Goal: Task Accomplishment & Management: Complete application form

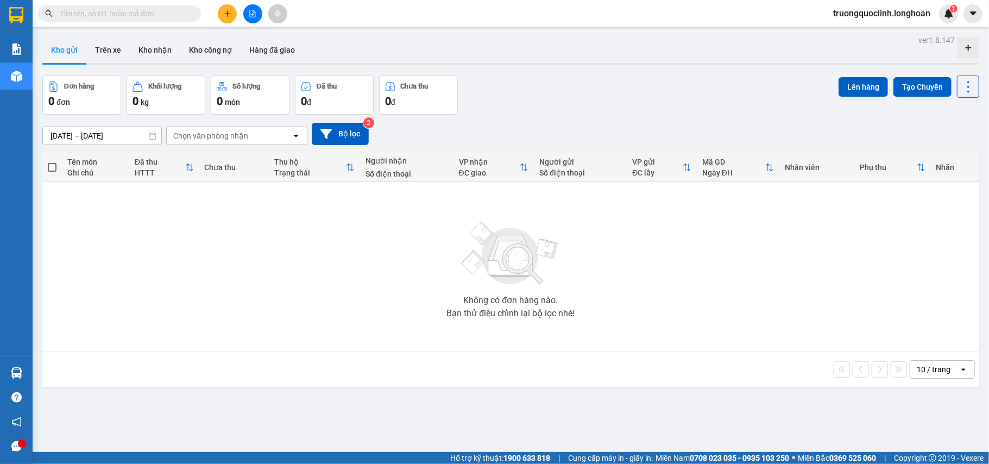
click at [144, 9] on input "text" at bounding box center [124, 14] width 128 height 12
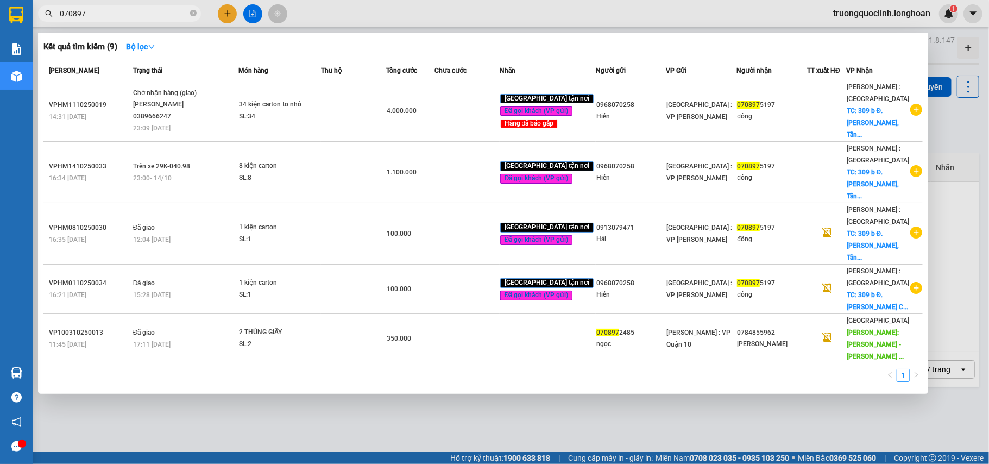
click at [143, 11] on input "070897" at bounding box center [124, 14] width 128 height 12
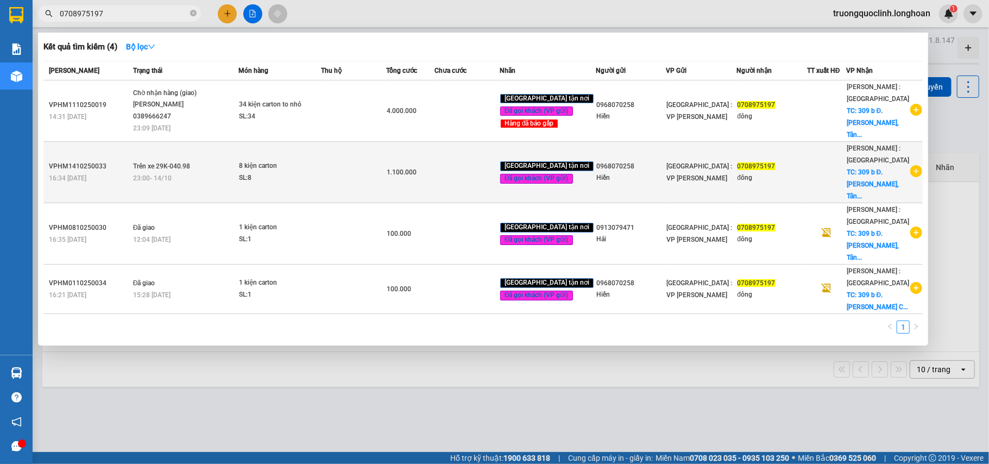
type input "0708975197"
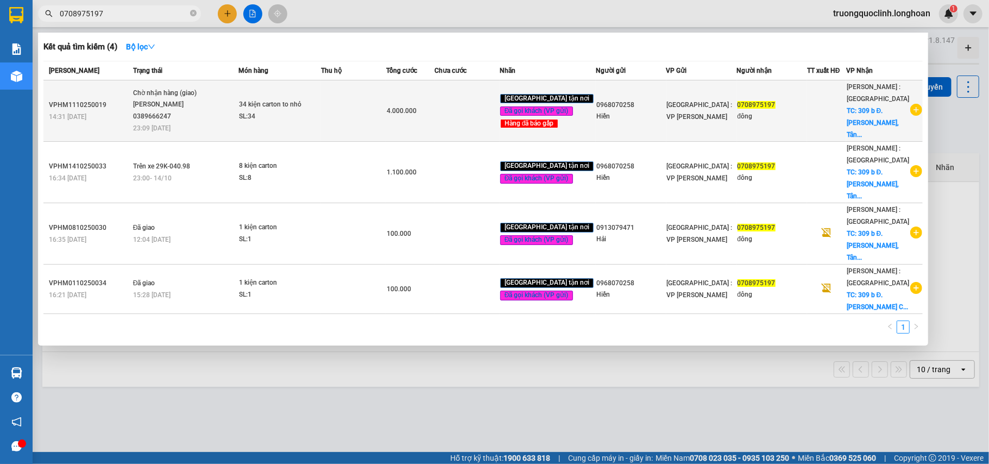
click at [836, 116] on td at bounding box center [826, 110] width 39 height 61
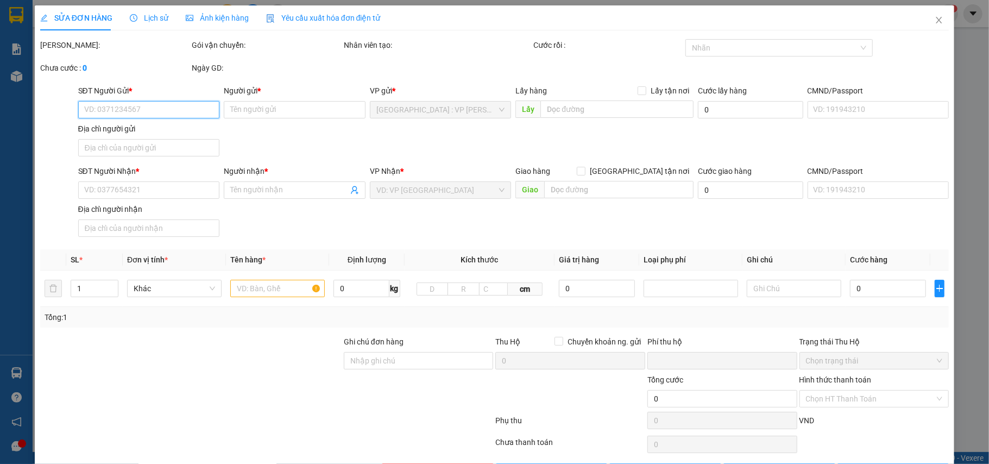
type input "0968070258"
type input "Hiền"
type input "0708975197"
type input "đông"
checkbox input "true"
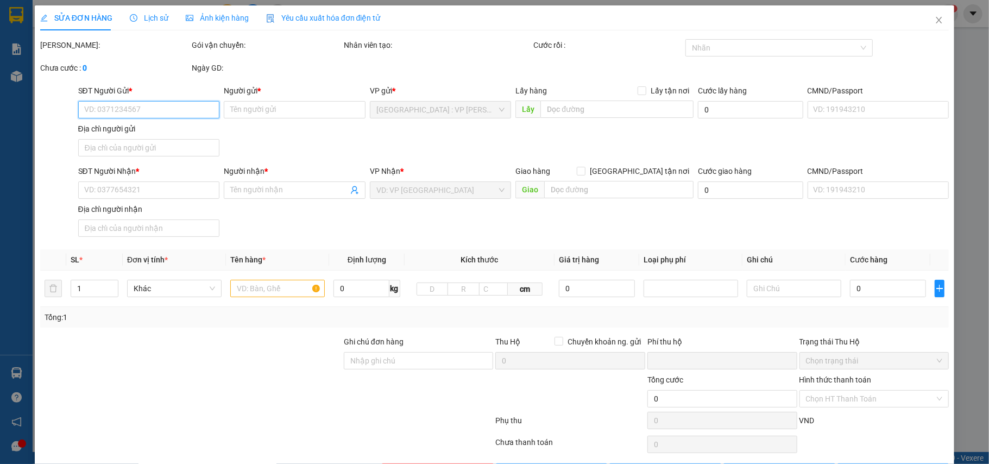
type input "309 b Đ. Trần Thị Năm, Tân Chánh Hiệp, Quận 12, Hồ Chí Minh"
type input "nhận nguyên kiện,giao nguyên kiện,bể vỡ k đền"
type input "0"
type input "4.000.000"
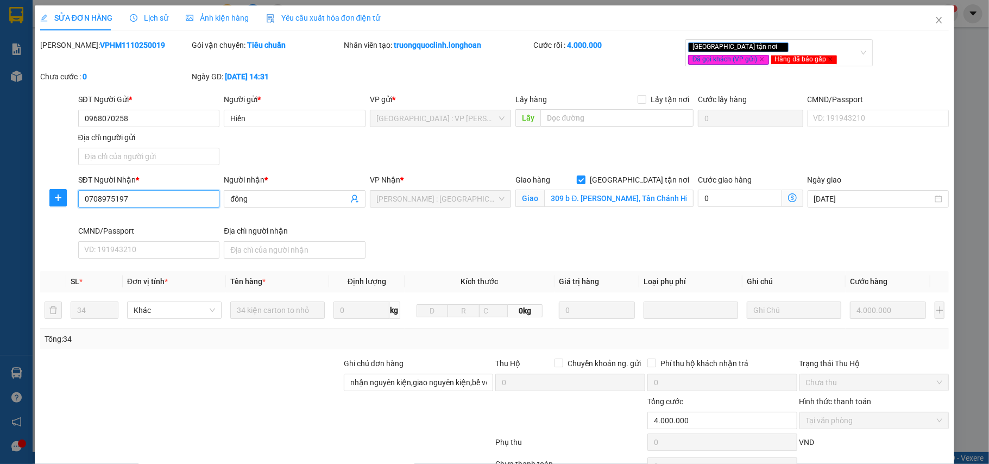
click at [172, 203] on input "0708975197" at bounding box center [149, 198] width 142 height 17
click at [155, 116] on input "0968070258" at bounding box center [149, 118] width 142 height 17
click at [257, 359] on div at bounding box center [191, 376] width 304 height 38
click at [934, 24] on icon "close" at bounding box center [938, 20] width 9 height 9
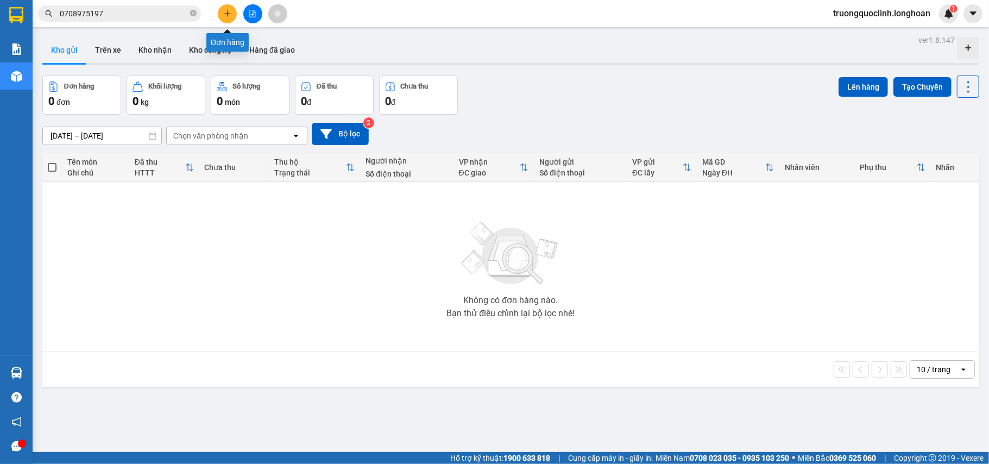
click at [226, 14] on icon "plus" at bounding box center [228, 14] width 8 height 8
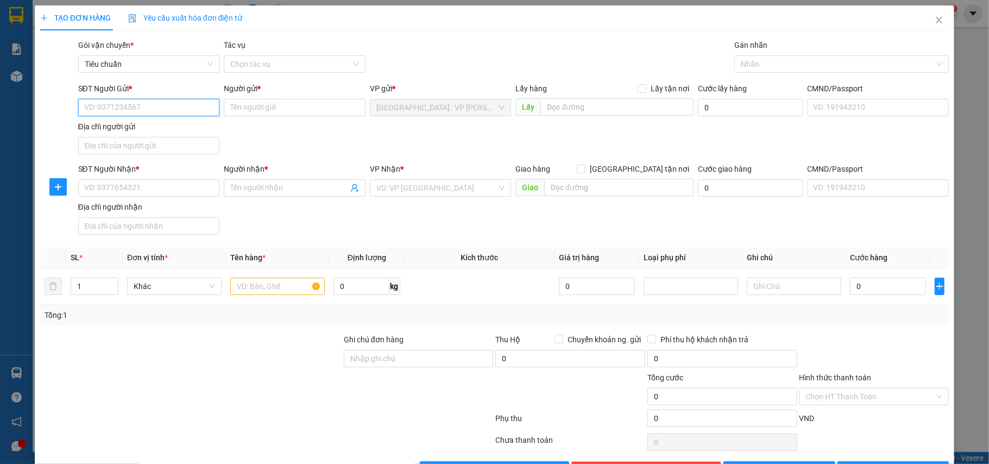
click at [186, 107] on input "SĐT Người Gửi *" at bounding box center [149, 107] width 142 height 17
type input "0902201292"
click at [163, 129] on div "0902201292 - Lê Thìn" at bounding box center [147, 130] width 127 height 12
type input "[PERSON_NAME]"
type input "0902201292"
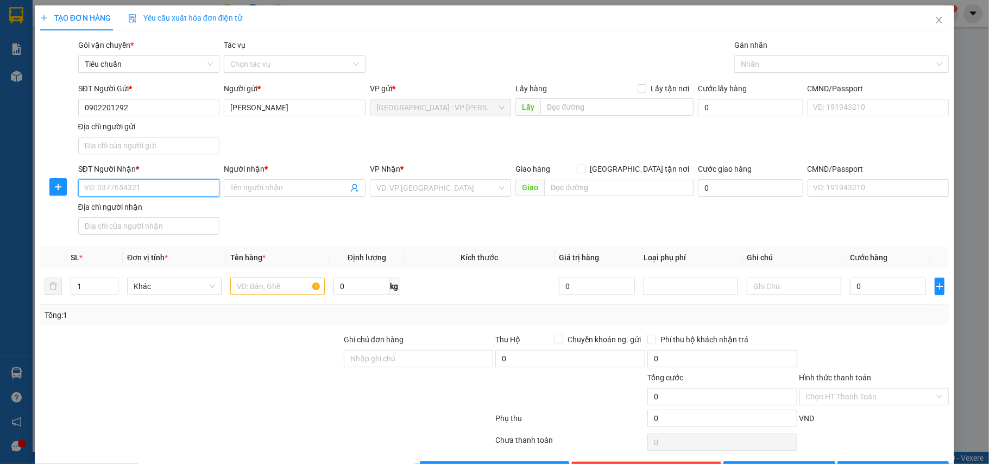
click at [175, 194] on input "SĐT Người Nhận *" at bounding box center [149, 187] width 142 height 17
type input "0363270567"
click at [175, 210] on div "0363270567 - A Sơn" at bounding box center [147, 211] width 127 height 12
type input "A Sơn"
checkbox input "true"
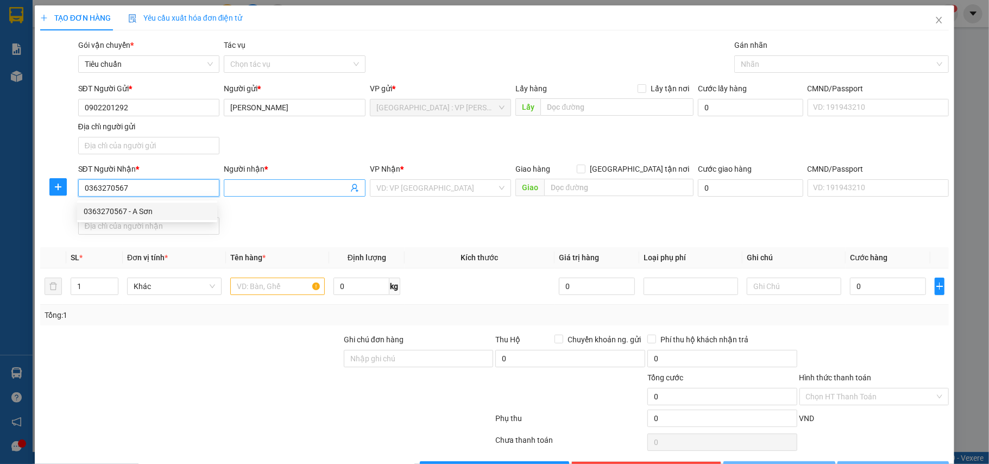
type input "bến xe biên hoà đồng nai"
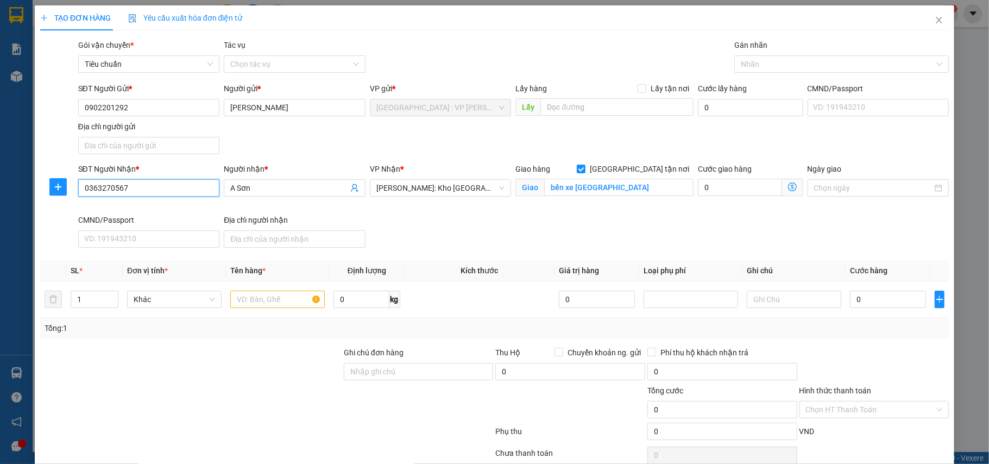
type input "0363270567"
click at [90, 296] on input "1" at bounding box center [94, 299] width 47 height 16
type input "12"
click at [298, 307] on input "text" at bounding box center [277, 298] width 94 height 17
type input "12 kiện bọc pe(sơn)"
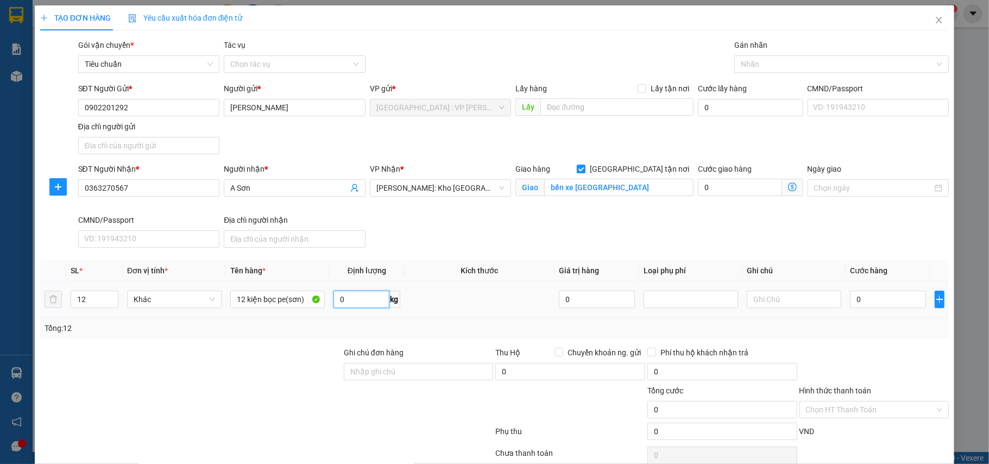
click at [355, 300] on input "0" at bounding box center [360, 298] width 55 height 17
type input "161"
click at [644, 185] on input "bến xe biên hoà đồng nai" at bounding box center [618, 187] width 149 height 17
type input "ngã ba ông đồn - xuân lộc -ql1a-đồng nai"
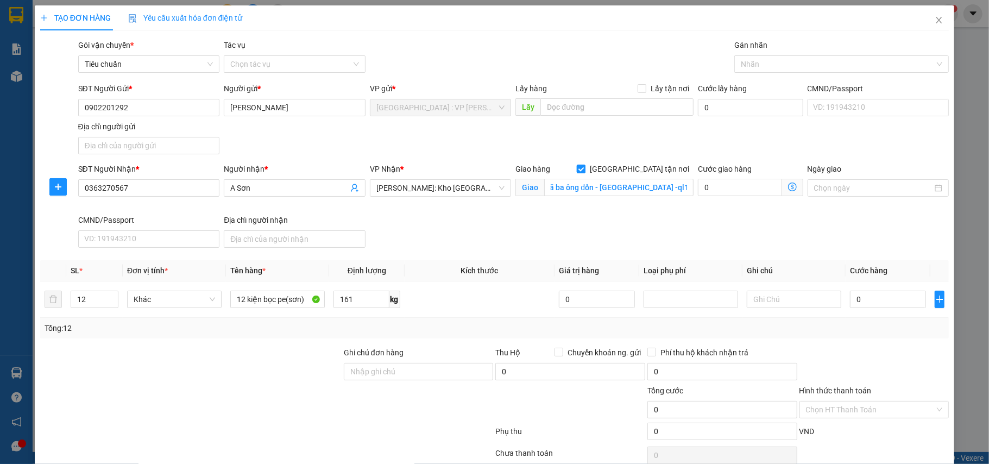
click at [639, 170] on span "[GEOGRAPHIC_DATA] tận nơi" at bounding box center [639, 169] width 108 height 12
click at [584, 170] on input "[GEOGRAPHIC_DATA] tận nơi" at bounding box center [581, 169] width 8 height 8
checkbox input "false"
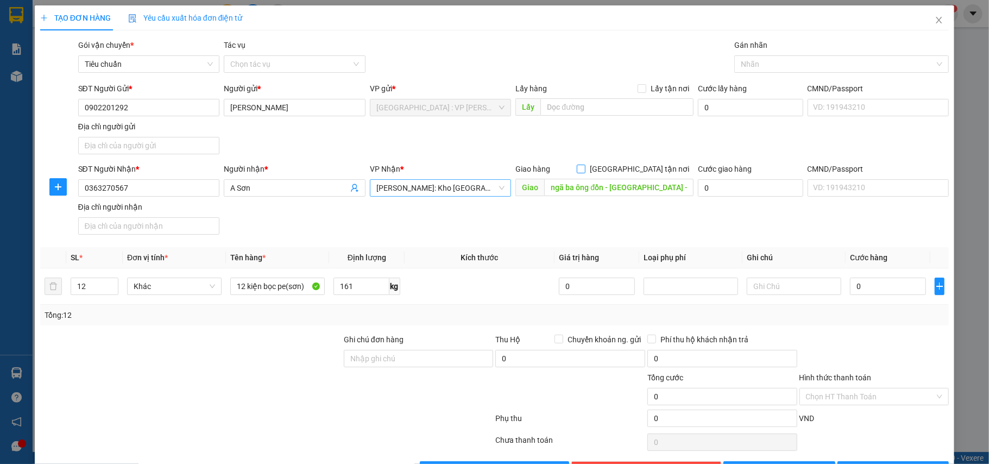
click at [450, 189] on span "[PERSON_NAME]: Kho [GEOGRAPHIC_DATA] 9" at bounding box center [440, 188] width 129 height 16
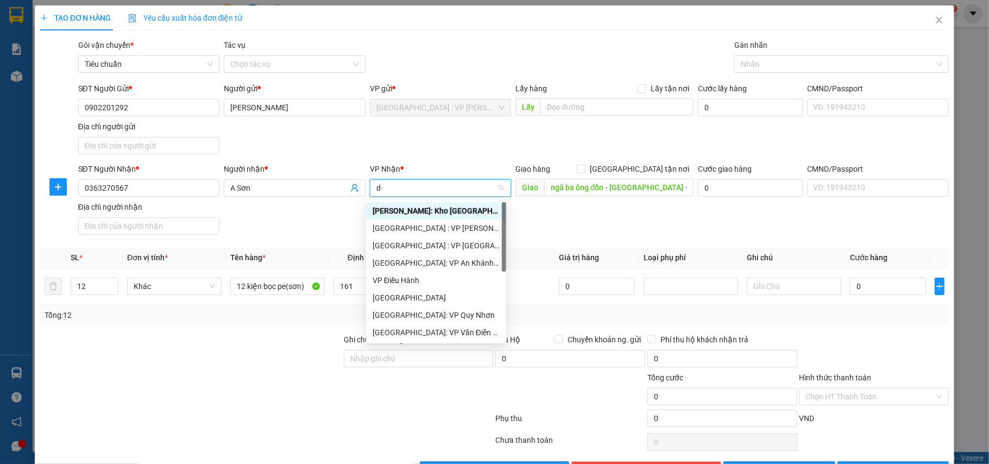
type input "d"
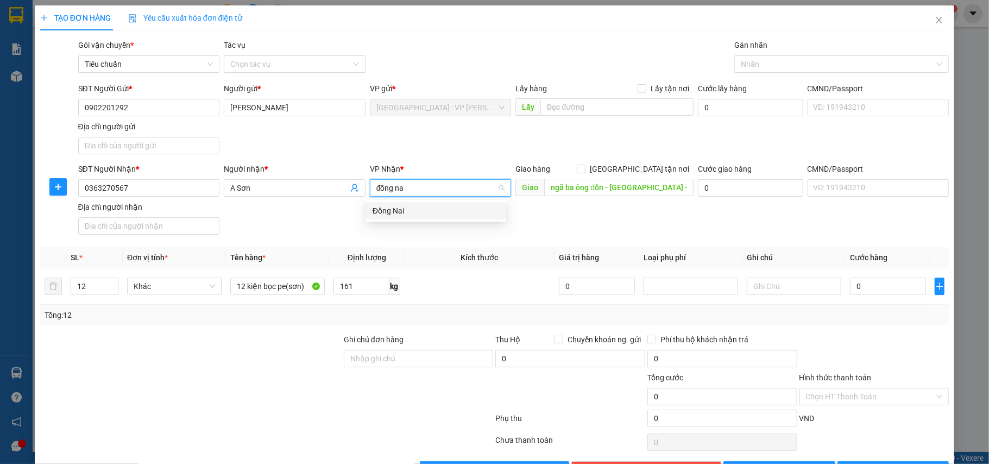
type input "đồng nai"
click at [437, 210] on div "Đồng Nai" at bounding box center [435, 211] width 127 height 12
click at [865, 287] on input "0" at bounding box center [888, 285] width 76 height 17
type input "8"
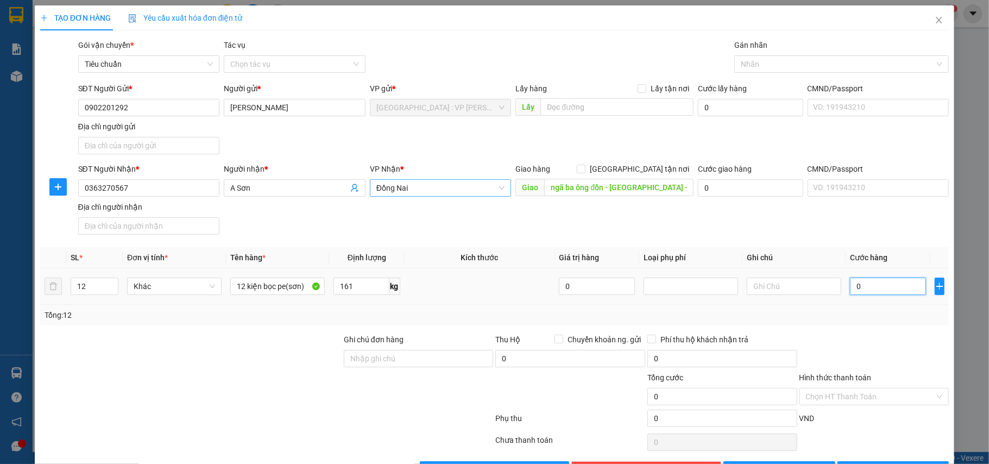
type input "8"
type input "83"
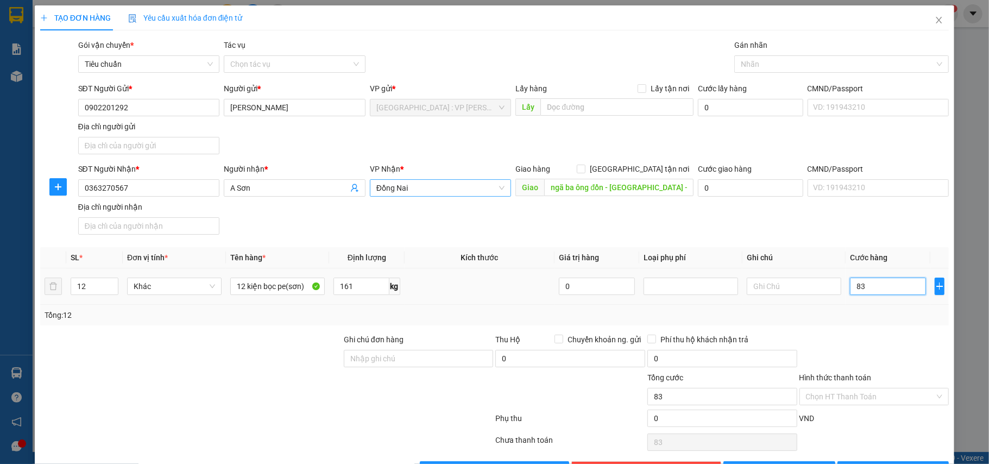
type input "830"
type input "8.300"
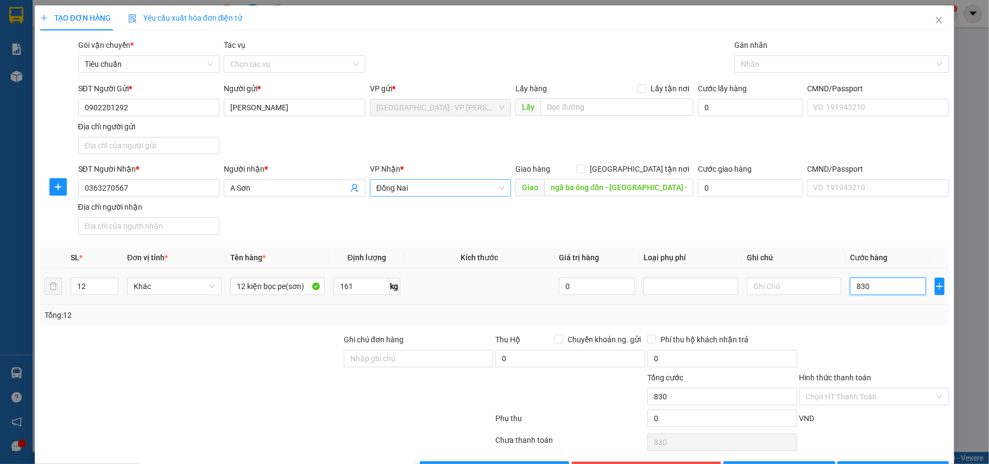
type input "8.300"
type input "83.000"
type input "830.000"
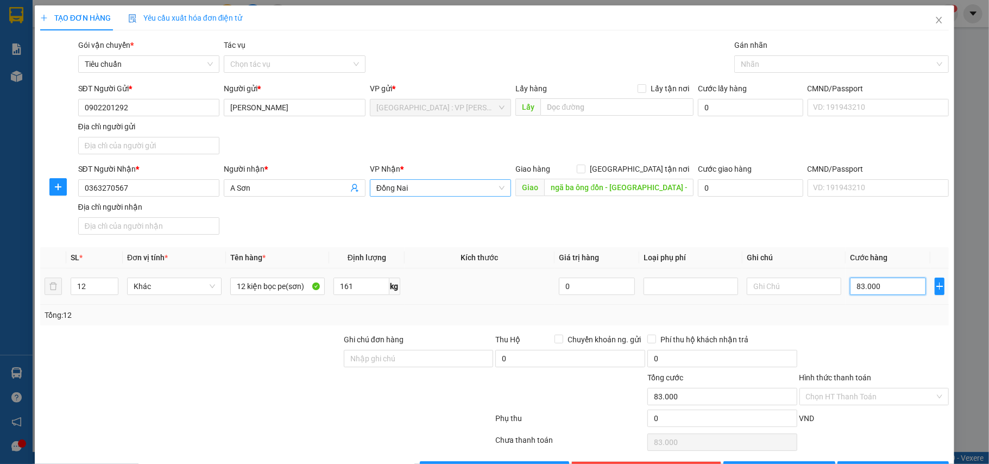
type input "830.000"
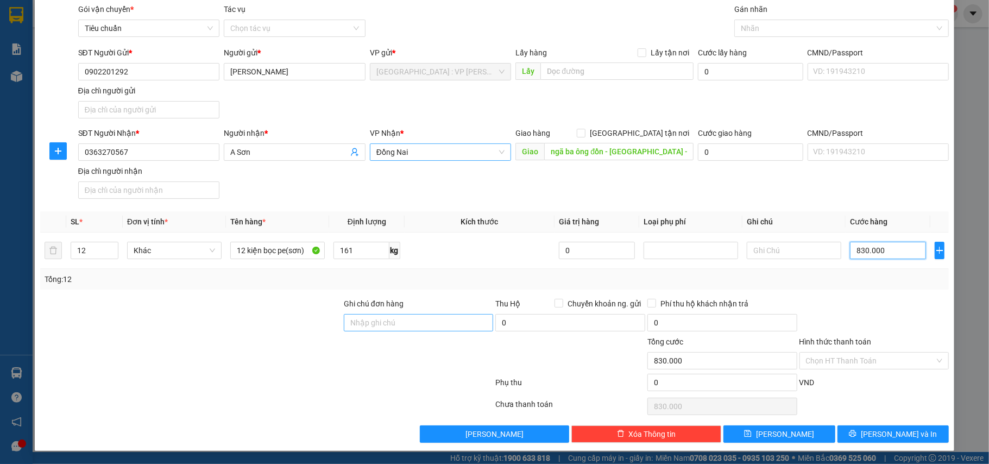
type input "830.000"
click at [448, 326] on input "Ghi chú đơn hàng" at bounding box center [419, 322] width 150 height 17
type input "nhận nguyên kiện,giao nguyên kiện,bể vỡ k đền"
click at [468, 117] on div "SĐT Người Gửi * 0902201292 Người gửi * Lê Thìn VP gửi * Hà Nội : VP Hoàng Mai L…" at bounding box center [513, 85] width 875 height 76
click at [819, 27] on div at bounding box center [836, 28] width 198 height 13
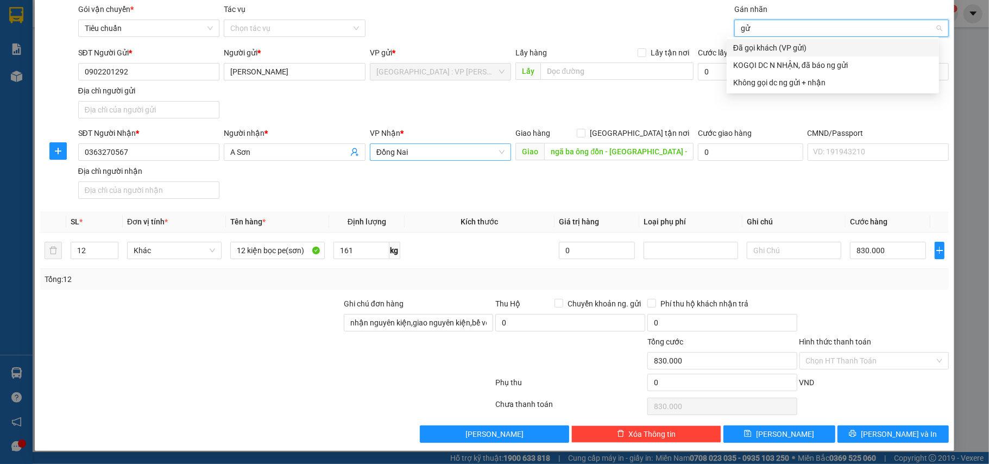
type input "gửi"
click at [800, 39] on div "Đã gọi khách (VP gửi)" at bounding box center [832, 47] width 212 height 17
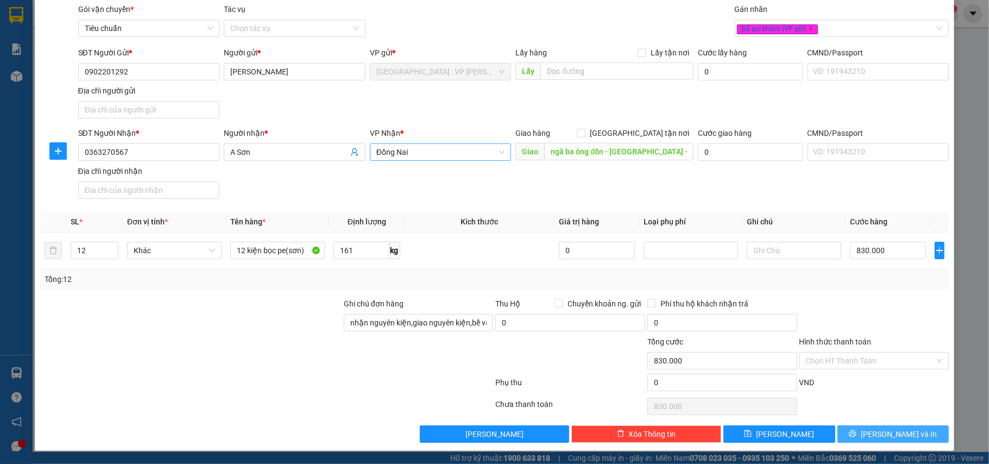
click at [899, 431] on span "[PERSON_NAME] và In" at bounding box center [899, 434] width 76 height 12
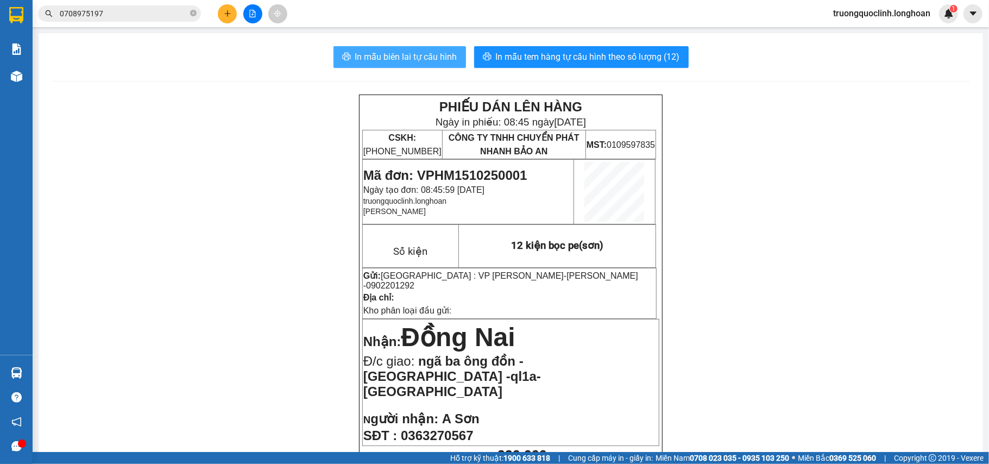
click at [431, 59] on span "In mẫu biên lai tự cấu hình" at bounding box center [406, 57] width 102 height 14
click at [452, 174] on span "Mã đơn: VPHM1510250001" at bounding box center [445, 175] width 164 height 15
copy span "VPHM1510250001"
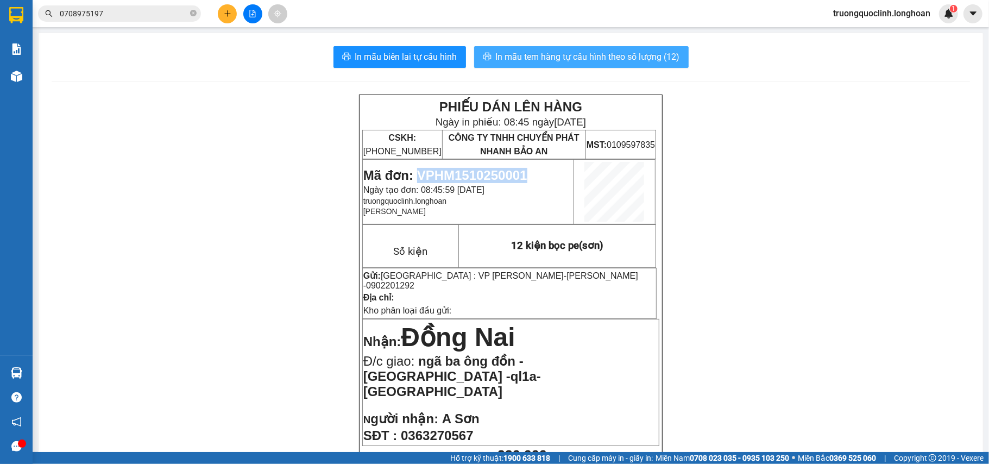
click at [506, 62] on span "In mẫu tem hàng tự cấu hình theo số lượng (12)" at bounding box center [588, 57] width 184 height 14
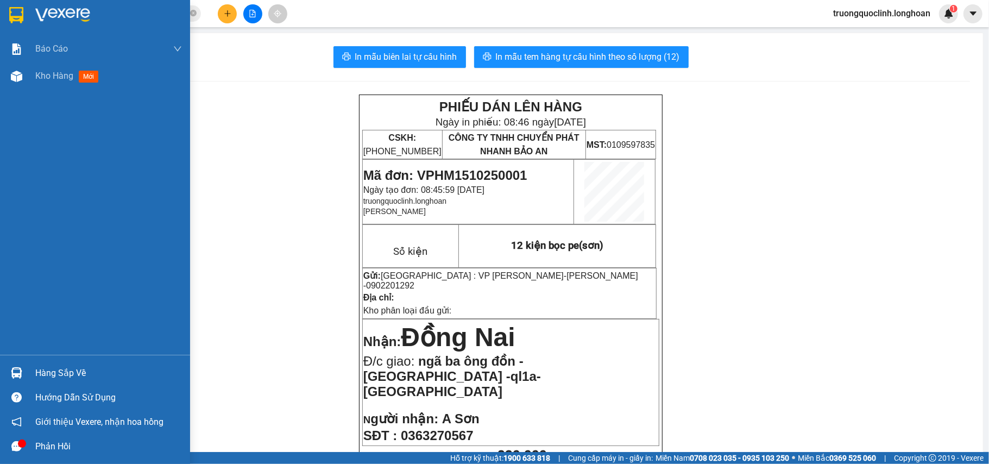
click at [14, 4] on div at bounding box center [95, 17] width 190 height 35
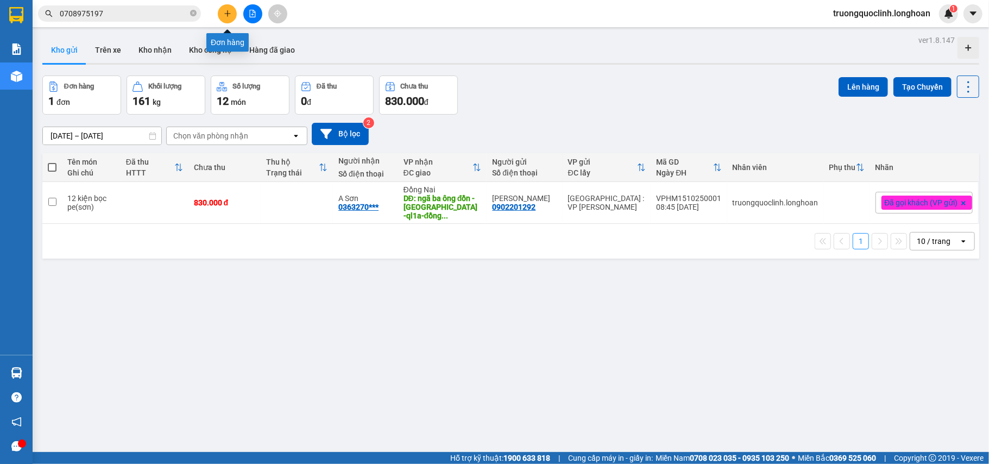
click at [226, 12] on icon "plus" at bounding box center [228, 14] width 8 height 8
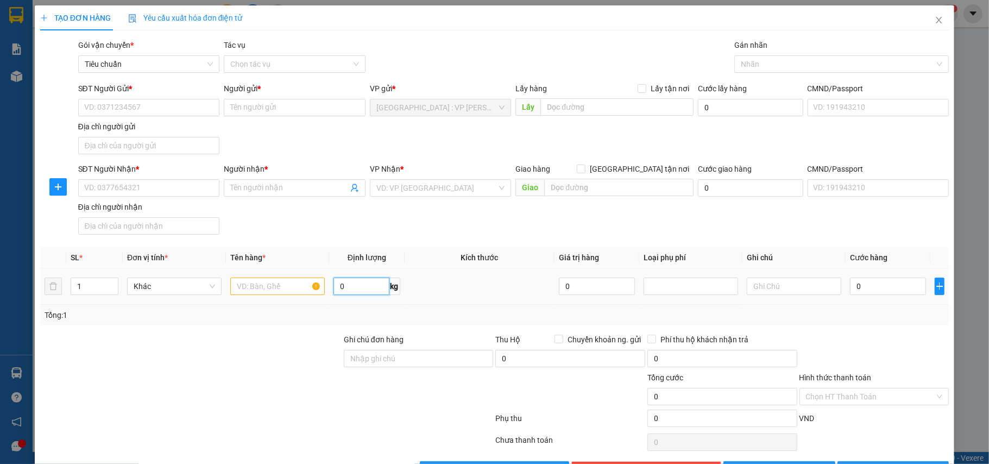
click at [361, 288] on input "0" at bounding box center [360, 285] width 55 height 17
type input "26"
click at [277, 289] on input "text" at bounding box center [277, 285] width 94 height 17
type input "1 kiện carton"
click at [390, 363] on input "Ghi chú đơn hàng" at bounding box center [419, 358] width 150 height 17
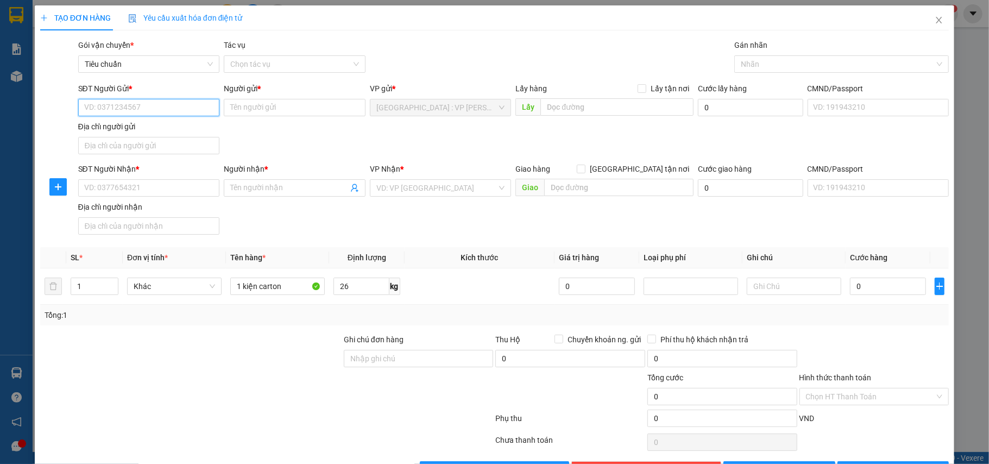
click at [143, 103] on input "SĐT Người Gửi *" at bounding box center [149, 107] width 142 height 17
click at [934, 16] on icon "close" at bounding box center [938, 20] width 9 height 9
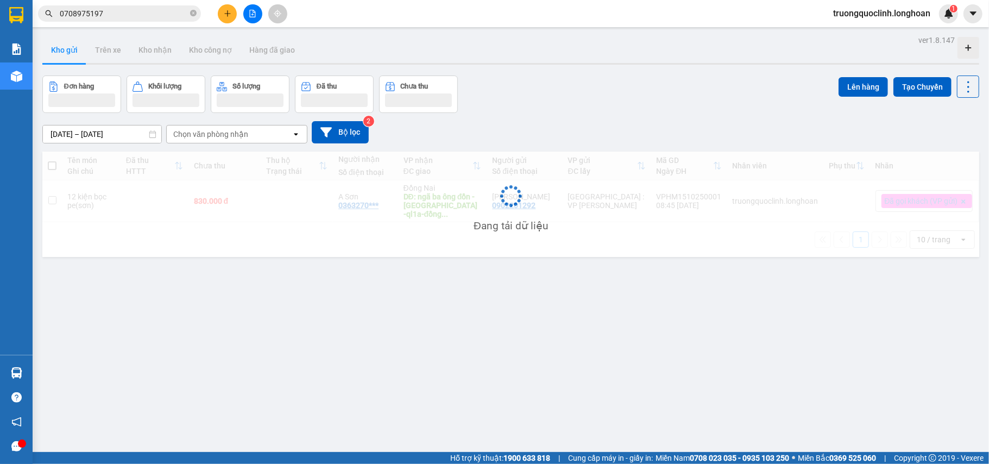
click at [229, 17] on button at bounding box center [227, 13] width 19 height 19
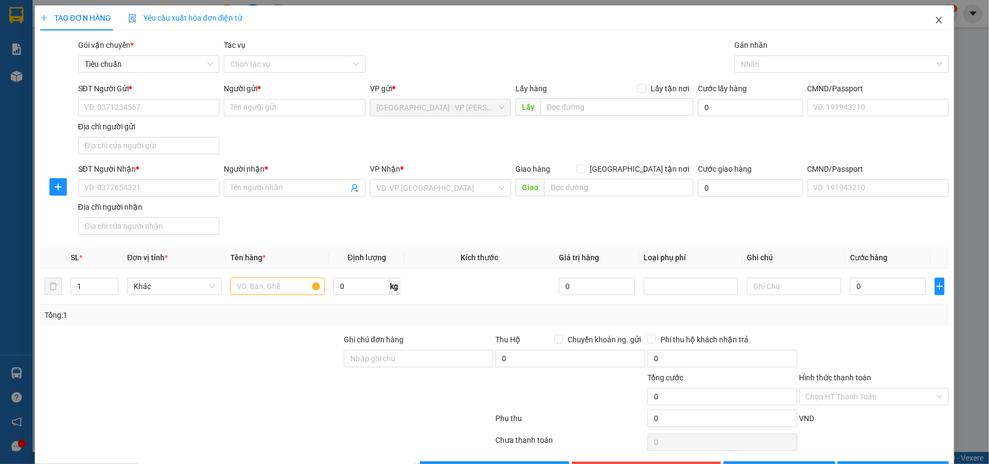
click at [924, 16] on span "Close" at bounding box center [939, 20] width 30 height 30
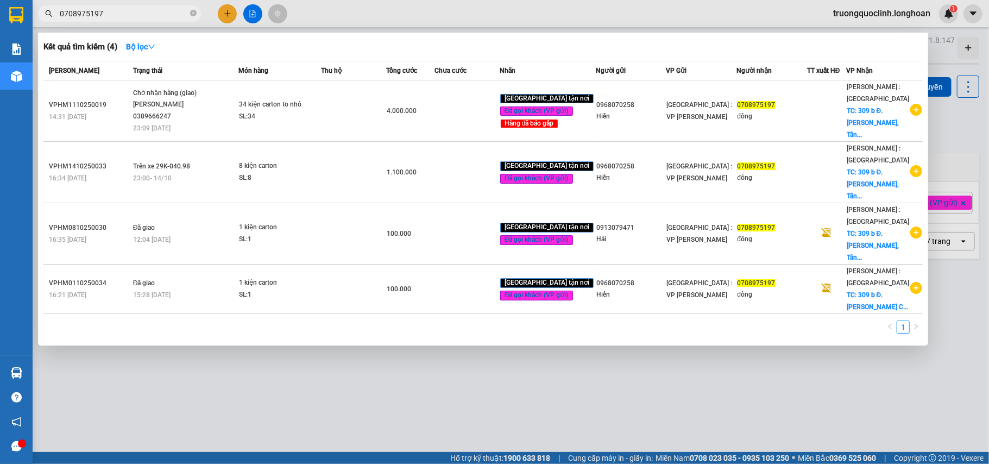
click at [119, 11] on input "0708975197" at bounding box center [124, 14] width 128 height 12
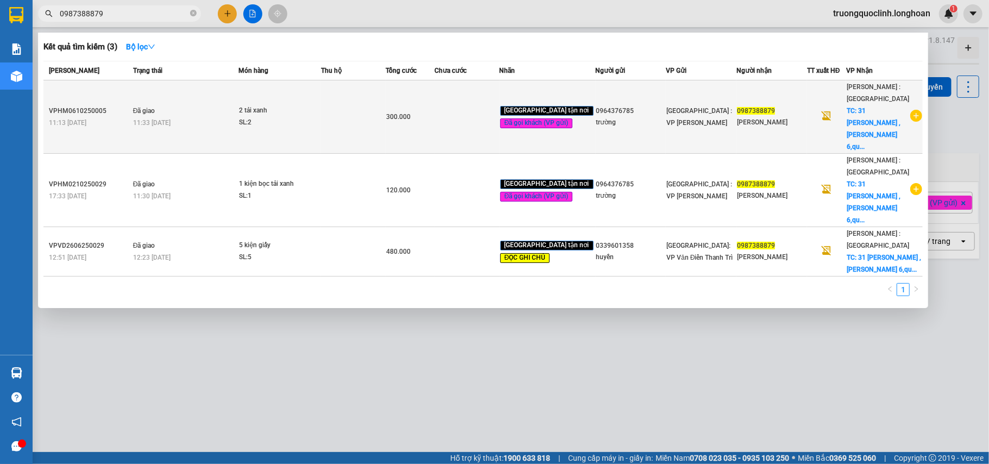
type input "0987388879"
click at [915, 110] on icon "plus-circle" at bounding box center [916, 116] width 12 height 12
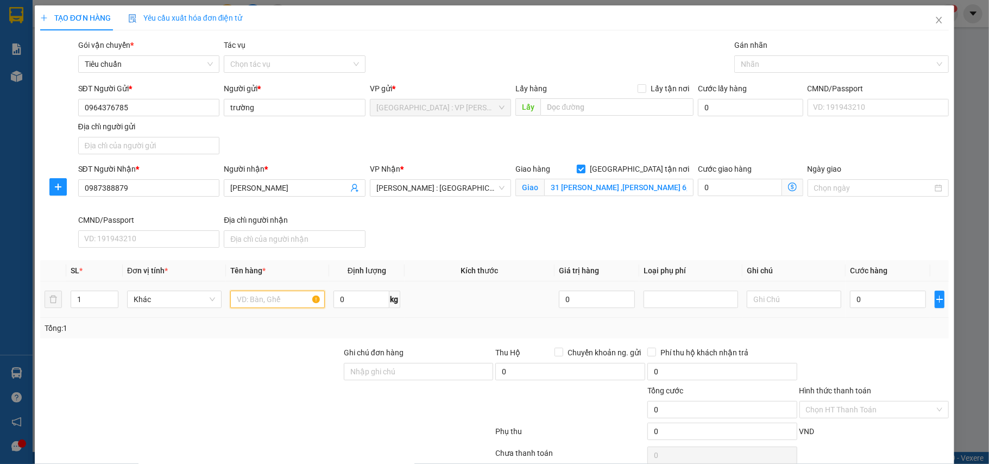
click at [268, 300] on input "text" at bounding box center [277, 298] width 94 height 17
type input "1 kiện carton"
click at [363, 300] on input "0" at bounding box center [360, 298] width 55 height 17
type input "25"
click at [407, 370] on input "Ghi chú đơn hàng" at bounding box center [419, 371] width 150 height 17
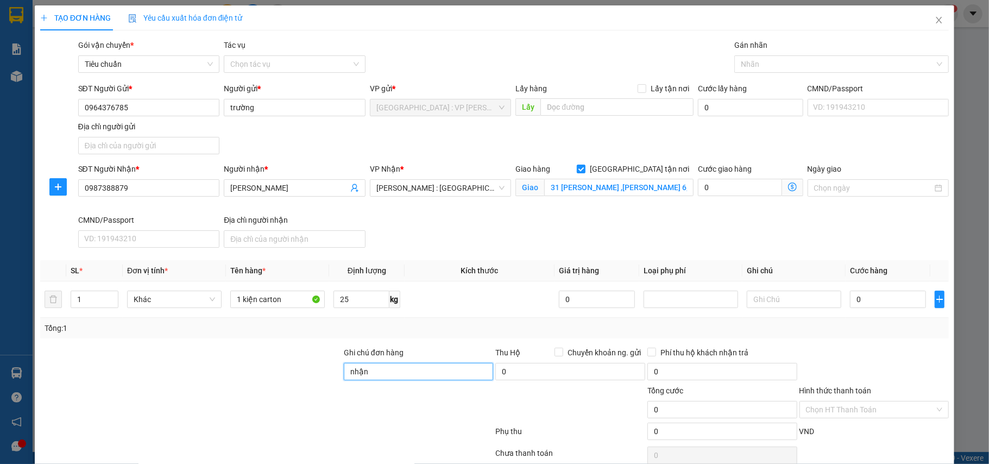
type input "nhận nguyên kiện,giao nguyên kiện,bể vỡ k đền"
click at [359, 298] on input "25" at bounding box center [360, 298] width 55 height 17
type input "26"
click at [623, 187] on input "31 võ văn tần ,võ thị 6,quận 3,hcm" at bounding box center [618, 187] width 149 height 17
click at [834, 66] on div at bounding box center [836, 64] width 198 height 13
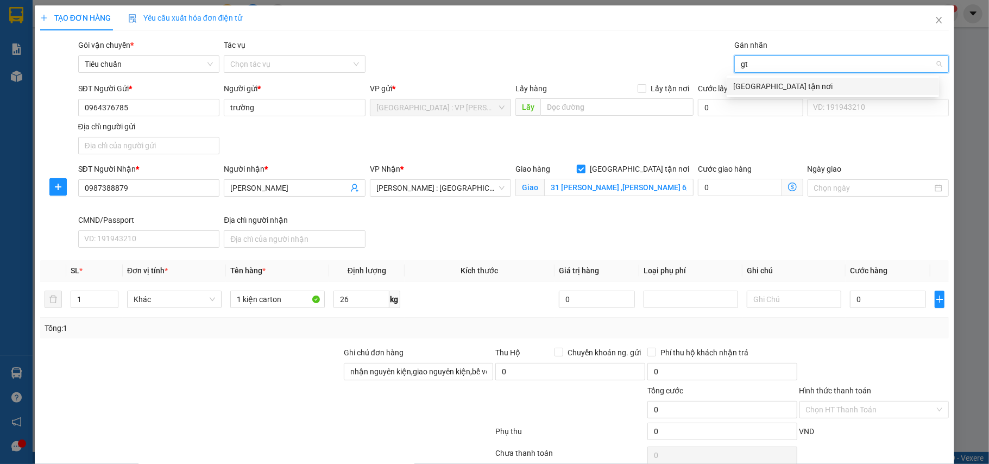
type input "gtn"
click at [812, 85] on div "[GEOGRAPHIC_DATA] tận nơi" at bounding box center [832, 86] width 199 height 12
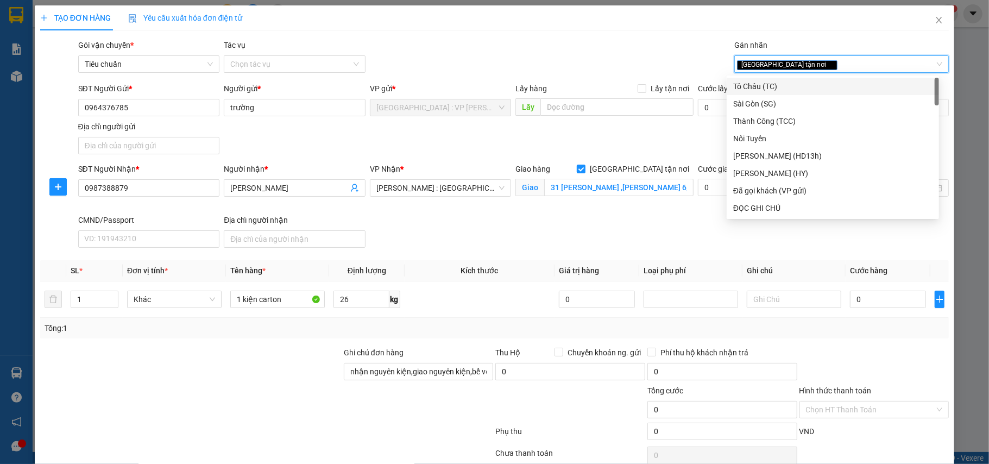
drag, startPoint x: 591, startPoint y: 43, endPoint x: 500, endPoint y: 68, distance: 94.0
click at [589, 43] on div "Gói vận chuyển * Tiêu chuẩn Tác vụ Chọn tác vụ Gán nhãn Giao tận nơi Giao tận…" at bounding box center [513, 58] width 875 height 38
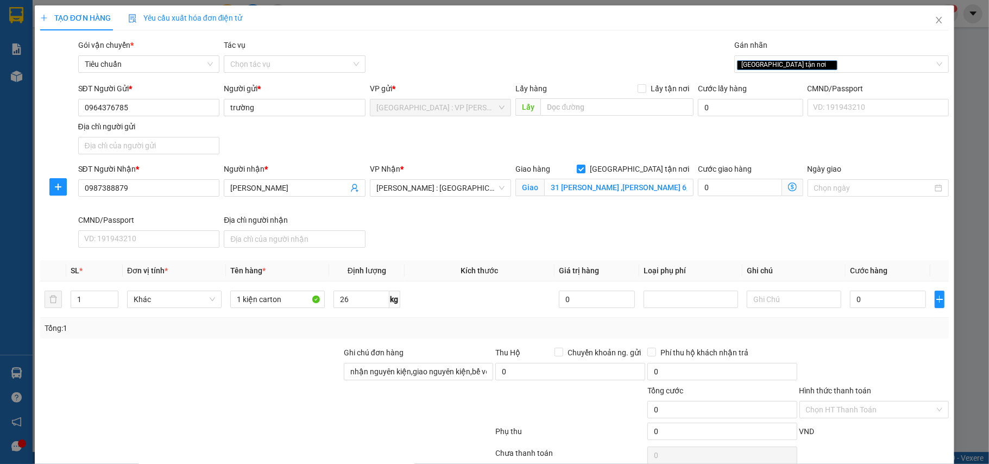
click at [906, 244] on div "SĐT Người Nhận * 0987388879 Người nhận * đức huân VP Nhận * Hồ Chí Minh : Kho Q…" at bounding box center [513, 207] width 875 height 89
click at [884, 304] on input "0" at bounding box center [888, 298] width 76 height 17
type input "2"
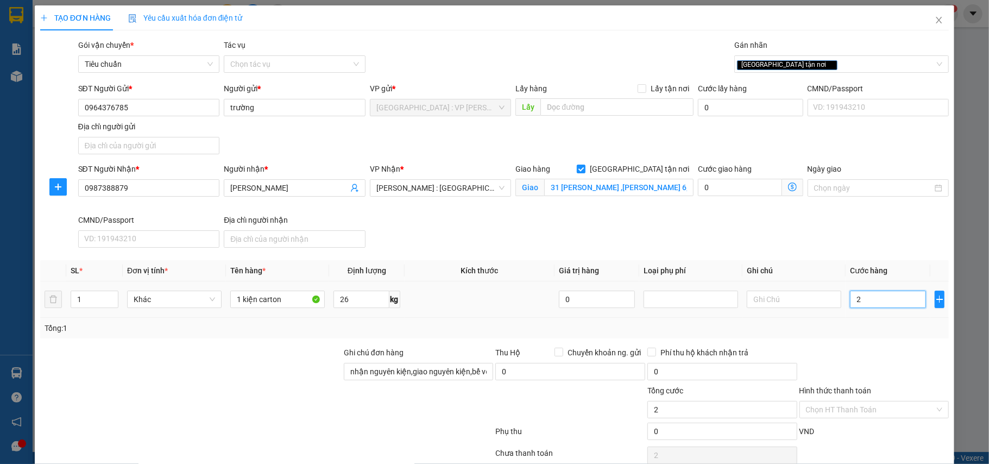
type input "20"
type input "200"
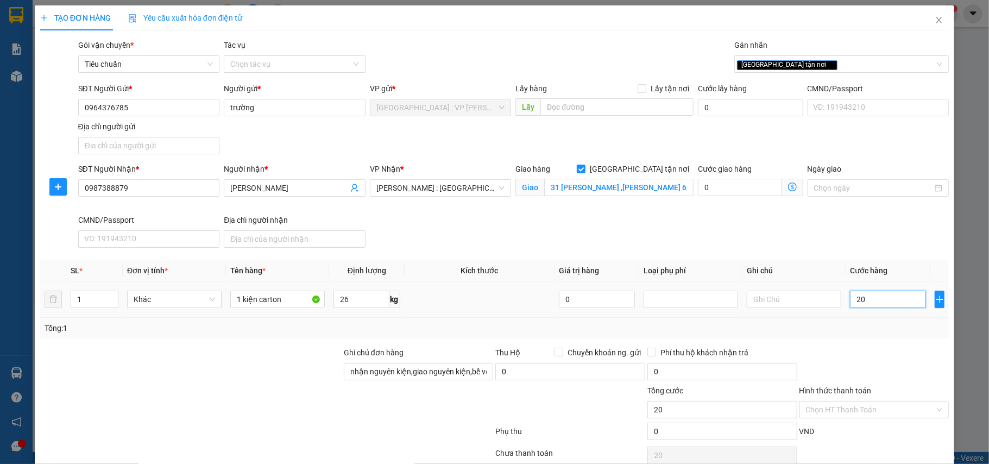
type input "200"
type input "2.000"
type input "20.000"
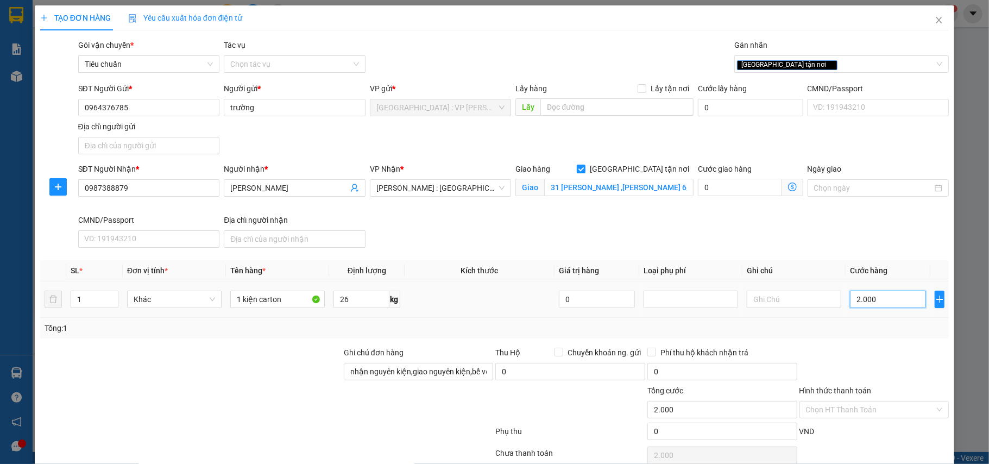
type input "20.000"
type input "200.000"
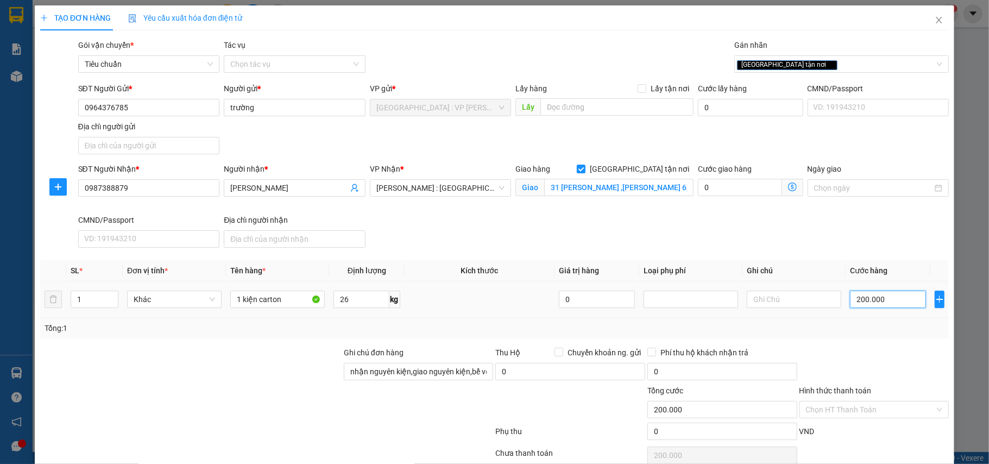
scroll to position [51, 0]
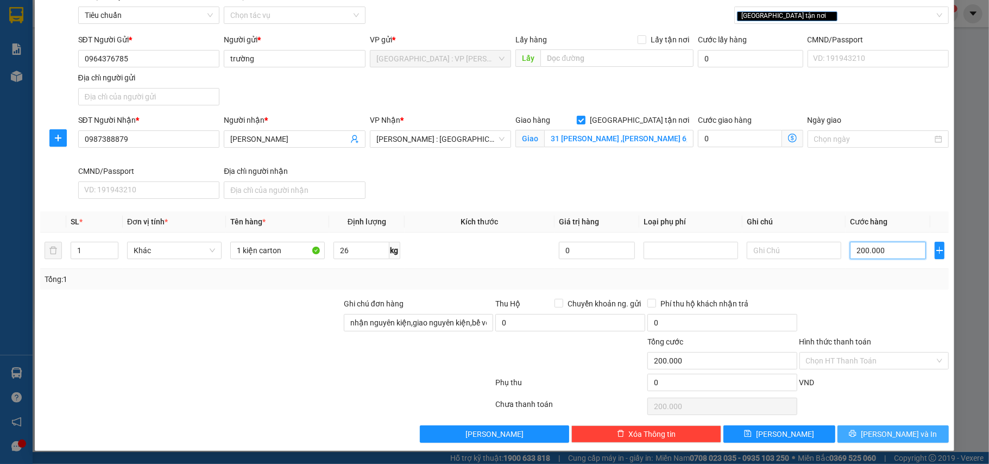
type input "200.000"
click at [856, 431] on icon "printer" at bounding box center [853, 433] width 8 height 8
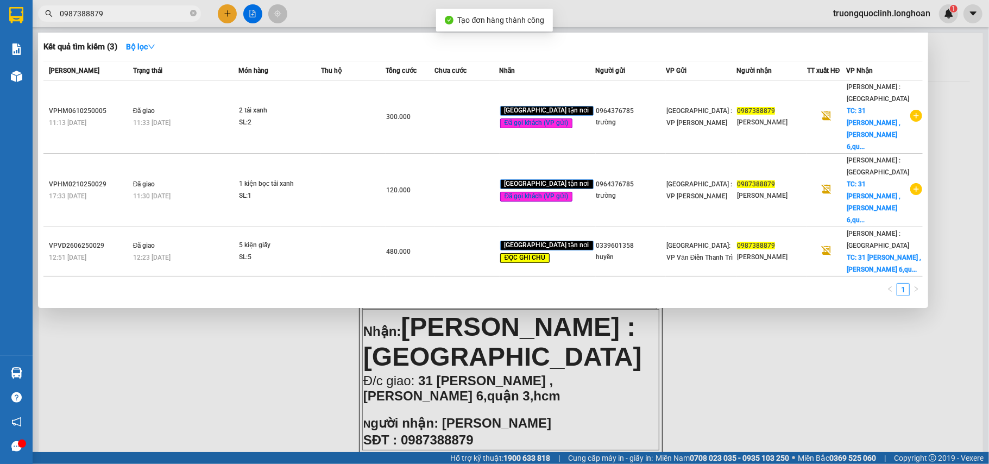
drag, startPoint x: 254, startPoint y: 309, endPoint x: 264, endPoint y: 302, distance: 12.4
click at [256, 308] on div at bounding box center [494, 232] width 989 height 464
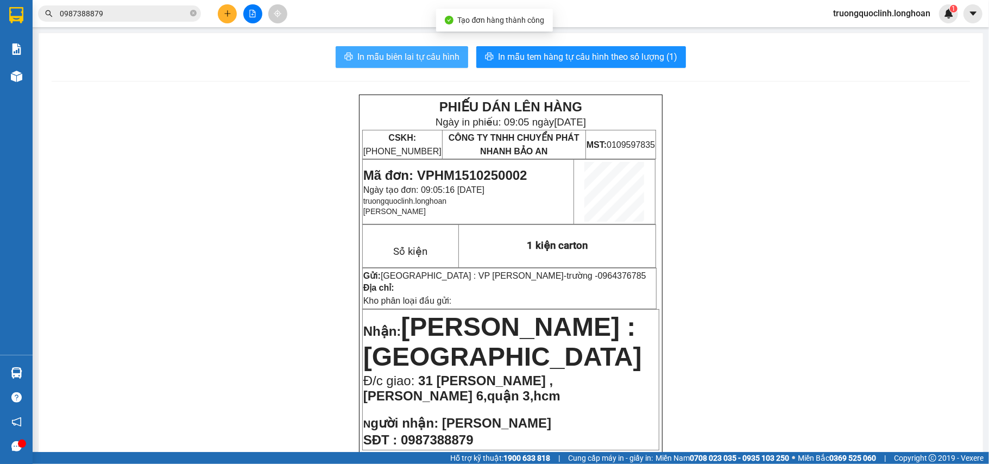
drag, startPoint x: 419, startPoint y: 40, endPoint x: 409, endPoint y: 54, distance: 17.5
click at [409, 54] on span "In mẫu biên lai tự cấu hình" at bounding box center [408, 57] width 102 height 14
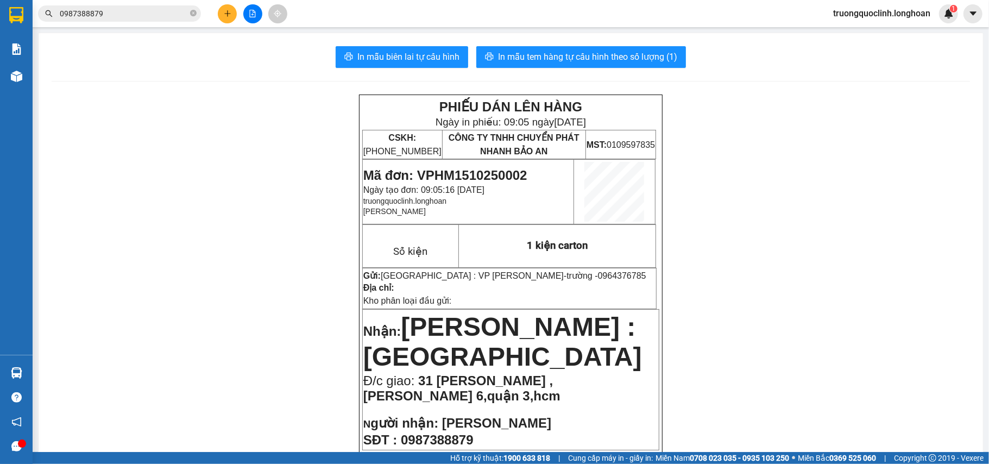
click at [483, 169] on span "Mã đơn: VPHM1510250002" at bounding box center [445, 175] width 164 height 15
copy span "VPHM1510250002"
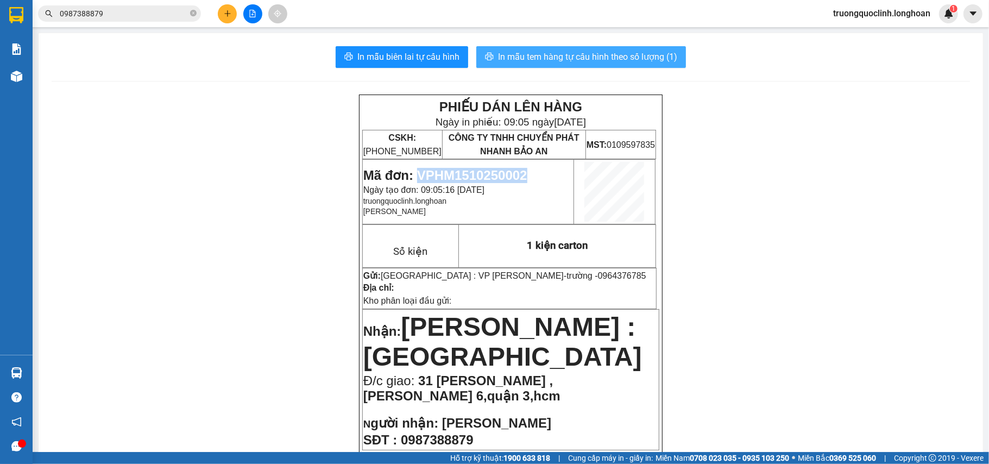
click at [526, 62] on span "In mẫu tem hàng tự cấu hình theo số lượng (1)" at bounding box center [587, 57] width 179 height 14
click at [622, 47] on button "In mẫu tem hàng tự cấu hình theo số lượng (1)" at bounding box center [581, 57] width 210 height 22
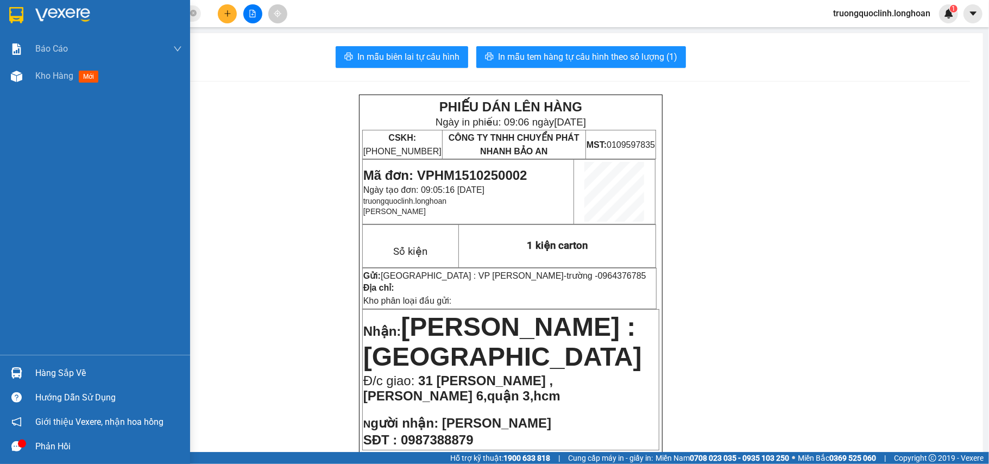
click at [18, 11] on img at bounding box center [16, 15] width 14 height 16
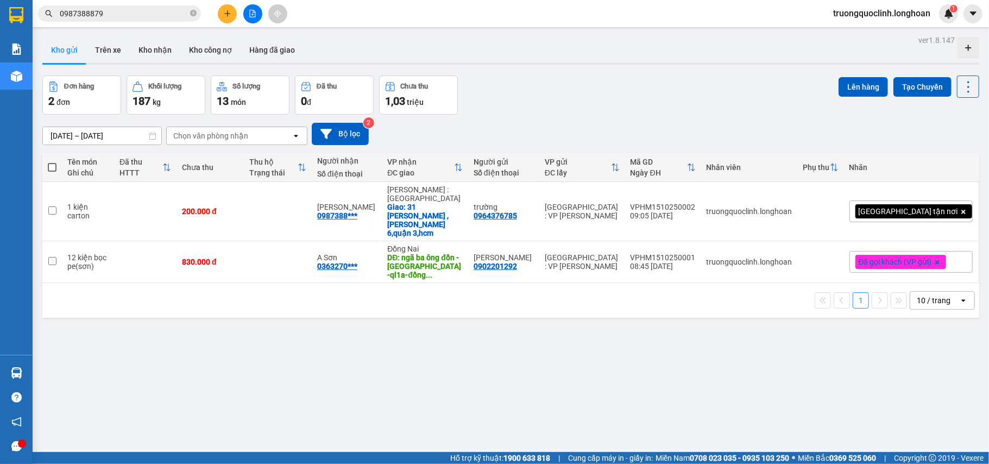
click at [233, 13] on button at bounding box center [227, 13] width 19 height 19
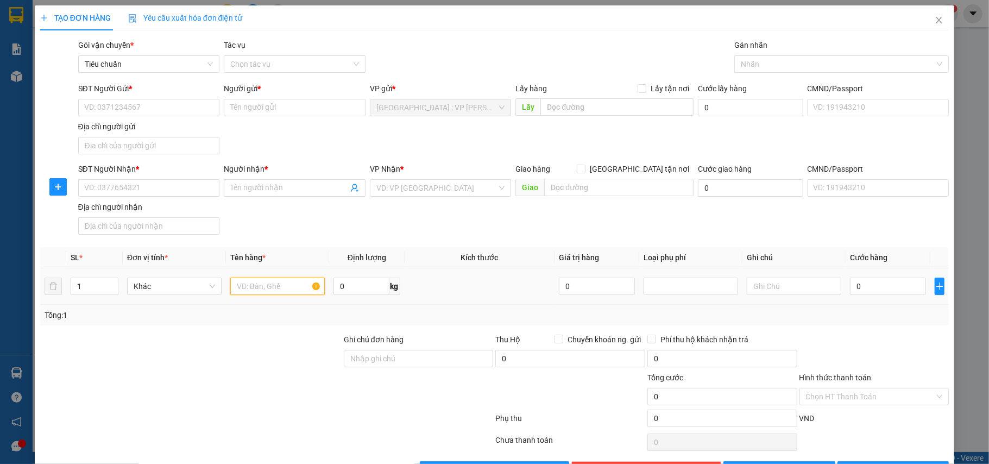
click at [246, 287] on input "text" at bounding box center [277, 285] width 94 height 17
type input "14 can rượu"
click at [94, 291] on input "1" at bounding box center [94, 286] width 47 height 16
type input "14"
click at [354, 291] on input "0" at bounding box center [360, 285] width 55 height 17
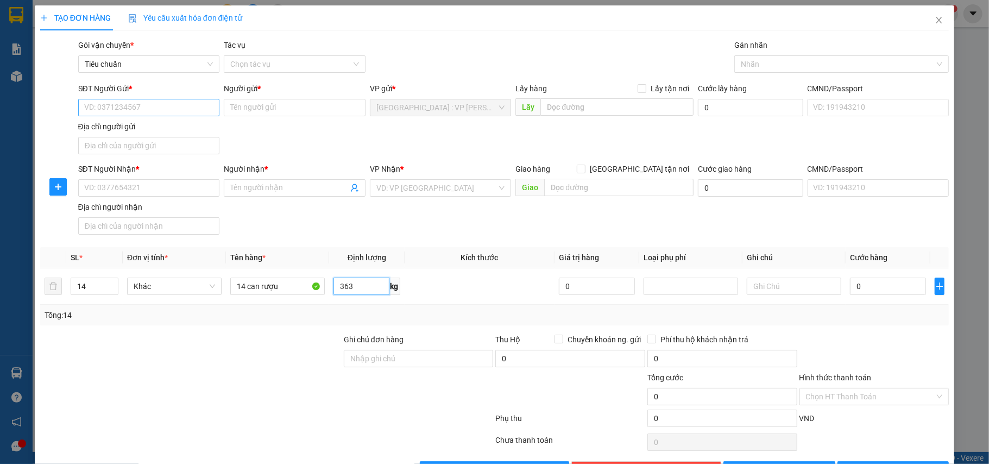
type input "363"
click at [210, 111] on input "SĐT Người Gửi *" at bounding box center [149, 107] width 142 height 17
click at [155, 108] on input "SĐT Người Gửi *" at bounding box center [149, 107] width 142 height 17
paste input "0906081107"
type input "0906081107"
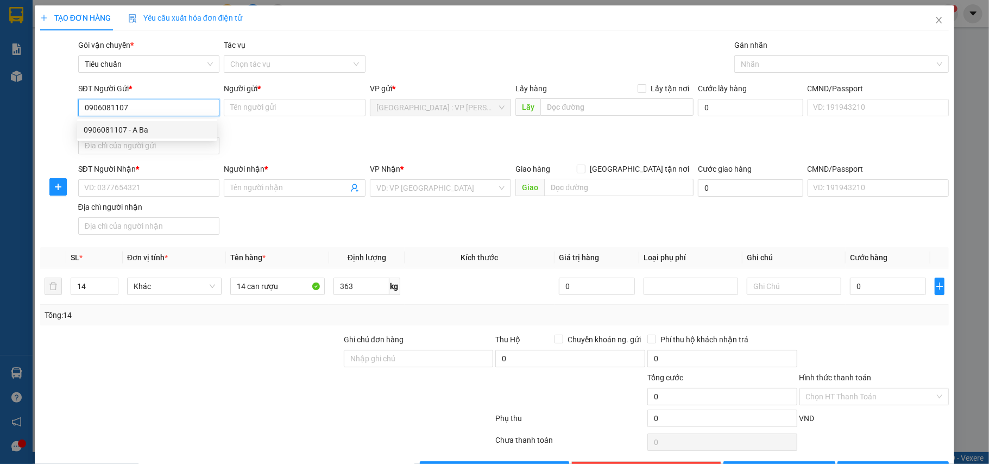
click at [144, 132] on div "0906081107 - A Ba" at bounding box center [147, 130] width 127 height 12
type input "A Ba"
checkbox input "true"
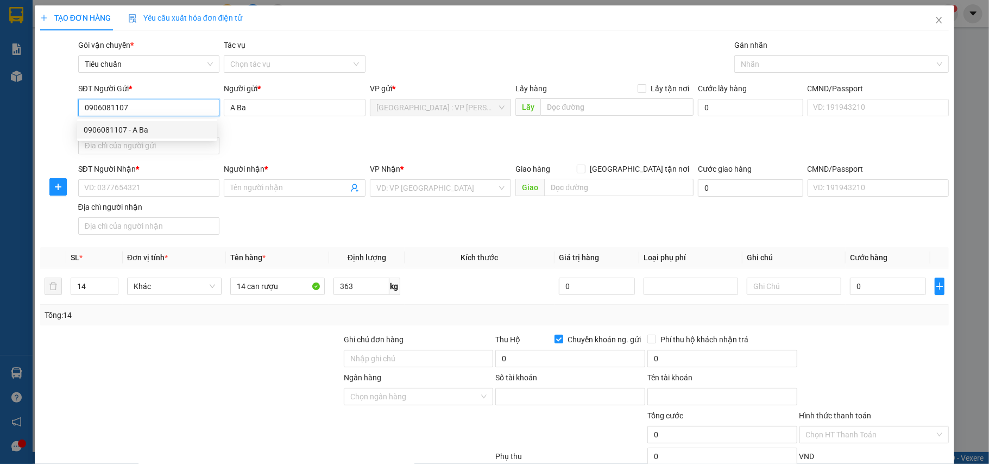
type input "1060386868"
type input "cty TNHH Thương mại và dịch vụ Banga"
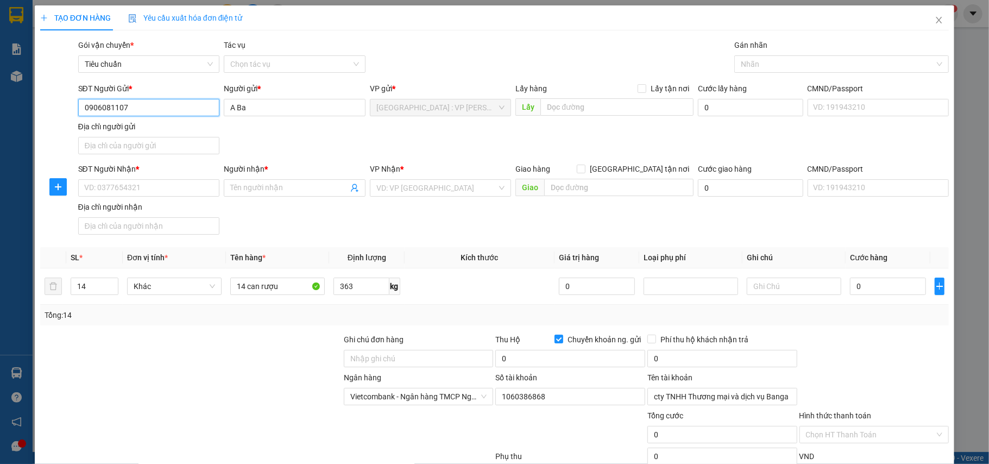
type input "0906081107"
click at [189, 187] on input "SĐT Người Nhận *" at bounding box center [149, 187] width 142 height 17
paste input "0972948984"
type input "0972948984"
click at [263, 192] on input "Người nhận *" at bounding box center [289, 188] width 118 height 12
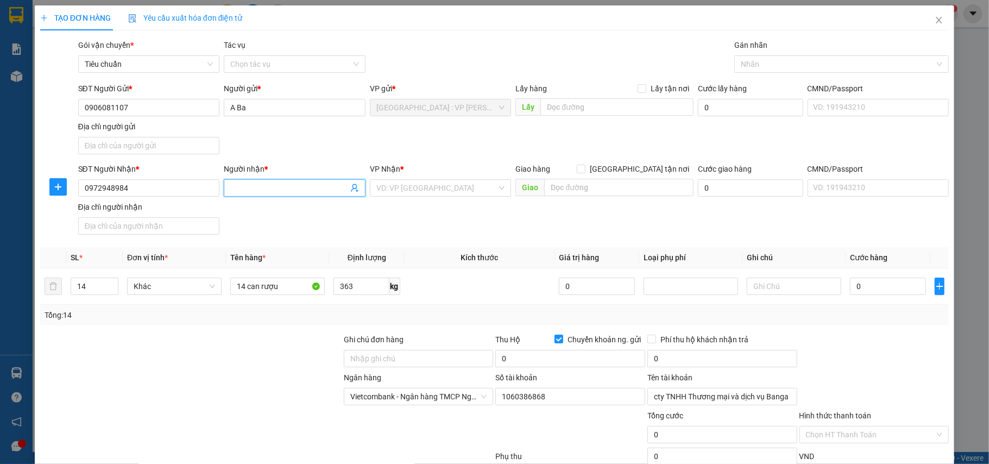
paste input "0938121618"
type input "0938121618(tâm)"
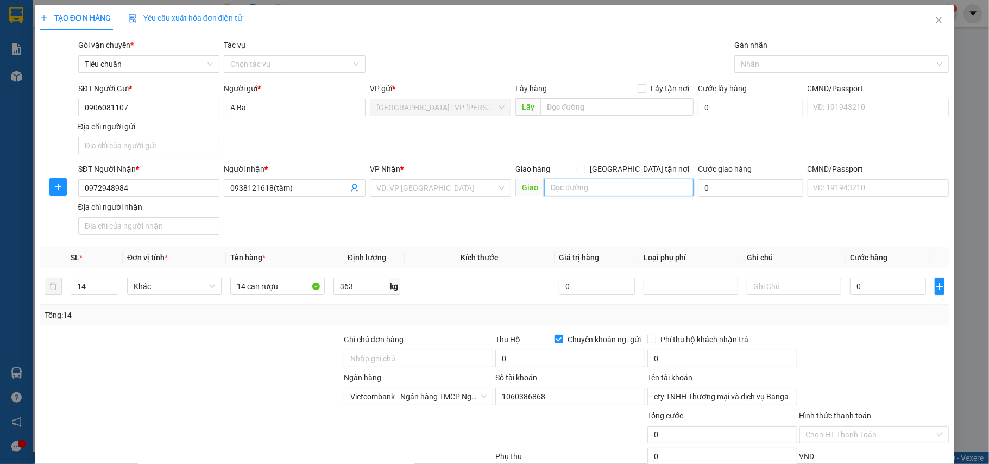
click at [650, 191] on input "text" at bounding box center [618, 187] width 149 height 17
paste input "250 Mỹ Phước,Tân Vạn, Di An, KP Tân Phu 1, Phường Tân Bình, Bình Duong"
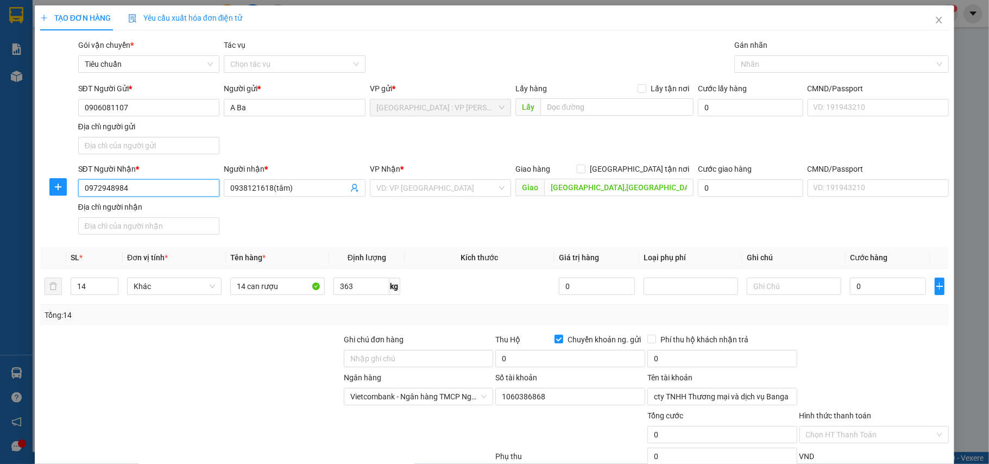
click at [149, 190] on input "0972948984" at bounding box center [149, 187] width 142 height 17
click at [665, 186] on input "250 Mỹ Phước,Tân Vạn, Di An, KP Tân Phu 1, Phường Tân Bình, Bình Duong" at bounding box center [618, 187] width 149 height 17
type input "250 Mỹ Phước,Tân Vạn, Di An, KP Tân Phu 1, Phường Tân Bình, dĩ an,Bình Duong"
click at [645, 165] on span "[GEOGRAPHIC_DATA] tận nơi" at bounding box center [639, 169] width 108 height 12
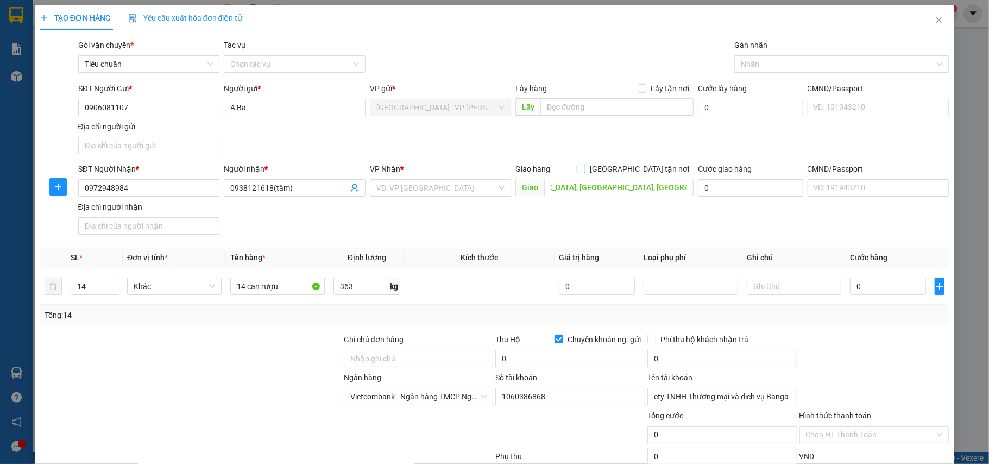
click at [584, 165] on input "[GEOGRAPHIC_DATA] tận nơi" at bounding box center [581, 169] width 8 height 8
checkbox input "true"
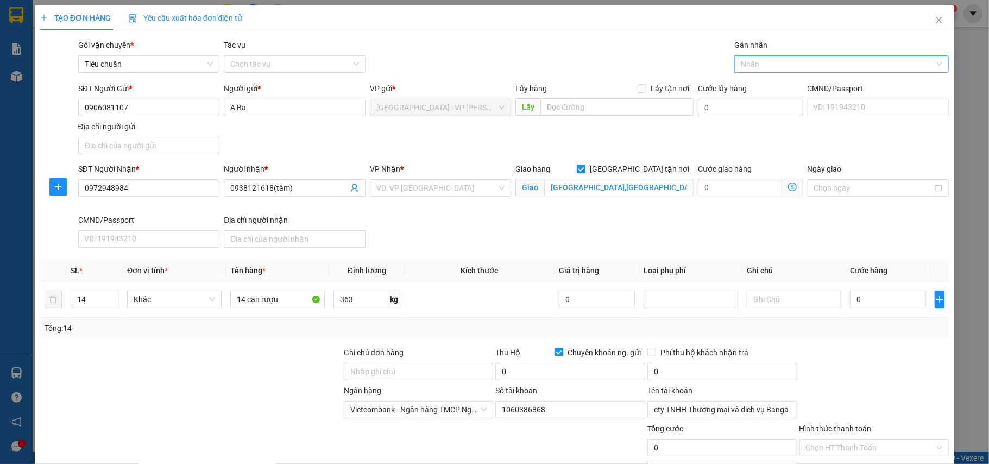
click at [758, 65] on div at bounding box center [836, 64] width 198 height 13
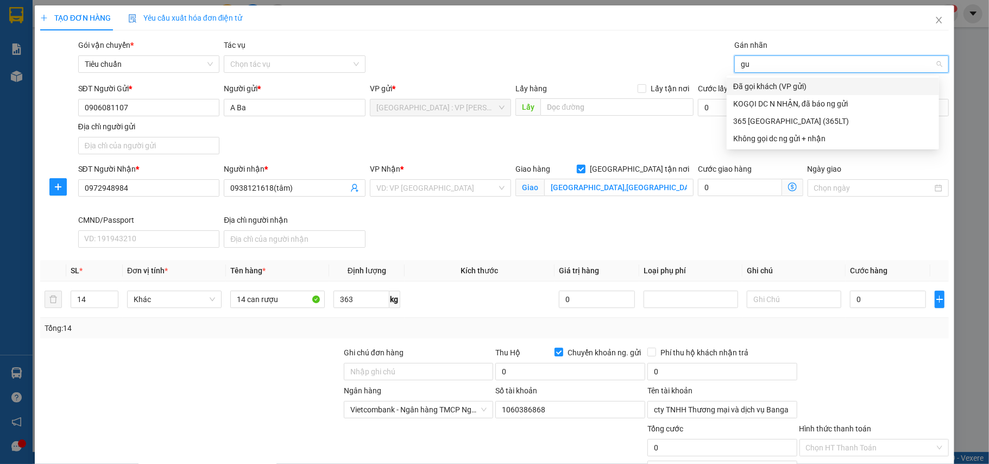
type input "gui"
click at [754, 83] on div "Đã gọi khách (VP gửi)" at bounding box center [832, 86] width 199 height 12
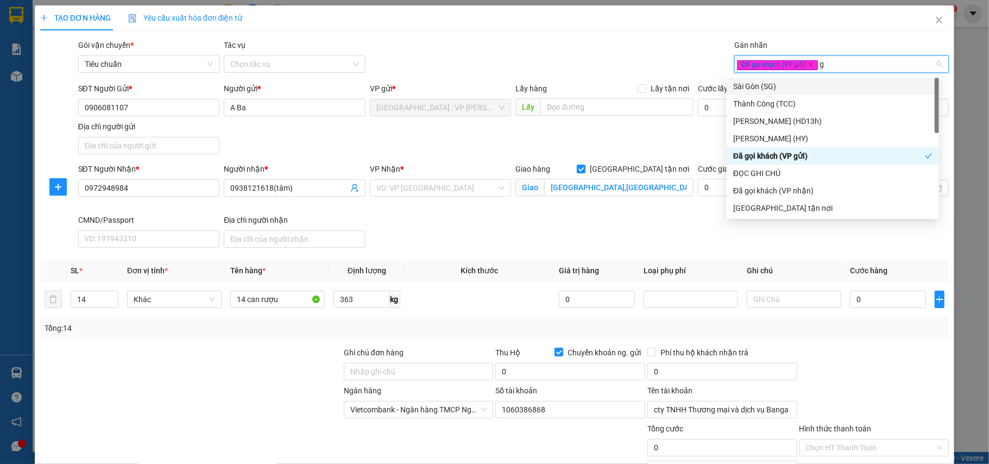
type input "gt"
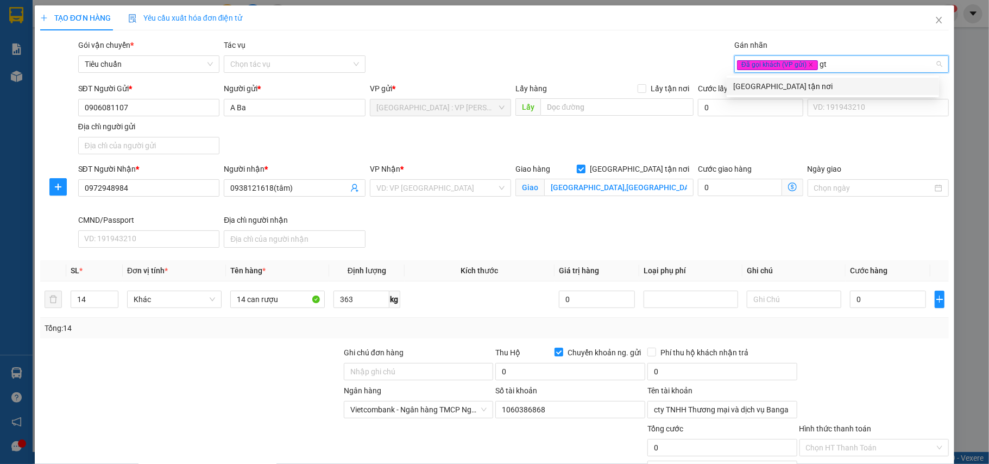
drag, startPoint x: 768, startPoint y: 81, endPoint x: 661, endPoint y: 119, distance: 113.5
click at [767, 83] on div "[GEOGRAPHIC_DATA] tận nơi" at bounding box center [832, 86] width 199 height 12
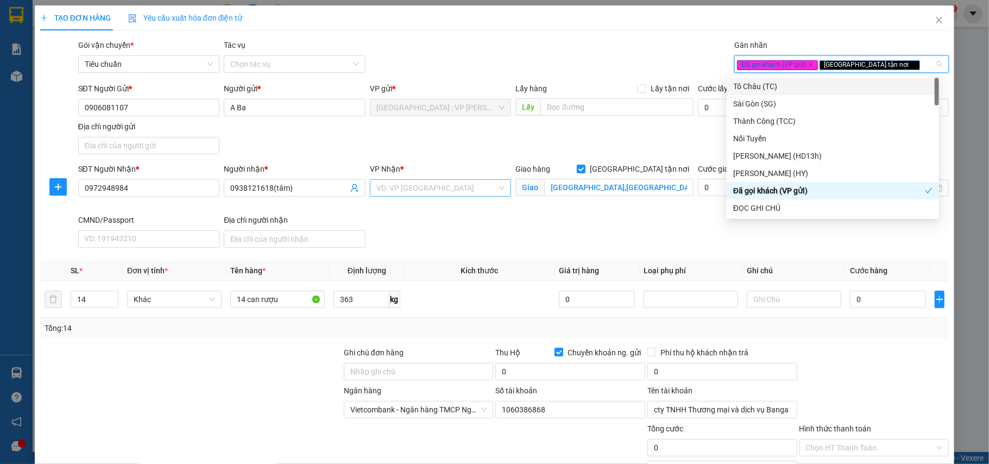
click at [439, 185] on input "search" at bounding box center [436, 188] width 121 height 16
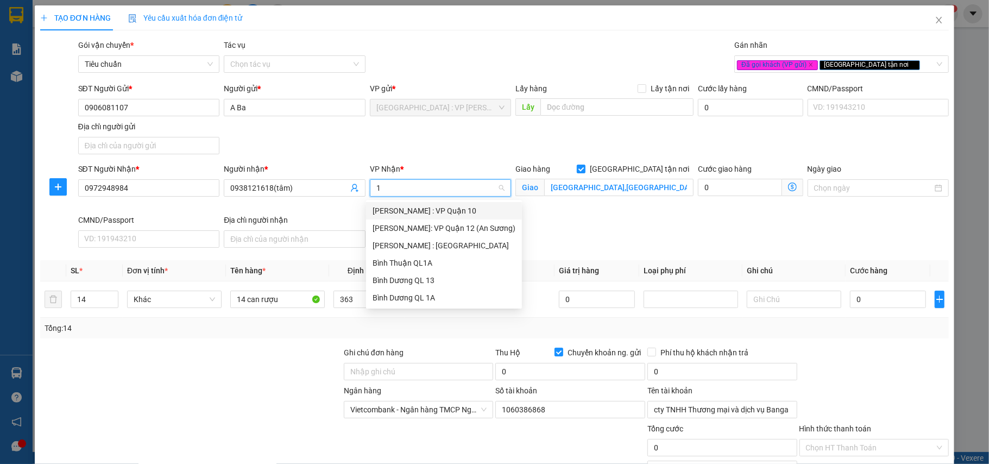
type input "12"
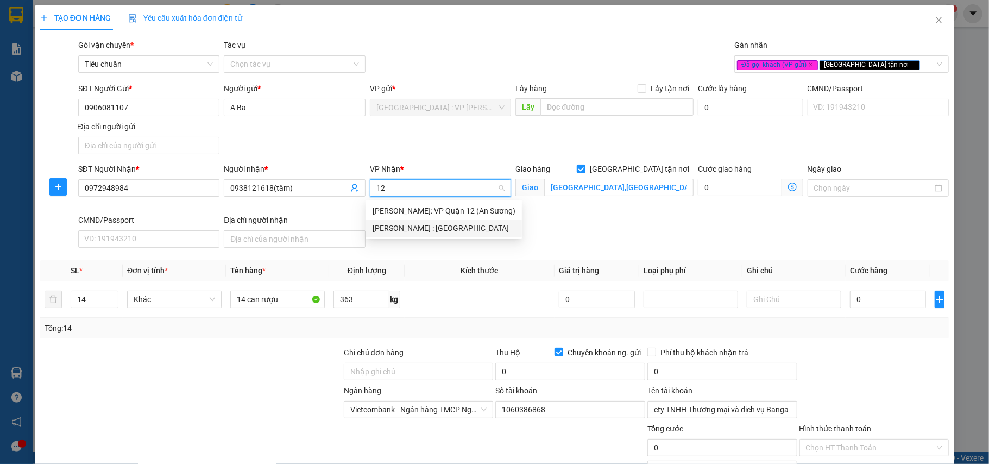
drag, startPoint x: 465, startPoint y: 231, endPoint x: 460, endPoint y: 203, distance: 28.7
click at [465, 230] on div "[PERSON_NAME] : [GEOGRAPHIC_DATA]" at bounding box center [443, 228] width 143 height 12
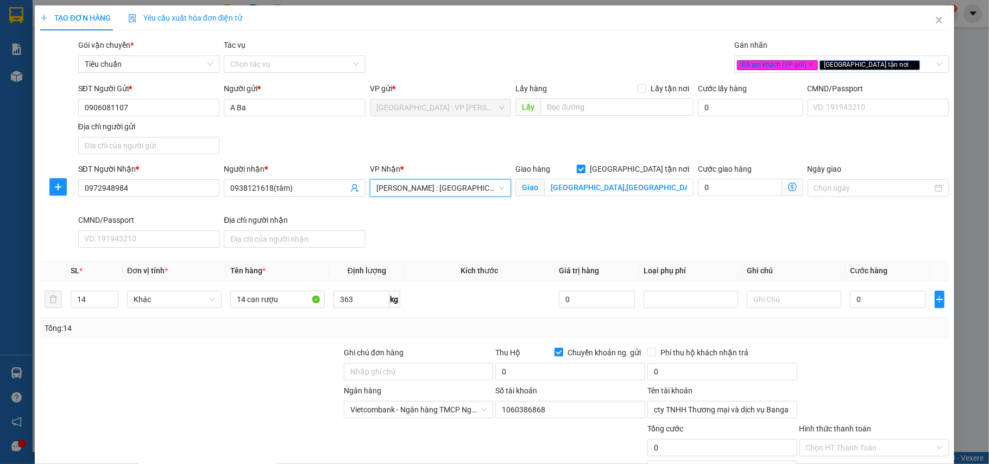
click at [434, 123] on div "SĐT Người Gửi * 0906081107 Người gửi * A Ba VP gửi * Hà Nội : VP Hoàng Mai Lấy …" at bounding box center [513, 121] width 875 height 76
click at [877, 304] on input "0" at bounding box center [888, 298] width 76 height 17
type input "1"
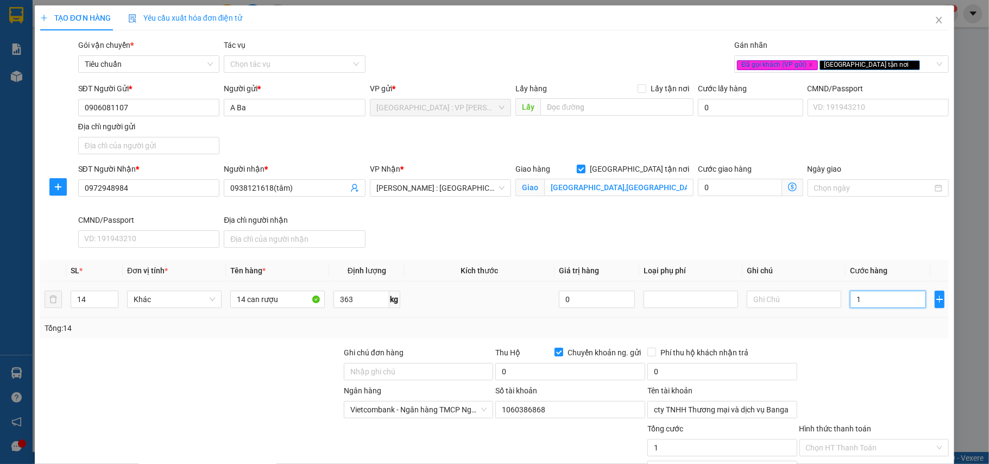
type input "19"
type input "193"
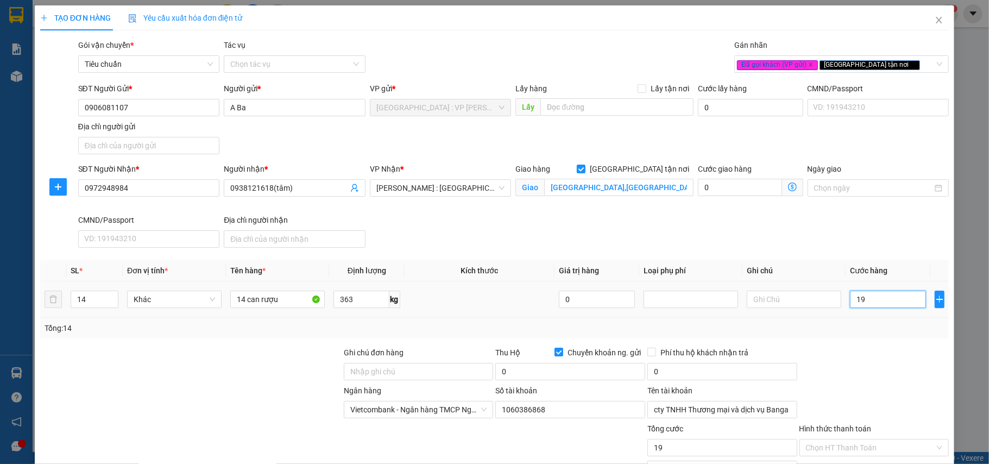
type input "193"
type input "1.930"
type input "19.300"
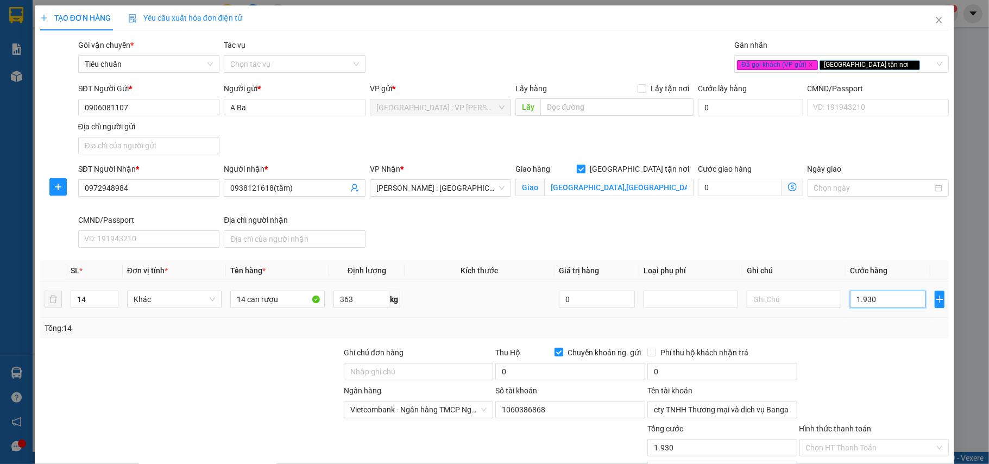
type input "19.300"
type input "193.000"
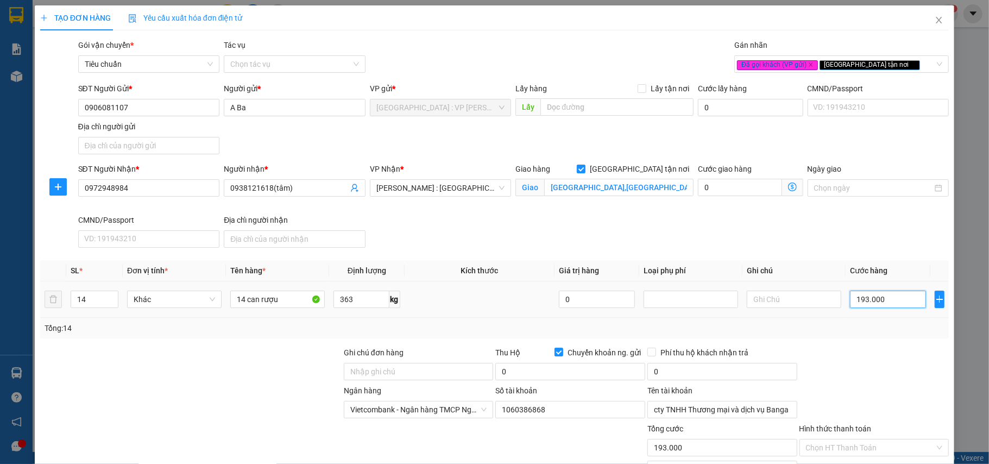
type input "1.930.000"
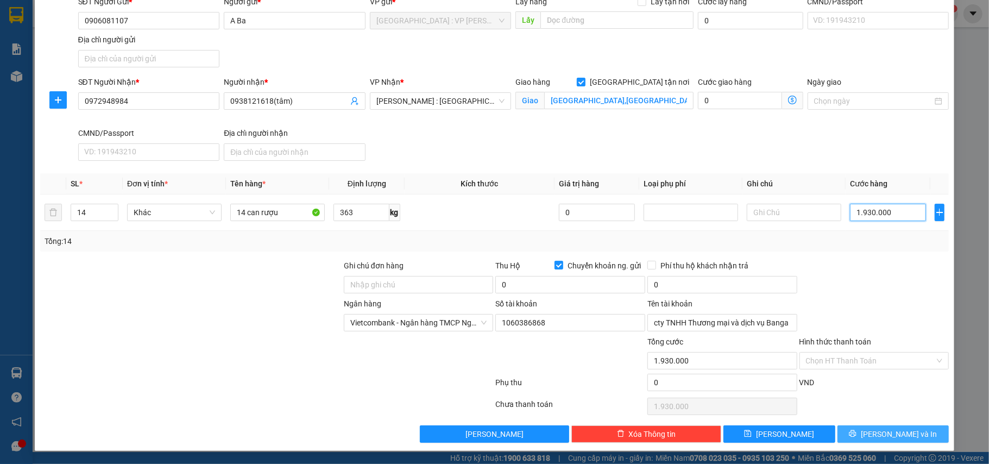
type input "1.930.000"
click at [873, 425] on button "[PERSON_NAME] và In" at bounding box center [893, 433] width 112 height 17
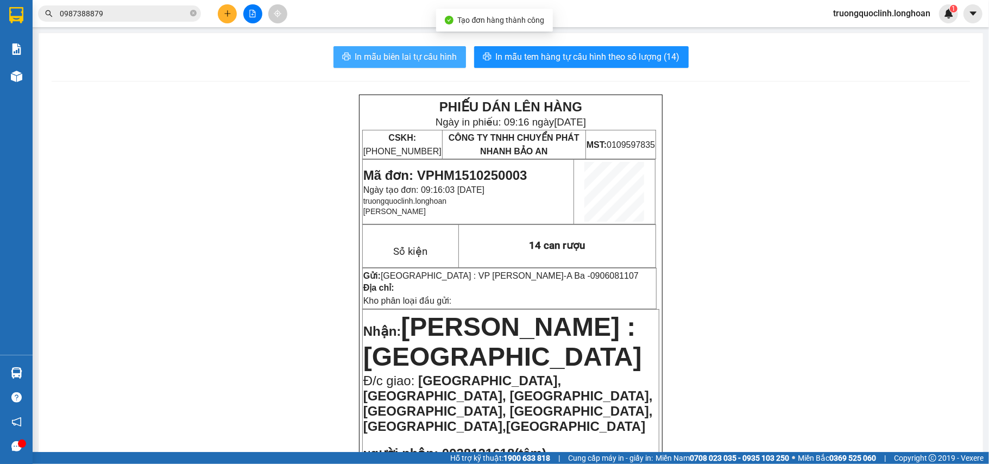
click at [420, 56] on span "In mẫu biên lai tự cấu hình" at bounding box center [406, 57] width 102 height 14
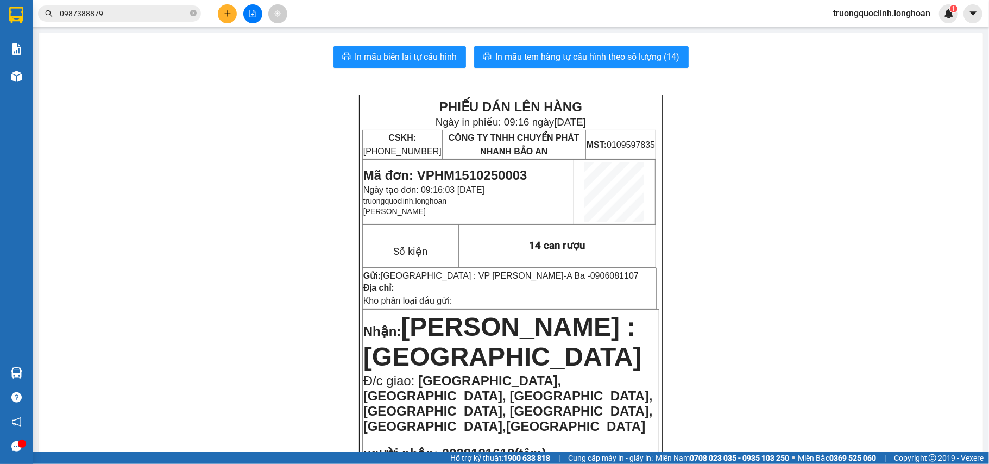
click at [460, 168] on span "Mã đơn: VPHM1510250003" at bounding box center [445, 175] width 164 height 15
copy span "VPHM1510250003"
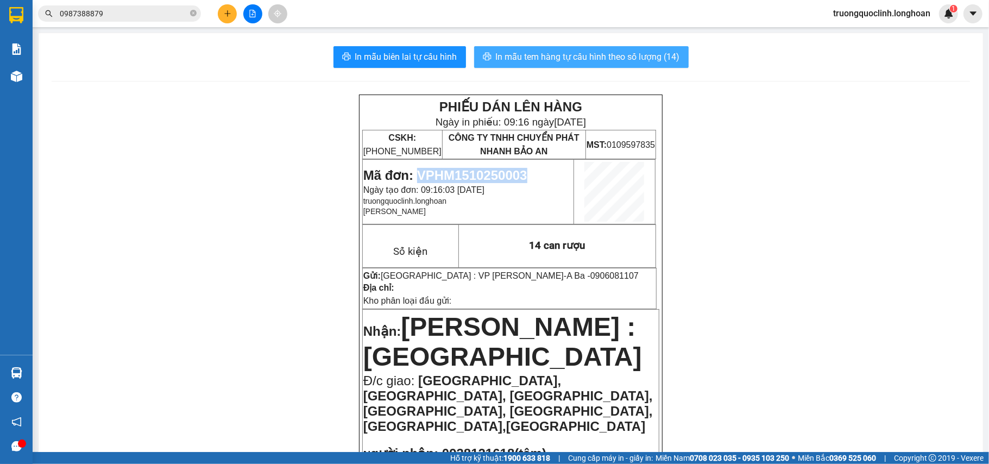
click at [558, 64] on button "In mẫu tem hàng tự cấu hình theo số lượng (14)" at bounding box center [581, 57] width 214 height 22
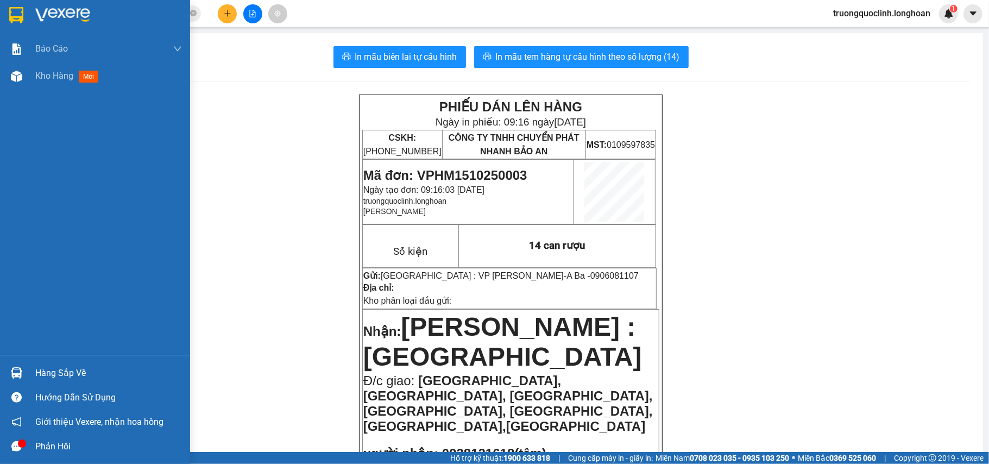
click at [21, 16] on img at bounding box center [16, 15] width 14 height 16
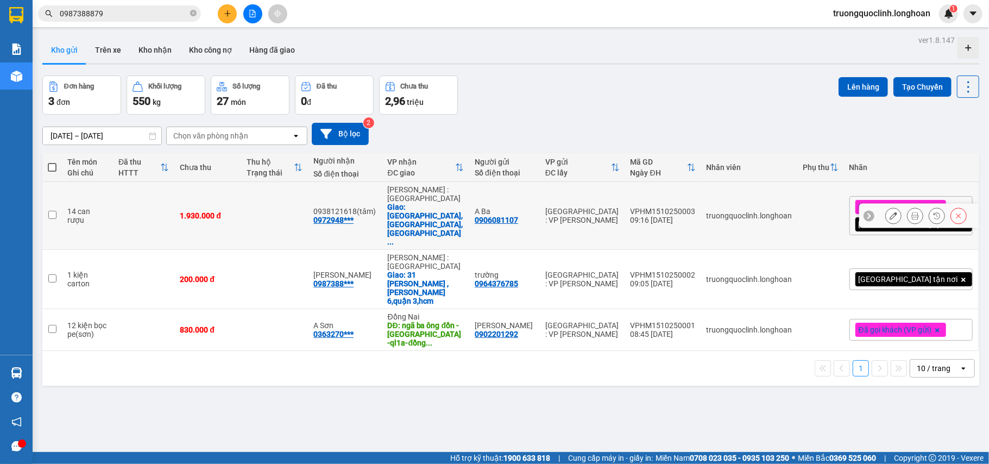
click at [682, 195] on td "VPHM1510250003 09:16 15/10" at bounding box center [663, 216] width 76 height 68
checkbox input "false"
copy div "VPHM1510250003"
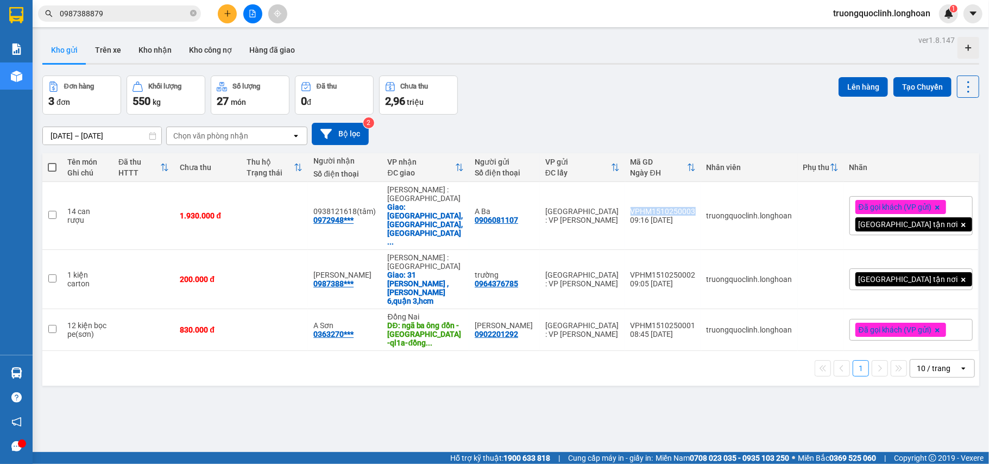
click at [228, 16] on icon "plus" at bounding box center [228, 14] width 8 height 8
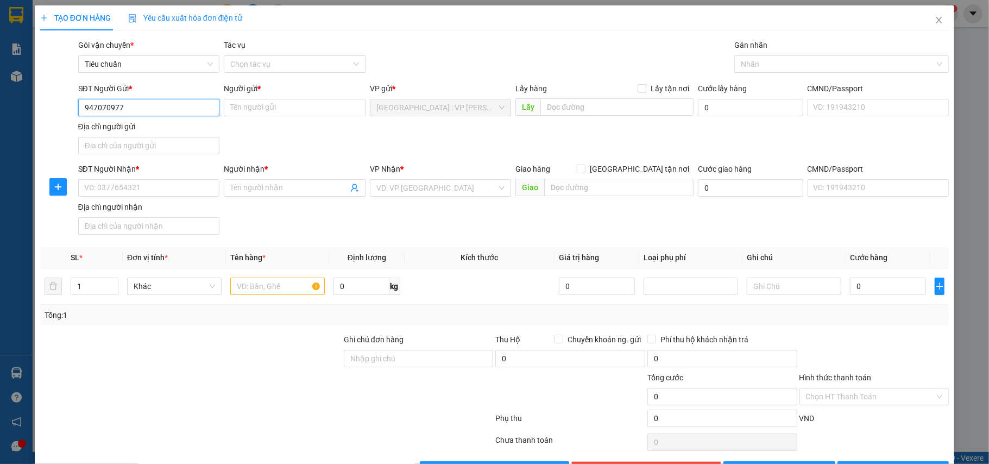
click at [84, 100] on input "947070977" at bounding box center [149, 107] width 142 height 17
type input "0947070977"
click at [122, 122] on div "0947070977 - Phan" at bounding box center [147, 129] width 140 height 17
type input "Phan"
type input "0947070977"
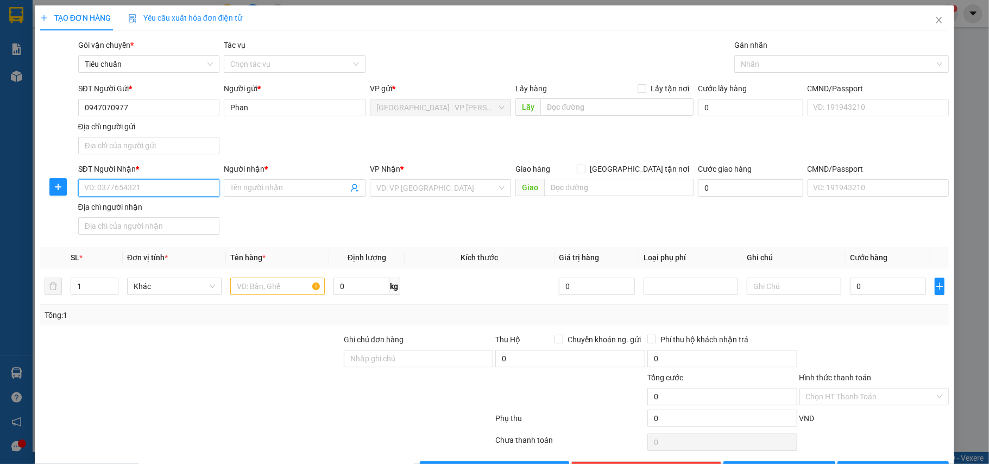
click at [150, 187] on input "SĐT Người Nhận *" at bounding box center [149, 187] width 142 height 17
type input "0961633926"
click at [303, 181] on span at bounding box center [295, 187] width 142 height 17
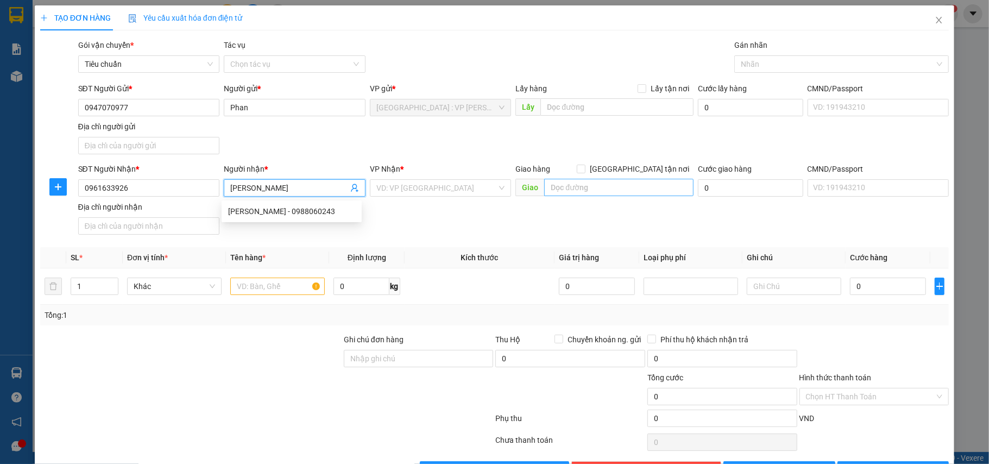
type input "lê thái sơn"
drag, startPoint x: 598, startPoint y: 187, endPoint x: 592, endPoint y: 170, distance: 18.0
click at [598, 186] on input "text" at bounding box center [618, 187] width 149 height 17
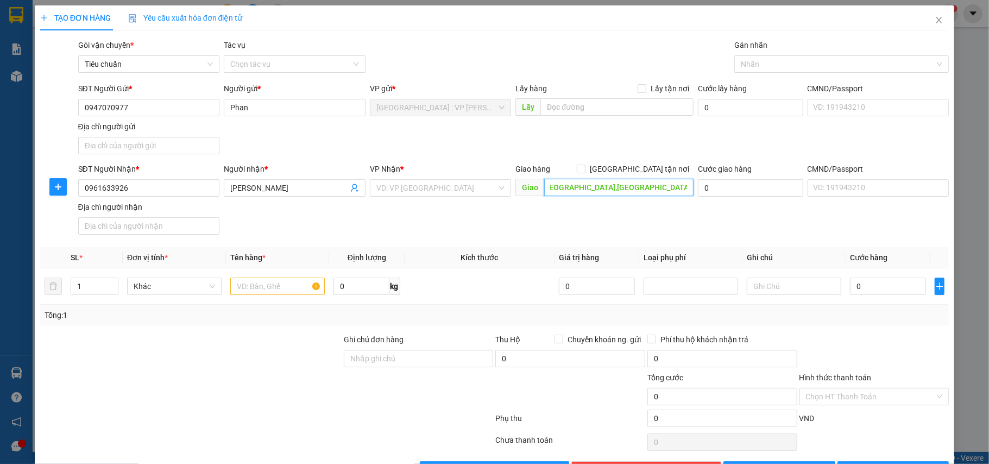
scroll to position [0, 13]
click at [607, 181] on input "chợ giao thông,ấp tân thạnh,xã phong hòa" at bounding box center [618, 187] width 149 height 17
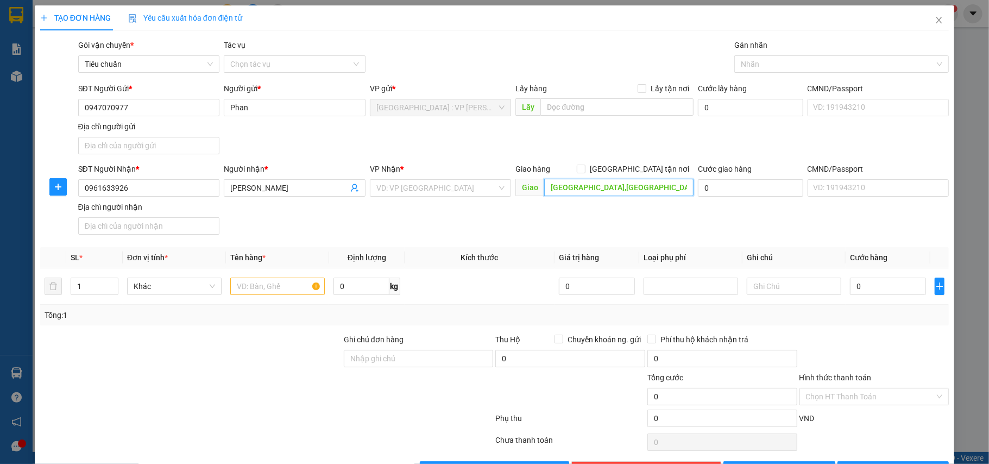
click at [666, 192] on input "chợ giao thông,ấp tân thạnh,xã phong hòa" at bounding box center [618, 187] width 149 height 17
click at [666, 191] on input "chợ giao thông,ấp tân thạnh,xã phong hòa" at bounding box center [618, 187] width 149 height 17
type input "chợ giao thông,ấp tân thạnh,xã phong hòa,lai vung,đồng tháp"
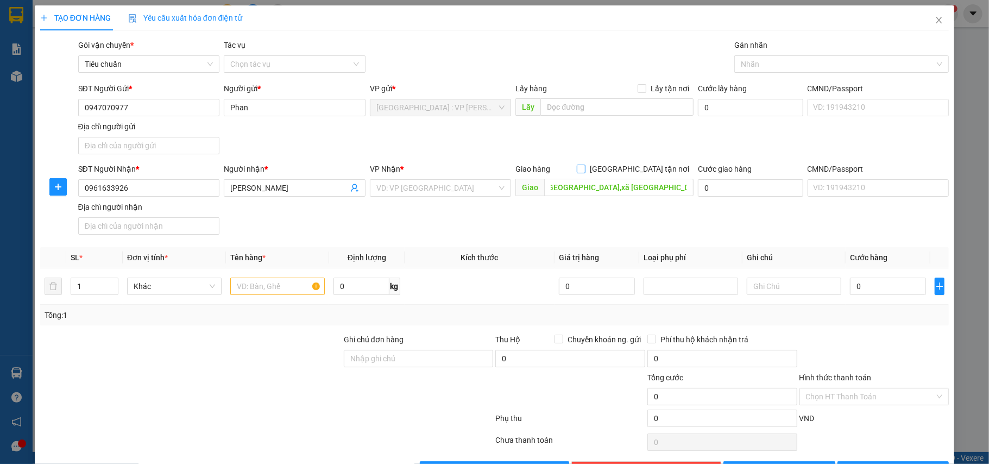
click at [641, 173] on span "[GEOGRAPHIC_DATA] tận nơi" at bounding box center [639, 169] width 108 height 12
click at [584, 172] on input "[GEOGRAPHIC_DATA] tận nơi" at bounding box center [581, 169] width 8 height 8
checkbox input "true"
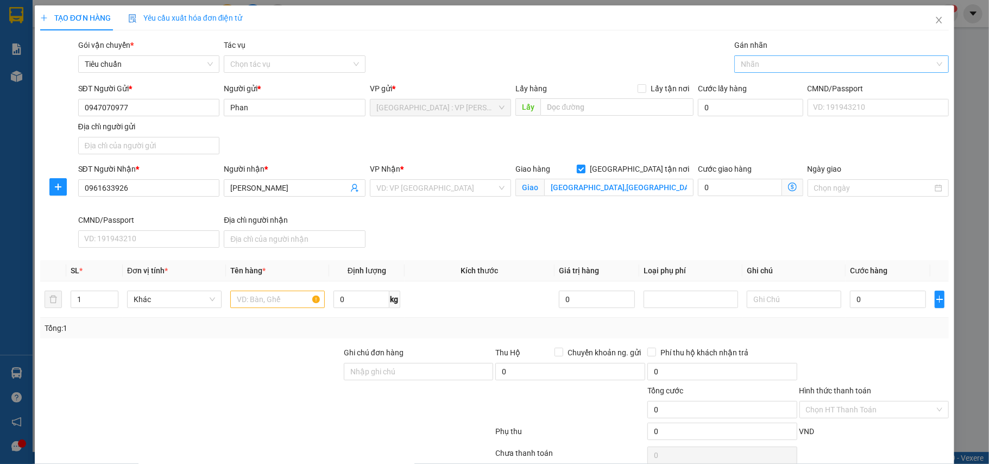
click at [759, 64] on div at bounding box center [836, 64] width 198 height 13
type input "gtn"
click at [747, 83] on div "[GEOGRAPHIC_DATA] tận nơi" at bounding box center [832, 86] width 199 height 12
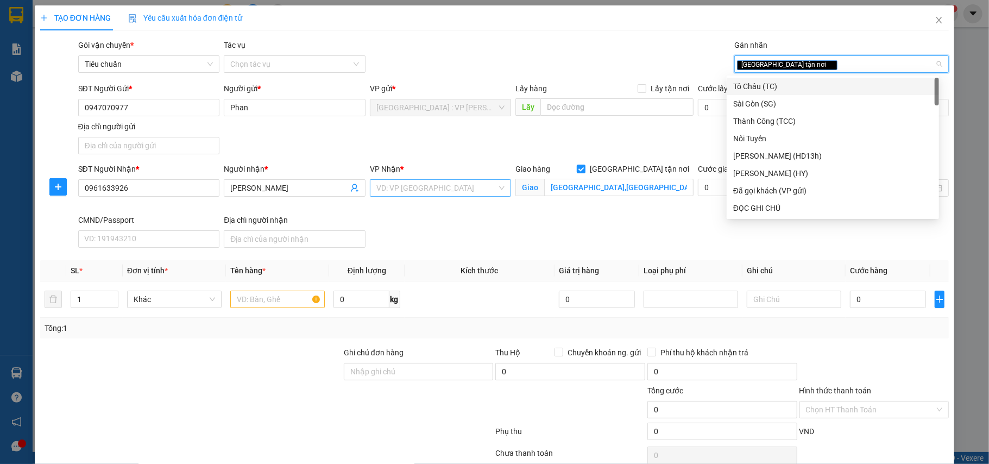
click at [444, 192] on input "search" at bounding box center [436, 188] width 121 height 16
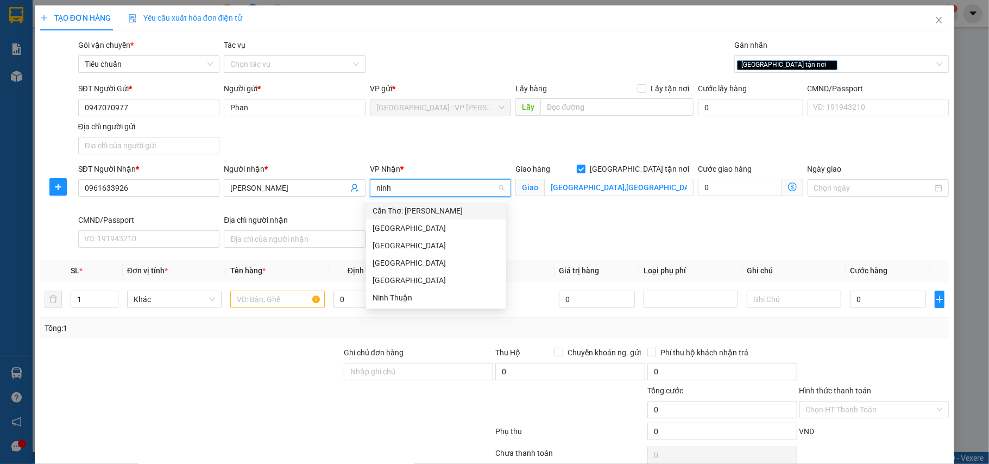
type input "ninh k"
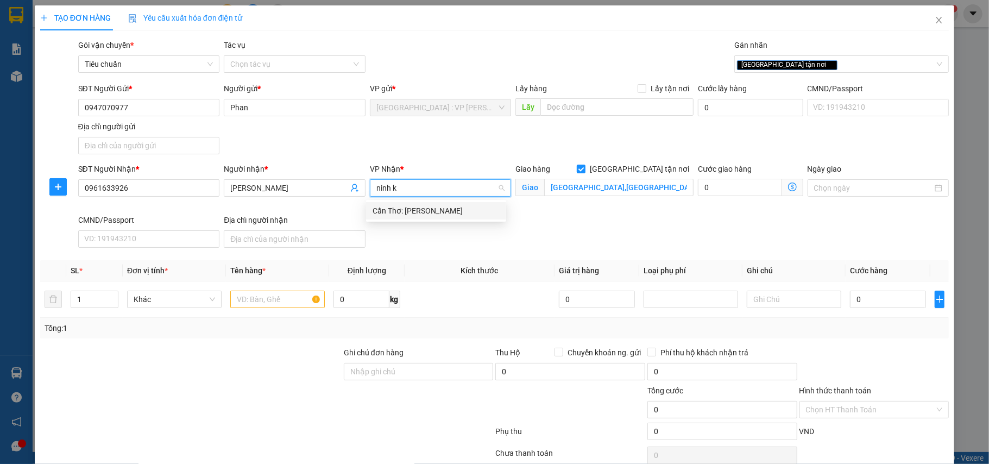
click at [442, 207] on div "Cần Thơ: [PERSON_NAME]" at bounding box center [435, 211] width 127 height 12
type input "2"
click at [106, 294] on span "Increase Value" at bounding box center [112, 296] width 12 height 10
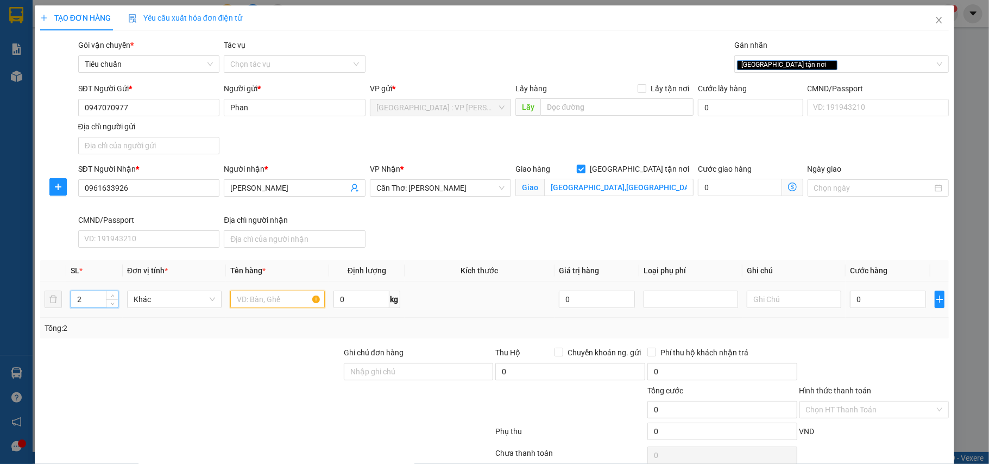
click at [268, 296] on input "text" at bounding box center [277, 298] width 94 height 17
type input "2 kiện carton"
click at [368, 305] on input "0" at bounding box center [360, 298] width 55 height 17
type input "16"
click at [419, 380] on input "Ghi chú đơn hàng" at bounding box center [419, 371] width 150 height 17
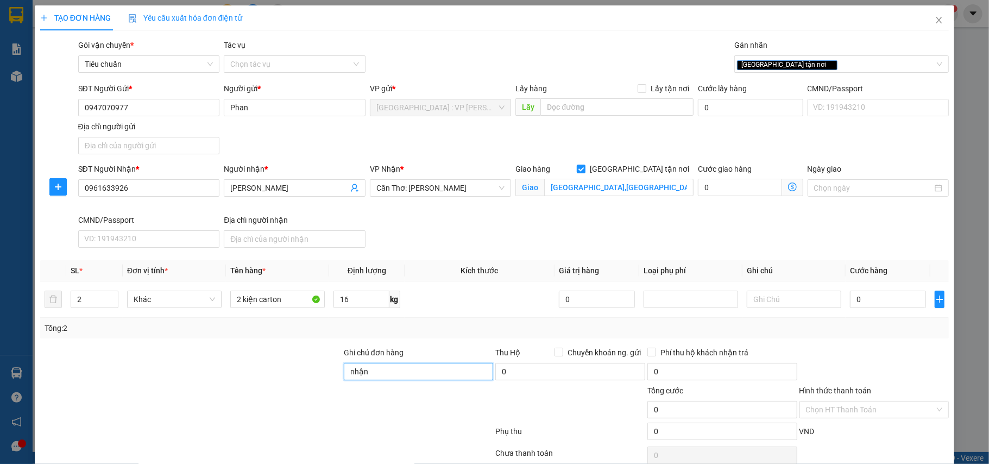
type input "nhận nguyên kiện,giao nguyên kiện,bể vỡ k đền"
click at [457, 141] on div "SĐT Người Gửi * 0947070977 Người gửi * Phan VP gửi * Hà Nội : VP Hoàng Mai Lấy …" at bounding box center [513, 121] width 875 height 76
click at [843, 65] on div "[GEOGRAPHIC_DATA] tận nơi" at bounding box center [836, 64] width 198 height 13
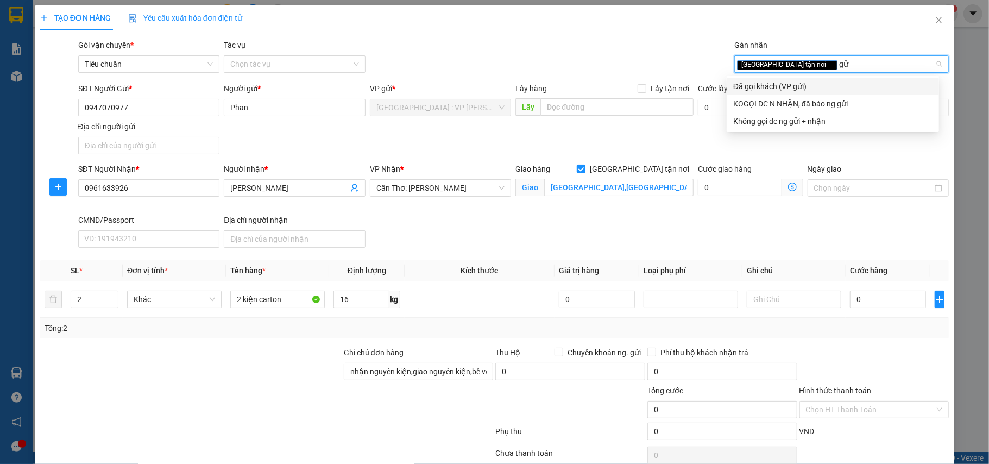
type input "gửi"
click at [793, 83] on div "Đã gọi khách (VP gửi)" at bounding box center [832, 86] width 199 height 12
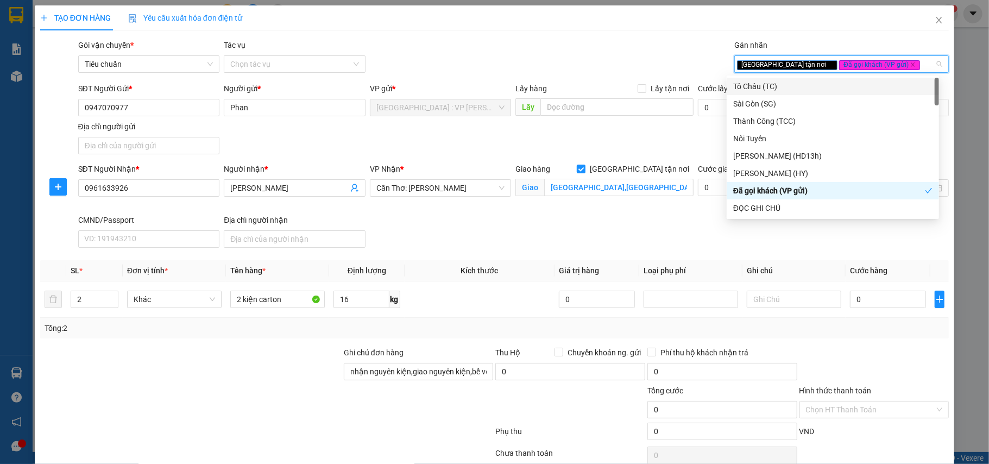
click at [627, 53] on div "Gói vận chuyển * Tiêu chuẩn Tác vụ Chọn tác vụ Gán nhãn Giao tận nơi Đã gọi k…" at bounding box center [513, 58] width 875 height 38
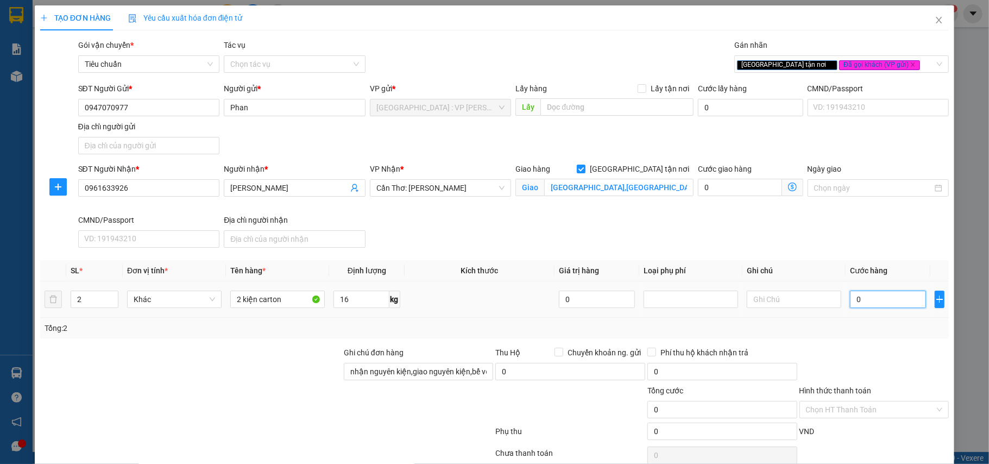
click at [874, 298] on input "0" at bounding box center [888, 298] width 76 height 17
type input "2"
type input "210"
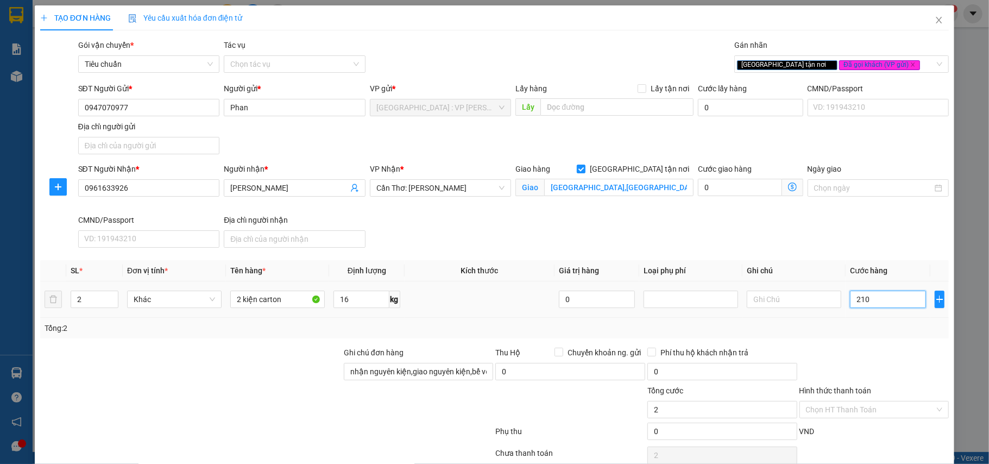
type input "210"
type input "2.100"
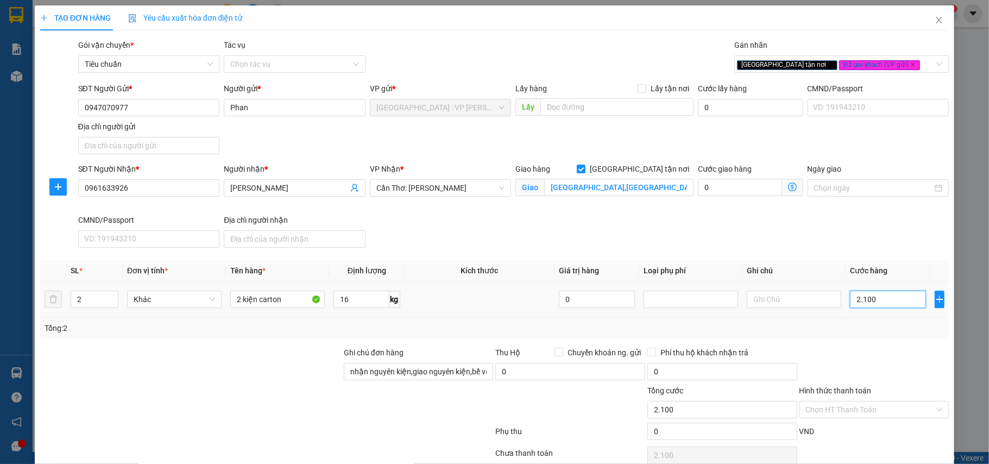
type input "21.000"
type input "210.000"
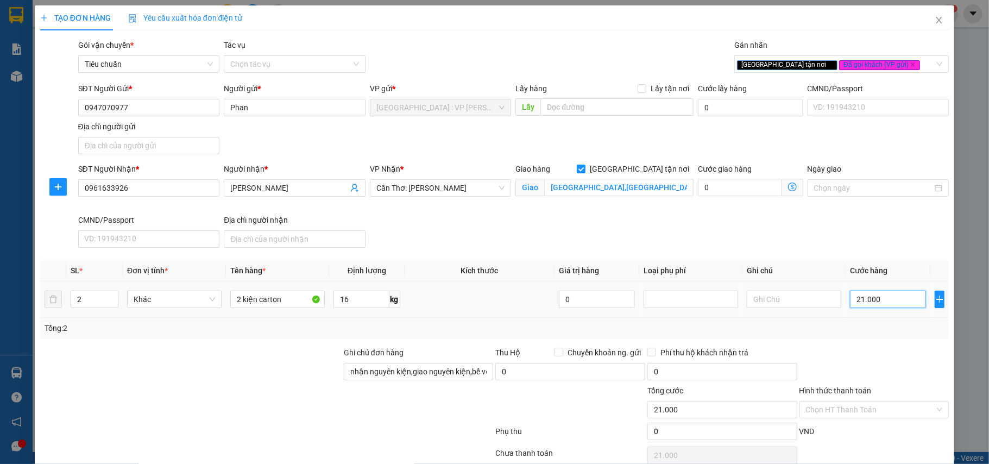
type input "210.000"
click at [898, 246] on div "SĐT Người Nhận * 0961633926 Người nhận * lê thái sơn VP Nhận * Cần Thơ: Kho Nin…" at bounding box center [513, 207] width 875 height 89
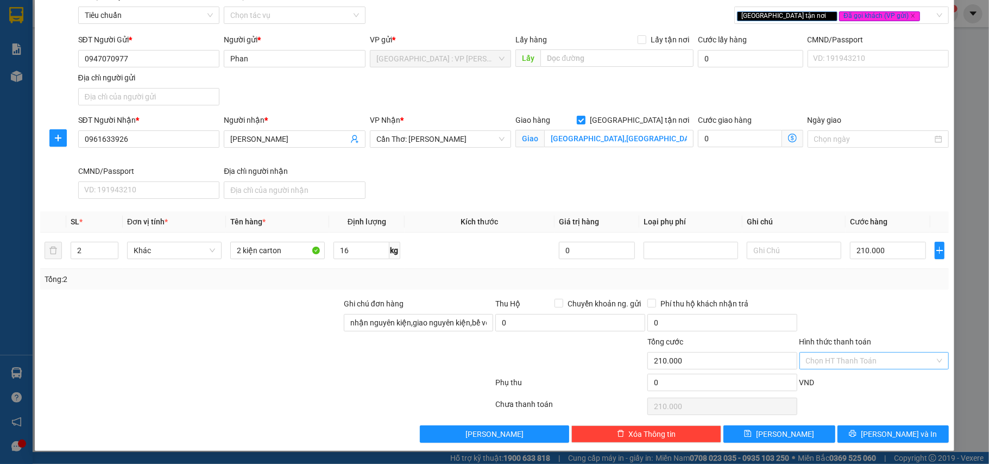
click at [861, 359] on input "Hình thức thanh toán" at bounding box center [870, 360] width 129 height 16
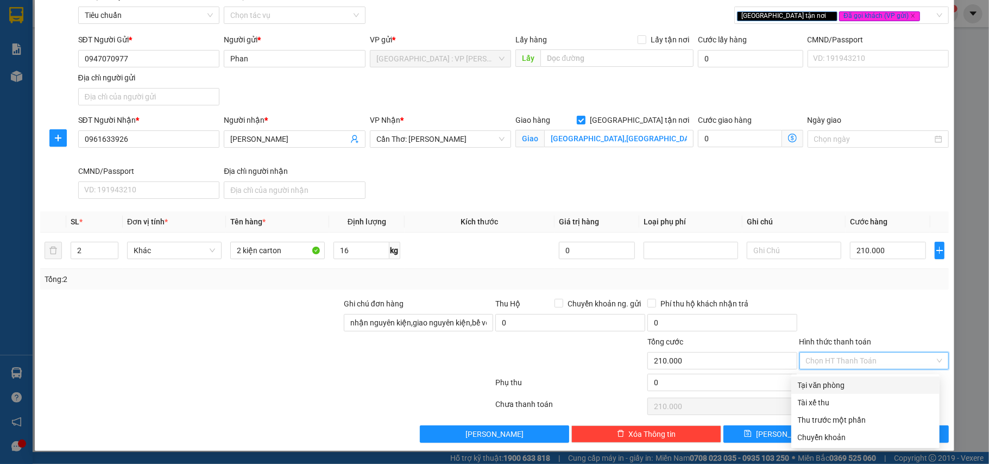
drag, startPoint x: 843, startPoint y: 378, endPoint x: 878, endPoint y: 413, distance: 48.8
click at [842, 379] on div "Tại văn phòng" at bounding box center [865, 385] width 135 height 12
type input "0"
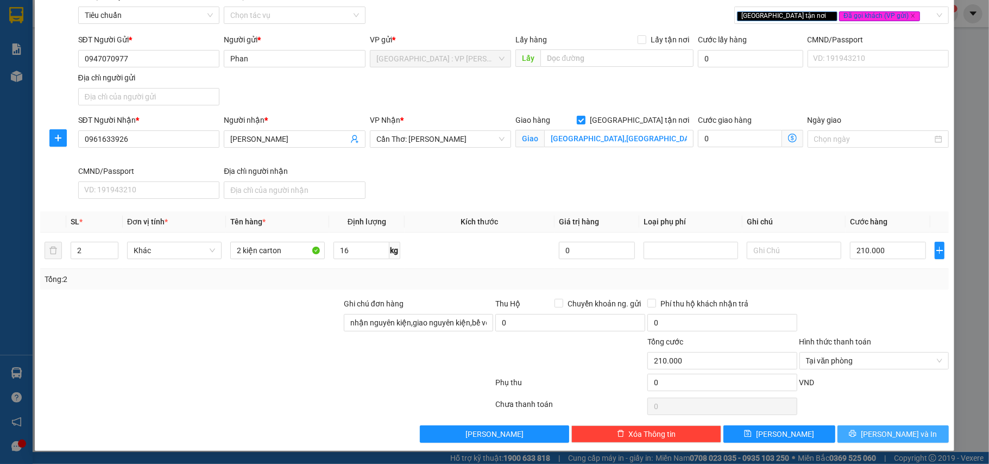
click at [897, 428] on span "[PERSON_NAME] và In" at bounding box center [899, 434] width 76 height 12
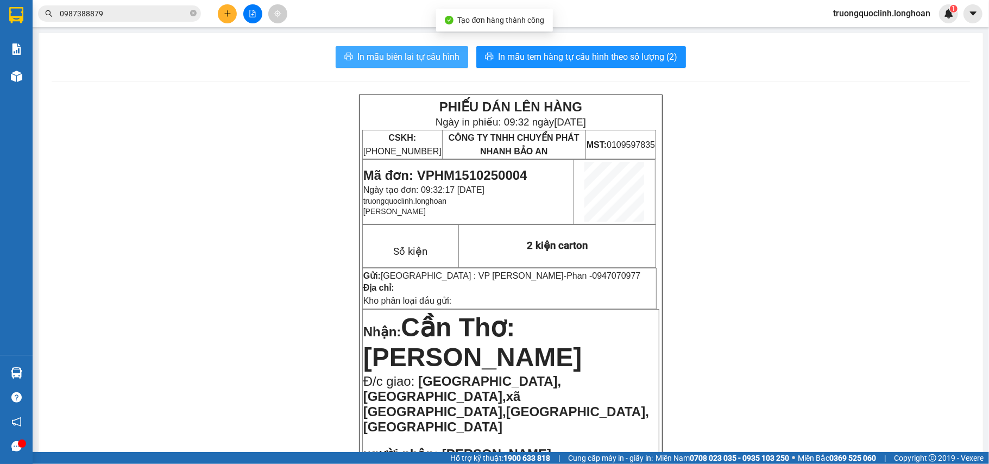
click at [420, 54] on span "In mẫu biên lai tự cấu hình" at bounding box center [408, 57] width 102 height 14
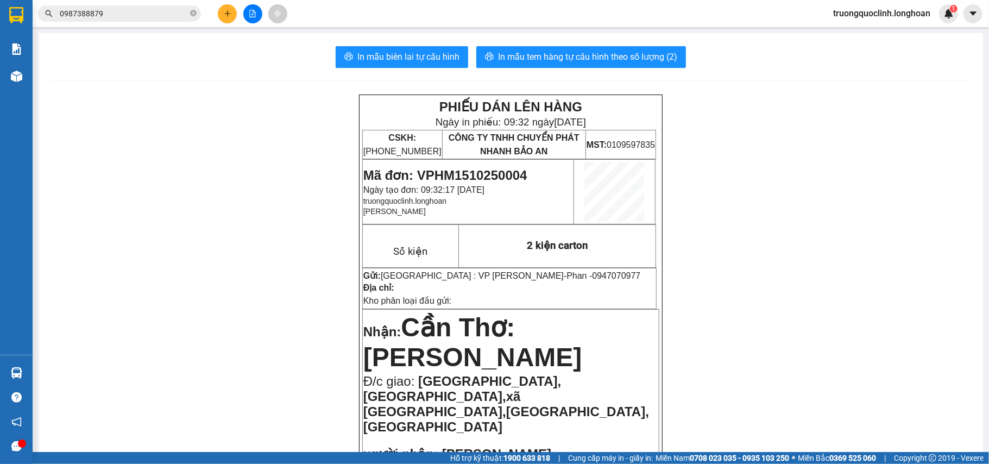
click at [504, 172] on span "Mã đơn: VPHM1510250004" at bounding box center [445, 175] width 164 height 15
copy span "VPHM1510250004"
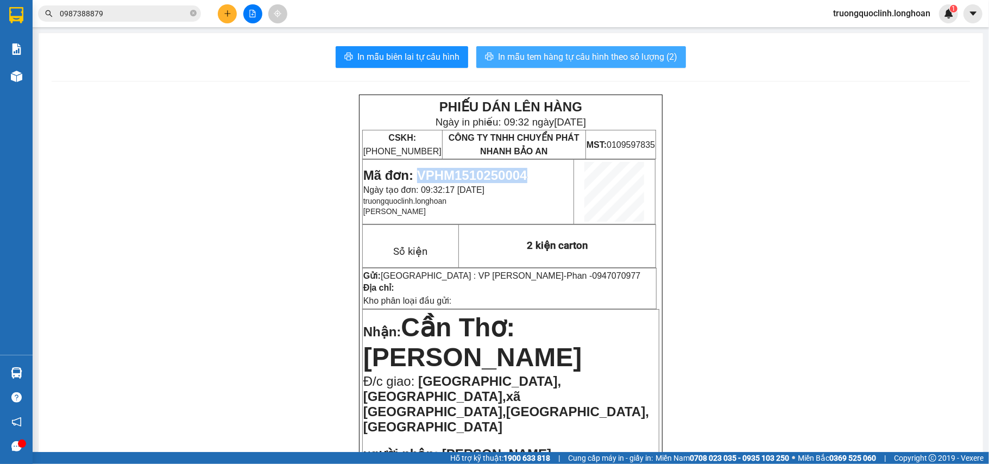
click at [595, 50] on span "In mẫu tem hàng tự cấu hình theo số lượng (2)" at bounding box center [587, 57] width 179 height 14
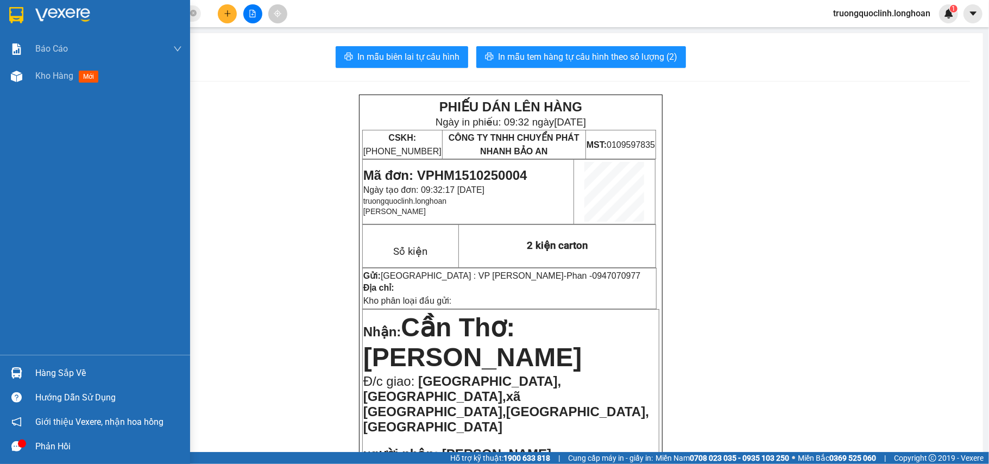
click at [25, 11] on div at bounding box center [16, 14] width 19 height 19
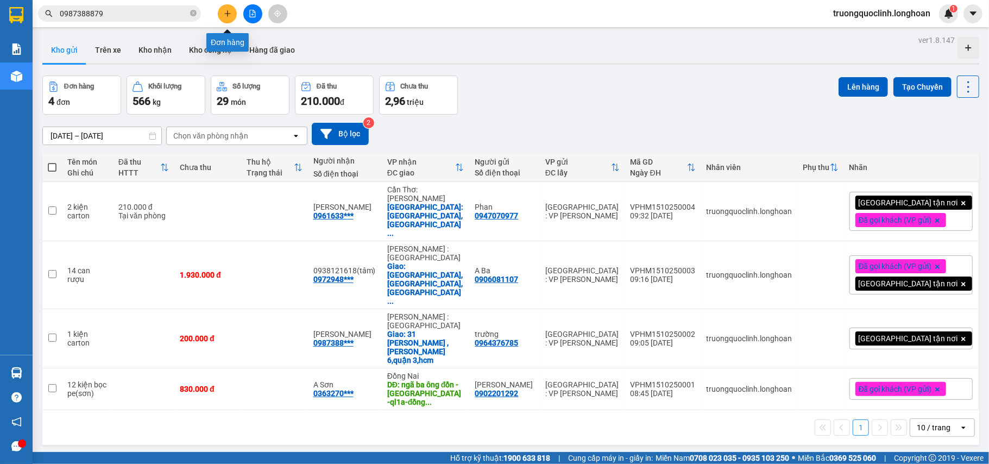
click at [225, 11] on icon "plus" at bounding box center [228, 14] width 8 height 8
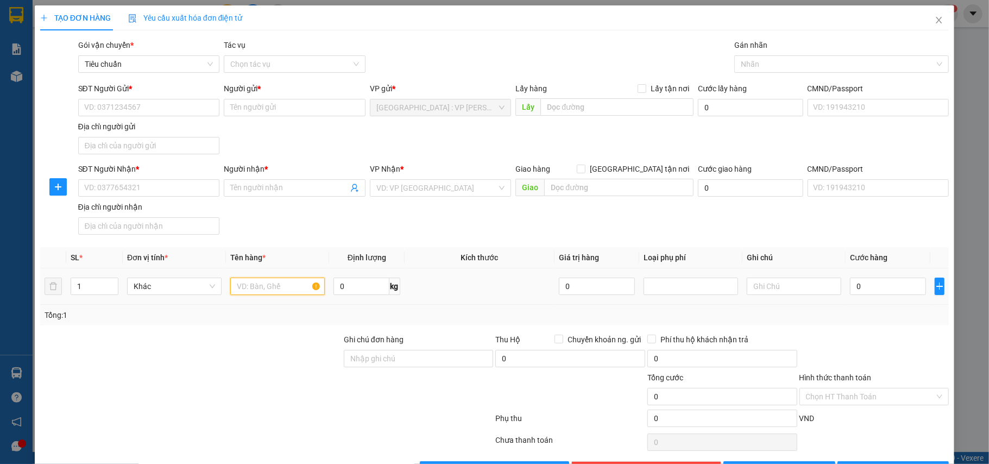
click at [282, 288] on input "text" at bounding box center [277, 285] width 94 height 17
click at [172, 105] on input "SĐT Người Gửi *" at bounding box center [149, 107] width 142 height 17
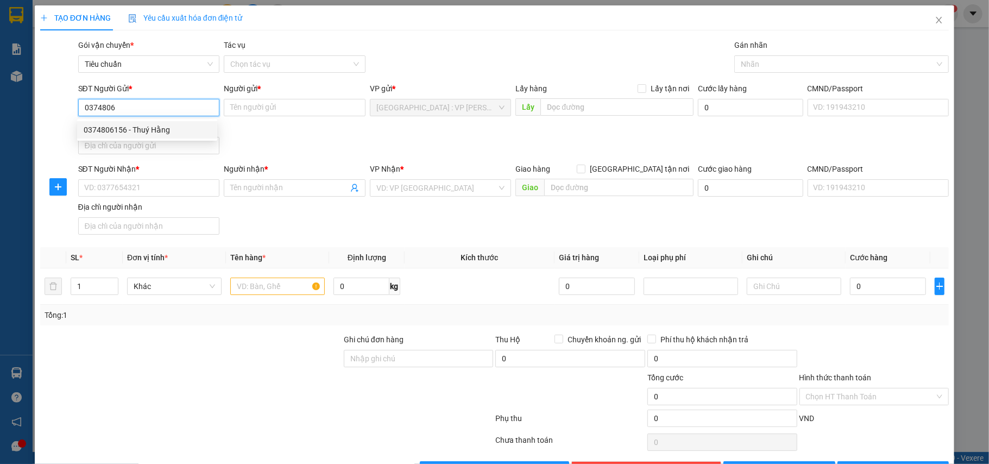
click at [148, 135] on div "0374806156 - Thuý Hằng" at bounding box center [147, 130] width 127 height 12
type input "0374806156"
type input "Thuý Hằng"
checkbox input "true"
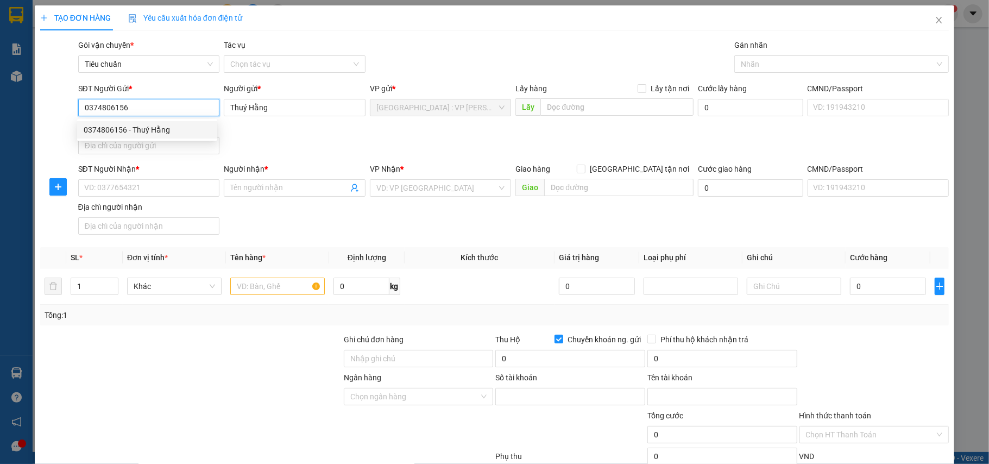
type input "6288333999"
type input "phan văn vượng"
type input "0374806156"
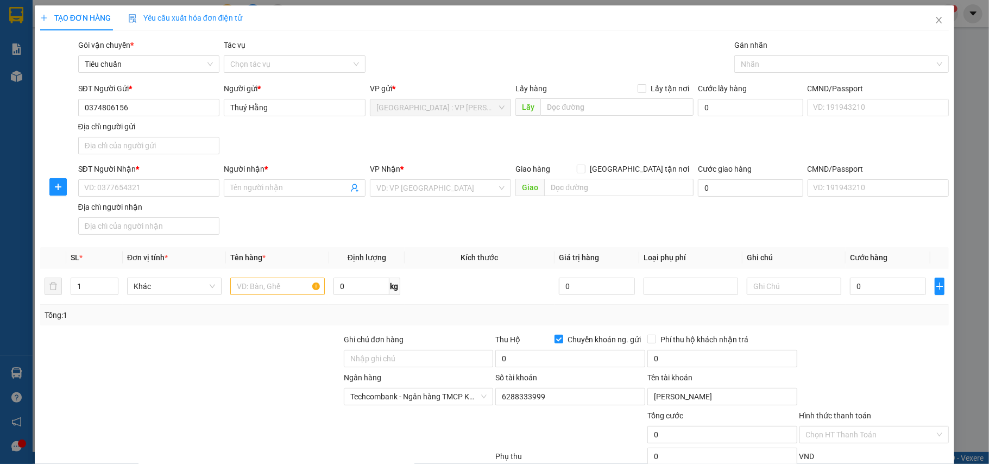
click at [176, 179] on div "SĐT Người Nhận *" at bounding box center [149, 171] width 142 height 16
click at [151, 187] on input "SĐT Người Nhận *" at bounding box center [149, 187] width 142 height 17
type input "0938838702"
click at [257, 186] on input "Người nhận *" at bounding box center [289, 188] width 118 height 12
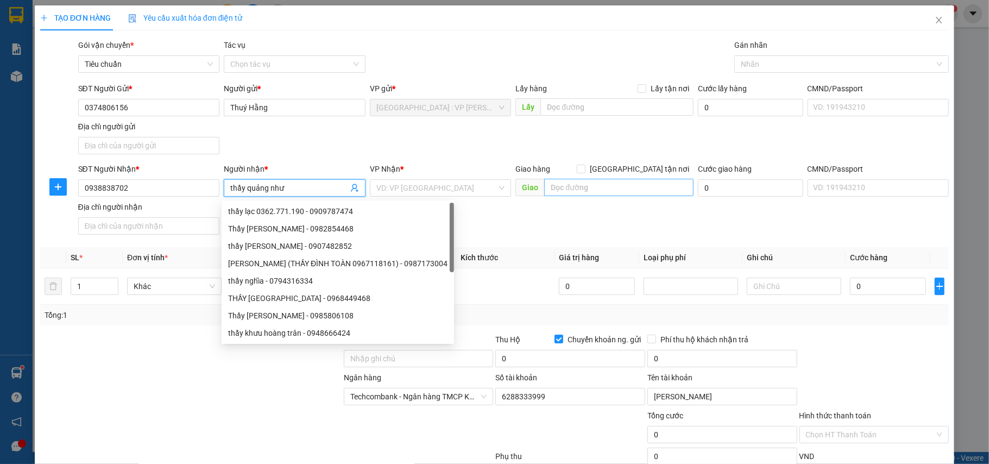
type input "thầy quảng như"
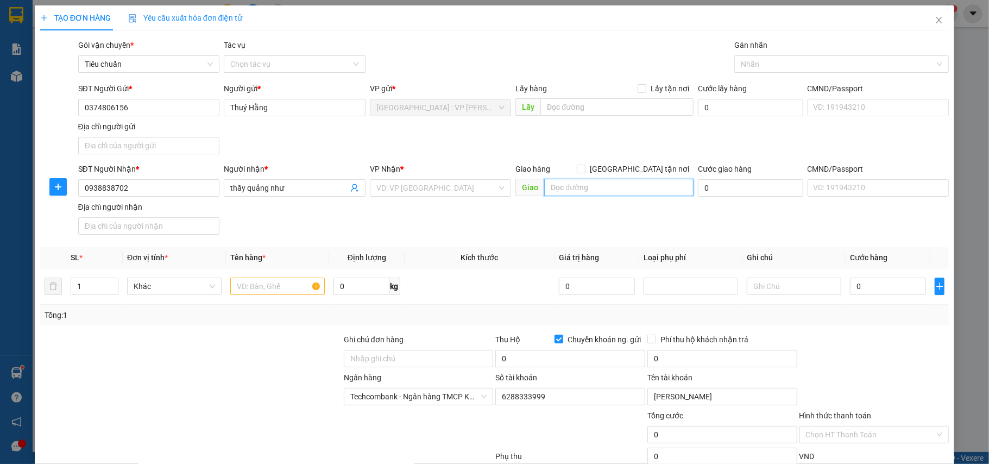
click at [570, 192] on input "text" at bounding box center [618, 187] width 149 height 17
click at [573, 191] on input "text" at bounding box center [618, 187] width 149 height 17
type input "chùa bát nhã,445/25 nơ trang long,p13,bình thạnh,hcm"
drag, startPoint x: 644, startPoint y: 167, endPoint x: 673, endPoint y: 152, distance: 33.0
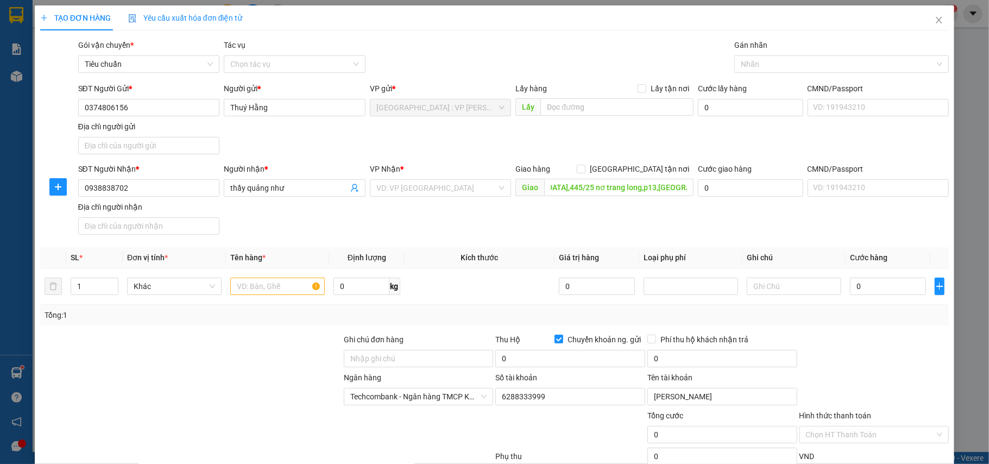
click at [645, 167] on span "[GEOGRAPHIC_DATA] tận nơi" at bounding box center [639, 169] width 108 height 12
click at [584, 167] on input "[GEOGRAPHIC_DATA] tận nơi" at bounding box center [581, 169] width 8 height 8
checkbox input "true"
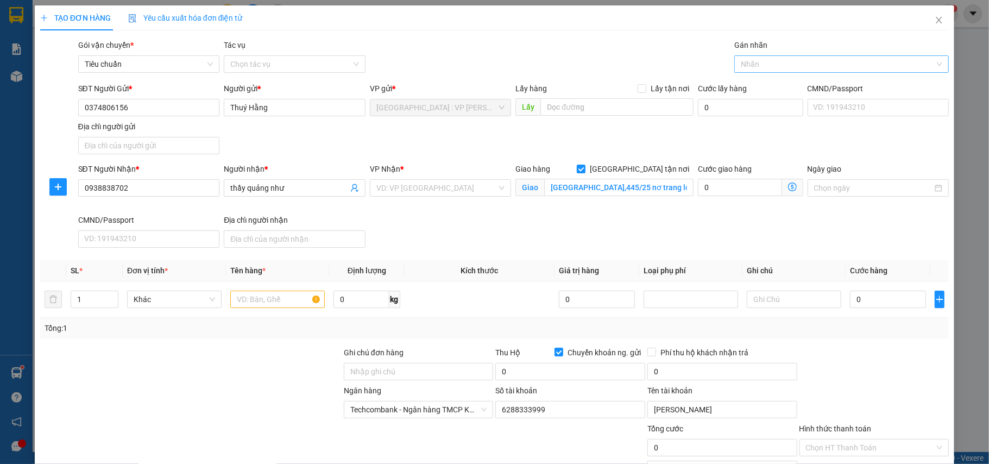
click at [789, 66] on div at bounding box center [836, 64] width 198 height 13
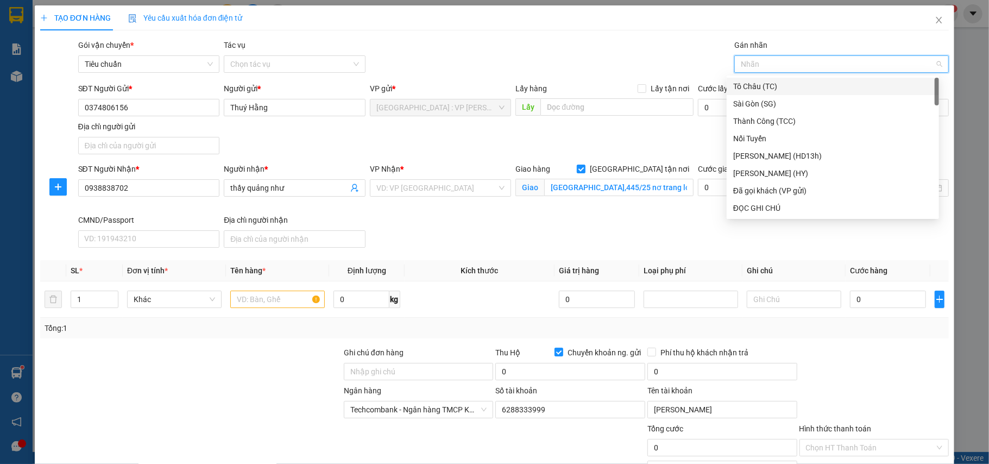
type input "f"
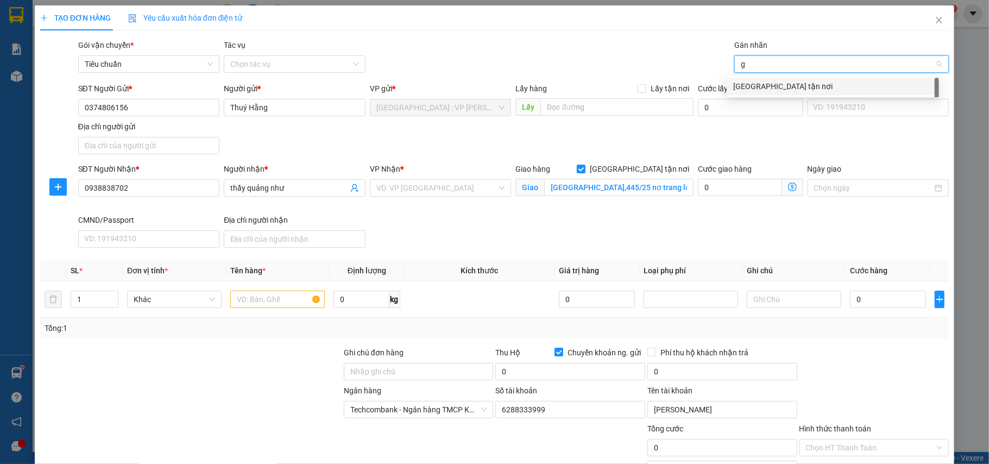
type input "gt"
click at [778, 85] on div "[GEOGRAPHIC_DATA] tận nơi" at bounding box center [832, 86] width 199 height 12
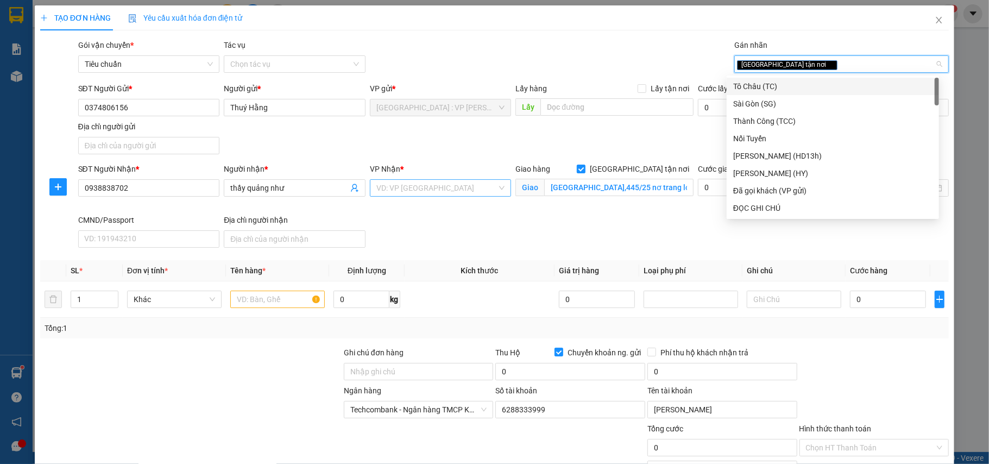
click at [415, 189] on input "search" at bounding box center [436, 188] width 121 height 16
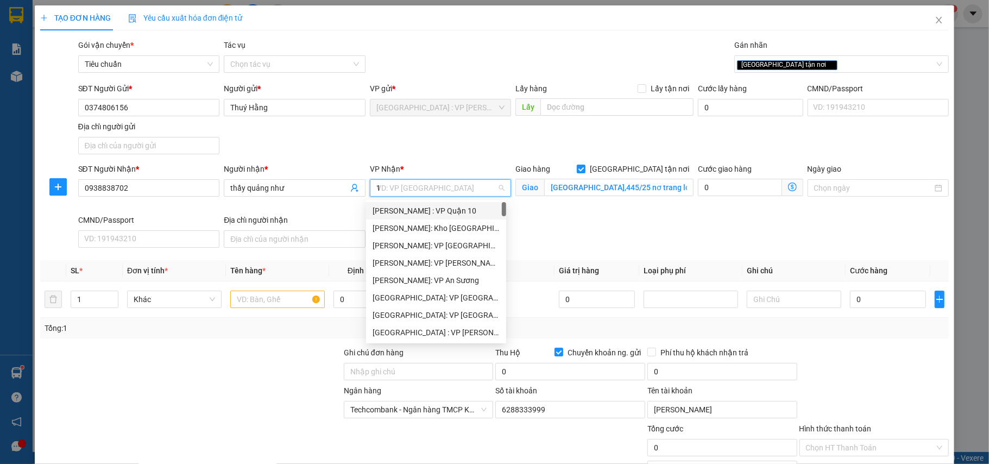
type input "12"
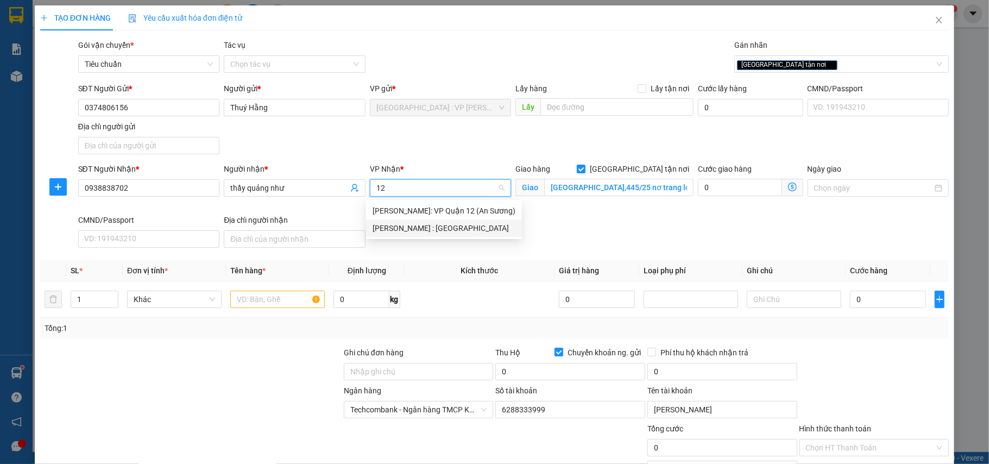
click at [451, 229] on div "[PERSON_NAME] : [GEOGRAPHIC_DATA]" at bounding box center [443, 228] width 143 height 12
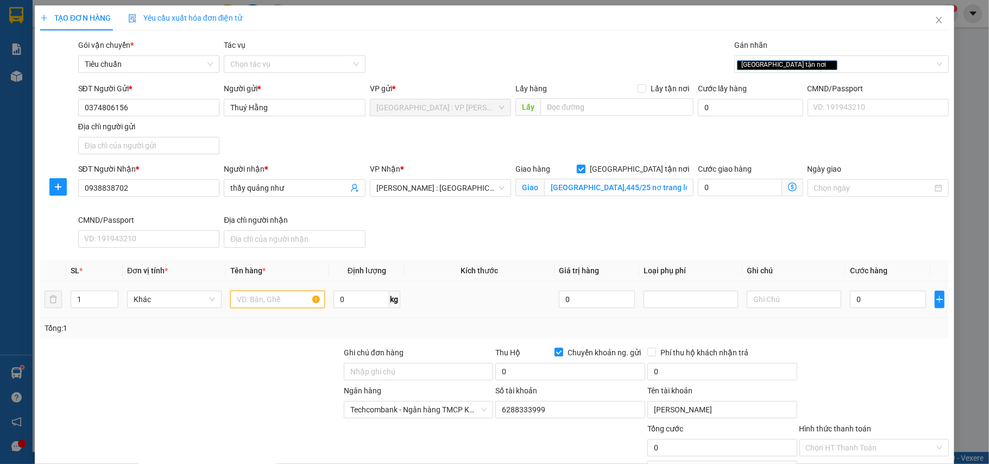
click at [305, 299] on input "text" at bounding box center [277, 298] width 94 height 17
type input "1 kiện đóng khung gỗ"
click at [363, 370] on input "Ghi chú đơn hàng" at bounding box center [419, 371] width 150 height 17
type input "nhận nguyên kiện,giao nguyên kiện,bể vỡ k đền"
click at [439, 156] on div "SĐT Người Gửi * 0374806156 Người gửi * Thuý Hằng VP gửi * Hà Nội : VP Hoàng Mai…" at bounding box center [513, 121] width 875 height 76
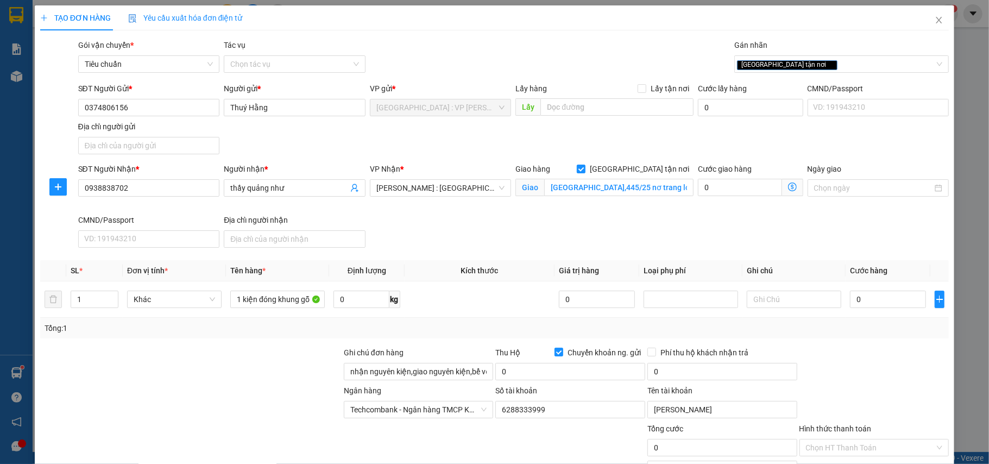
click at [927, 243] on div "SĐT Người Nhận * 0938838702 Người nhận * thầy quảng như VP Nhận * Hồ Chí Minh :…" at bounding box center [513, 207] width 875 height 89
click at [871, 298] on input "0" at bounding box center [888, 298] width 76 height 17
type input "4"
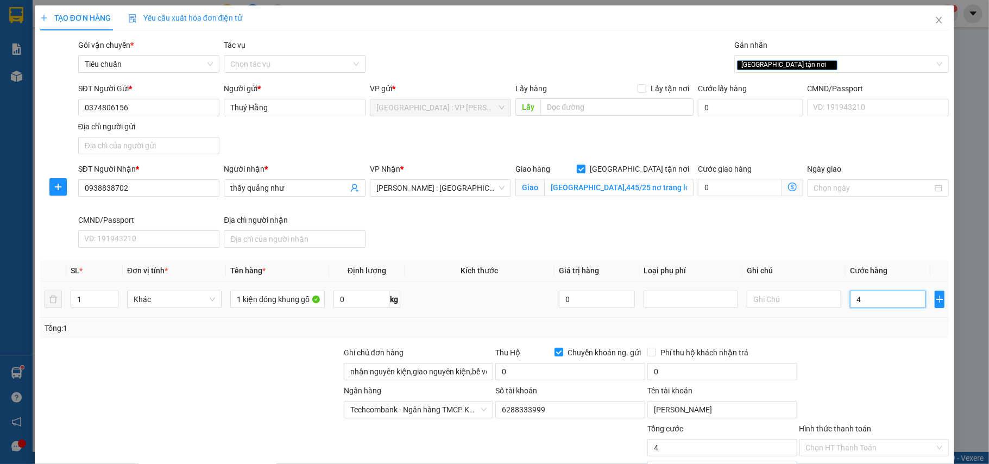
type input "46"
type input "460"
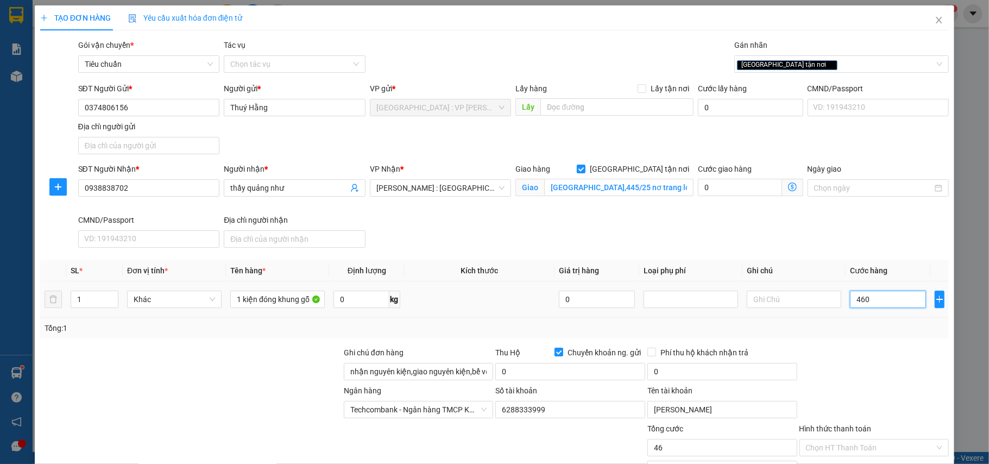
type input "460"
type input "4.600"
type input "46.000"
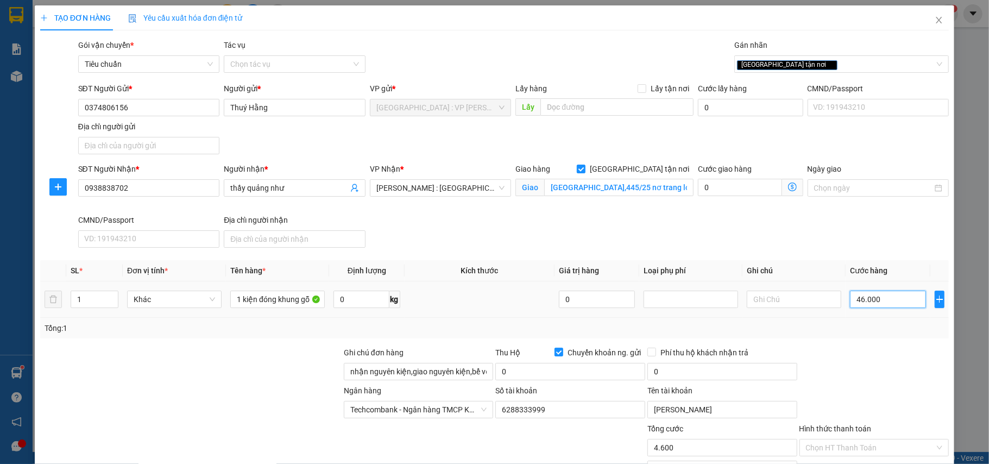
type input "46.000"
type input "460.000"
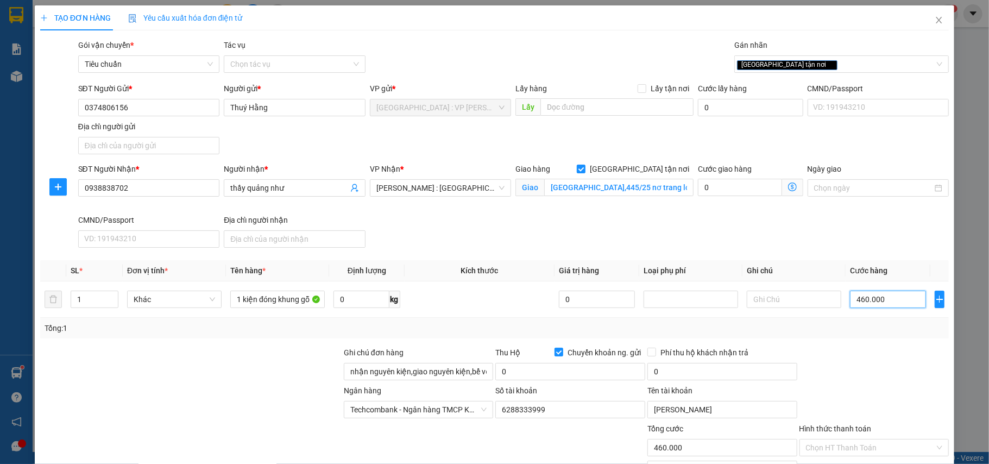
type input "460.000"
click at [481, 250] on div "SĐT Người Nhận * 0938838702 Người nhận * thầy quảng như VP Nhận * Hồ Chí Minh :…" at bounding box center [513, 207] width 875 height 89
click at [582, 374] on input "0" at bounding box center [570, 371] width 150 height 17
type input "26.040.000"
click at [722, 374] on input "0" at bounding box center [722, 371] width 150 height 17
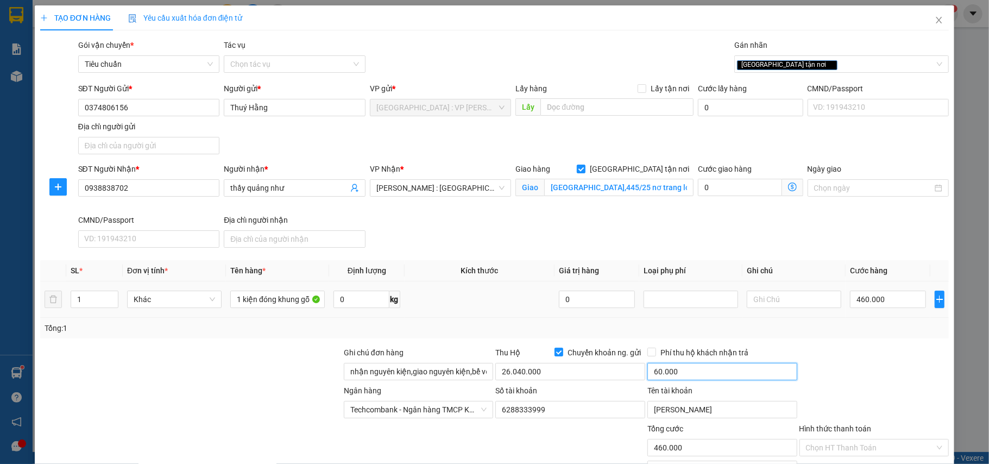
scroll to position [90, 0]
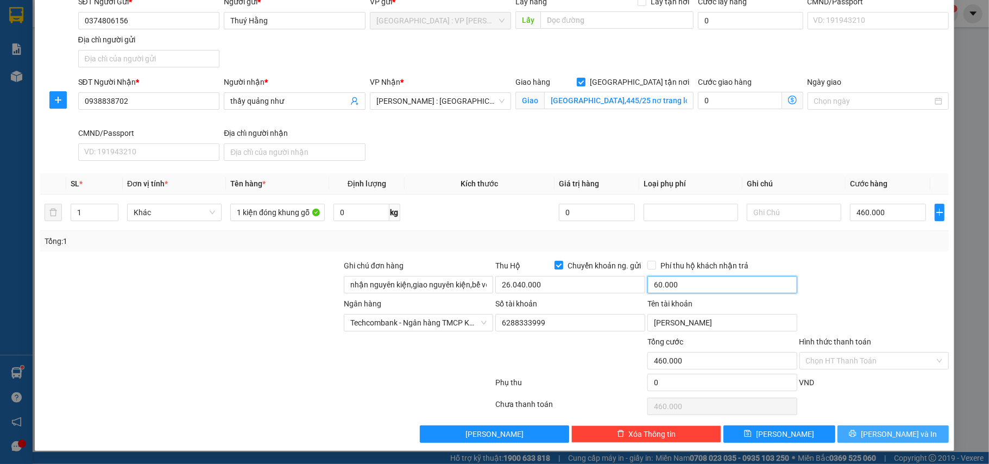
type input "60.000"
click at [876, 437] on span "[PERSON_NAME] và In" at bounding box center [899, 434] width 76 height 12
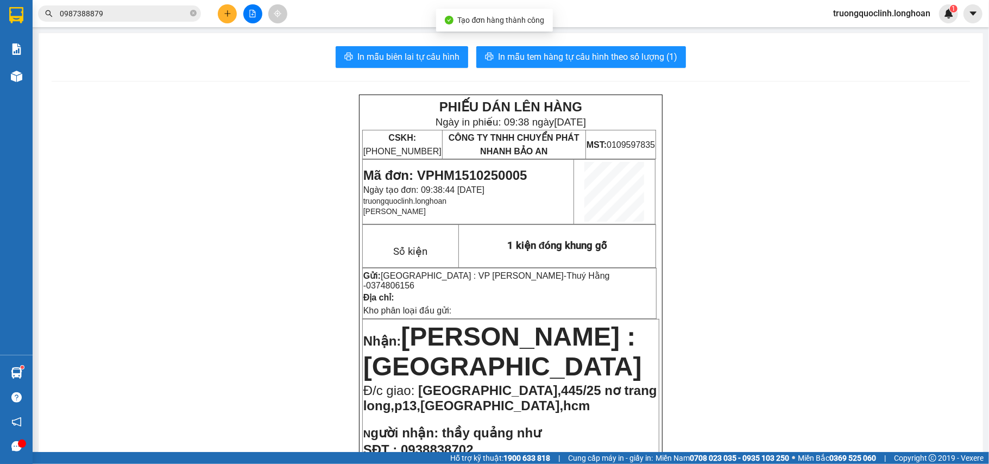
click at [414, 281] on span "0374806156" at bounding box center [390, 285] width 48 height 9
copy span "0374806156"
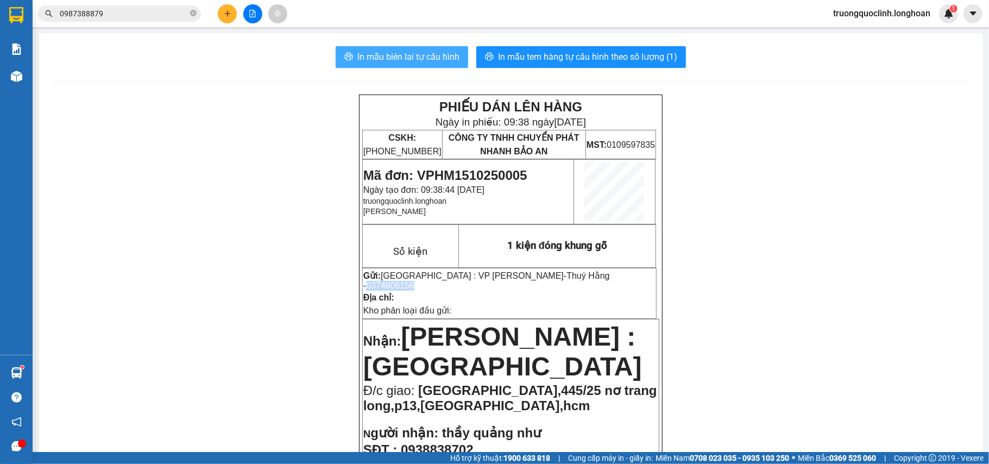
click at [432, 61] on span "In mẫu biên lai tự cấu hình" at bounding box center [408, 57] width 102 height 14
click at [460, 175] on span "Mã đơn: VPHM1510250005" at bounding box center [445, 175] width 164 height 15
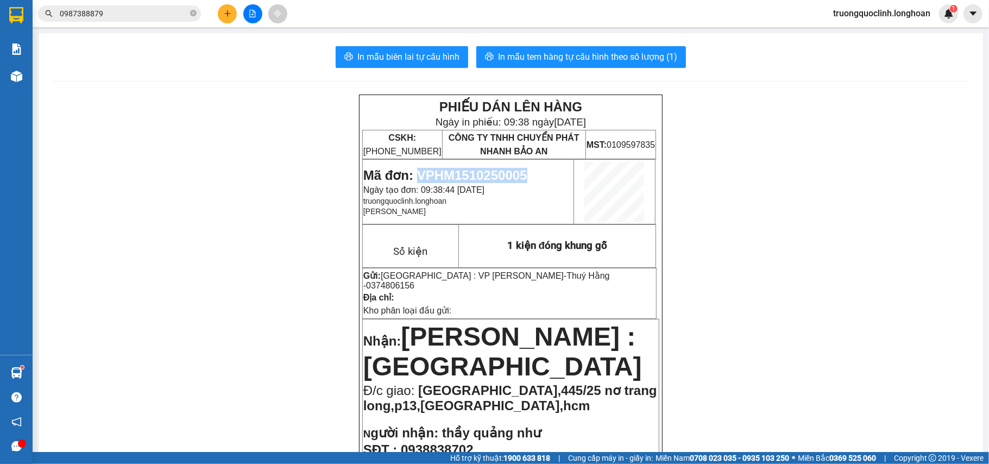
click at [460, 175] on span "Mã đơn: VPHM1510250005" at bounding box center [445, 175] width 164 height 15
copy span "VPHM1510250005"
click at [595, 51] on span "In mẫu tem hàng tự cấu hình theo số lượng (1)" at bounding box center [587, 57] width 179 height 14
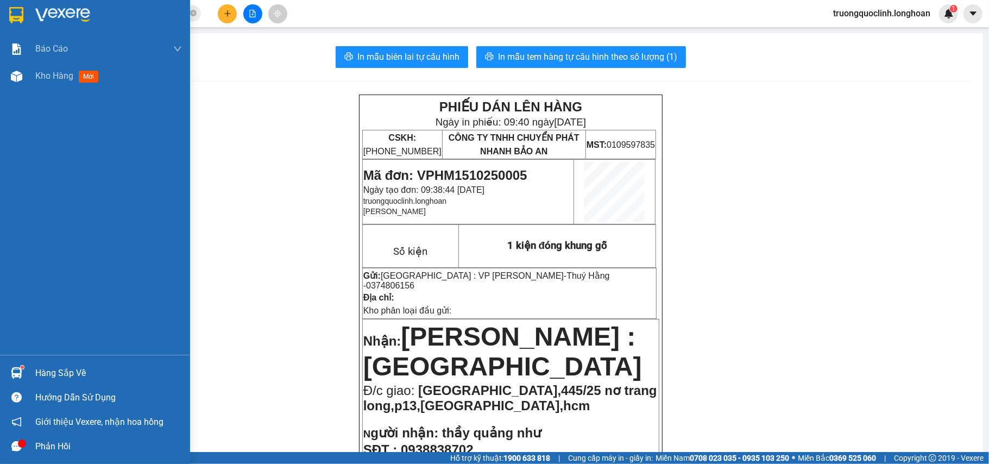
click at [20, 16] on img at bounding box center [16, 15] width 14 height 16
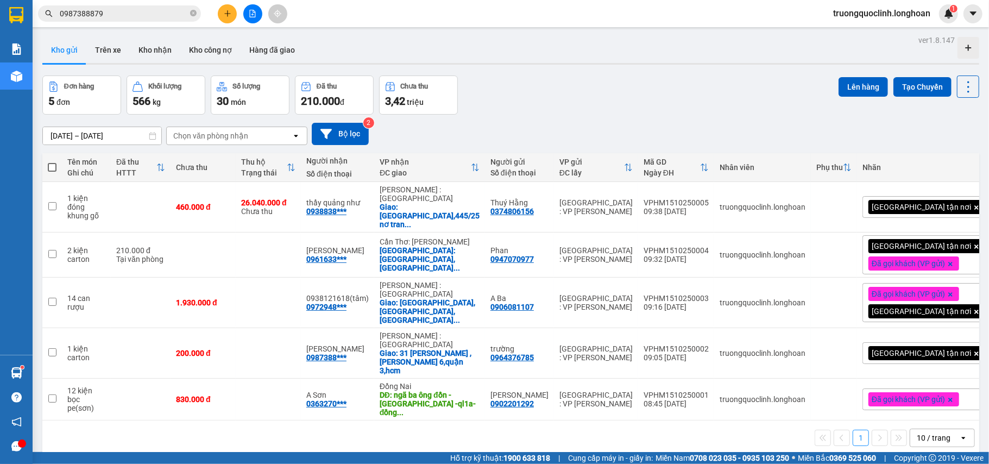
click at [227, 14] on icon "plus" at bounding box center [227, 13] width 6 height 1
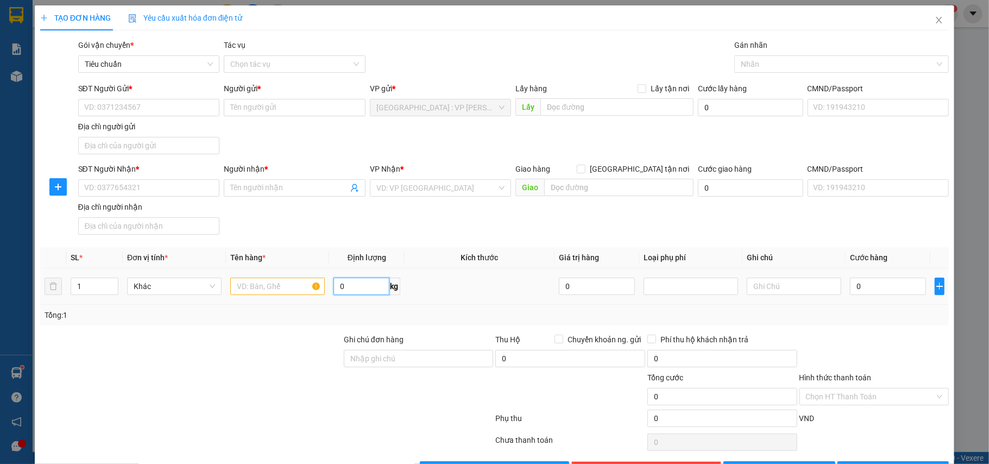
click at [359, 295] on input "0" at bounding box center [360, 285] width 55 height 17
type input "65"
click at [270, 288] on input "text" at bounding box center [277, 285] width 94 height 17
type input "4 kiện bọc xốp nổ +1 kiện carton"
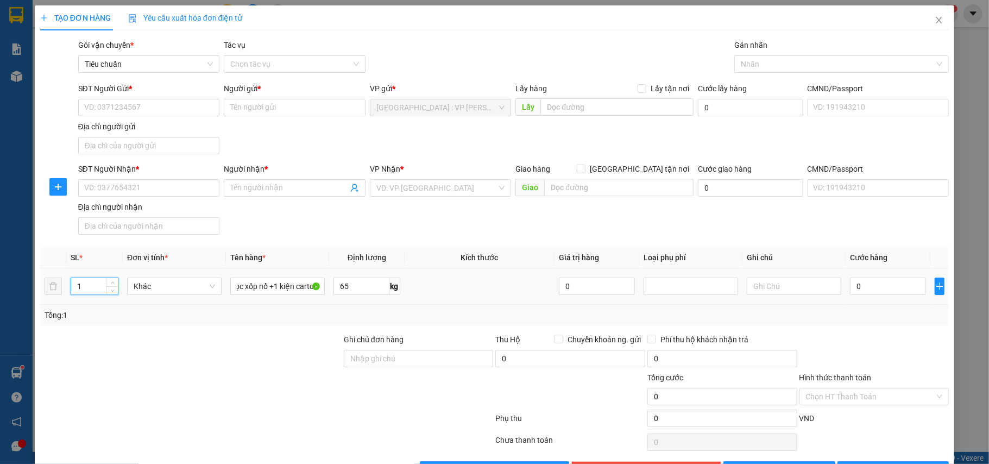
scroll to position [0, 0]
drag, startPoint x: 87, startPoint y: 285, endPoint x: 73, endPoint y: 285, distance: 14.1
click at [73, 285] on input "1" at bounding box center [94, 286] width 47 height 16
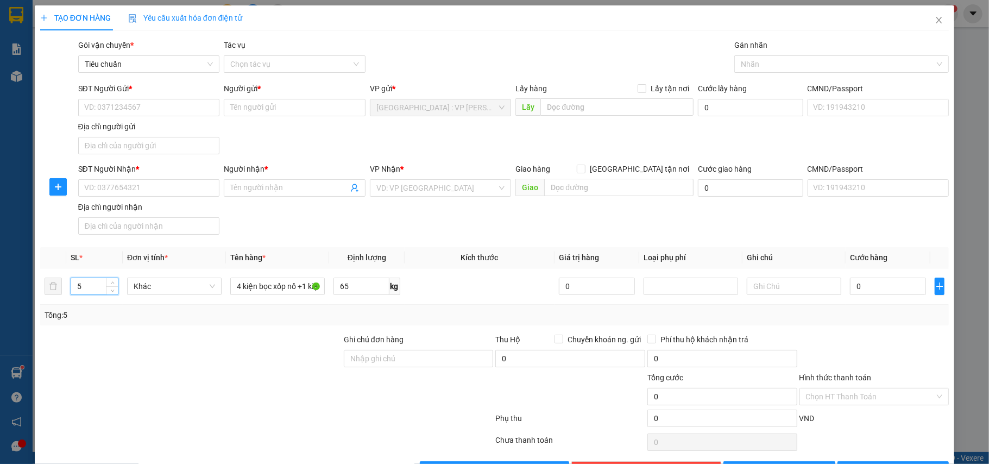
type input "5"
drag, startPoint x: 422, startPoint y: 375, endPoint x: 429, endPoint y: 361, distance: 15.1
click at [423, 370] on form "Ghi chú đơn hàng Thu Hộ Chuyển khoản ng. gửi 0 Phí thu hộ khách nhận trả 0 Tổng…" at bounding box center [494, 382] width 909 height 98
click at [432, 355] on input "Ghi chú đơn hàng" at bounding box center [419, 358] width 150 height 17
type input "nhận nguyên kiện,giao nguyên kiện,bể vỡ k đền"
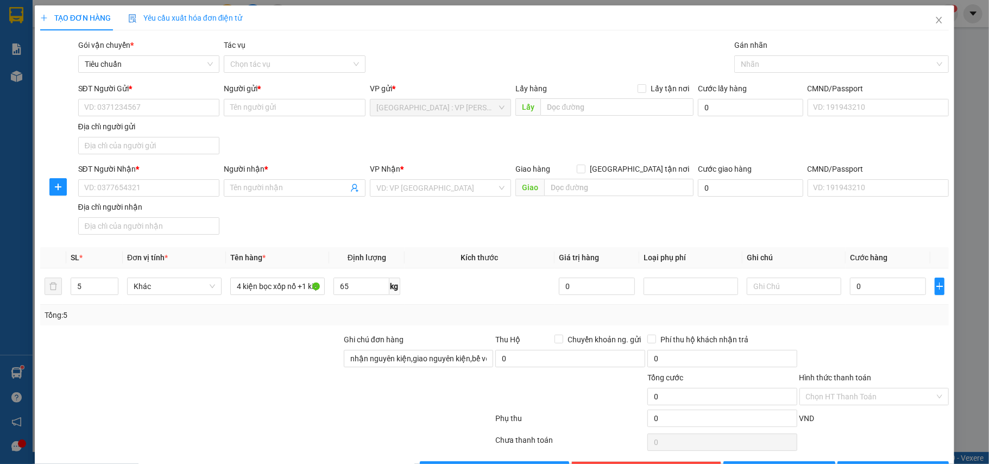
click at [406, 135] on div "SĐT Người Gửi * VD: 0371234567 Người gửi * Tên người gửi VP gửi * Hà Nội : VP H…" at bounding box center [513, 121] width 875 height 76
drag, startPoint x: 164, startPoint y: 106, endPoint x: 188, endPoint y: 99, distance: 25.1
click at [163, 106] on input "SĐT Người Gửi *" at bounding box center [149, 107] width 142 height 17
click at [287, 283] on input "4 kiện bọc xốp nổ +1 kiện carton" at bounding box center [277, 285] width 94 height 17
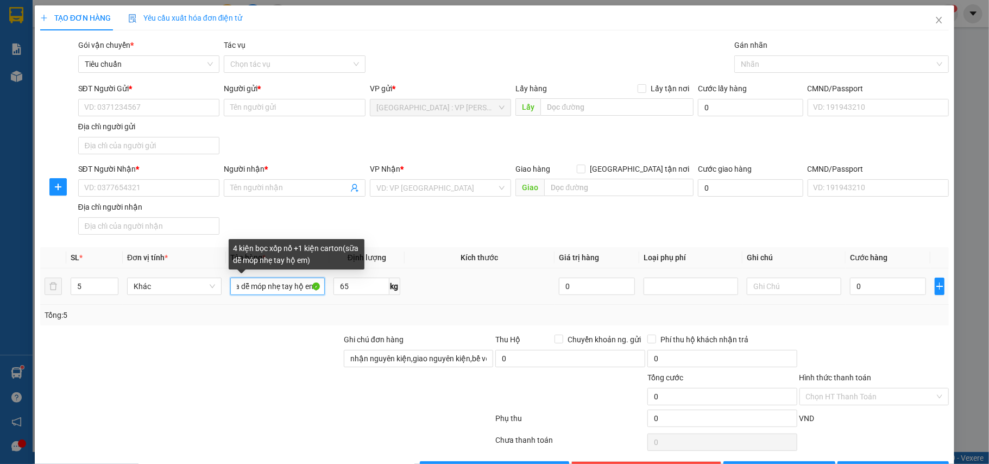
scroll to position [0, 125]
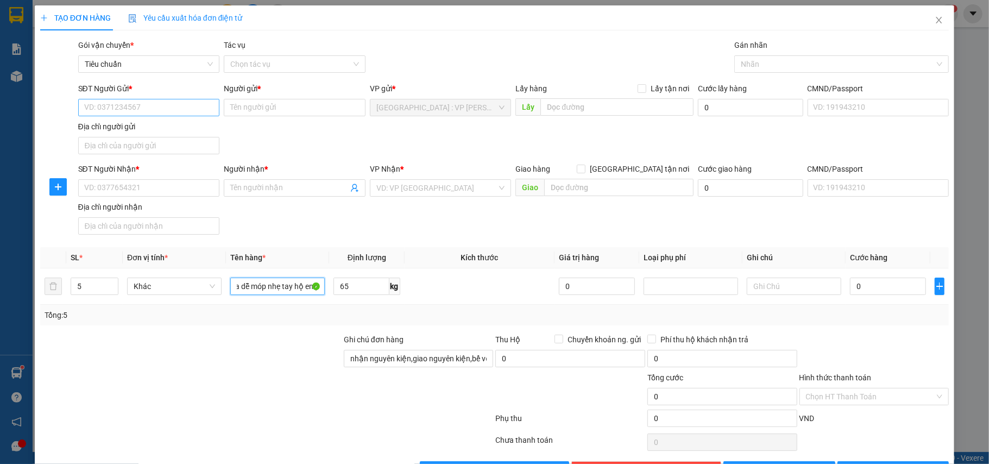
type input "4 kiện bọc xốp nổ +1 kiện carton(sữa dễ móp nhẹ tay hộ em)"
click at [181, 107] on input "SĐT Người Gửi *" at bounding box center [149, 107] width 142 height 17
type input "0984116643"
click at [252, 111] on input "Người gửi *" at bounding box center [295, 107] width 142 height 17
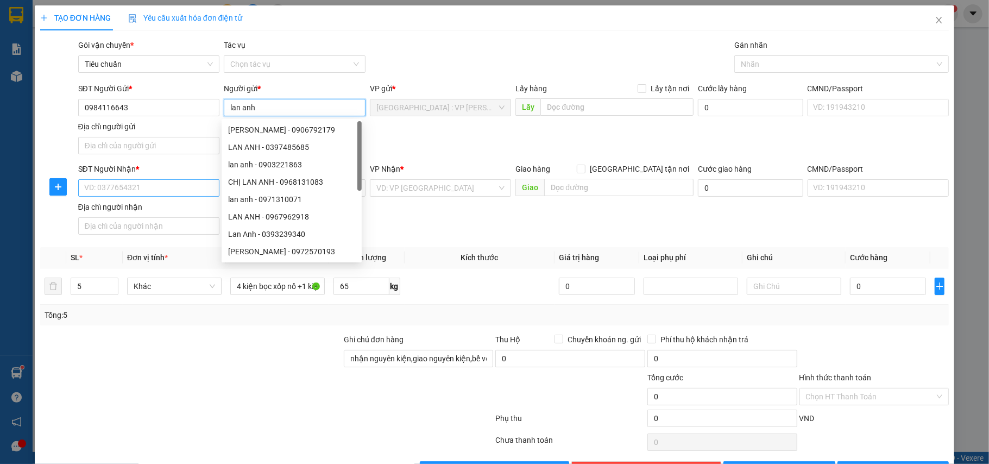
type input "lan anh"
click at [157, 195] on input "SĐT Người Nhận *" at bounding box center [149, 187] width 142 height 17
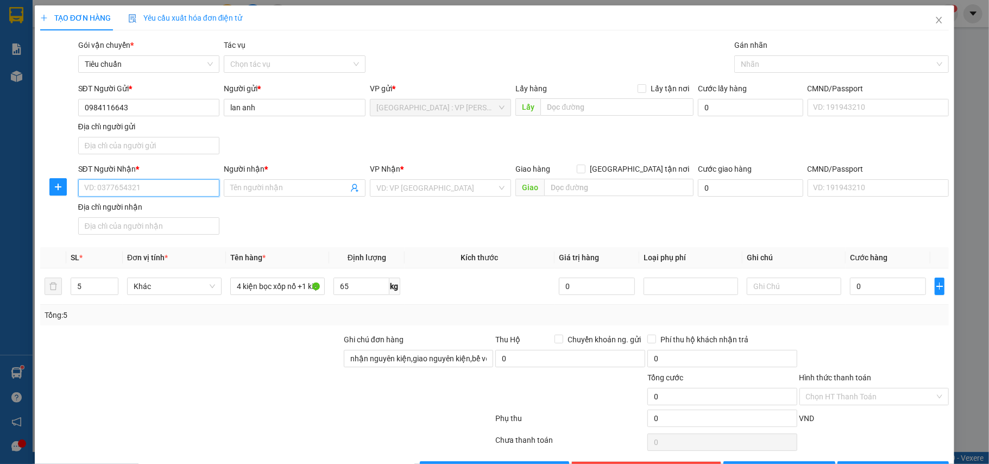
click at [131, 187] on input "SĐT Người Nhận *" at bounding box center [149, 187] width 142 height 17
type input "0931326728"
click at [248, 186] on input "Người nhận *" at bounding box center [289, 188] width 118 height 12
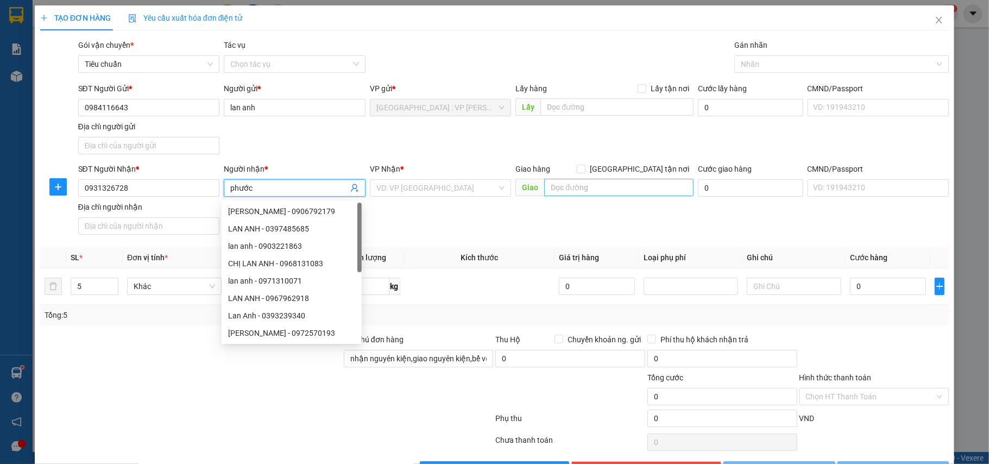
type input "phước"
click at [565, 191] on input "text" at bounding box center [618, 187] width 149 height 17
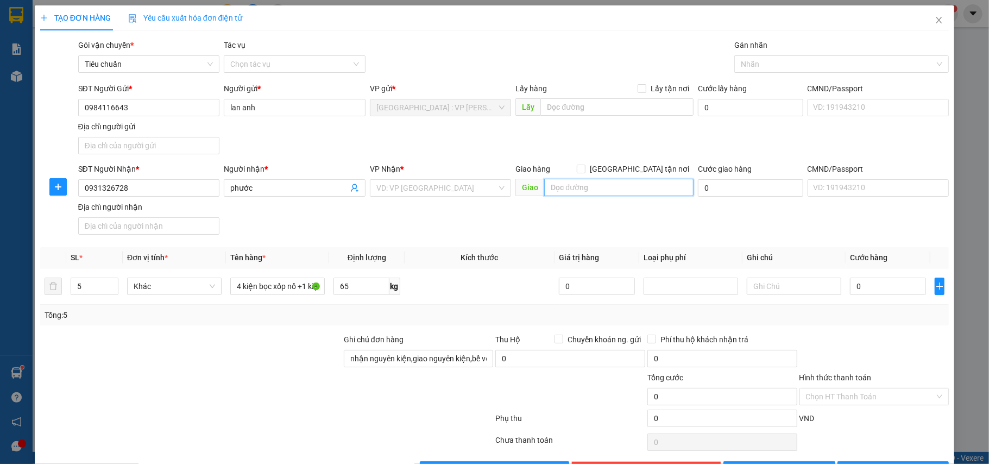
click at [589, 190] on input "text" at bounding box center [618, 187] width 149 height 17
click at [439, 198] on div "VP Nhận * VD: VP Sài Gòn" at bounding box center [441, 182] width 142 height 38
click at [438, 187] on input "search" at bounding box center [436, 188] width 121 height 16
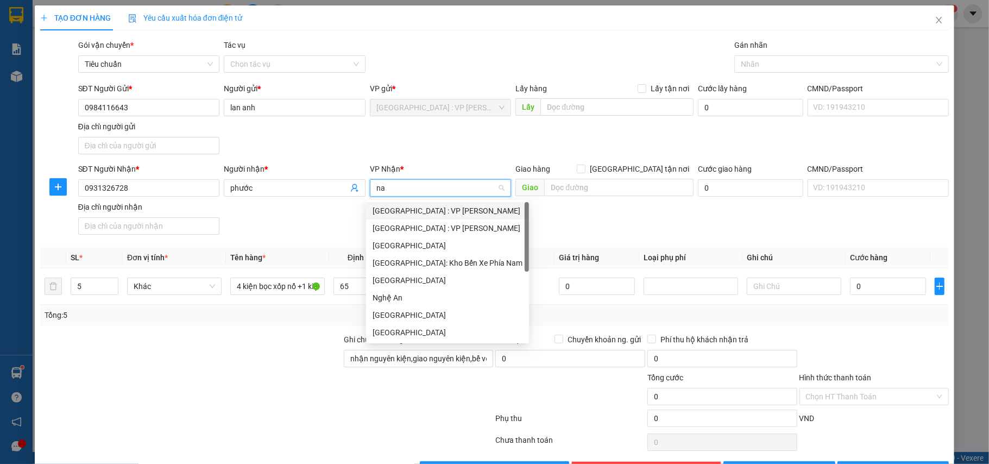
type input "nam"
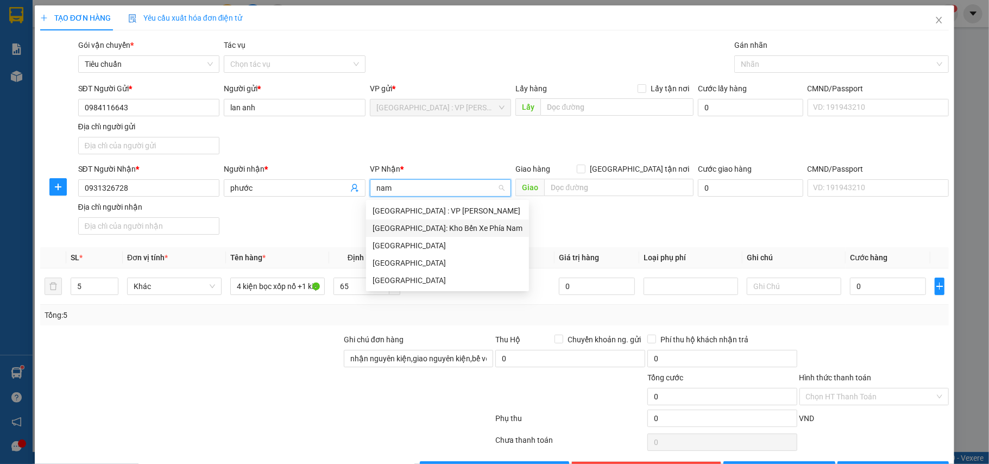
click at [439, 225] on div "Nha Trang: Kho Bến Xe Phía Nam" at bounding box center [447, 228] width 150 height 12
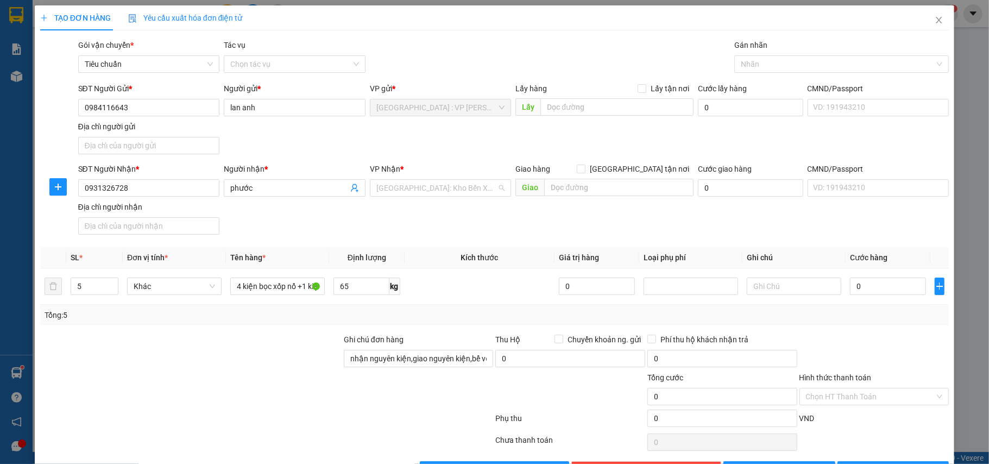
scroll to position [369, 0]
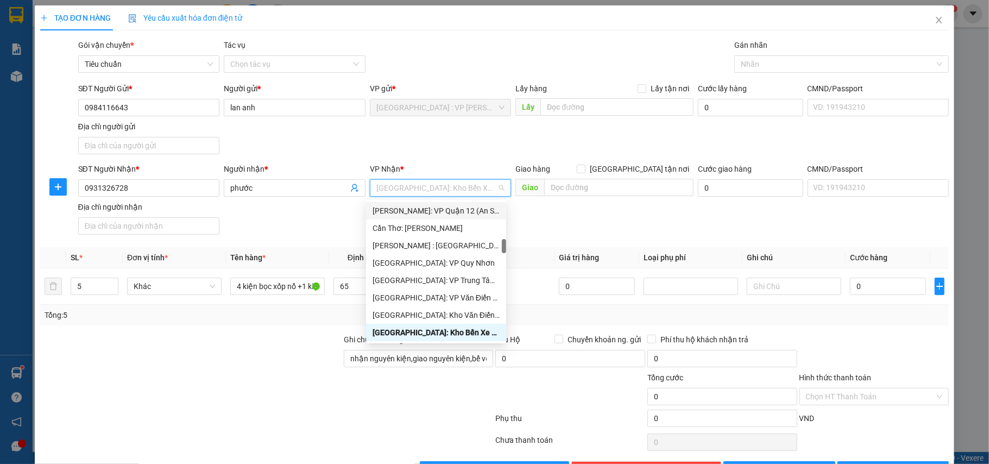
click at [465, 159] on div "SĐT Người Gửi * 0984116643 Người gửi * lan anh VP gửi * Hà Nội : VP Hoàng Mai L…" at bounding box center [513, 121] width 875 height 76
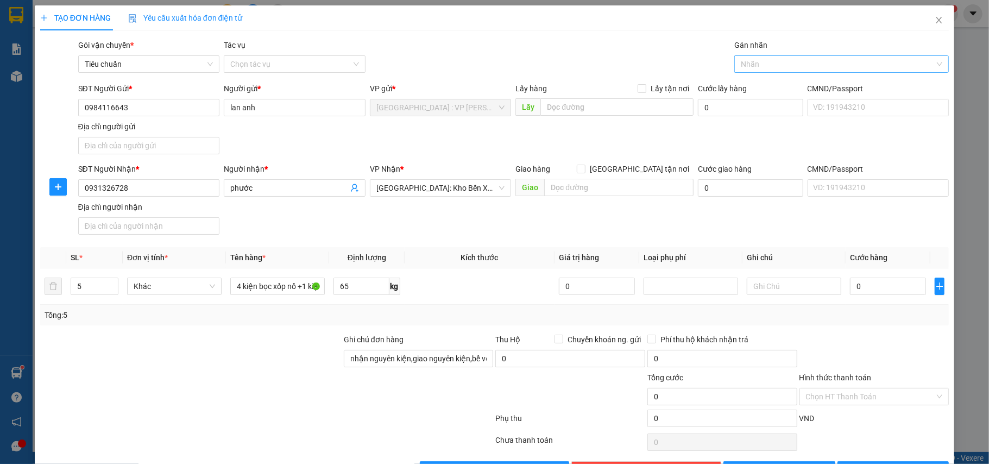
click at [791, 64] on div at bounding box center [836, 64] width 198 height 13
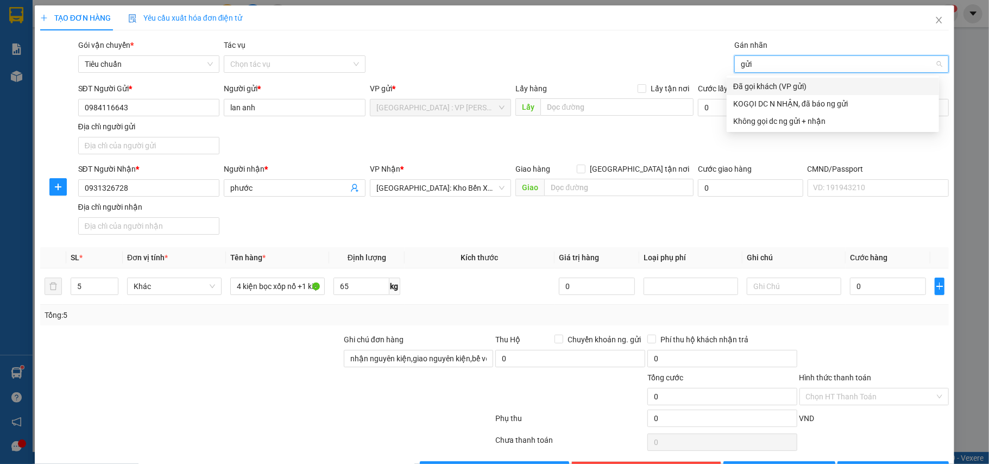
click at [769, 79] on div "Đã gọi khách (VP gửi)" at bounding box center [832, 86] width 212 height 17
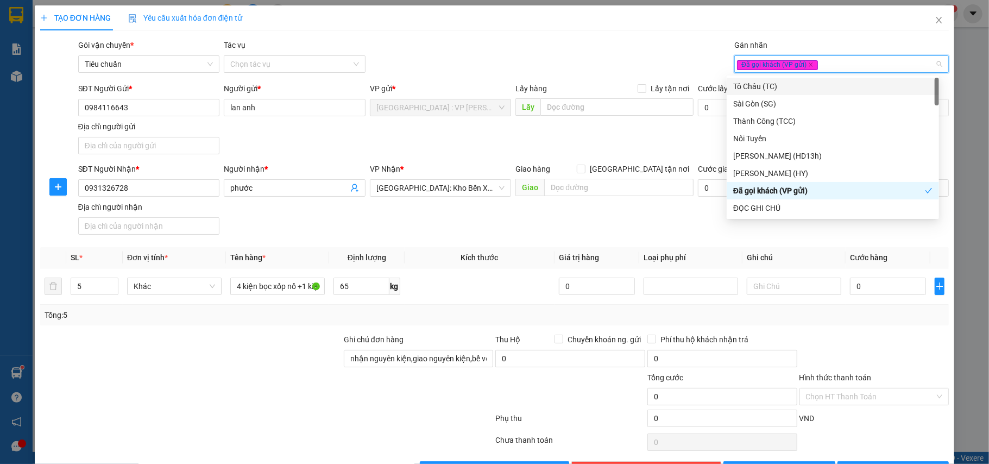
click at [637, 81] on div "Transit Pickup Surcharge Ids Transit Deliver Surcharge Ids Transit Deliver Surc…" at bounding box center [494, 258] width 909 height 439
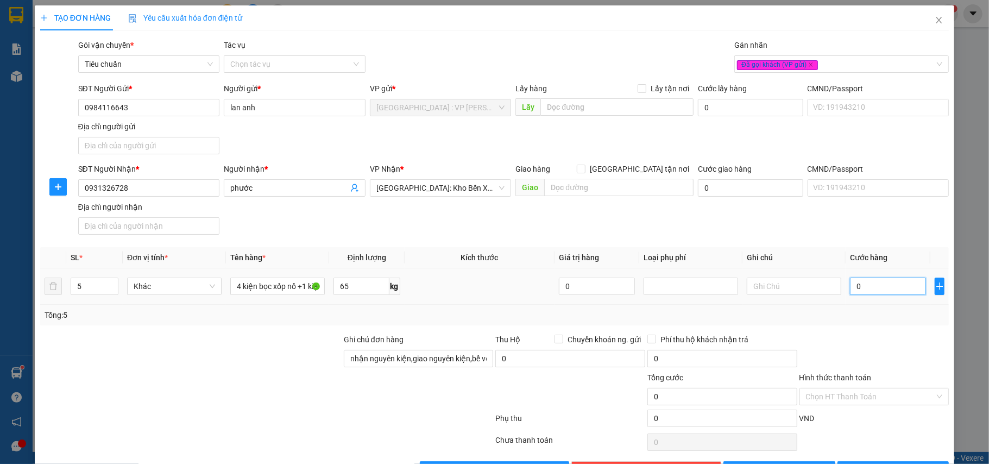
click at [895, 292] on input "0" at bounding box center [888, 285] width 76 height 17
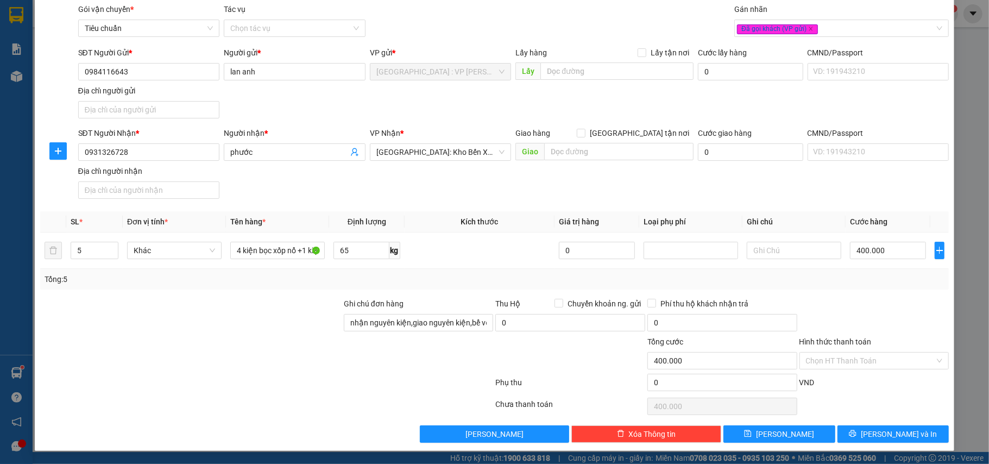
click at [877, 306] on div at bounding box center [874, 317] width 152 height 38
click at [902, 428] on span "[PERSON_NAME] và In" at bounding box center [899, 434] width 76 height 12
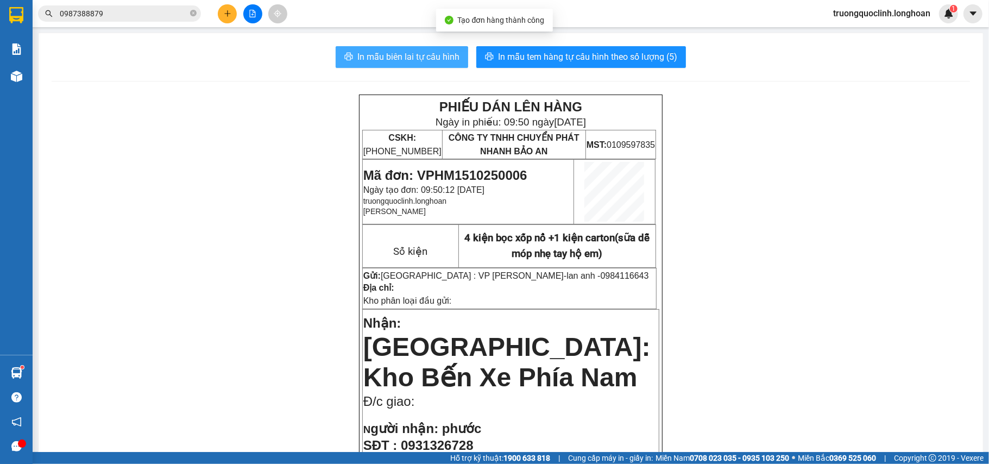
click at [396, 50] on span "In mẫu biên lai tự cấu hình" at bounding box center [408, 57] width 102 height 14
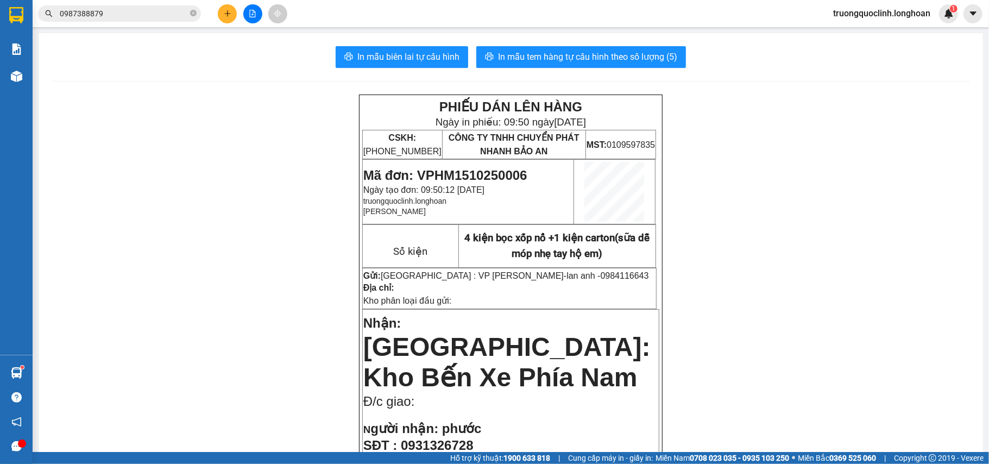
click at [495, 169] on span "Mã đơn: VPHM1510250006" at bounding box center [445, 175] width 164 height 15
click at [494, 169] on span "Mã đơn: VPHM1510250006" at bounding box center [445, 175] width 164 height 15
click at [473, 173] on span "Mã đơn: VPHM1510250006" at bounding box center [445, 175] width 164 height 15
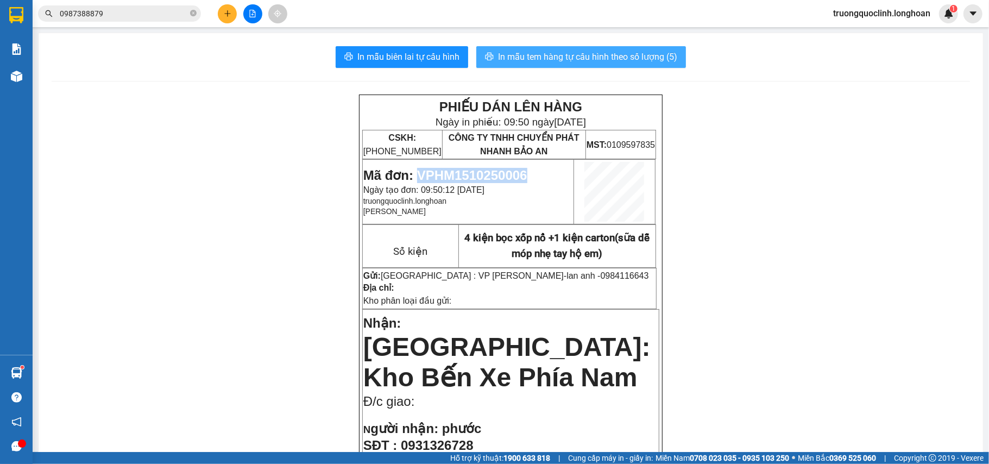
click at [604, 56] on span "In mẫu tem hàng tự cấu hình theo số lượng (5)" at bounding box center [587, 57] width 179 height 14
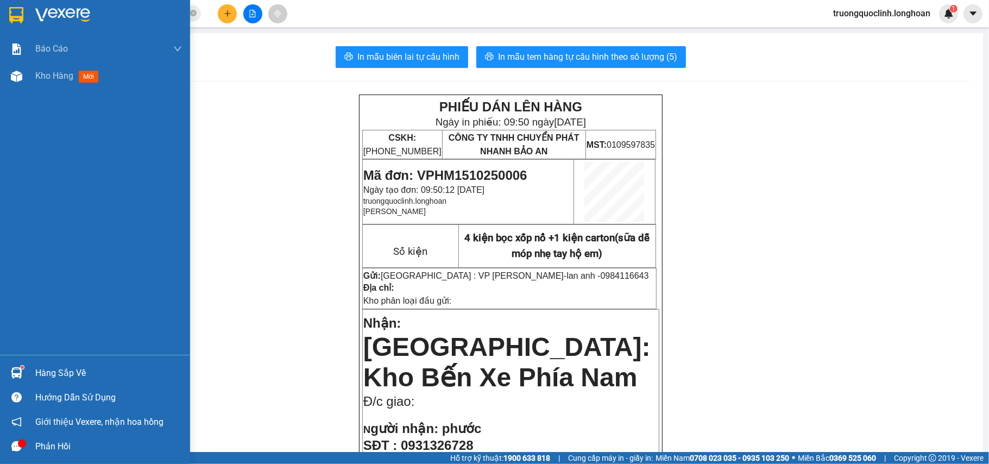
click at [2, 11] on div at bounding box center [95, 17] width 190 height 35
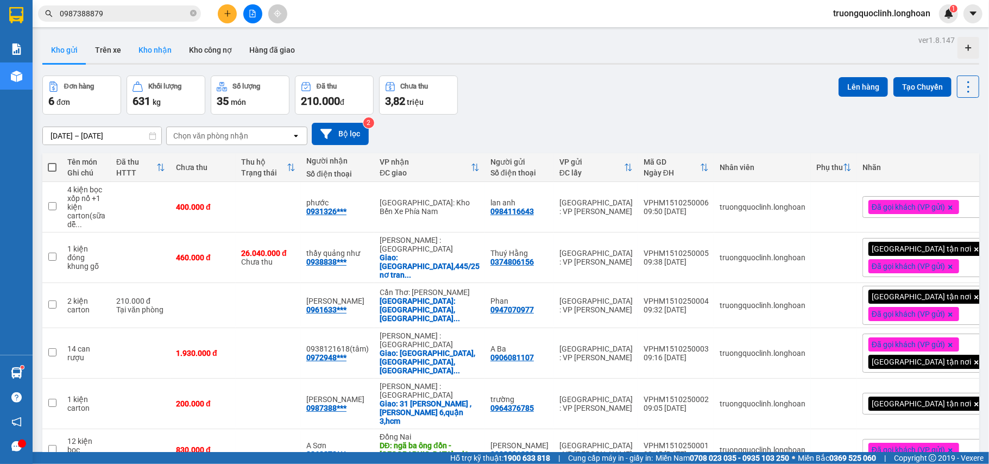
click at [154, 51] on button "Kho nhận" at bounding box center [155, 50] width 50 height 26
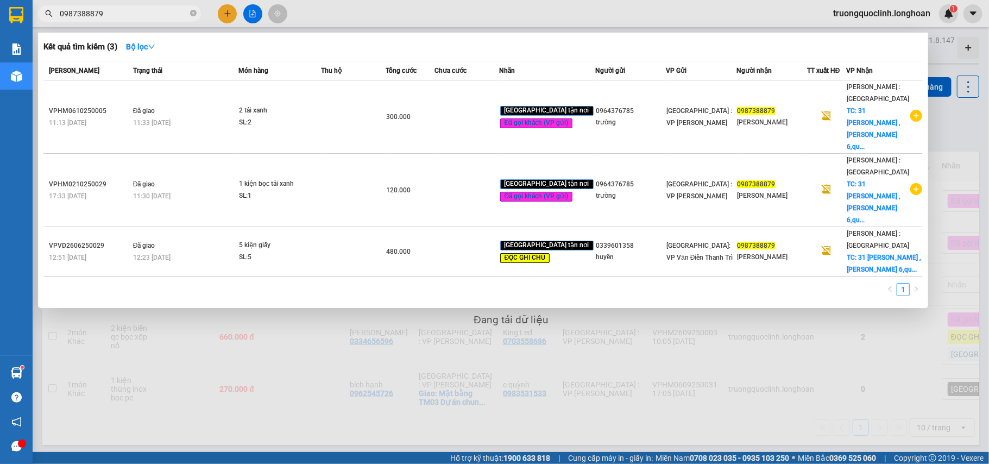
click at [139, 20] on span "0987388879" at bounding box center [119, 13] width 163 height 16
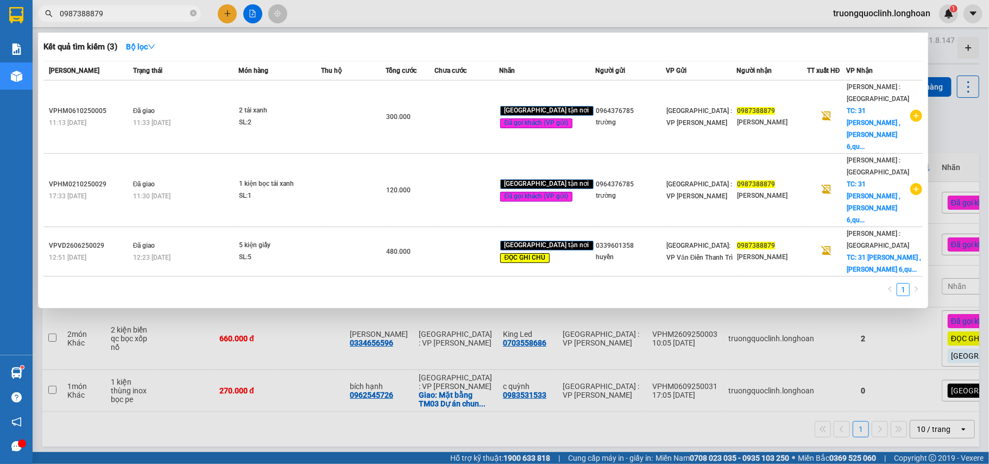
click at [140, 16] on input "0987388879" at bounding box center [124, 14] width 128 height 12
click at [328, 355] on div at bounding box center [494, 232] width 989 height 464
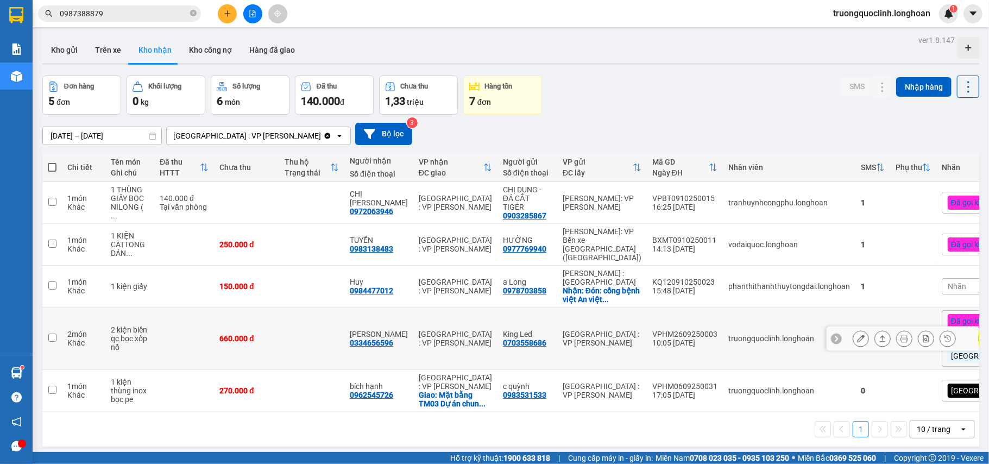
scroll to position [50, 0]
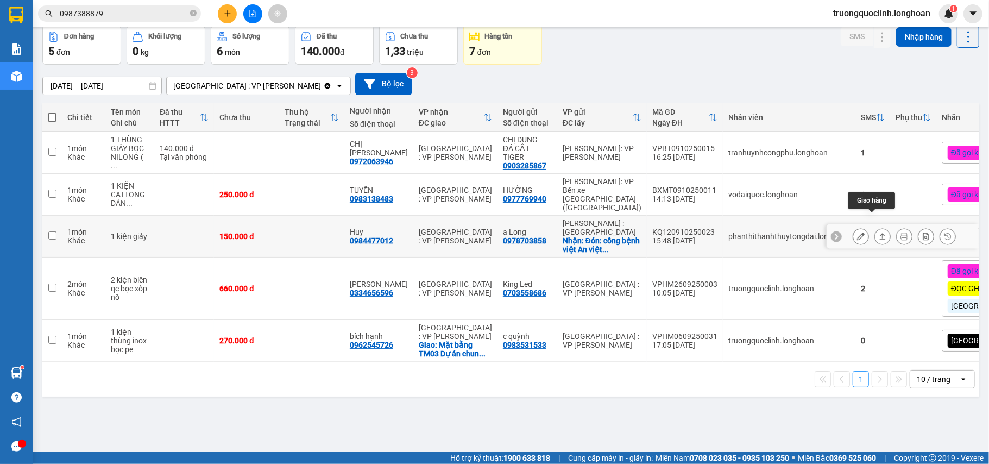
click at [878, 232] on icon at bounding box center [882, 236] width 8 height 8
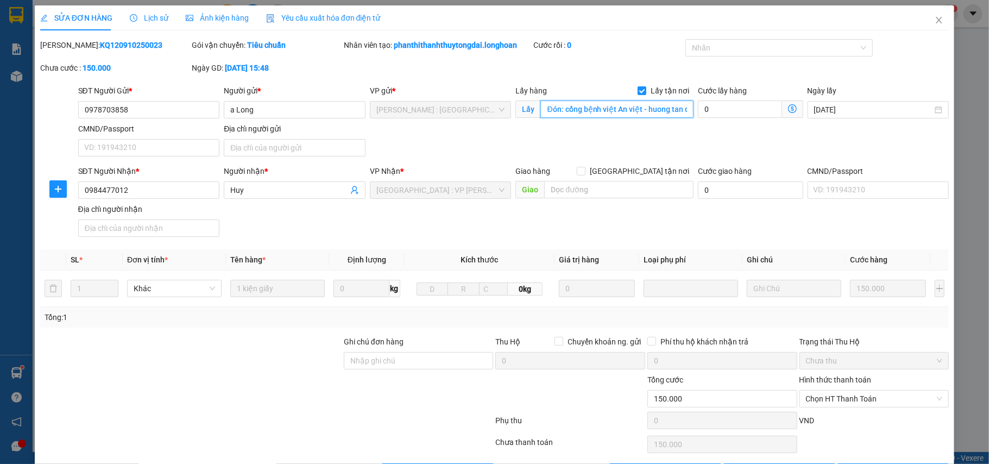
click at [637, 111] on input "Đón: cổng bệnh việt An việt - huong tan dong hiep di an binh duong" at bounding box center [616, 108] width 153 height 17
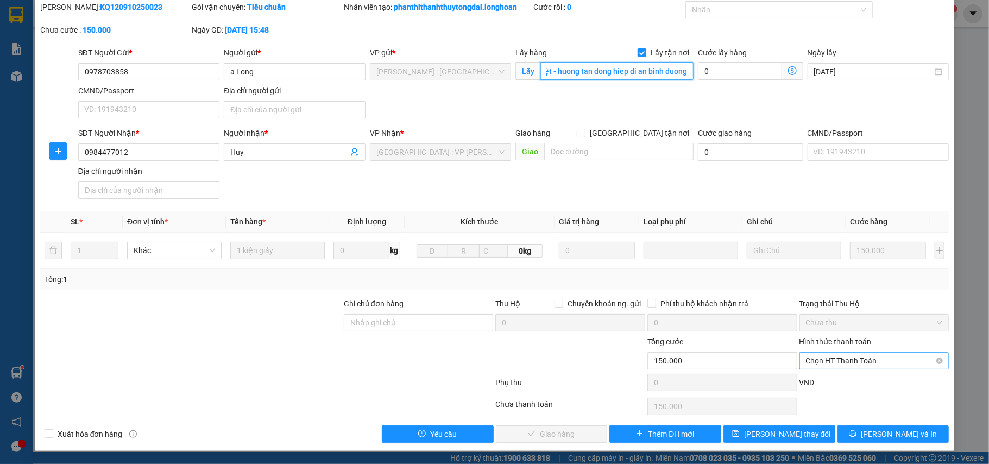
click at [849, 361] on span "Chọn HT Thanh Toán" at bounding box center [874, 360] width 137 height 16
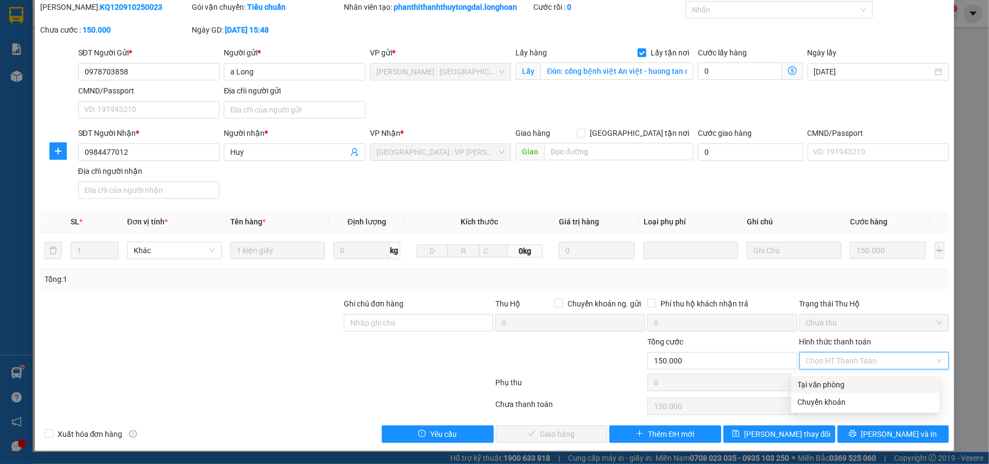
drag, startPoint x: 811, startPoint y: 381, endPoint x: 761, endPoint y: 391, distance: 50.5
click at [810, 381] on div "Tại văn phòng" at bounding box center [865, 384] width 135 height 12
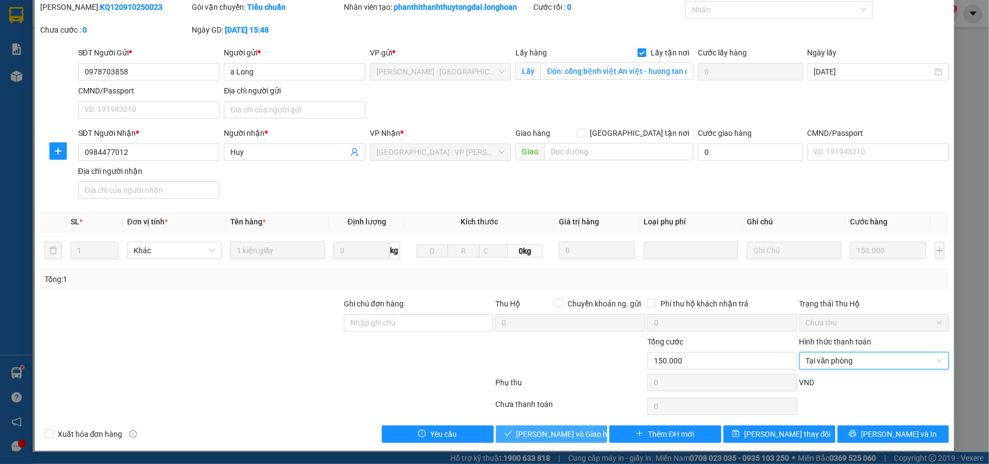
click at [553, 432] on span "[PERSON_NAME] và Giao hàng" at bounding box center [568, 434] width 104 height 12
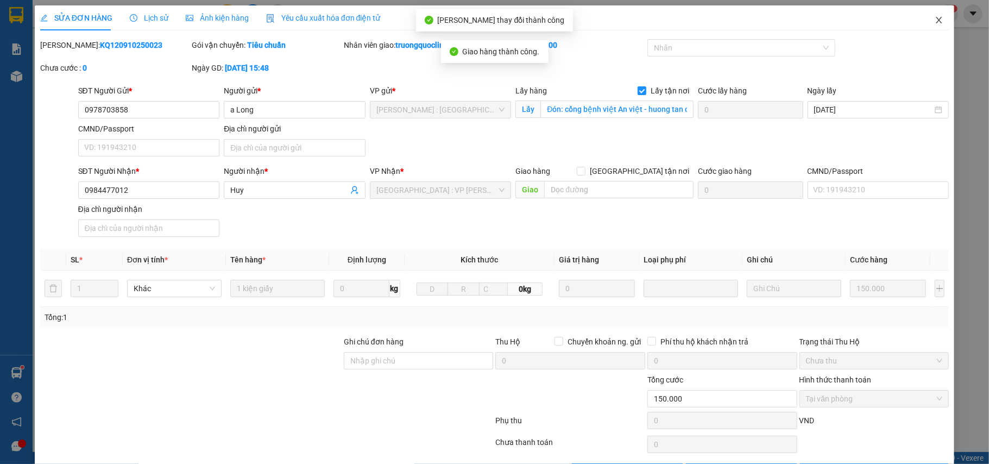
click at [934, 22] on icon "close" at bounding box center [938, 20] width 9 height 9
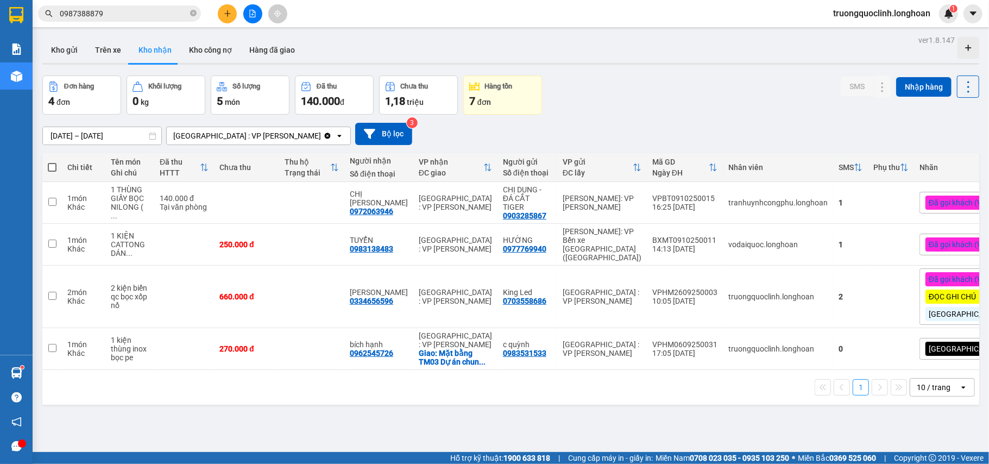
click at [133, 18] on input "0987388879" at bounding box center [124, 14] width 128 height 12
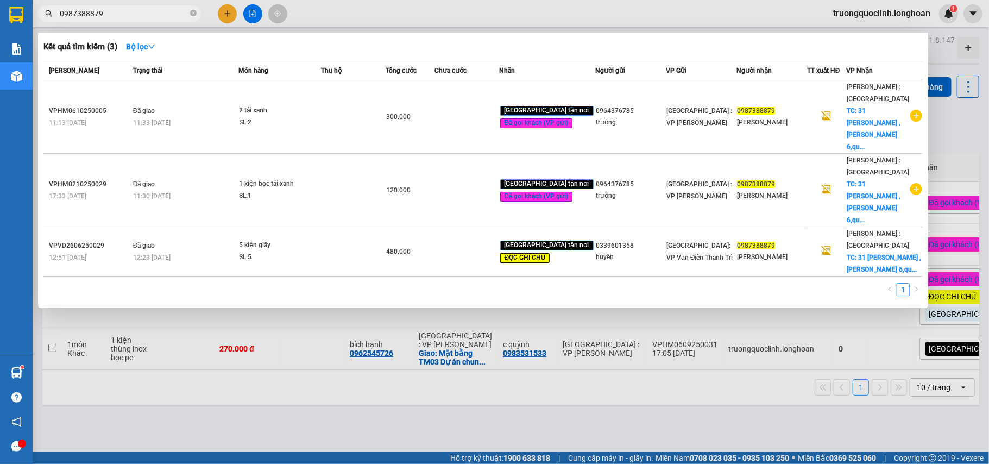
click at [133, 18] on input "0987388879" at bounding box center [124, 14] width 128 height 12
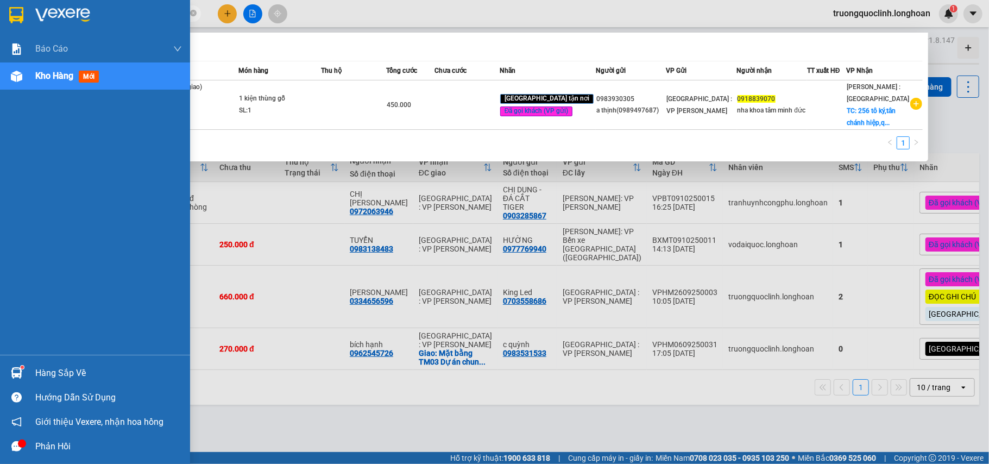
click at [18, 12] on img at bounding box center [16, 15] width 14 height 16
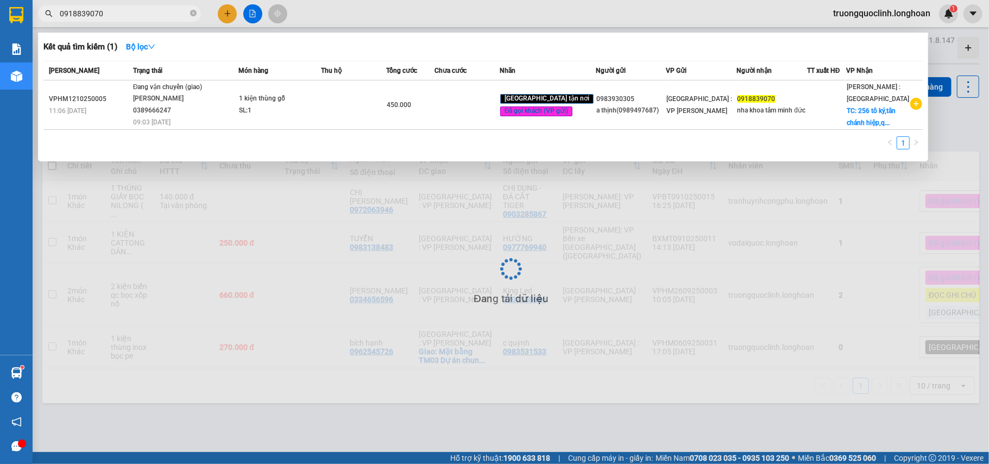
click at [216, 223] on div at bounding box center [494, 232] width 989 height 464
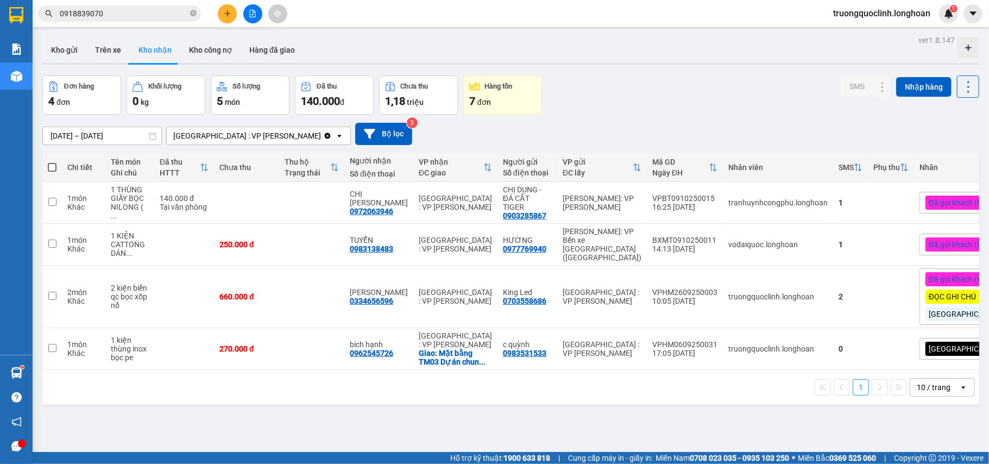
click at [132, 7] on span "0918839070" at bounding box center [119, 13] width 163 height 16
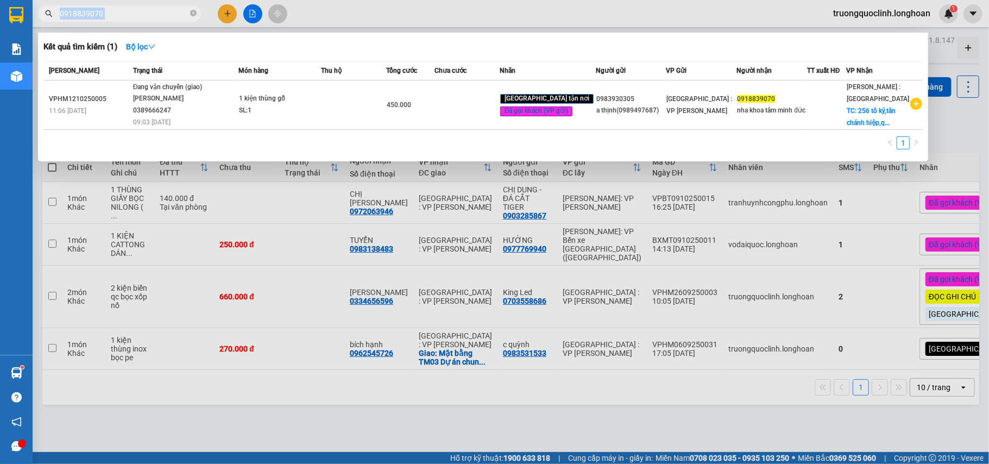
click at [132, 7] on span "0918839070" at bounding box center [119, 13] width 163 height 16
click at [128, 12] on input "0918839070" at bounding box center [124, 14] width 128 height 12
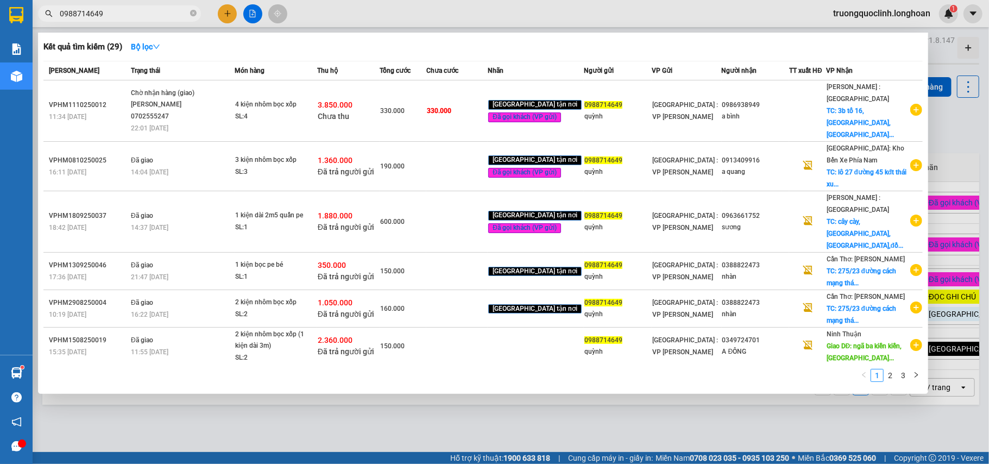
click at [131, 14] on input "0988714649" at bounding box center [124, 14] width 128 height 12
click at [130, 14] on input "0988714649" at bounding box center [124, 14] width 128 height 12
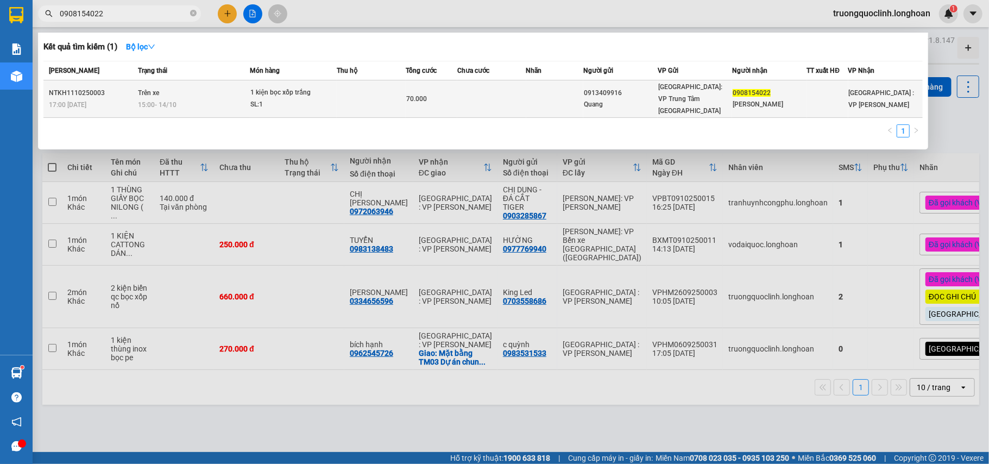
click at [222, 90] on td "Trên xe 15:00 - 14/10" at bounding box center [192, 98] width 115 height 37
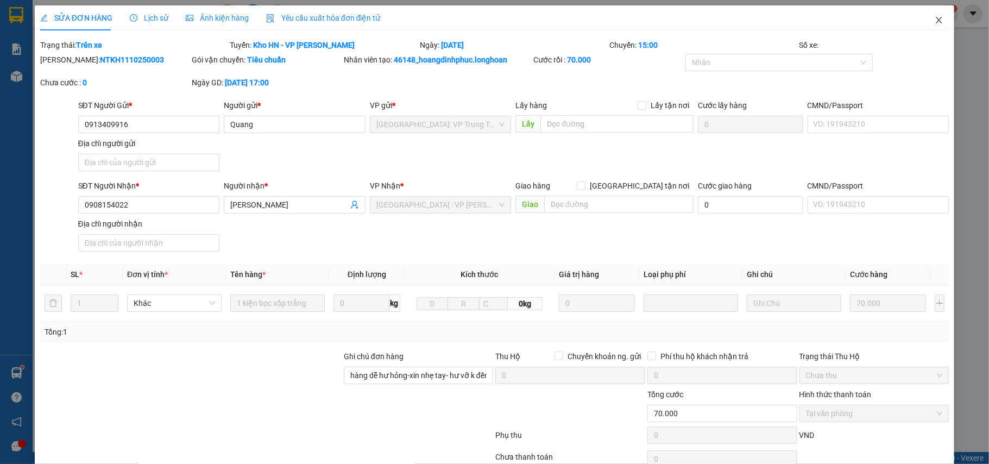
click at [926, 24] on span "Close" at bounding box center [939, 20] width 30 height 30
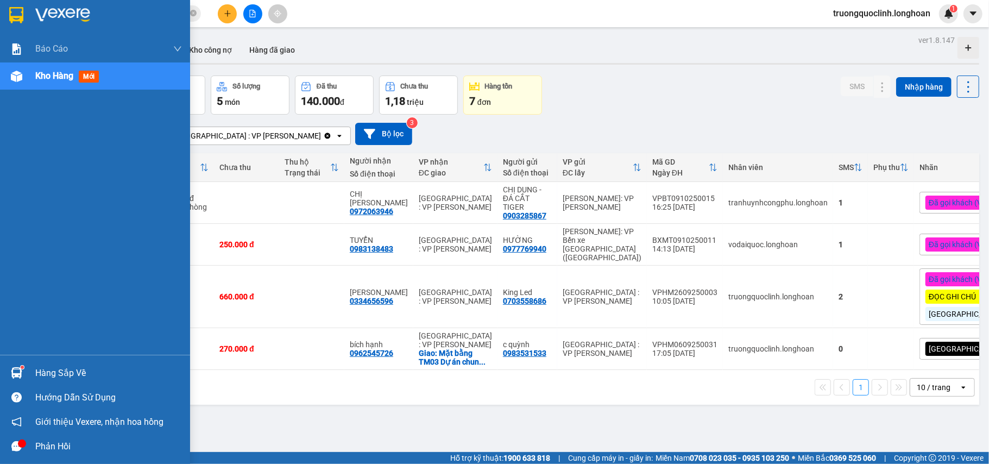
drag, startPoint x: 14, startPoint y: 372, endPoint x: 89, endPoint y: 369, distance: 75.0
click at [15, 372] on img at bounding box center [16, 372] width 11 height 11
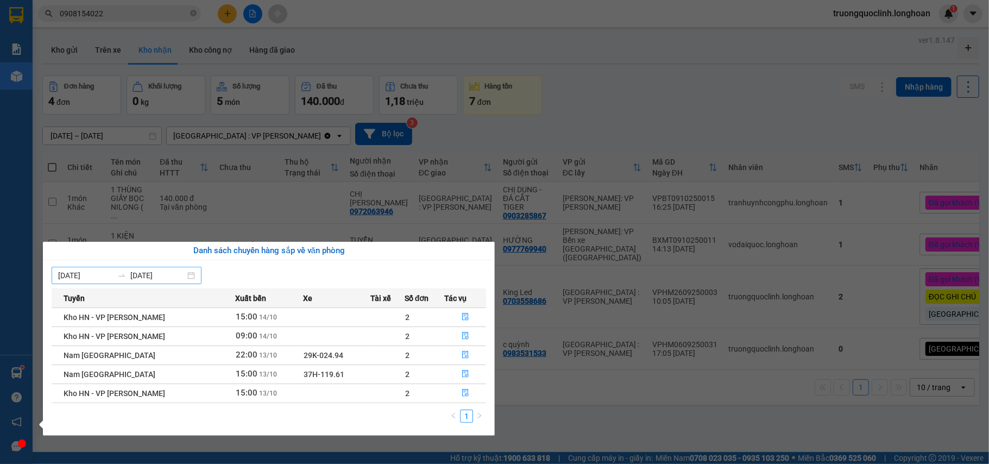
click at [173, 274] on input "15/10/2025" at bounding box center [157, 275] width 55 height 12
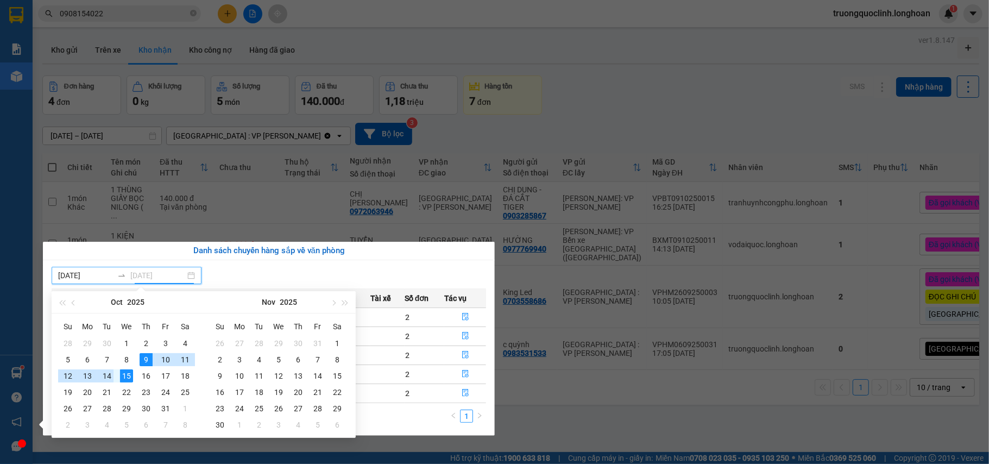
click at [111, 375] on div "14" at bounding box center [106, 375] width 13 height 13
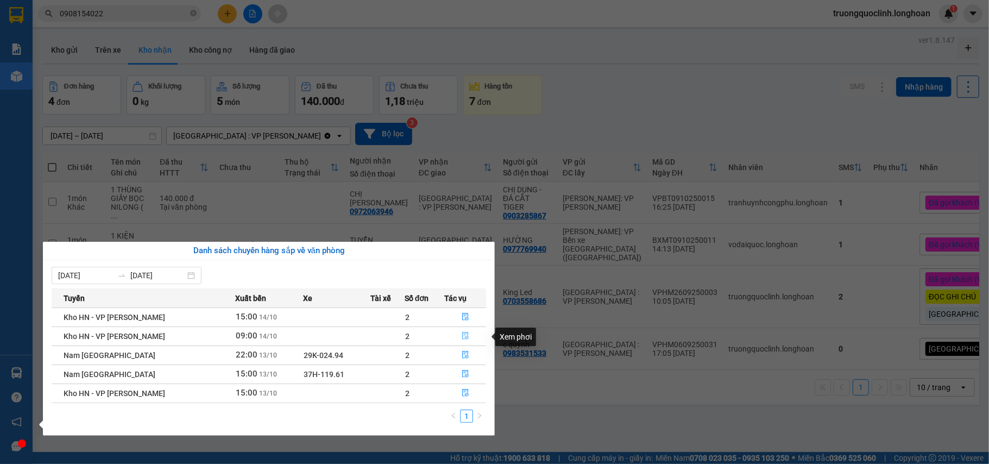
click at [461, 333] on icon "file-done" at bounding box center [465, 336] width 8 height 8
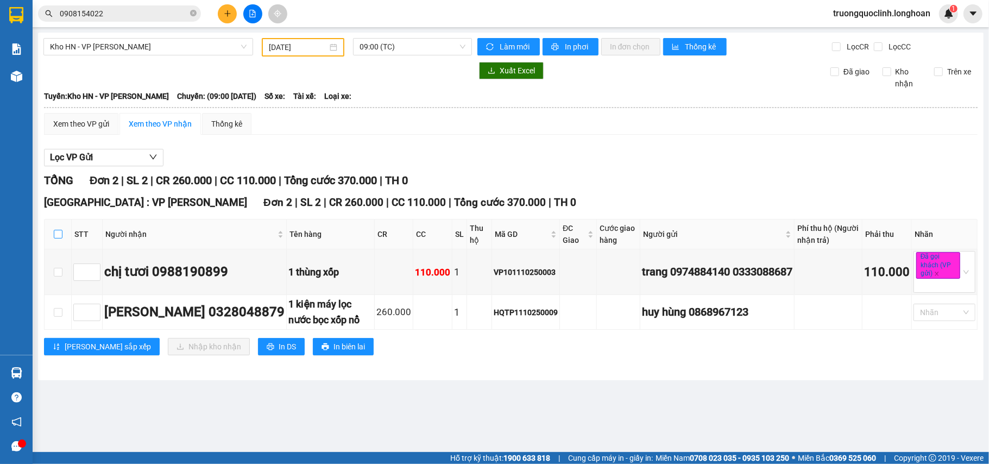
drag, startPoint x: 58, startPoint y: 233, endPoint x: 69, endPoint y: 243, distance: 15.8
click at [57, 235] on input "checkbox" at bounding box center [58, 234] width 9 height 9
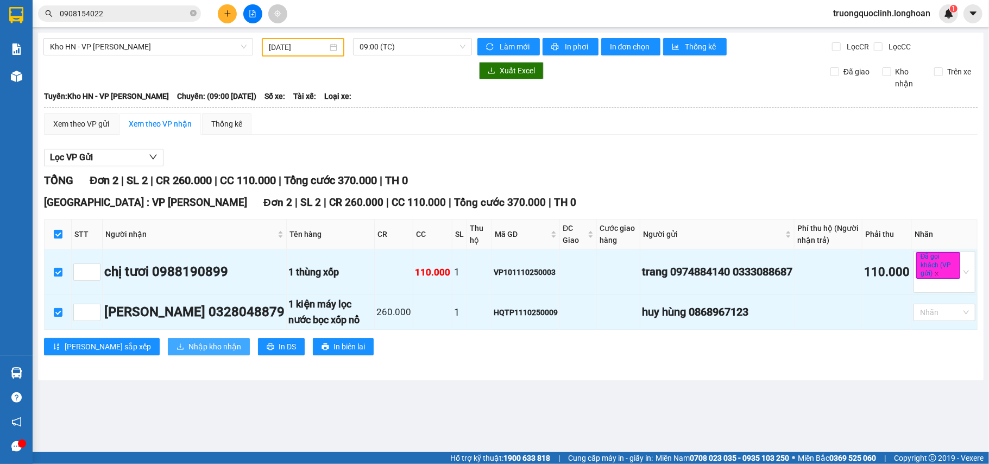
click at [188, 347] on span "Nhập kho nhận" at bounding box center [214, 346] width 53 height 12
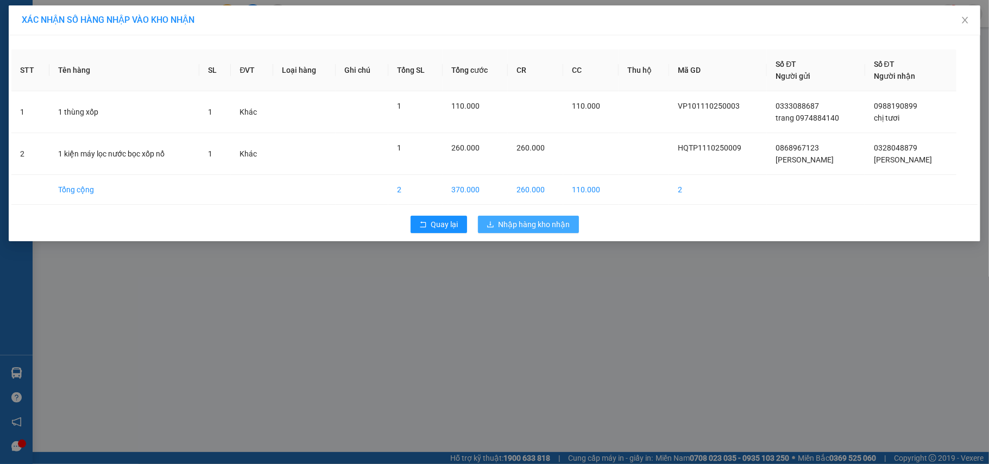
click at [537, 226] on span "Nhập hàng kho nhận" at bounding box center [534, 224] width 72 height 12
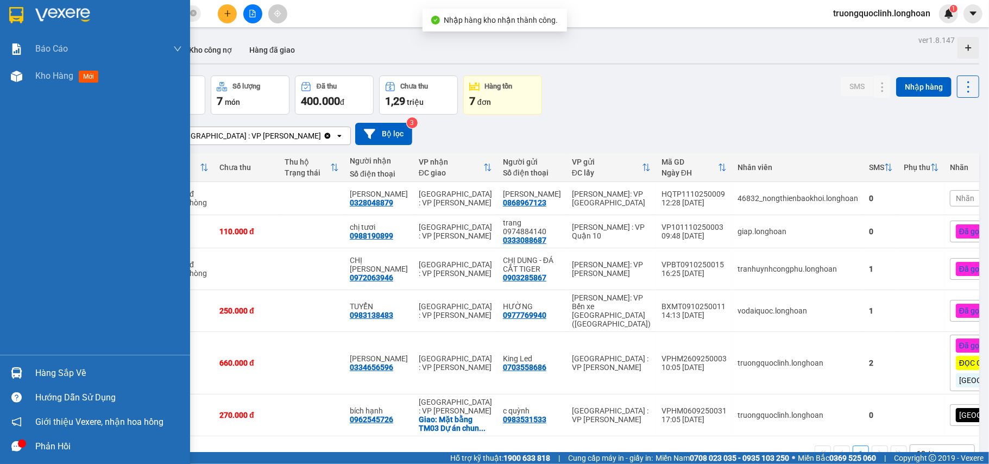
click at [61, 367] on div "Hàng sắp về" at bounding box center [108, 373] width 147 height 16
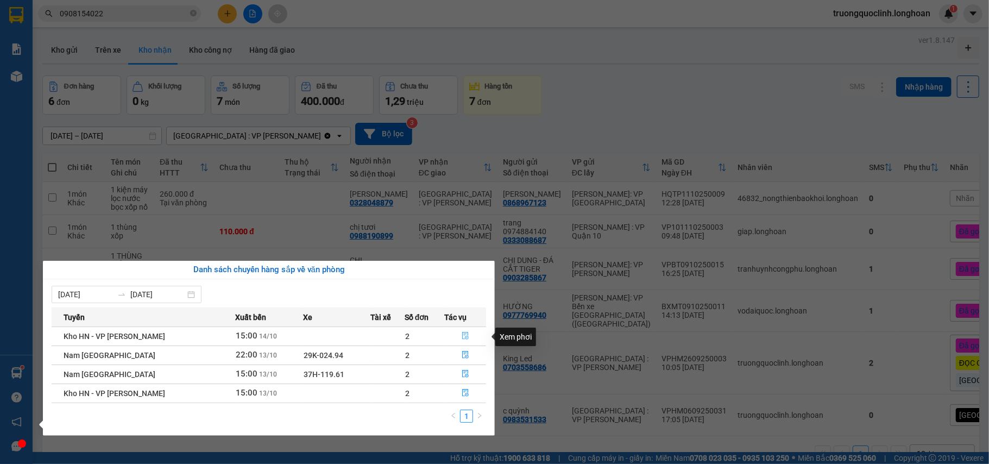
click at [465, 334] on icon "file-done" at bounding box center [465, 336] width 7 height 8
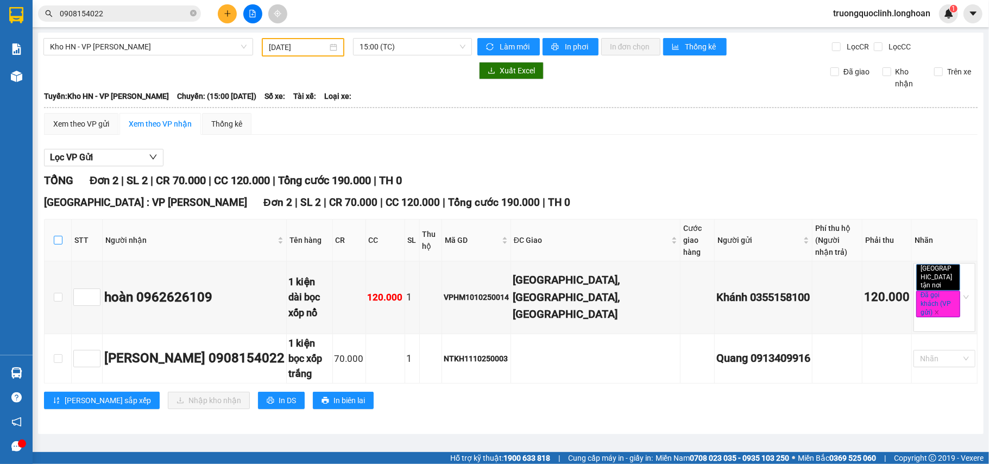
click at [57, 236] on input "checkbox" at bounding box center [58, 240] width 9 height 9
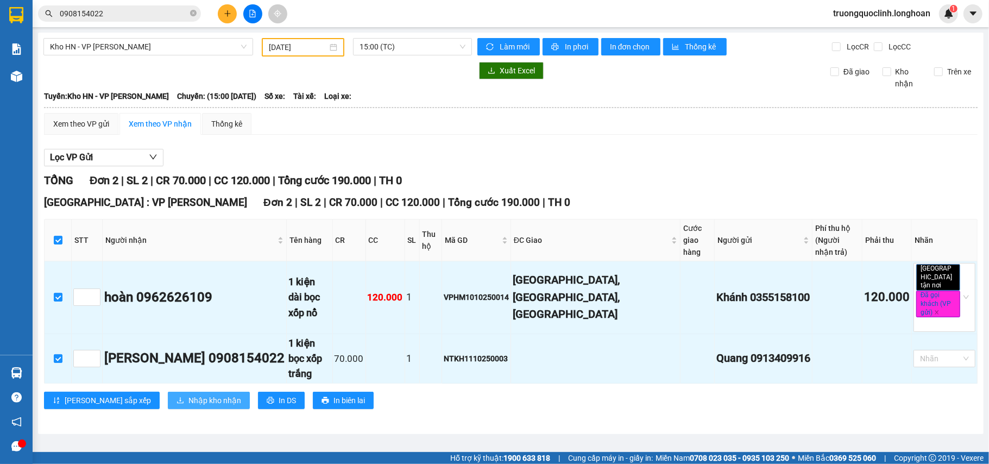
click at [188, 394] on span "Nhập kho nhận" at bounding box center [214, 400] width 53 height 12
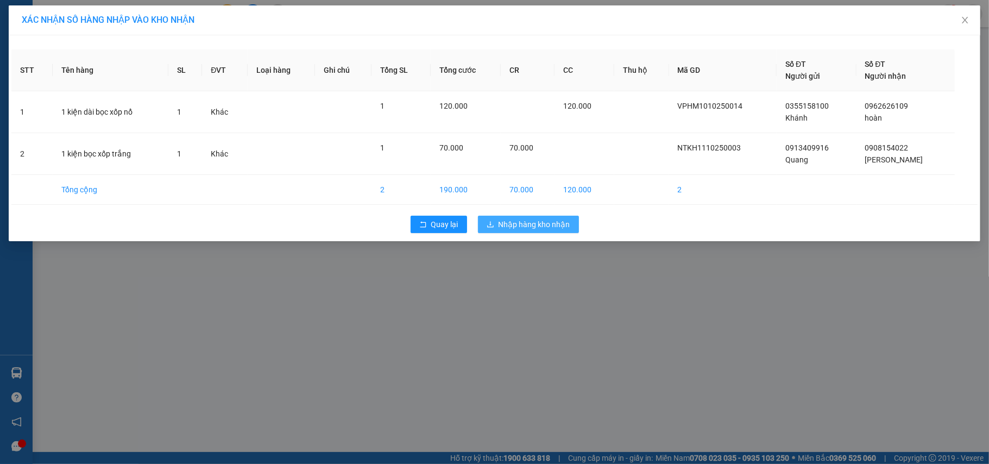
click at [532, 225] on span "Nhập hàng kho nhận" at bounding box center [534, 224] width 72 height 12
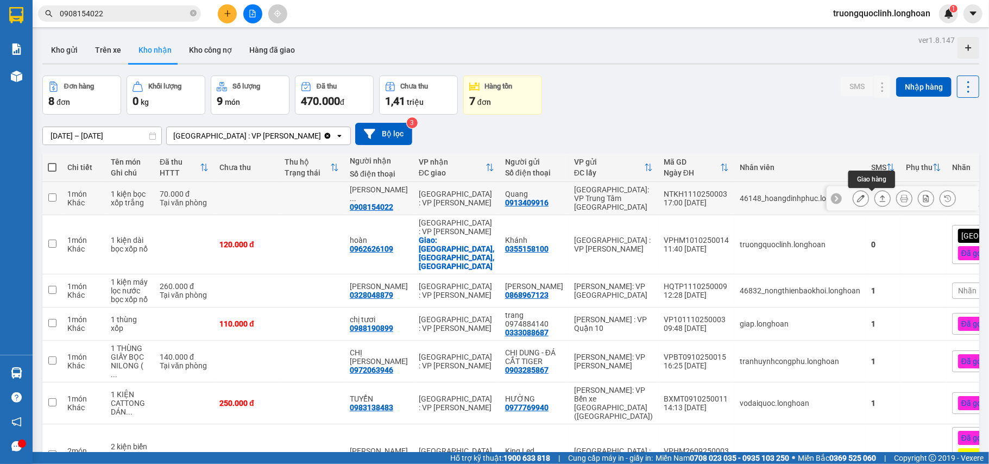
click at [875, 194] on button at bounding box center [882, 198] width 15 height 19
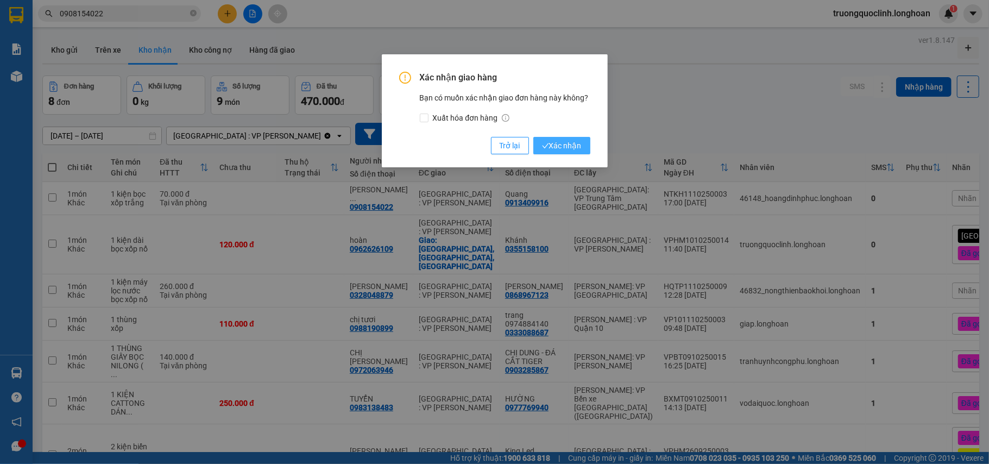
click at [580, 146] on span "Xác nhận" at bounding box center [562, 146] width 40 height 12
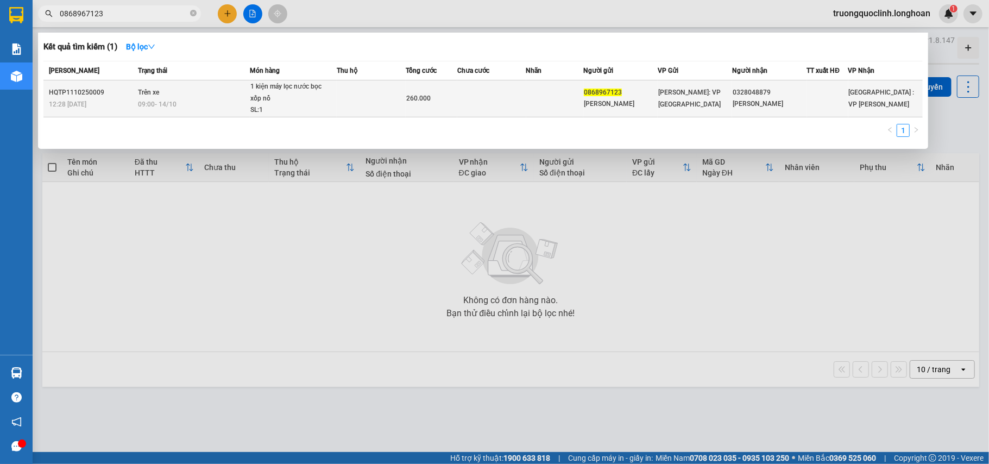
type input "0868967123"
click at [389, 96] on td at bounding box center [371, 98] width 69 height 37
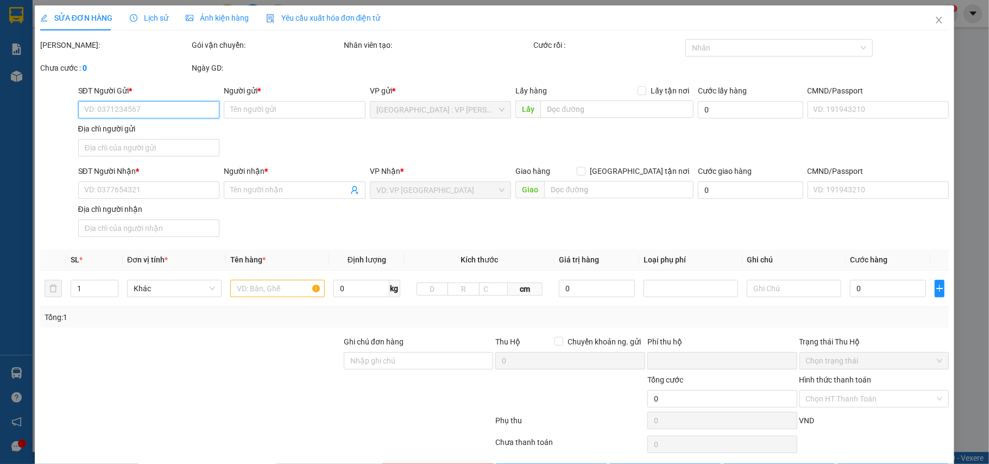
type input "0868967123"
type input "[PERSON_NAME]"
type input "0328048879"
type input "[PERSON_NAME]"
type input "0"
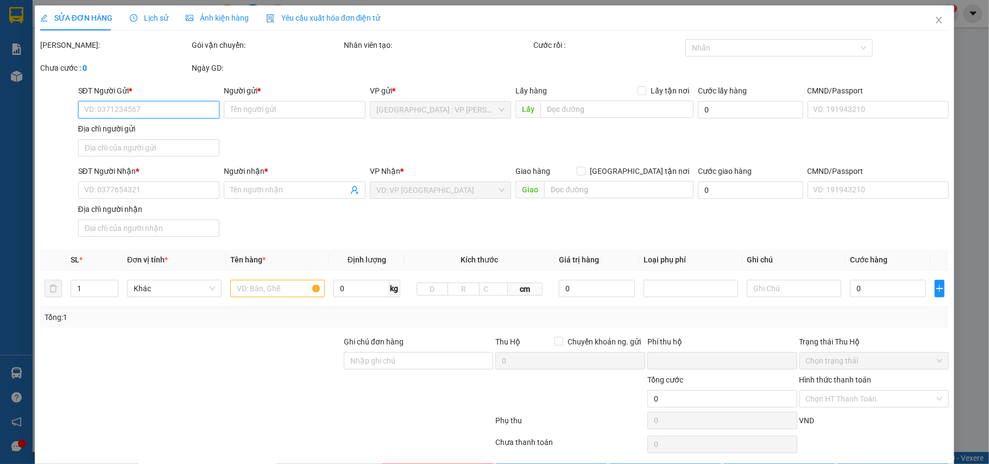
type input "260.000"
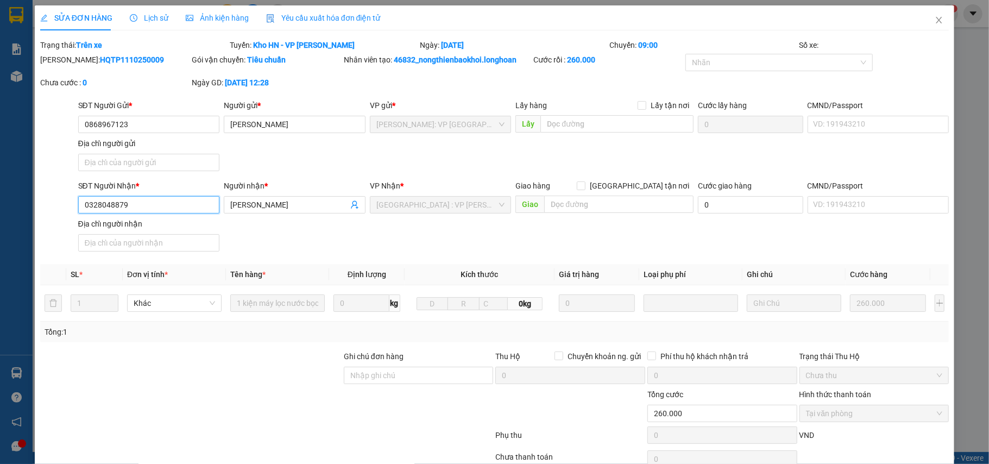
click at [155, 208] on input "0328048879" at bounding box center [149, 204] width 142 height 17
click at [137, 116] on input "0868967123" at bounding box center [149, 124] width 142 height 17
click at [927, 27] on span "Close" at bounding box center [939, 20] width 30 height 30
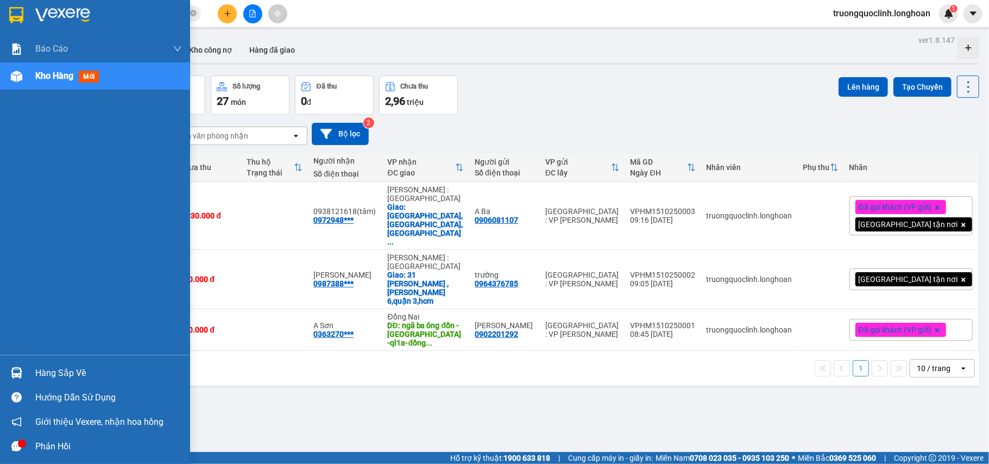
drag, startPoint x: 51, startPoint y: 380, endPoint x: 54, endPoint y: 374, distance: 6.8
click at [14, 369] on img at bounding box center [16, 372] width 11 height 11
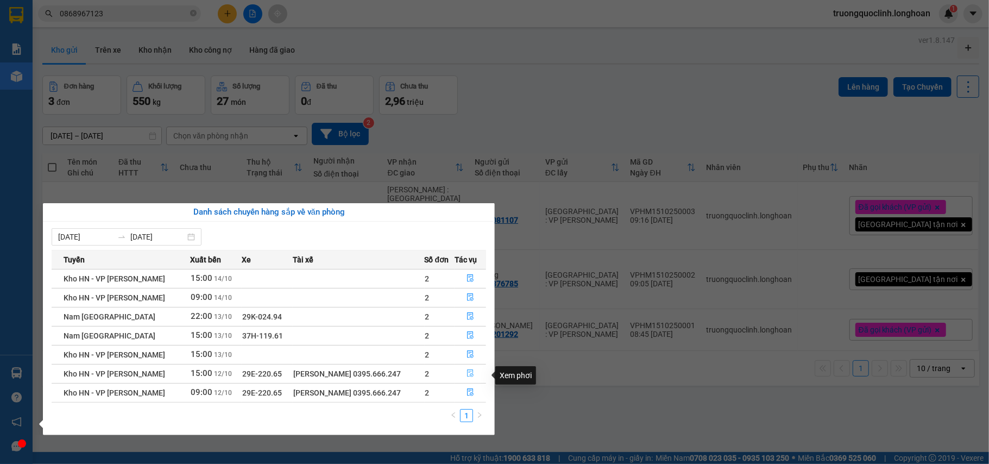
click at [467, 370] on icon "file-done" at bounding box center [470, 373] width 8 height 8
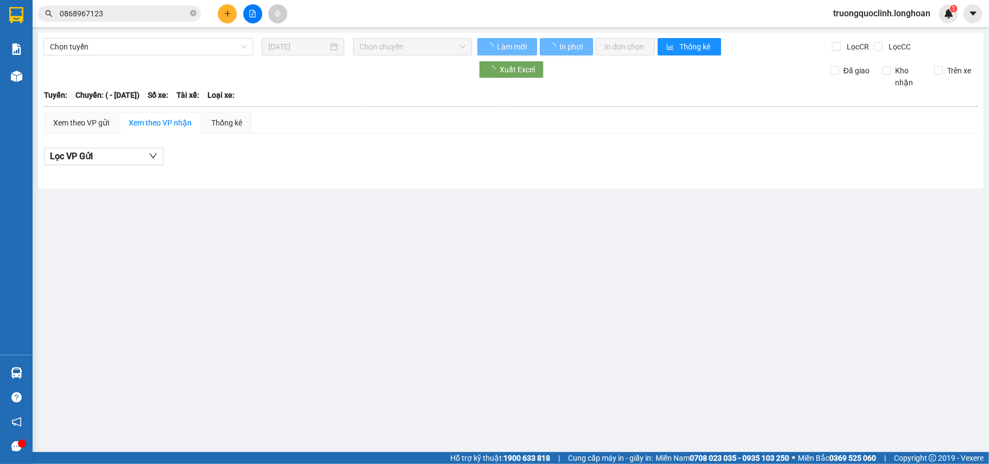
type input "12/10/2025"
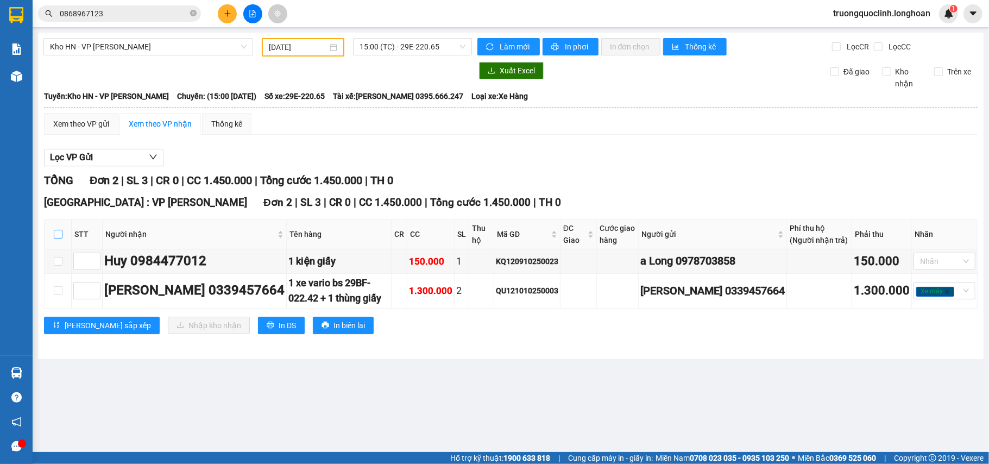
click at [54, 238] on input "checkbox" at bounding box center [58, 234] width 9 height 9
checkbox input "true"
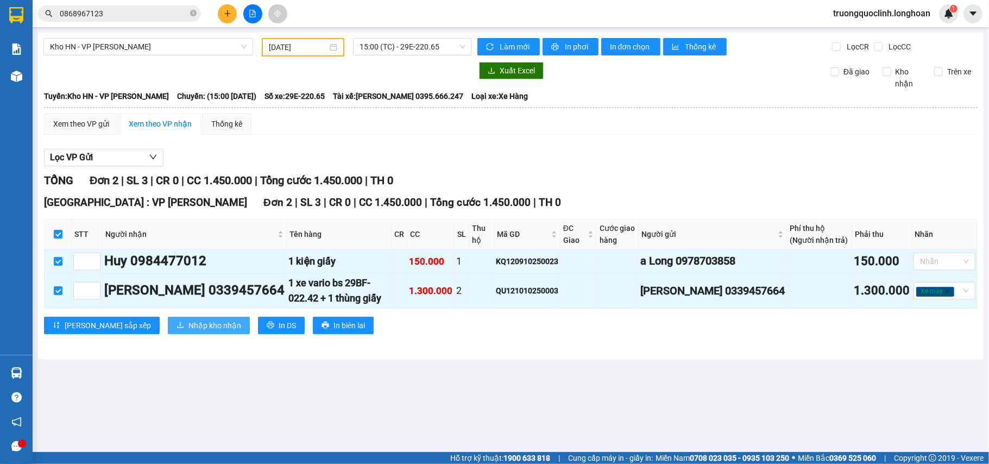
click at [188, 331] on span "Nhập kho nhận" at bounding box center [214, 325] width 53 height 12
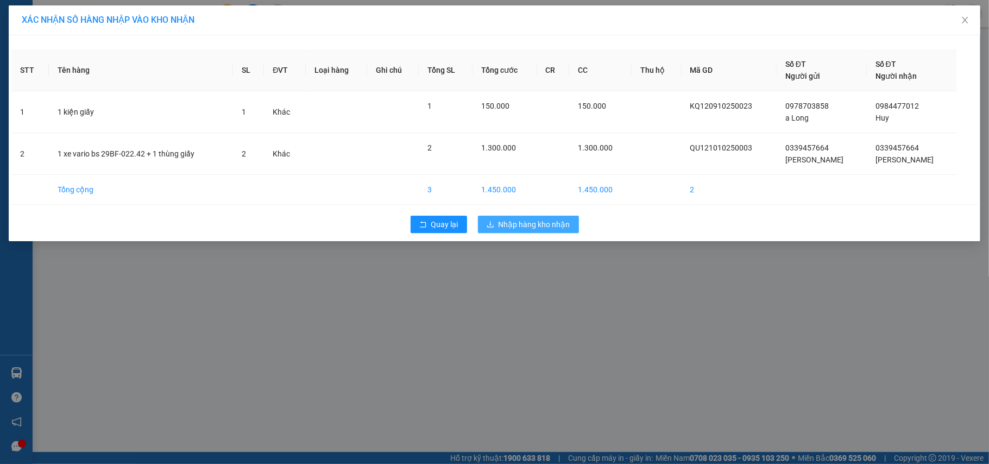
click at [521, 222] on span "Nhập hàng kho nhận" at bounding box center [534, 224] width 72 height 12
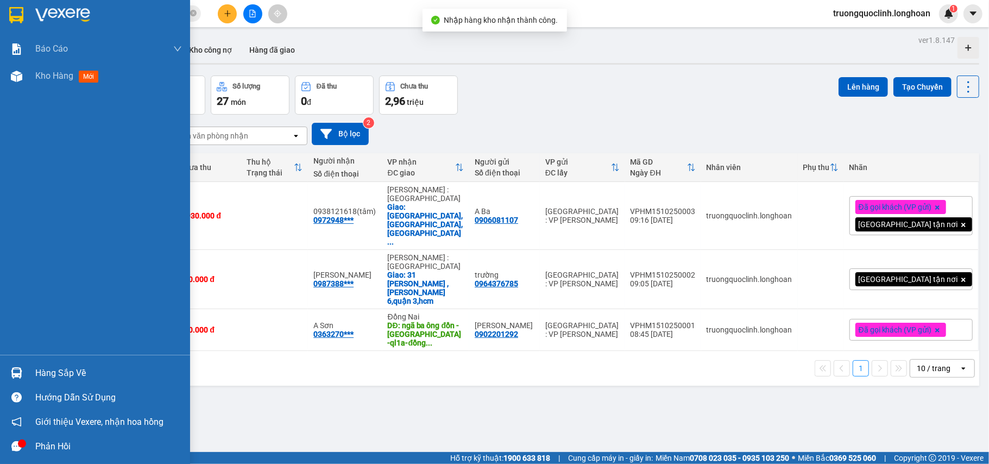
drag, startPoint x: 11, startPoint y: 368, endPoint x: 103, endPoint y: 365, distance: 91.2
click at [12, 368] on img at bounding box center [16, 372] width 11 height 11
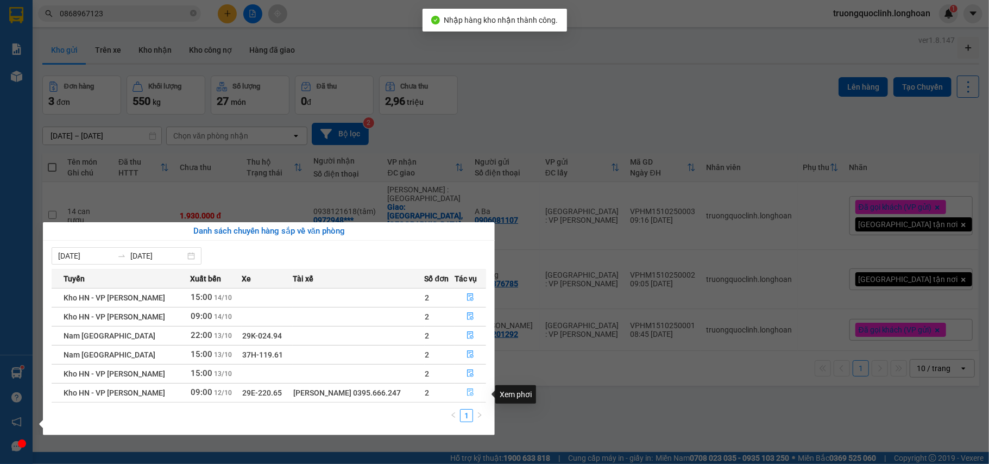
click at [463, 388] on button "button" at bounding box center [470, 392] width 30 height 17
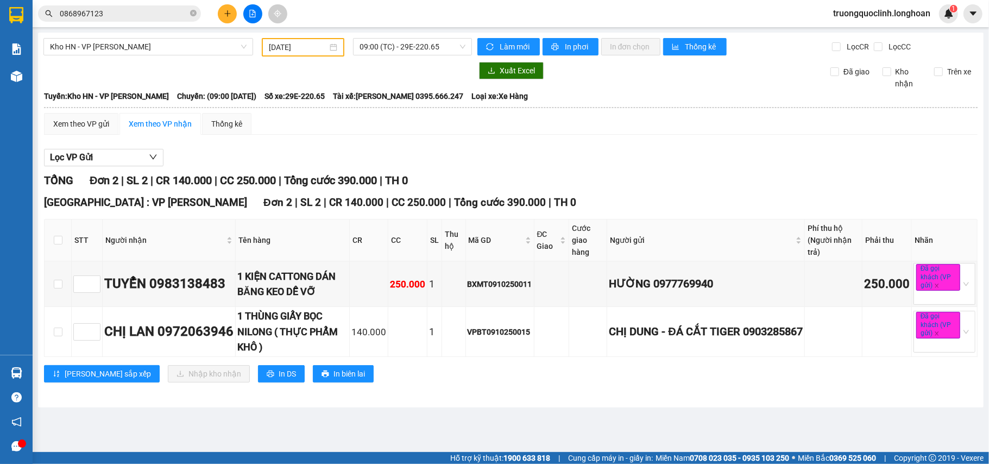
click at [64, 240] on th at bounding box center [58, 240] width 27 height 42
click at [61, 240] on input "checkbox" at bounding box center [58, 240] width 9 height 9
checkbox input "true"
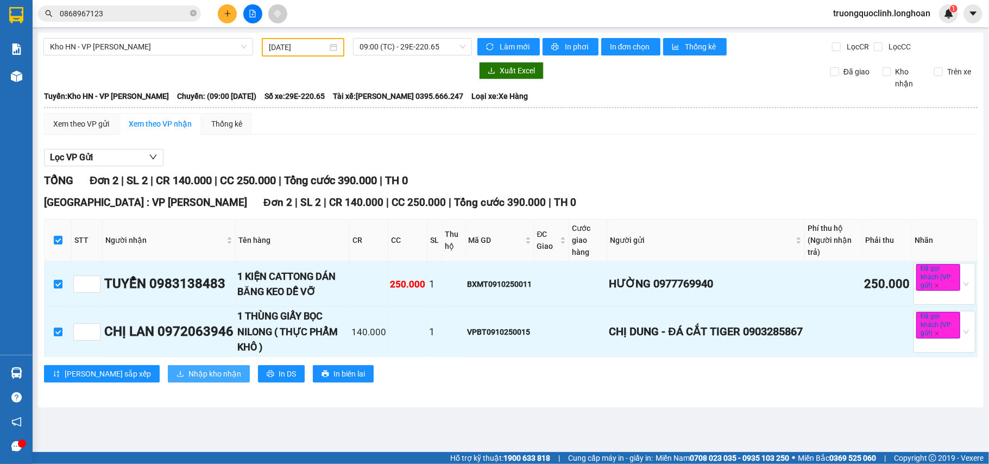
click at [188, 375] on span "Nhập kho nhận" at bounding box center [214, 374] width 53 height 12
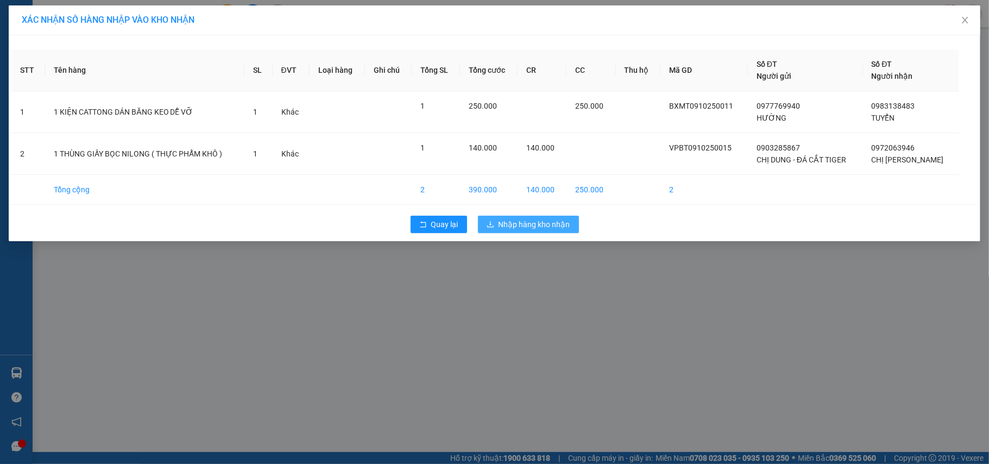
click at [533, 220] on span "Nhập hàng kho nhận" at bounding box center [534, 224] width 72 height 12
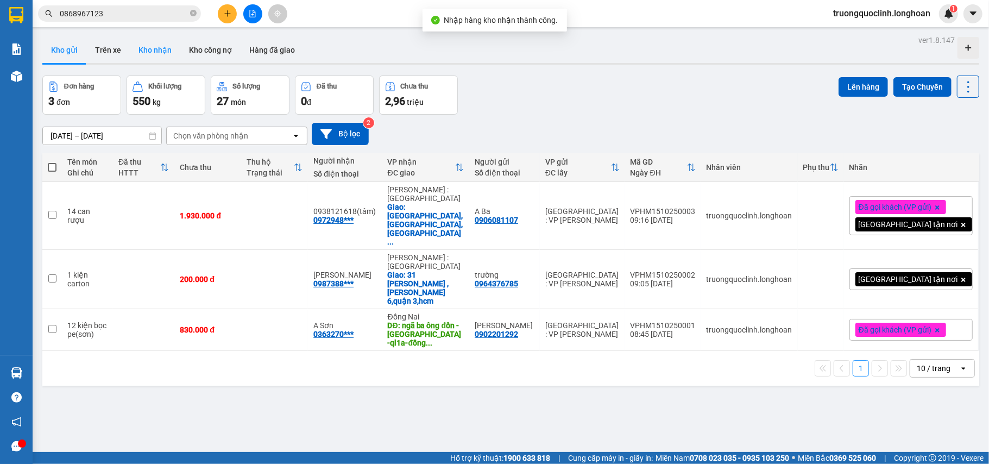
click at [162, 55] on button "Kho nhận" at bounding box center [155, 50] width 50 height 26
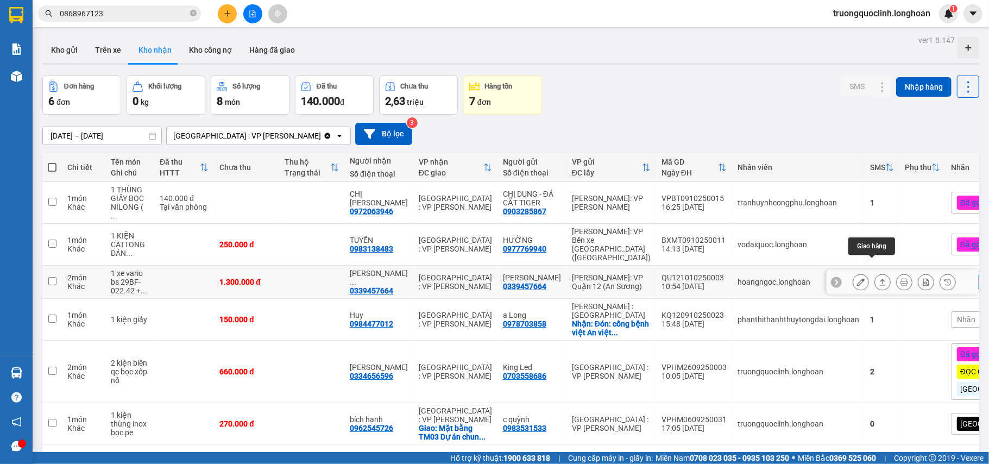
click at [878, 278] on icon at bounding box center [882, 282] width 8 height 8
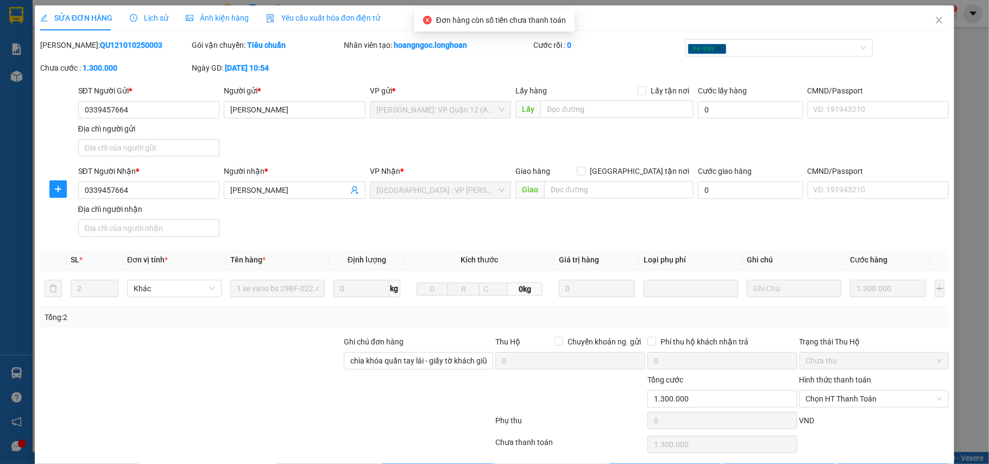
type input "0339457664"
type input "Bùi Nguyên Huy"
type input "0339457664"
type input "Bùi Nguyên Huy"
type input "chìa khóa quấn tay lái - giấy tờ khách giữ ( NHẬN THEO KIỆN - HƯ HỎNG KO CHỊU T…"
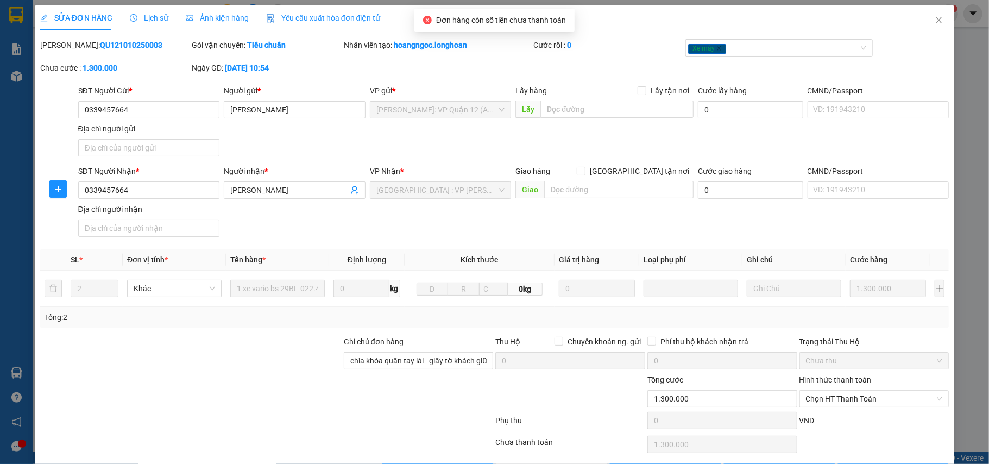
type input "0"
type input "1.300.000"
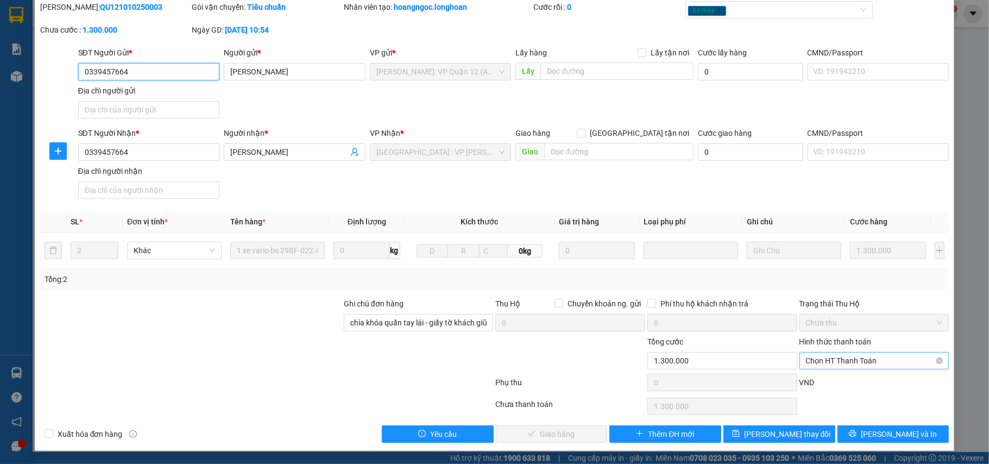
click at [839, 365] on span "Chọn HT Thanh Toán" at bounding box center [874, 360] width 137 height 16
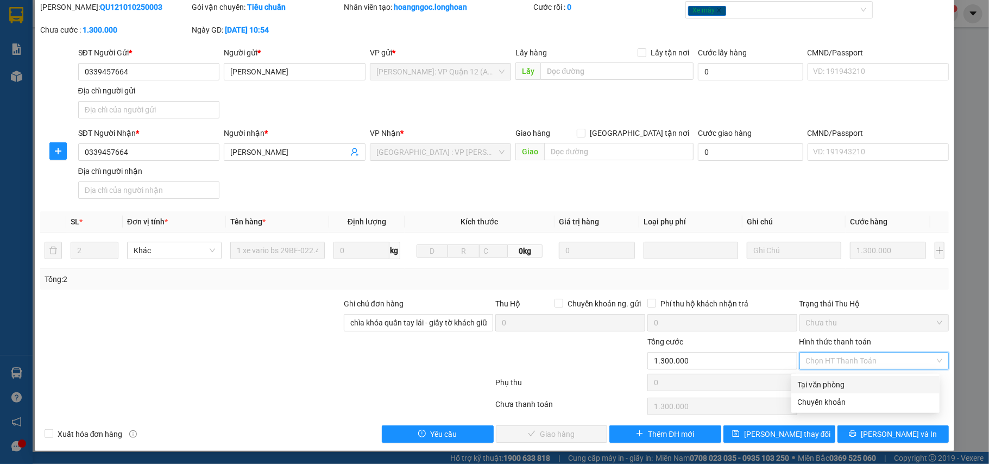
drag, startPoint x: 822, startPoint y: 379, endPoint x: 710, endPoint y: 420, distance: 119.0
click at [822, 380] on div "Tại văn phòng" at bounding box center [865, 384] width 135 height 12
type input "0"
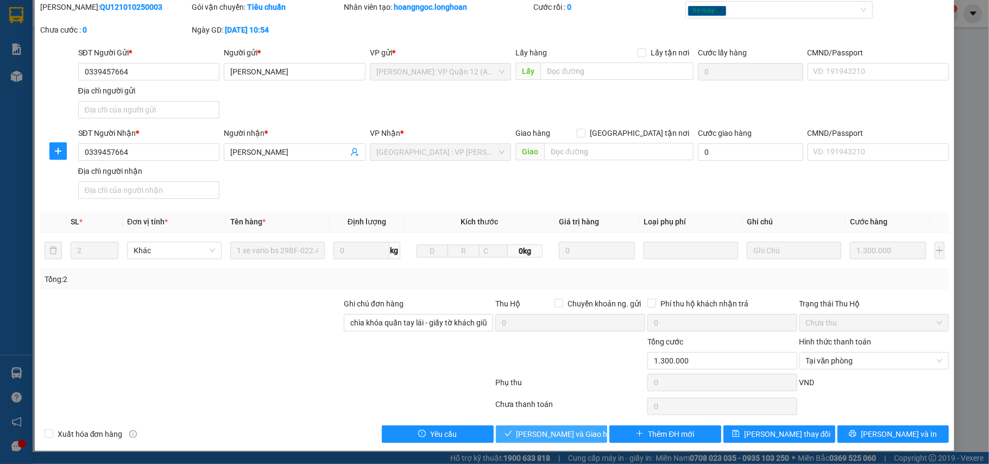
click at [556, 430] on span "[PERSON_NAME] và Giao hàng" at bounding box center [568, 434] width 104 height 12
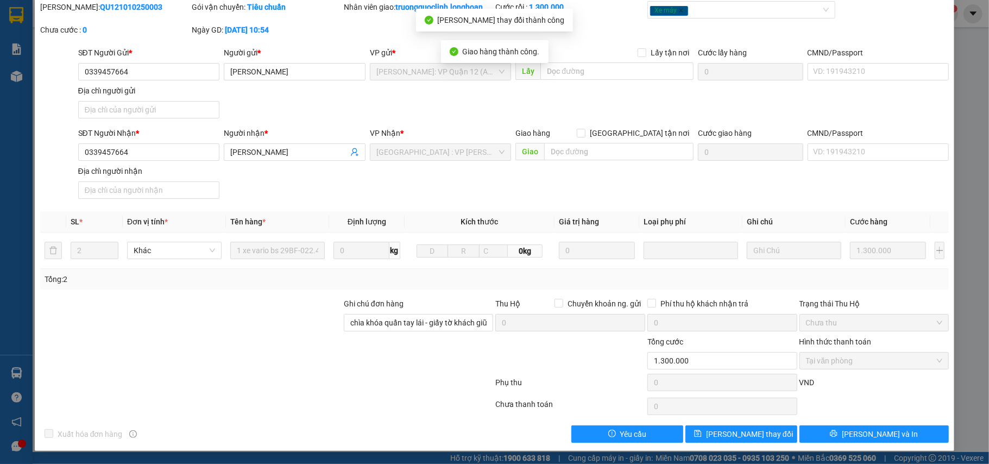
scroll to position [0, 0]
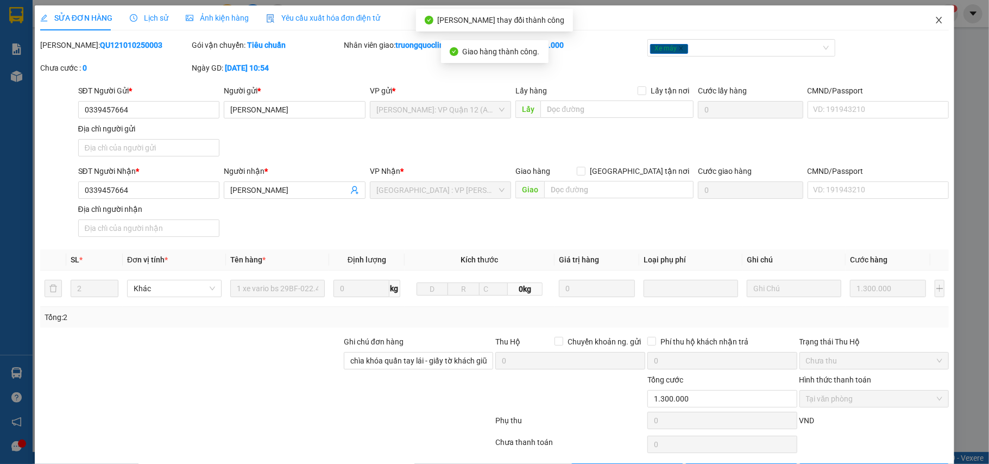
click at [934, 21] on icon "close" at bounding box center [938, 20] width 9 height 9
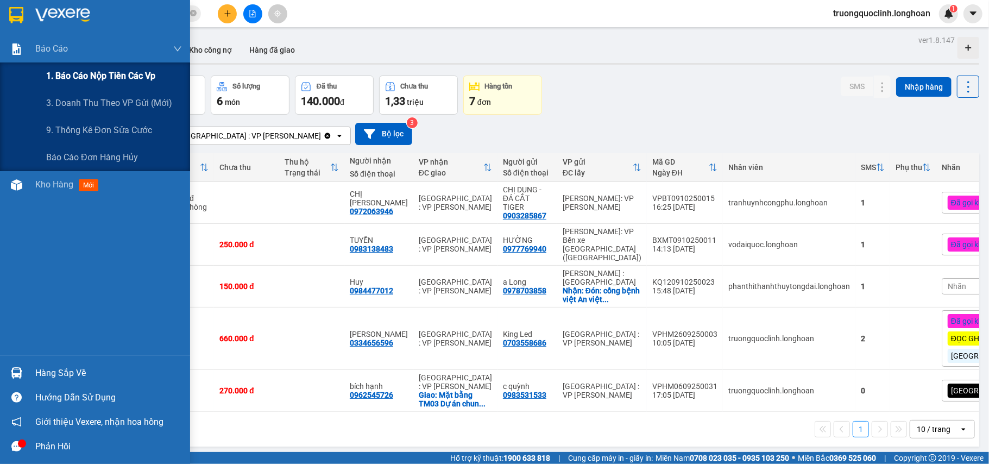
click at [85, 80] on span "1. Báo cáo nộp tiền các vp" at bounding box center [100, 76] width 109 height 14
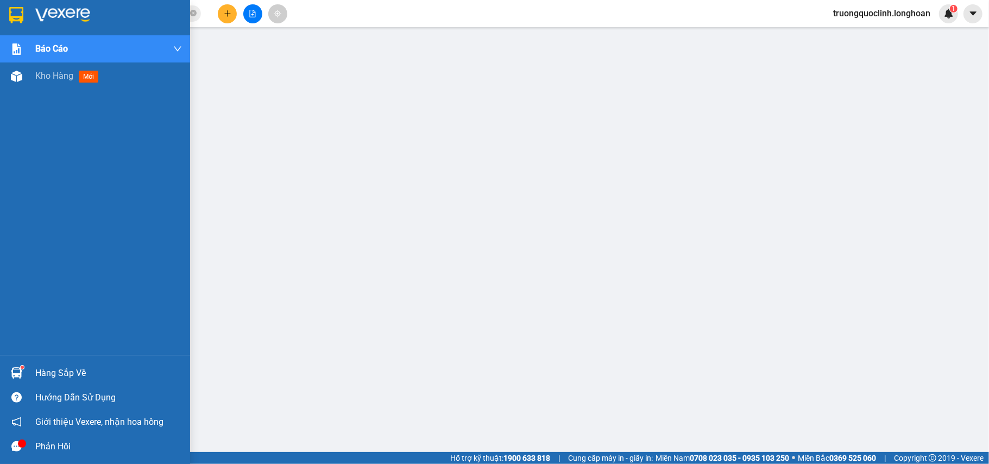
click at [21, 18] on img at bounding box center [16, 15] width 14 height 16
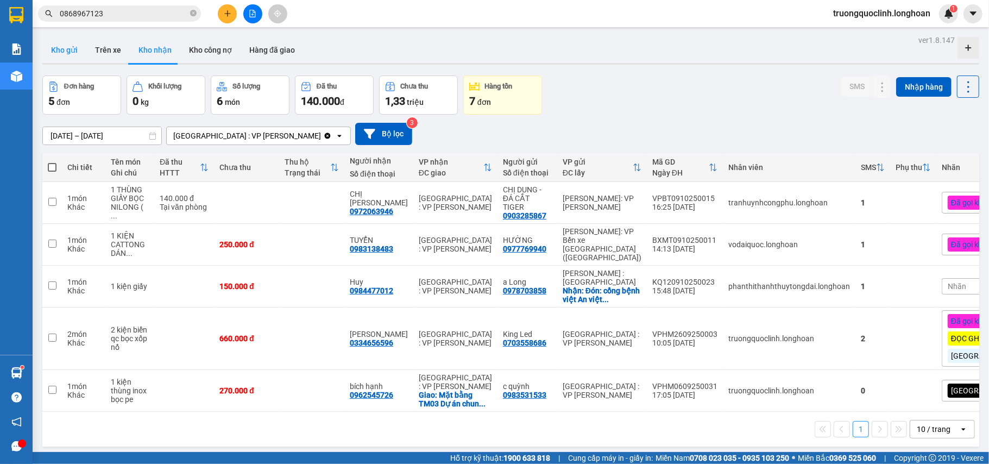
click at [68, 46] on button "Kho gửi" at bounding box center [64, 50] width 44 height 26
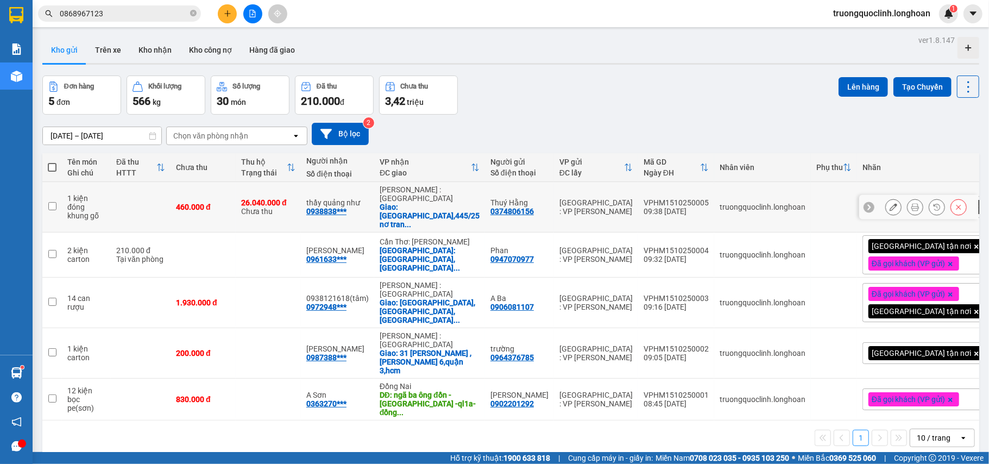
click at [886, 198] on button at bounding box center [893, 207] width 15 height 19
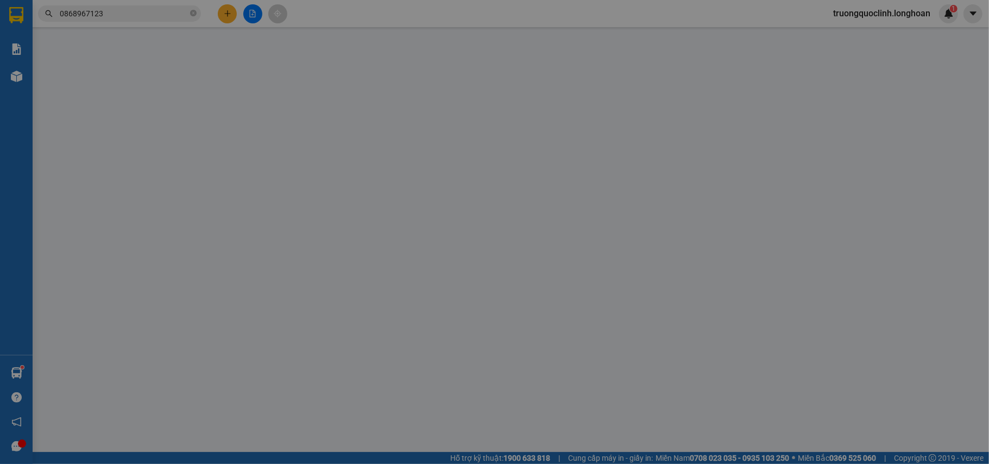
type input "0374806156"
type input "Thuý Hằng"
type input "0938838702"
type input "thầy quảng như"
checkbox input "true"
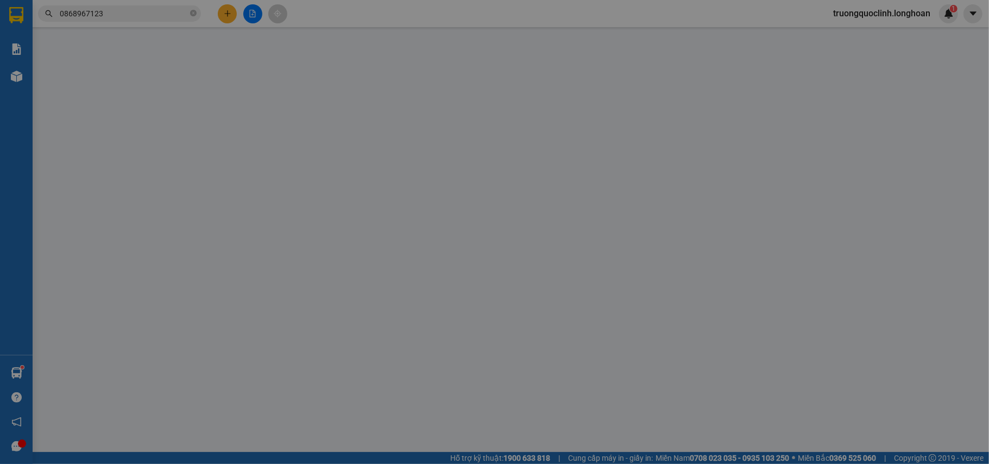
type input "chùa bát nhã,445/25 nơ trang long,p13,bình thạnh,hcm"
type input "nhận nguyên kiện,giao nguyên kiện,bể vỡ k đền"
type input "460.000"
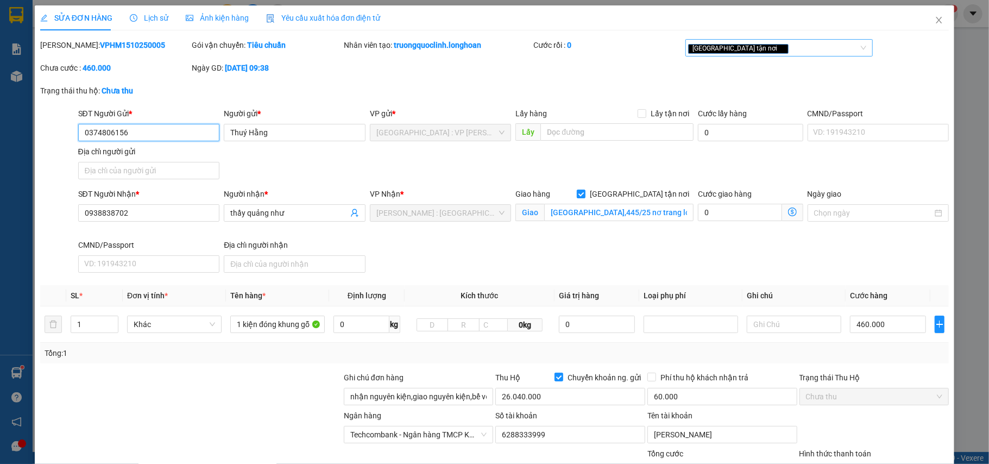
click at [766, 53] on div "[GEOGRAPHIC_DATA] tận nơi" at bounding box center [773, 47] width 171 height 13
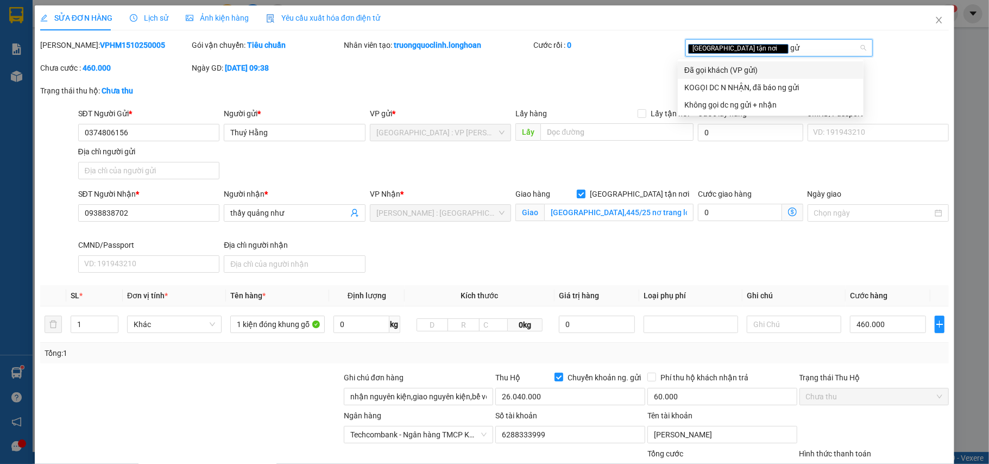
type input "gửi"
click at [709, 65] on div "Đã gọi khách (VP gửi)" at bounding box center [770, 70] width 173 height 12
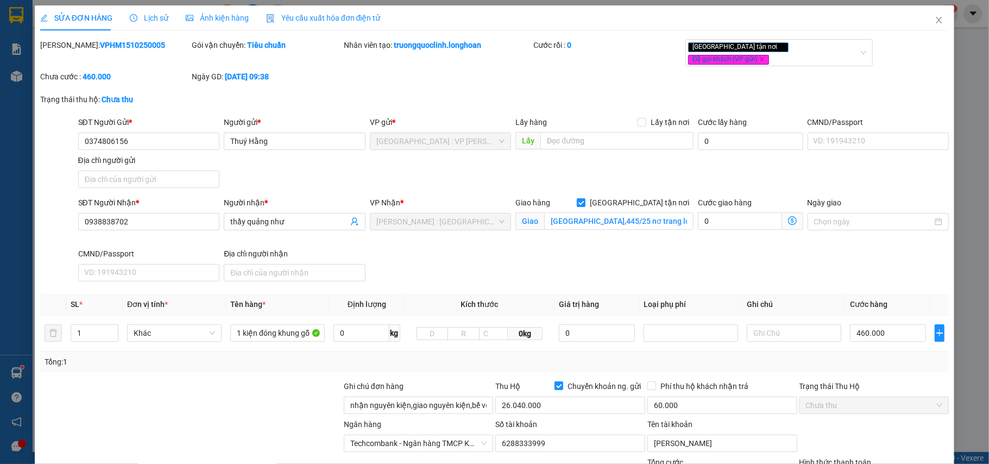
click at [576, 83] on div "Mã ĐH: VPHM1510250005 Gói vận chuyển: Tiêu chuẩn Nhân viên tạo: truongquoclinh.…" at bounding box center [494, 66] width 911 height 54
click at [926, 25] on span "Close" at bounding box center [939, 20] width 30 height 30
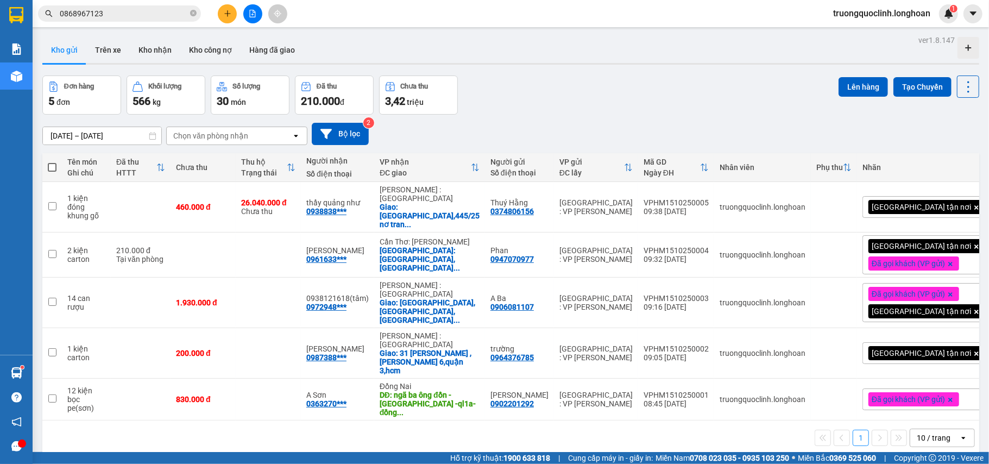
click at [944, 206] on div "[GEOGRAPHIC_DATA] tận nơi" at bounding box center [923, 207] width 123 height 22
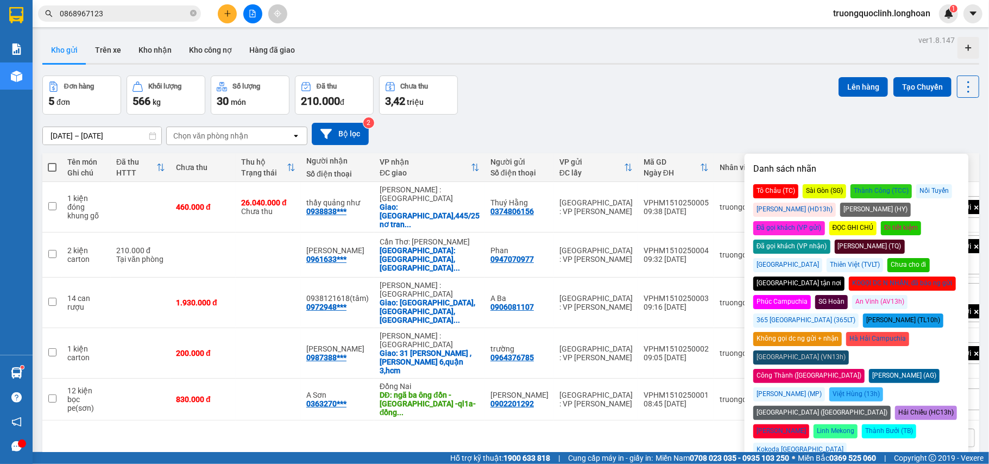
click at [923, 200] on div "Tô Châu (TC) Sài Gòn (SG) Thành Công (TCC) Nối Tuyến Huy Dương (HD13h) Hoàng Yế…" at bounding box center [856, 394] width 206 height 420
click at [825, 221] on div "Đã gọi khách (VP gửi)" at bounding box center [789, 228] width 72 height 14
click at [732, 102] on div "Đơn hàng 5 đơn Khối lượng 566 kg Số lượng 30 món Đã thu 210.000 đ Chưa thu 3,42…" at bounding box center [510, 94] width 937 height 39
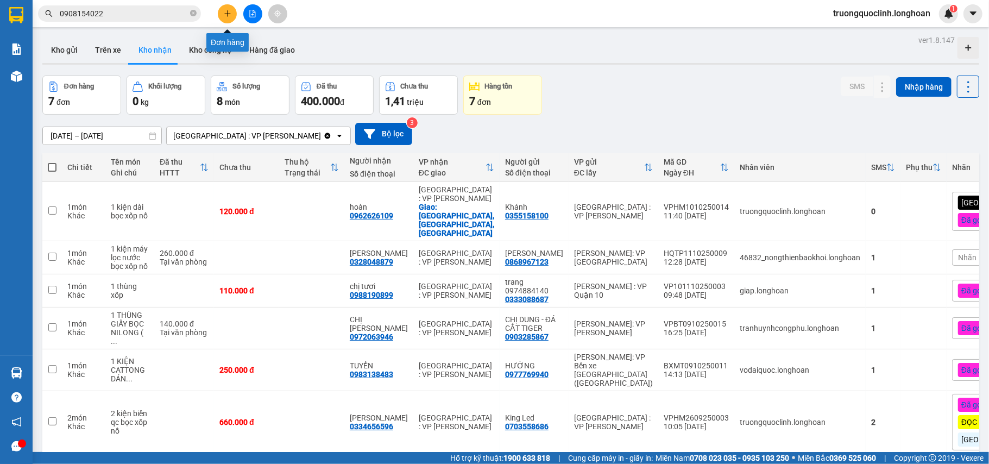
click at [224, 14] on icon "plus" at bounding box center [228, 14] width 8 height 8
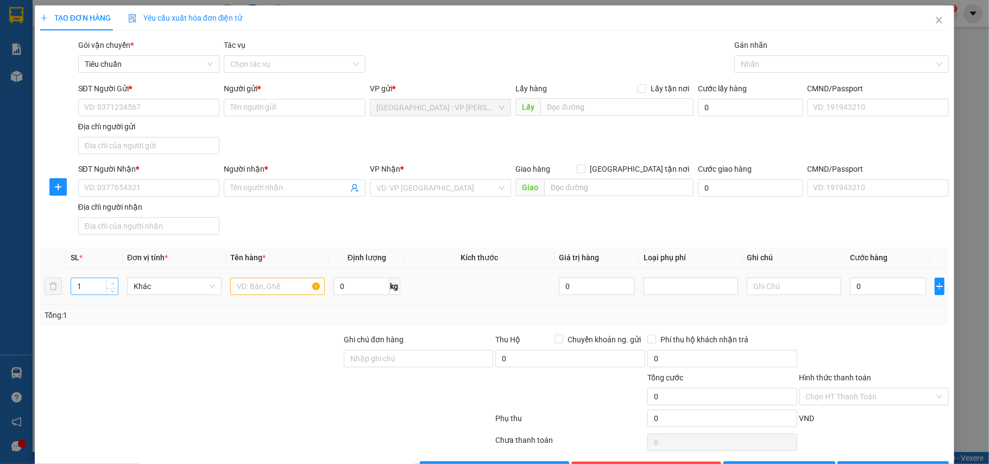
type input "2"
click at [109, 282] on span "up" at bounding box center [112, 283] width 7 height 7
click at [192, 105] on input "SĐT Người Gửi *" at bounding box center [149, 107] width 142 height 17
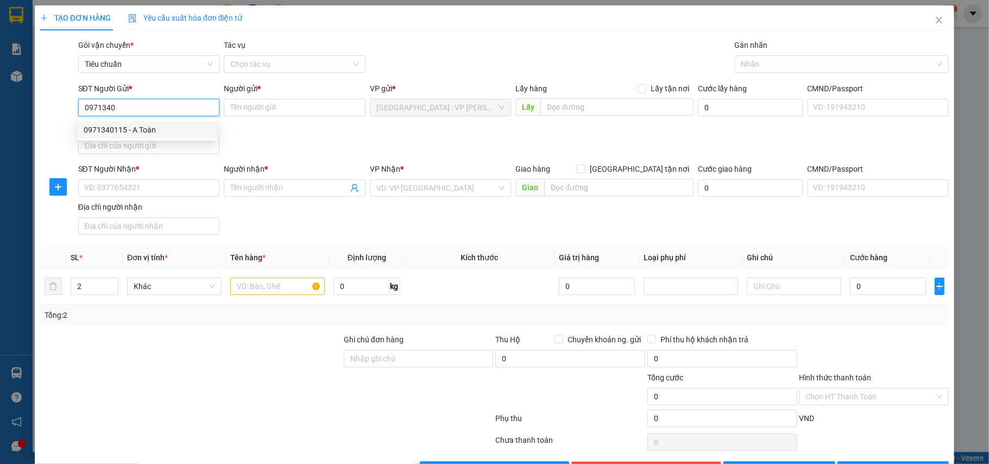
click at [148, 133] on div "0971340115 - A Toàn" at bounding box center [147, 130] width 127 height 12
type input "0971340115"
type input "A Toàn"
type input "0971340115"
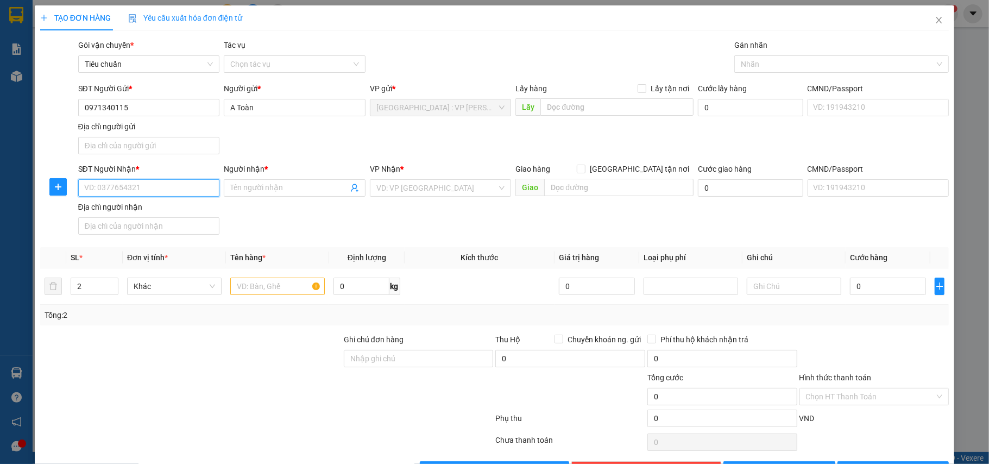
drag, startPoint x: 185, startPoint y: 186, endPoint x: 184, endPoint y: 175, distance: 11.0
click at [185, 186] on input "SĐT Người Nhận *" at bounding box center [149, 187] width 142 height 17
click at [136, 264] on div "0963725385 - Nhung" at bounding box center [147, 263] width 127 height 12
type input "0963725385"
type input "Nhung"
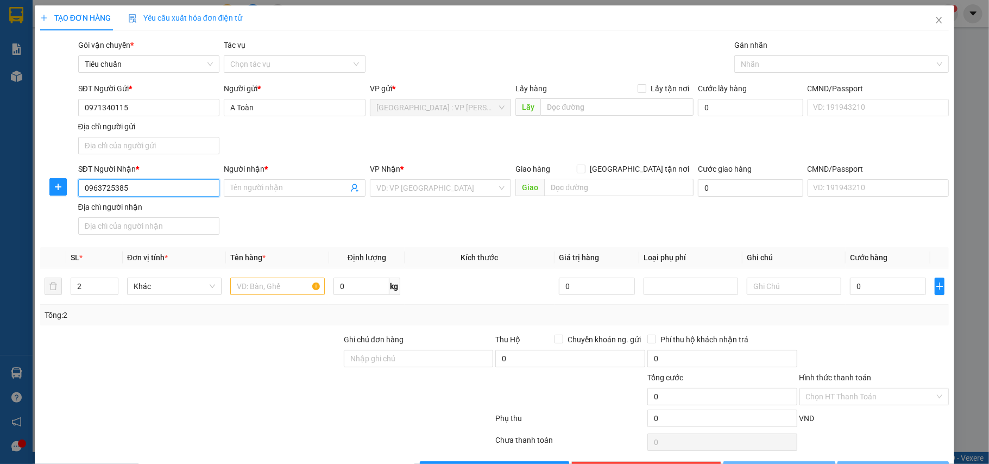
checkbox input "true"
type input "Ngã 3 Thành - Khánh Hoà Ql1A"
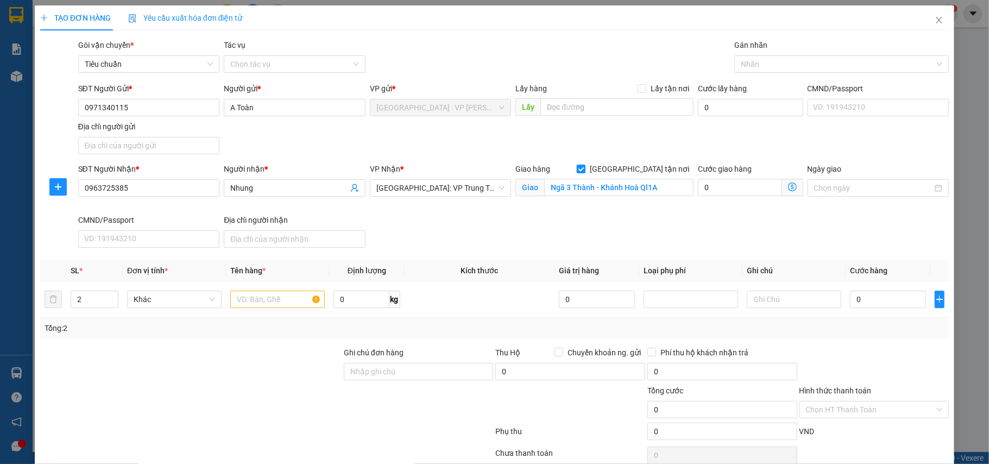
click at [584, 172] on input "[GEOGRAPHIC_DATA] tận nơi" at bounding box center [581, 169] width 8 height 8
checkbox input "false"
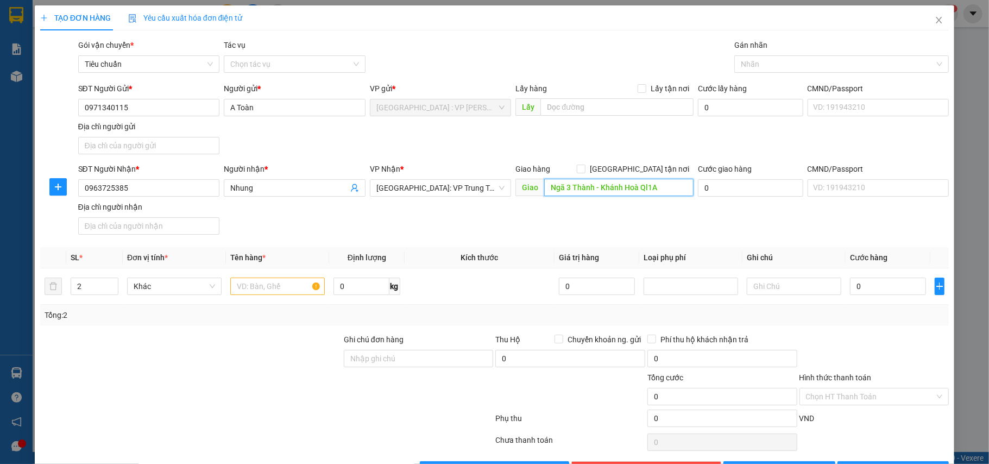
click at [607, 185] on input "Ngã 3 Thành - Khánh Hoà Ql1A" at bounding box center [618, 187] width 149 height 17
click at [443, 186] on span "Khánh Hòa: VP Trung Tâm TP Nha Trang" at bounding box center [440, 188] width 129 height 16
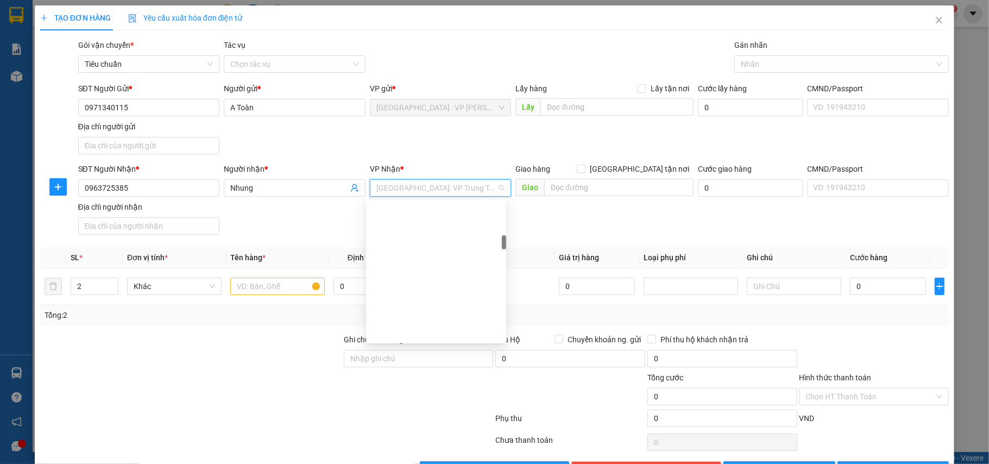
scroll to position [326, 0]
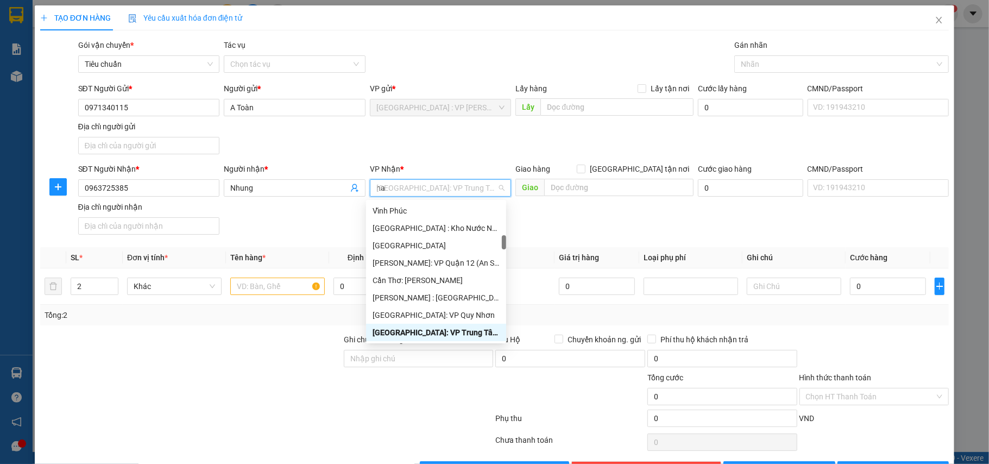
type input "nam"
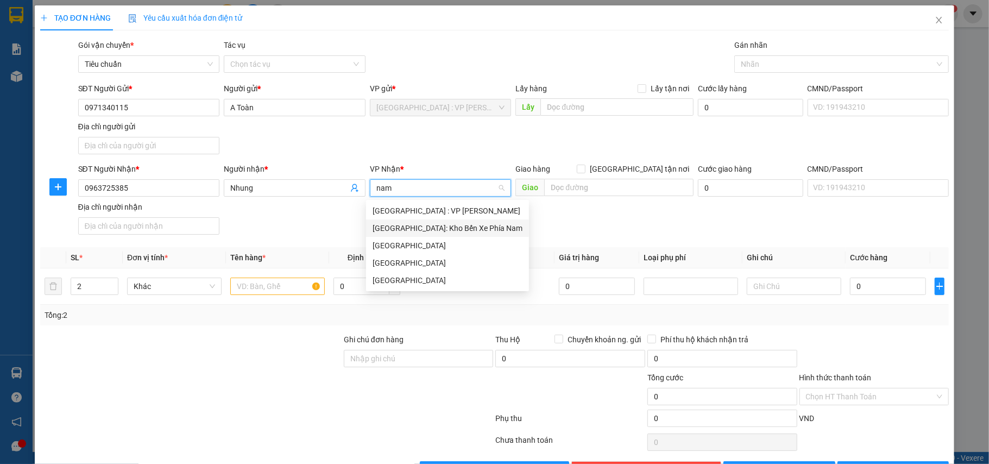
click at [443, 226] on div "[GEOGRAPHIC_DATA]: Kho Bến Xe Phía Nam" at bounding box center [447, 228] width 150 height 12
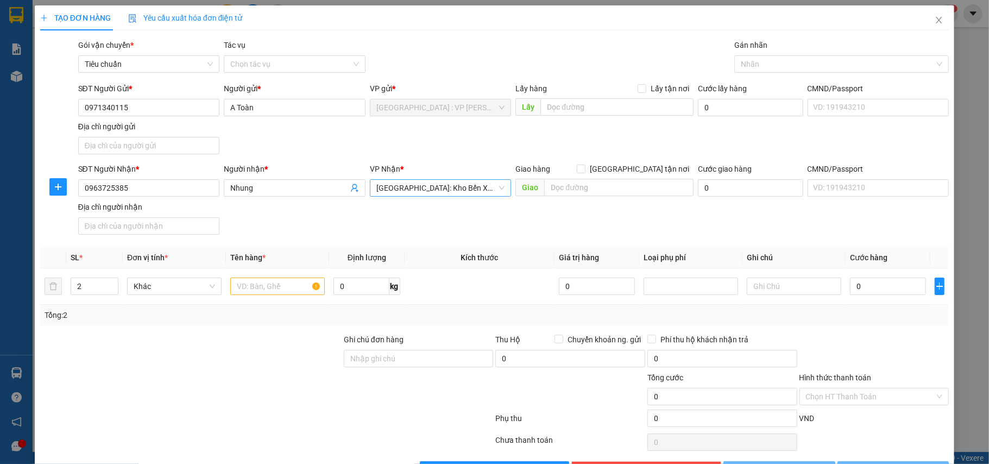
drag, startPoint x: 448, startPoint y: 144, endPoint x: 351, endPoint y: 202, distance: 113.4
click at [446, 146] on div "SĐT Người Gửi * 0971340115 Người gửi * A Toàn VP gửi * Hà Nội : VP Hoàng Mai Lấ…" at bounding box center [513, 121] width 875 height 76
click at [285, 291] on input "text" at bounding box center [277, 285] width 94 height 17
type input "2 kiện carton"
click at [384, 363] on input "Ghi chú đơn hàng" at bounding box center [419, 358] width 150 height 17
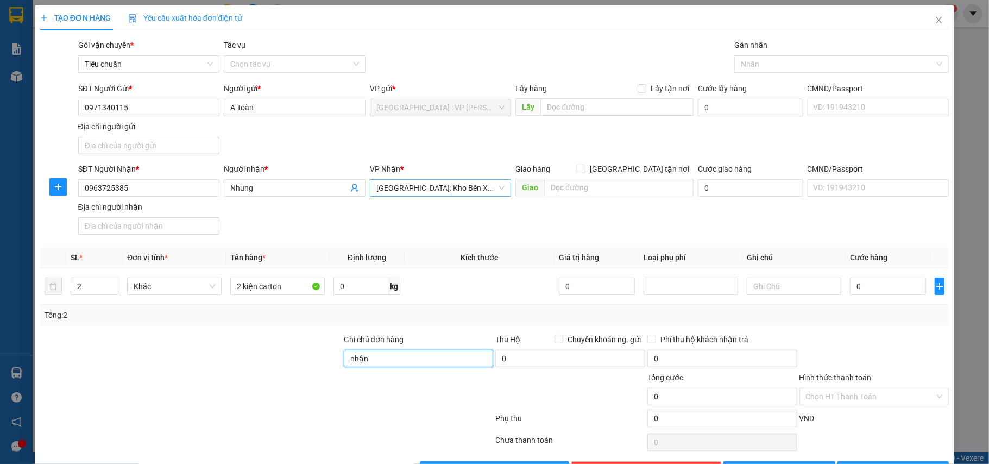
type input "nhận nguyên kiện,giao nguyên kiện,bể vỡ k đền"
drag, startPoint x: 439, startPoint y: 105, endPoint x: 683, endPoint y: 66, distance: 247.4
click at [442, 103] on span "[GEOGRAPHIC_DATA] : VP [PERSON_NAME]" at bounding box center [440, 107] width 129 height 16
click at [785, 62] on div at bounding box center [836, 64] width 198 height 13
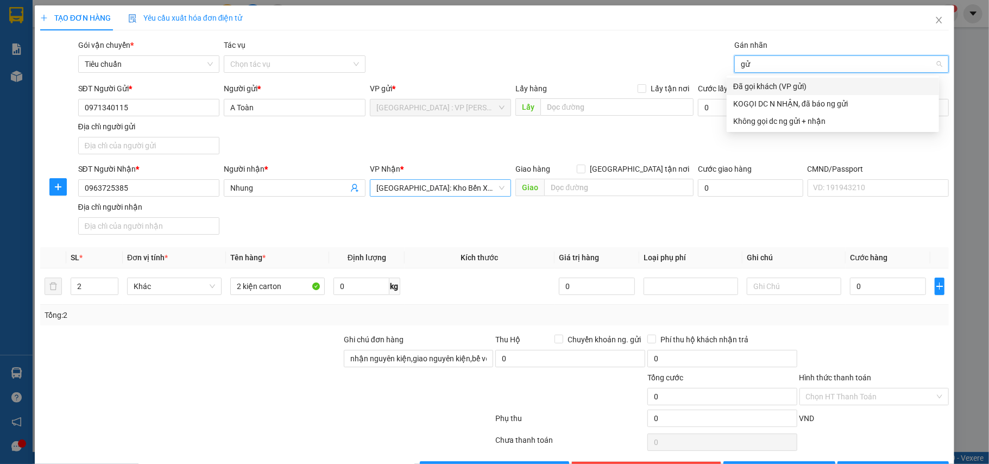
type input "gửi"
click at [787, 86] on div "Đã gọi khách (VP gửi)" at bounding box center [832, 86] width 199 height 12
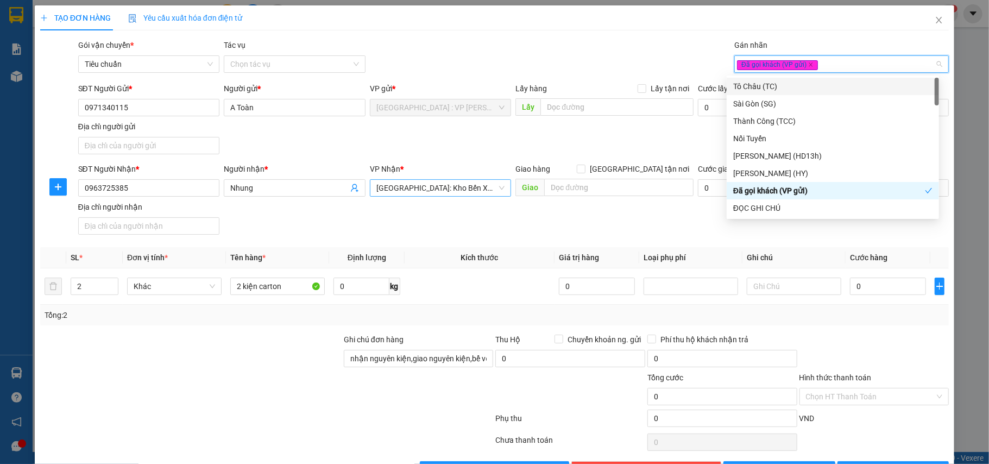
click at [593, 59] on div "Gói vận chuyển * Tiêu chuẩn Tác vụ Chọn tác vụ Gán nhãn Đã gọi khách (VP gửi)" at bounding box center [513, 58] width 875 height 38
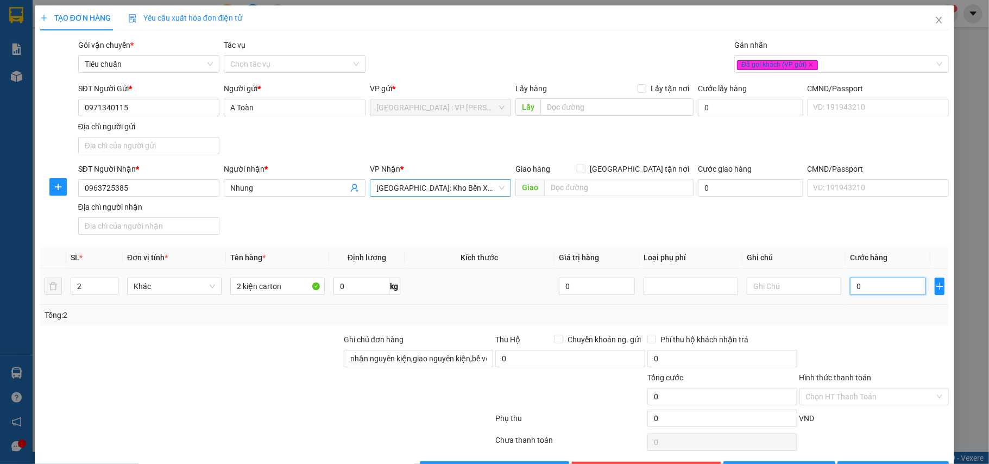
click at [878, 291] on input "0" at bounding box center [888, 285] width 76 height 17
type input "43"
type input "430"
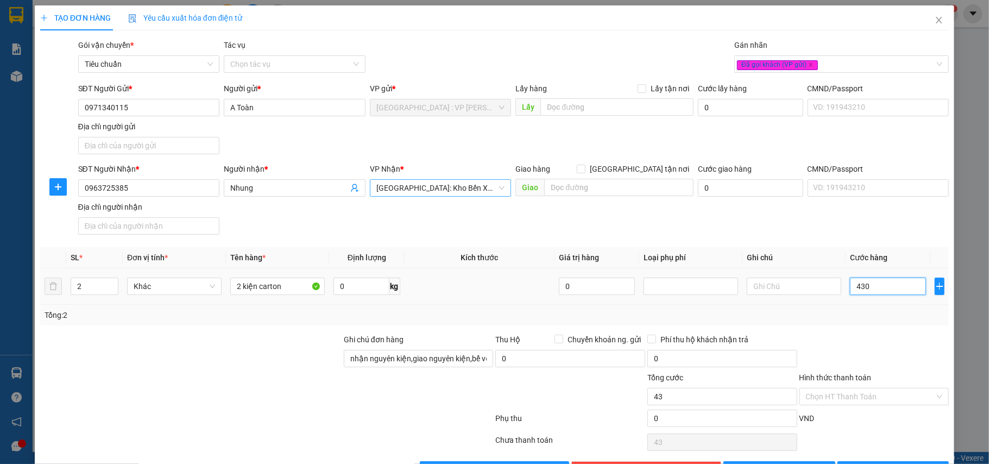
type input "430"
type input "4.300"
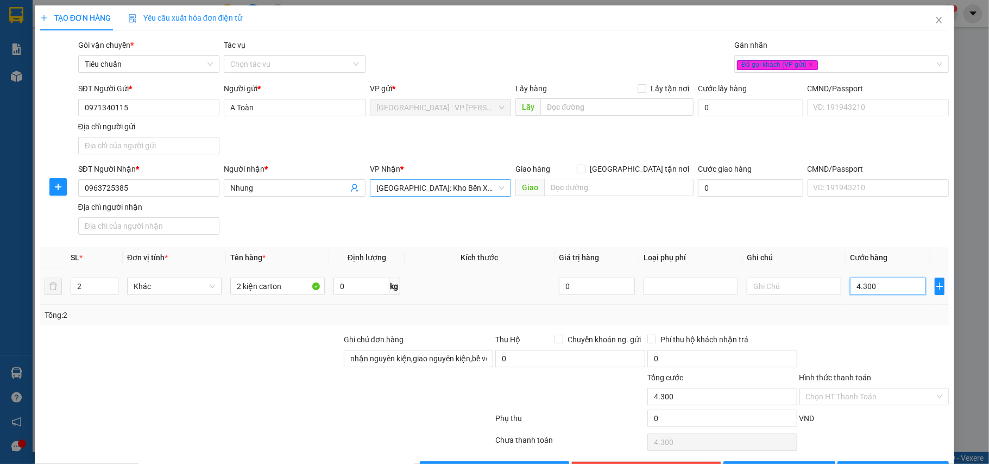
type input "43.000"
type input "430.000"
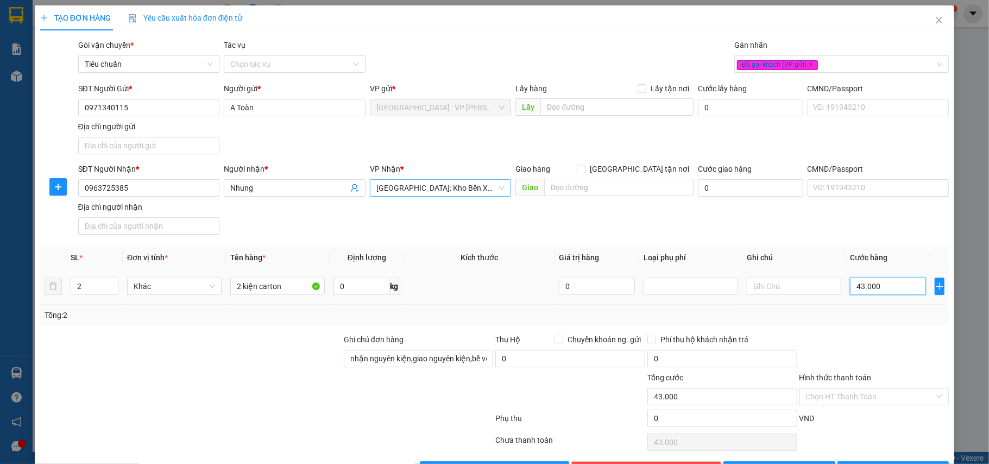
type input "430.000"
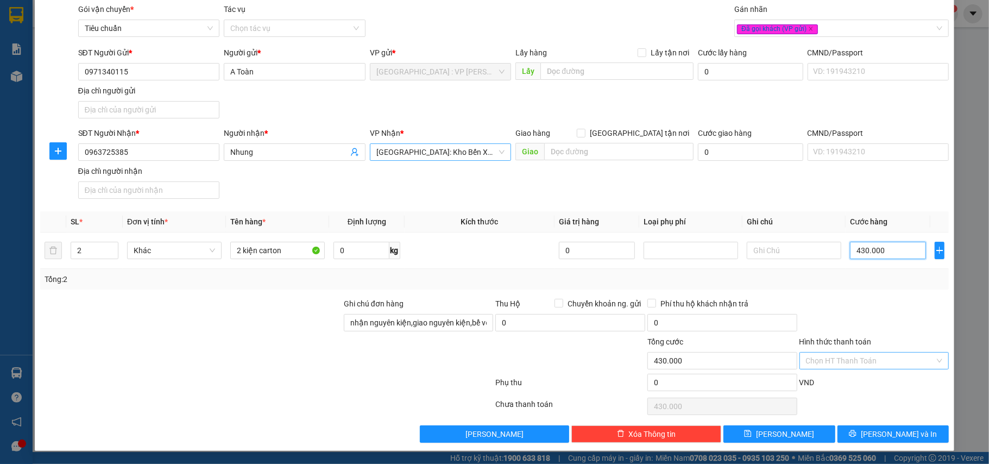
type input "430.000"
click at [858, 363] on input "Hình thức thanh toán" at bounding box center [870, 360] width 129 height 16
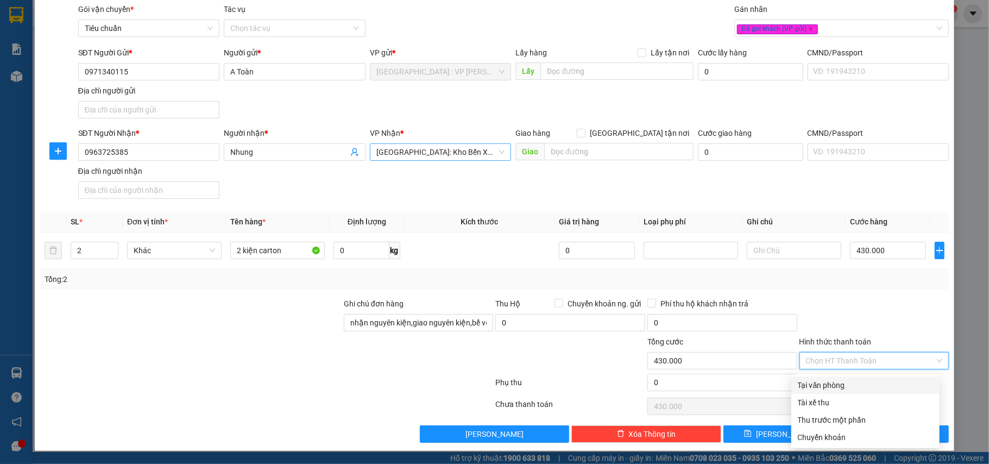
click at [852, 381] on div "Tại văn phòng" at bounding box center [865, 385] width 135 height 12
type input "0"
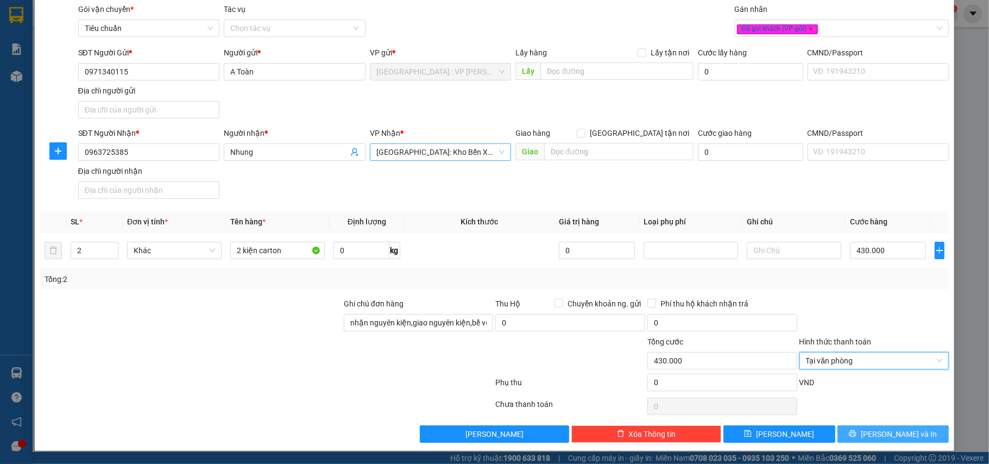
click at [873, 435] on button "[PERSON_NAME] và In" at bounding box center [893, 433] width 112 height 17
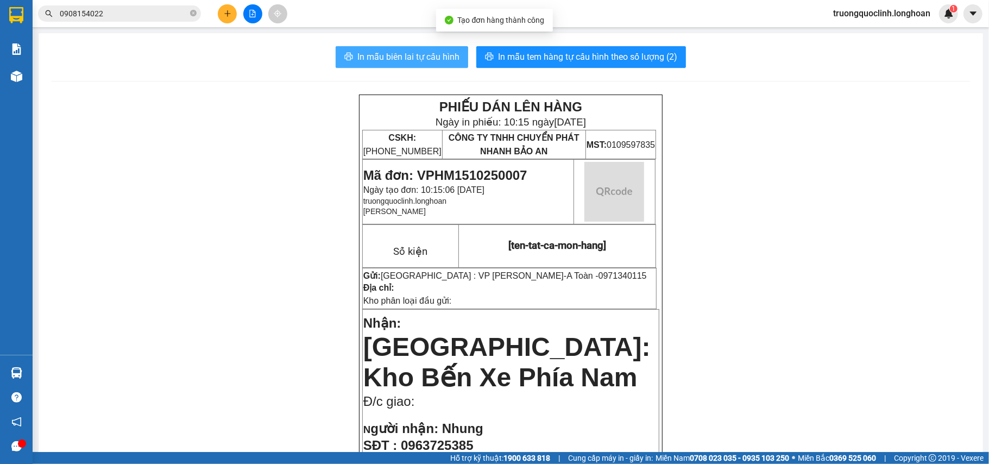
click at [422, 51] on span "In mẫu biên lai tự cấu hình" at bounding box center [408, 57] width 102 height 14
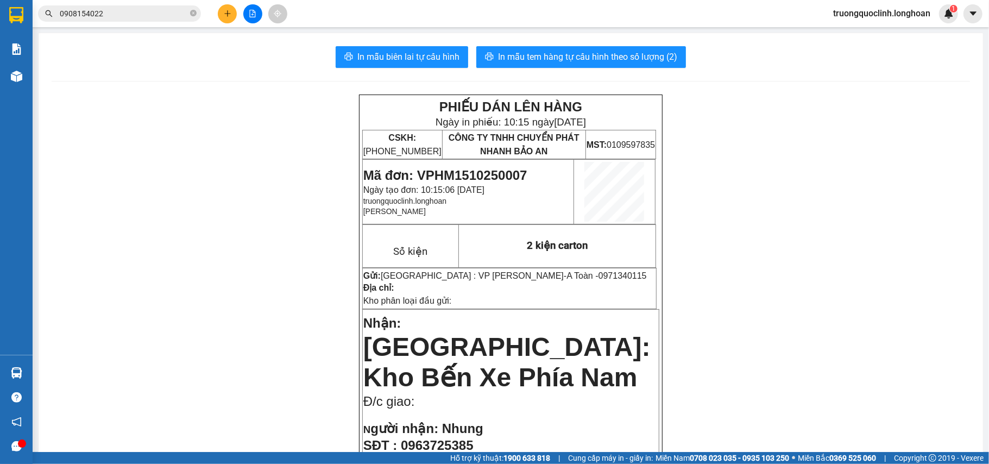
click at [472, 176] on span "Mã đơn: VPHM1510250007" at bounding box center [445, 175] width 164 height 15
copy span "VPHM1510250007"
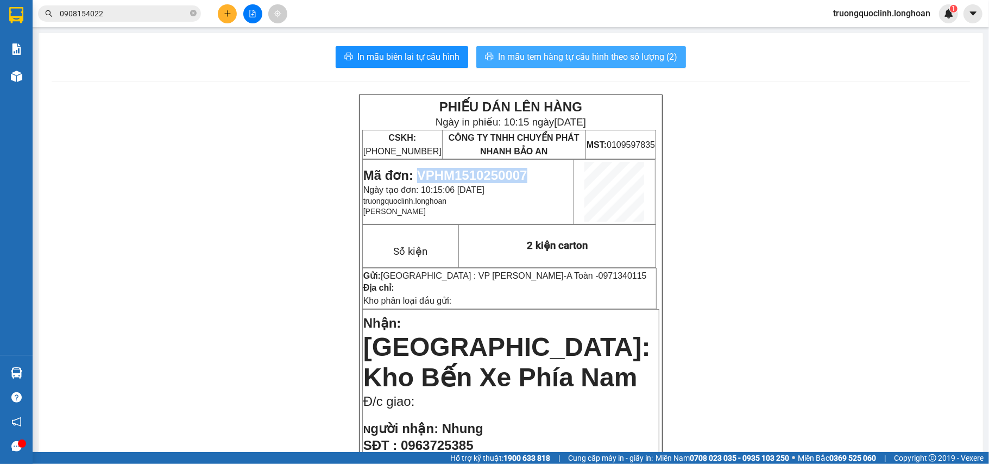
click at [624, 64] on button "In mẫu tem hàng tự cấu hình theo số lượng (2)" at bounding box center [581, 57] width 210 height 22
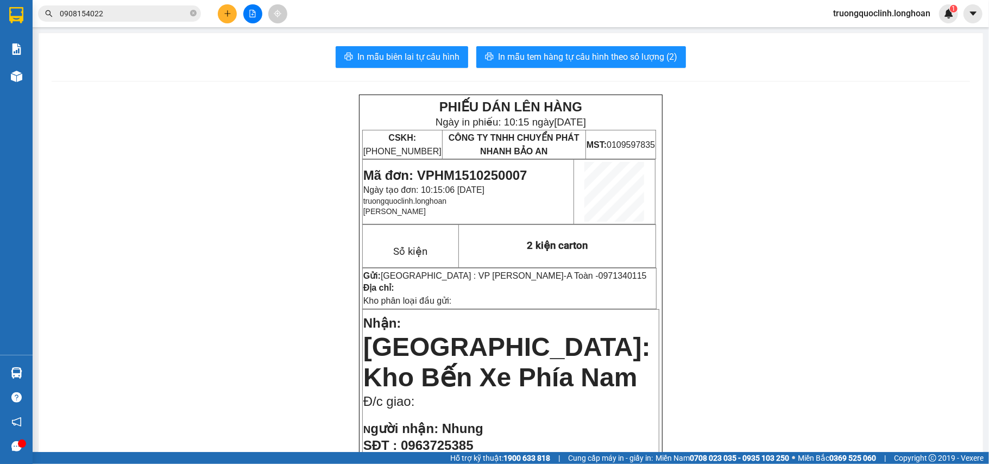
click at [231, 14] on button at bounding box center [227, 13] width 19 height 19
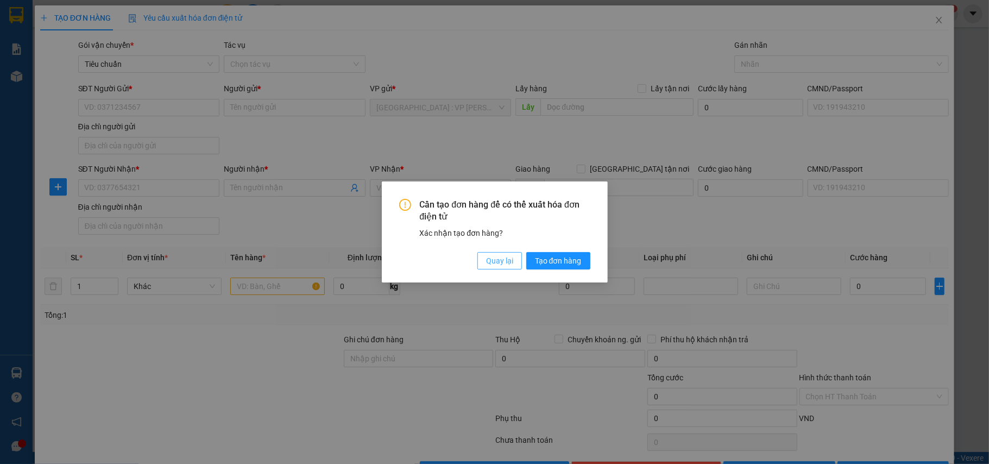
click at [492, 261] on span "Quay lại" at bounding box center [499, 261] width 27 height 12
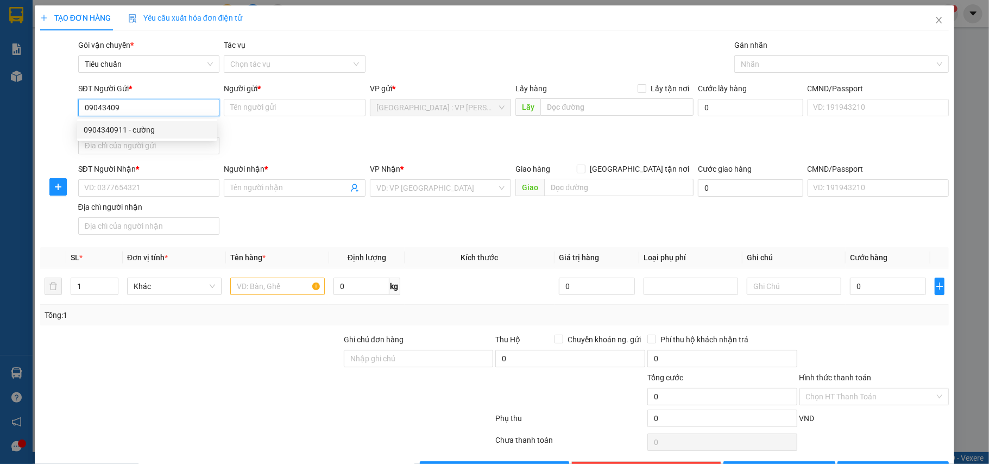
click at [142, 130] on div "0904340911 - cường" at bounding box center [147, 130] width 127 height 12
type input "0904340911"
type input "cường"
type input "0904340911"
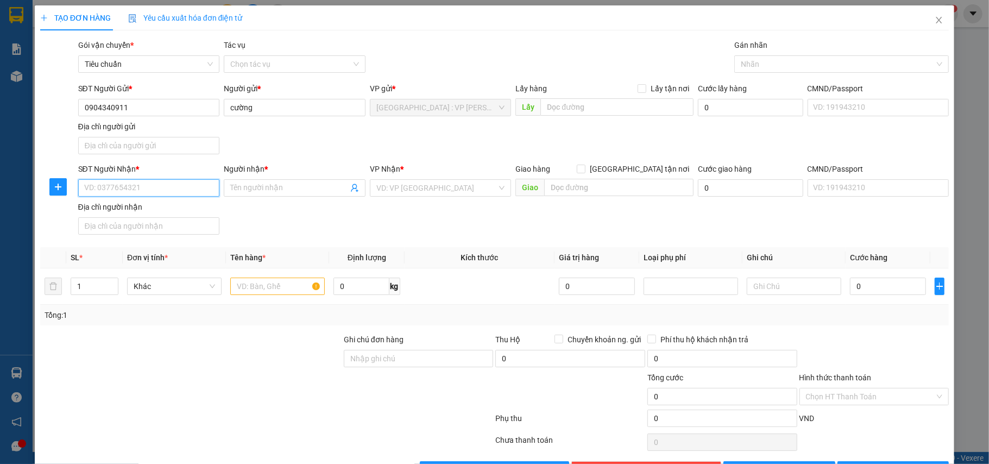
click at [177, 190] on input "SĐT Người Nhận *" at bounding box center [149, 187] width 142 height 17
click at [278, 293] on input "text" at bounding box center [277, 285] width 94 height 17
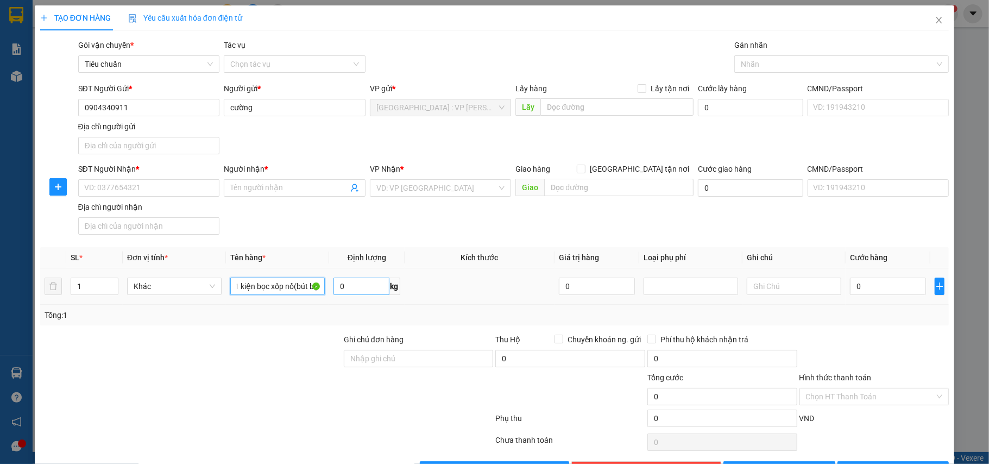
scroll to position [0, 4]
type input "1 kiện bọc xốp nổ(bút bi)"
click at [161, 186] on input "SĐT Người Nhận *" at bounding box center [149, 187] width 142 height 17
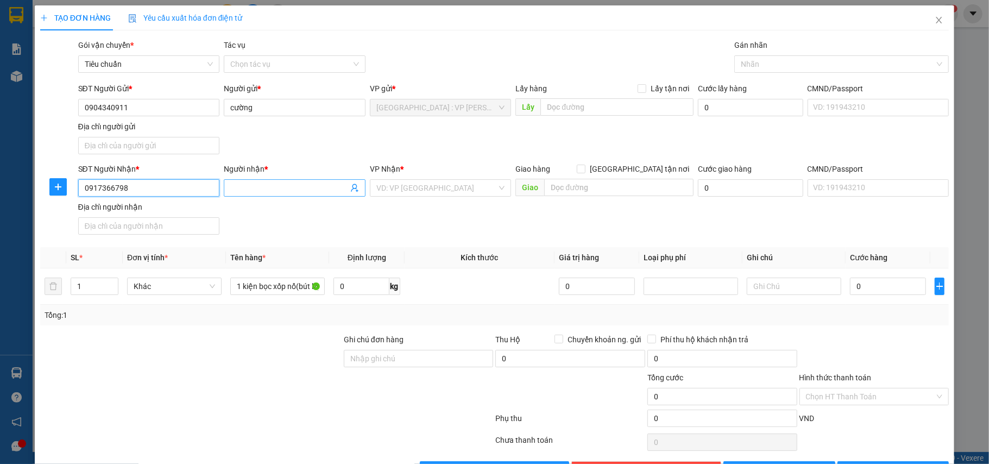
type input "0917366798"
click at [274, 187] on input "Người nhận *" at bounding box center [289, 188] width 118 height 12
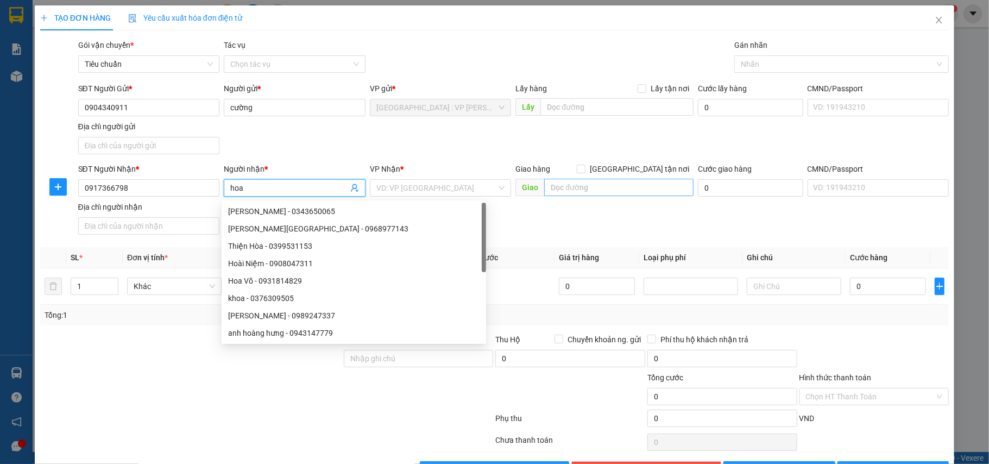
type input "hoa"
click at [600, 189] on input "text" at bounding box center [618, 187] width 149 height 17
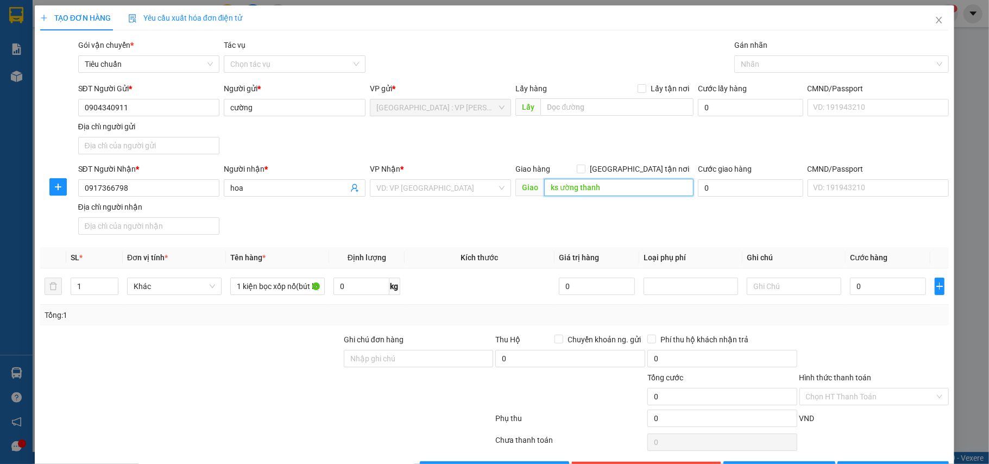
click at [552, 189] on input "ks ường thanh" at bounding box center [618, 187] width 149 height 17
click at [627, 187] on input "ks mường thanh" at bounding box center [618, 187] width 149 height 17
click at [648, 187] on input "ks mường thanh bắc ninh,395 ngô gia tự,p kinh bắc" at bounding box center [618, 187] width 149 height 17
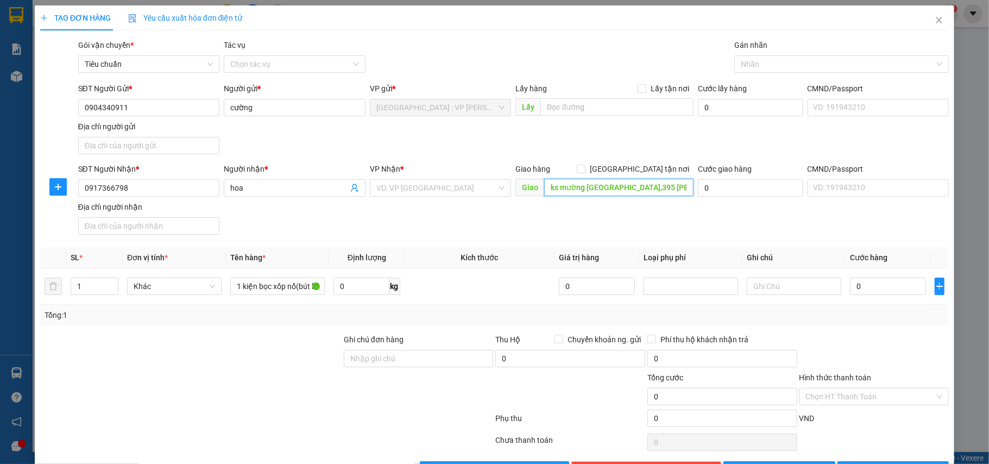
scroll to position [0, 43]
click at [611, 187] on input "ks mường thanh bắc ninh,395 ngô gia tự,p kinh bắc" at bounding box center [618, 187] width 149 height 17
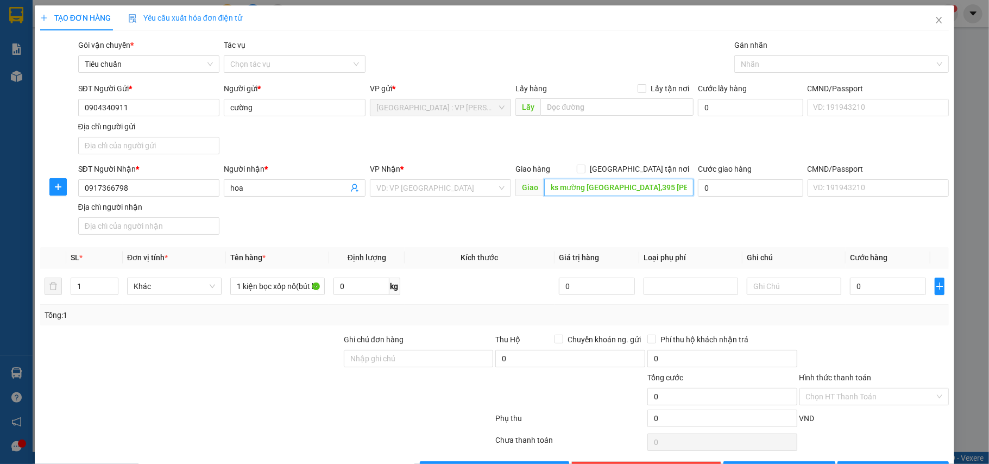
click at [650, 191] on input "ks mường thanh bắc ninh,395 ngô gia tự,p kinh bắc" at bounding box center [618, 187] width 149 height 17
type input "ks mường thanh bắc ninh,395 ngô gia tự,p tiền an,tp bắc ninh"
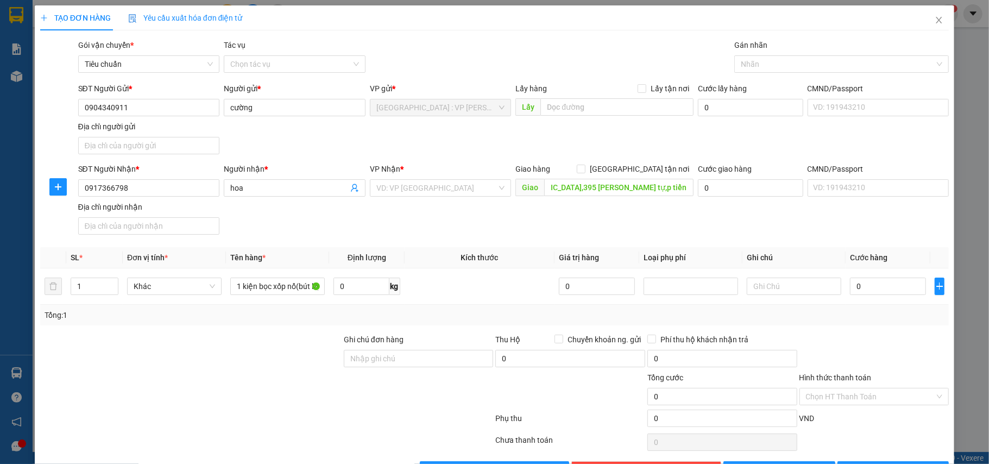
click at [634, 163] on form "SĐT Người Gửi * 0904340911 Người gửi * cường VP gửi * Hà Nội : VP Hoàng Mai Lấy…" at bounding box center [494, 161] width 909 height 156
click at [638, 170] on span "[GEOGRAPHIC_DATA] tận nơi" at bounding box center [639, 169] width 108 height 12
click at [584, 170] on input "[GEOGRAPHIC_DATA] tận nơi" at bounding box center [581, 169] width 8 height 8
checkbox input "true"
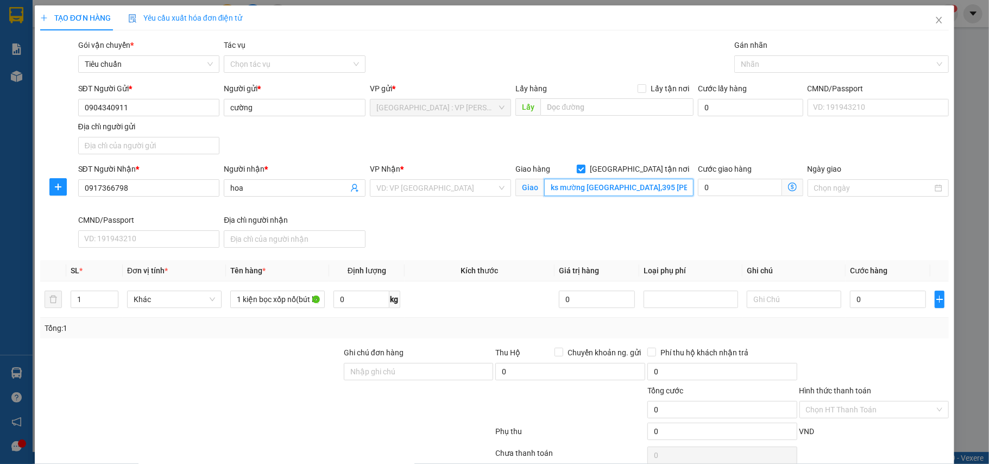
click at [658, 190] on input "ks mường thanh bắc ninh,395 ngô gia tự,p tiền an,tp bắc ninh" at bounding box center [618, 187] width 149 height 17
click at [749, 66] on div at bounding box center [836, 64] width 198 height 13
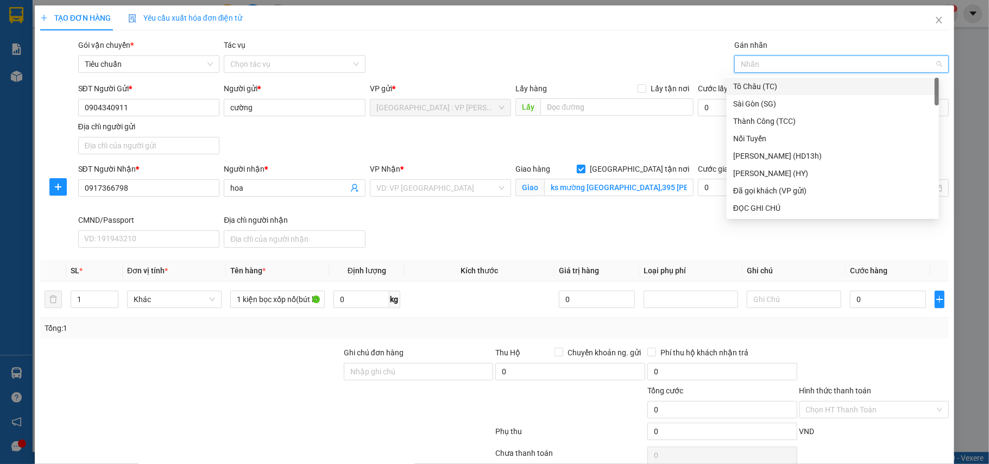
type input "h"
type input "gt"
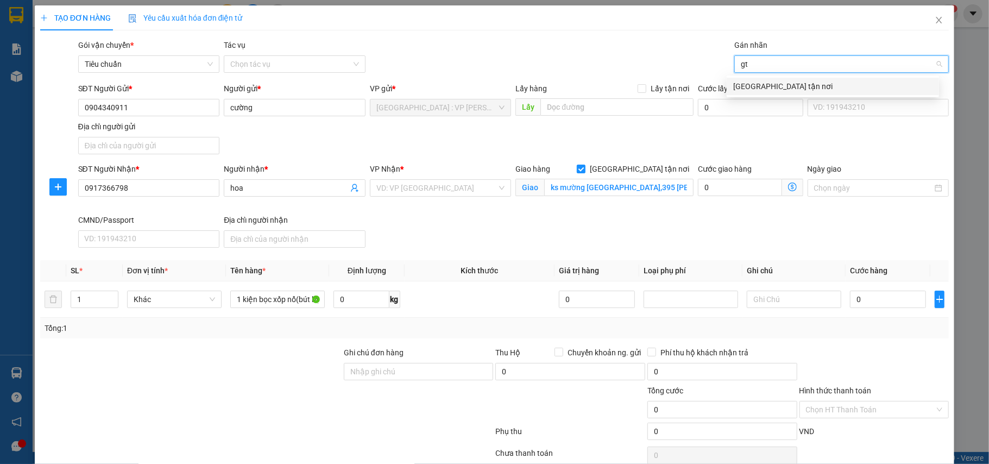
click at [748, 83] on div "[GEOGRAPHIC_DATA] tận nơi" at bounding box center [832, 86] width 199 height 12
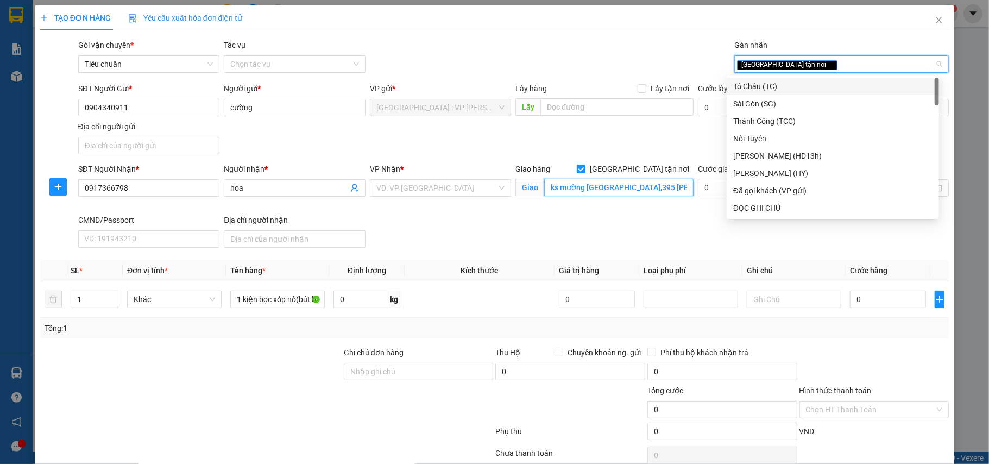
click at [570, 186] on input "ks mường thanh bắc ninh,395 ngô gia tự,p tiền an,tp bắc ninh" at bounding box center [618, 187] width 149 height 17
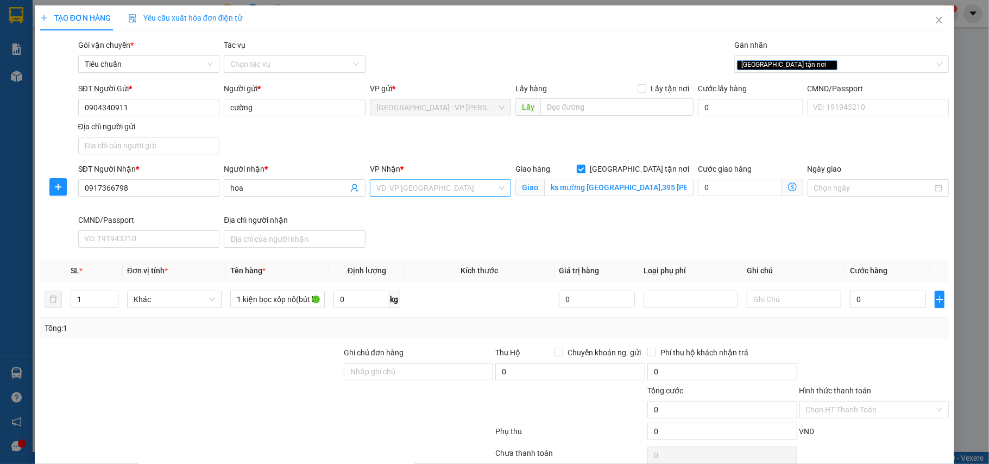
click at [419, 194] on input "search" at bounding box center [436, 188] width 121 height 16
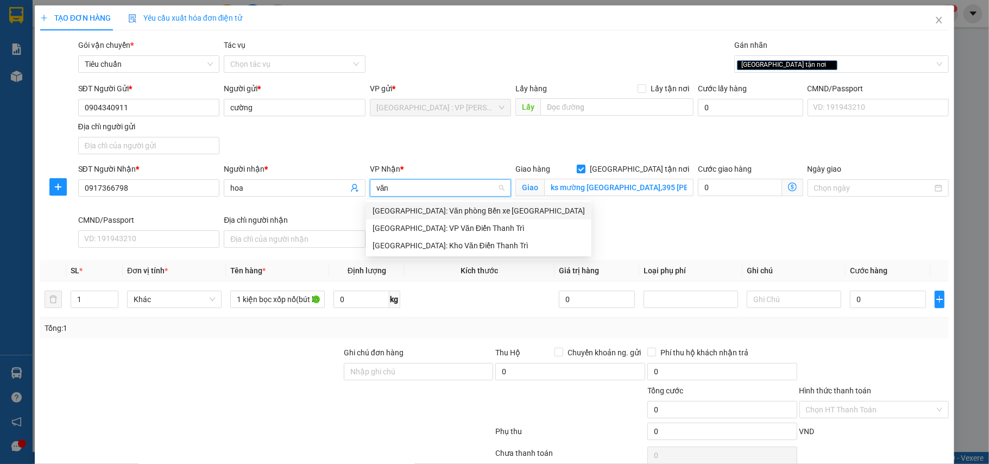
type input "văn"
click at [428, 244] on div "[GEOGRAPHIC_DATA]: Kho Văn Điển Thanh Trì" at bounding box center [478, 245] width 212 height 12
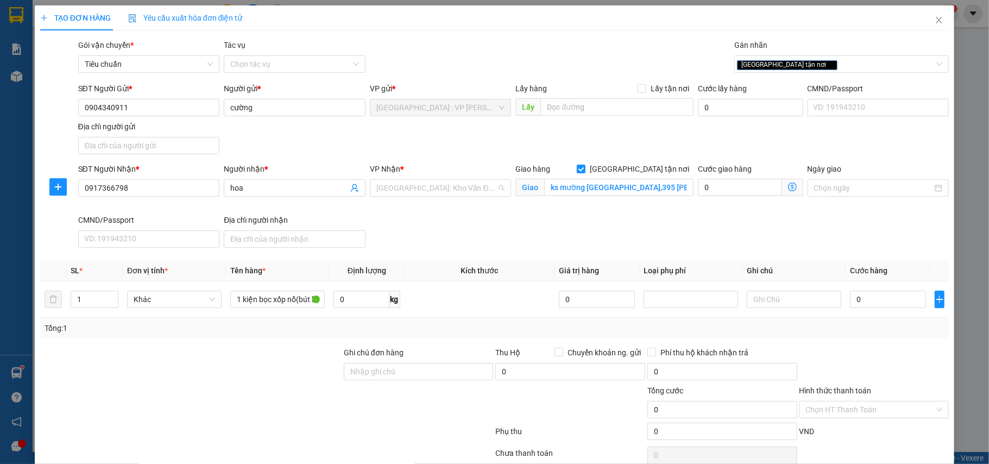
scroll to position [352, 0]
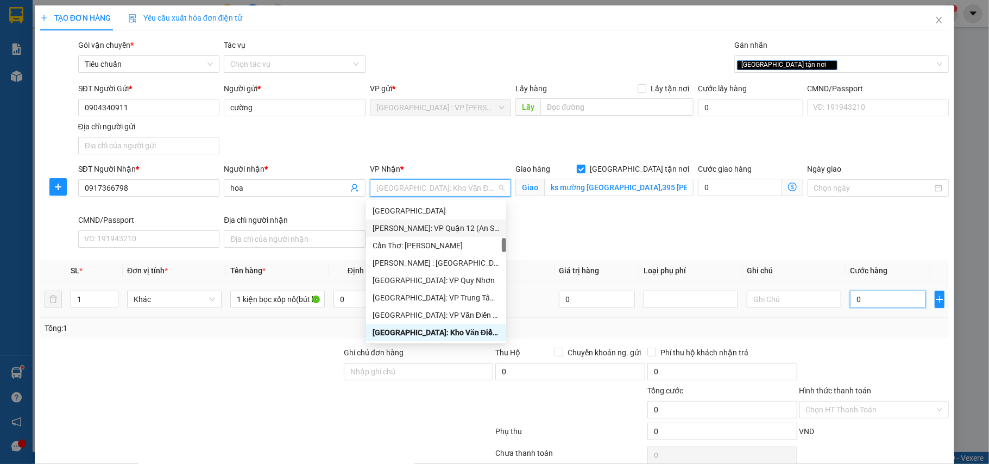
click at [878, 300] on input "0" at bounding box center [888, 298] width 76 height 17
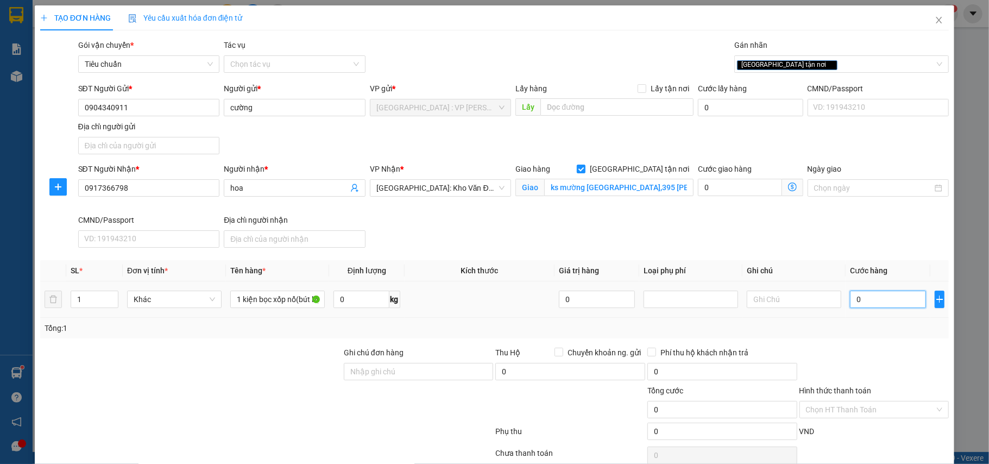
type input "6"
type input "65"
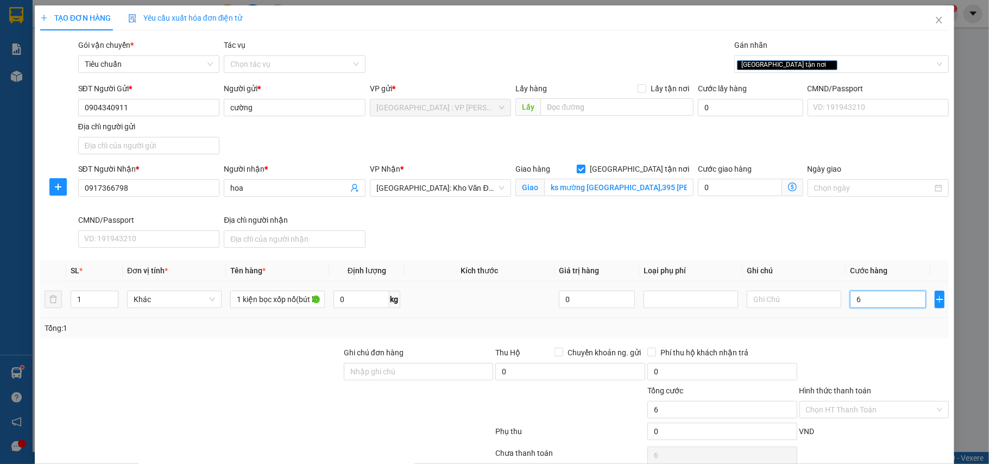
type input "65"
type input "650"
type input "6.500"
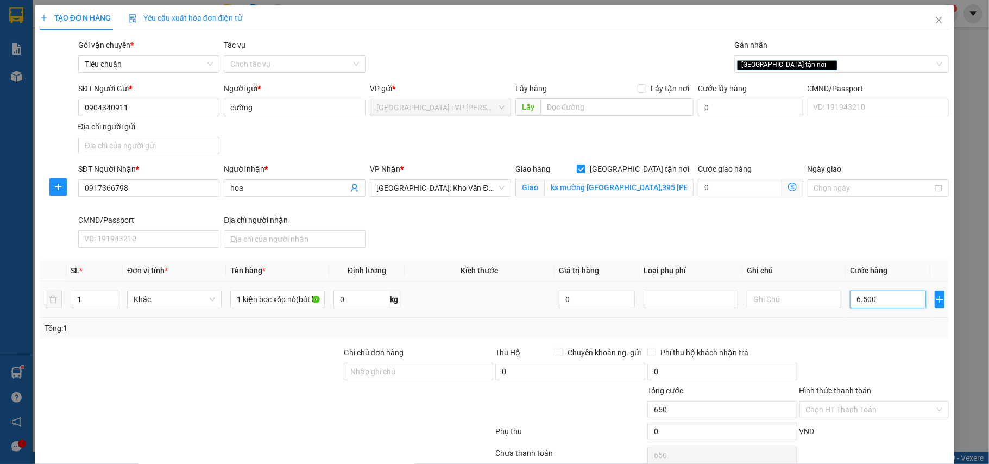
type input "6.500"
type input "65.000"
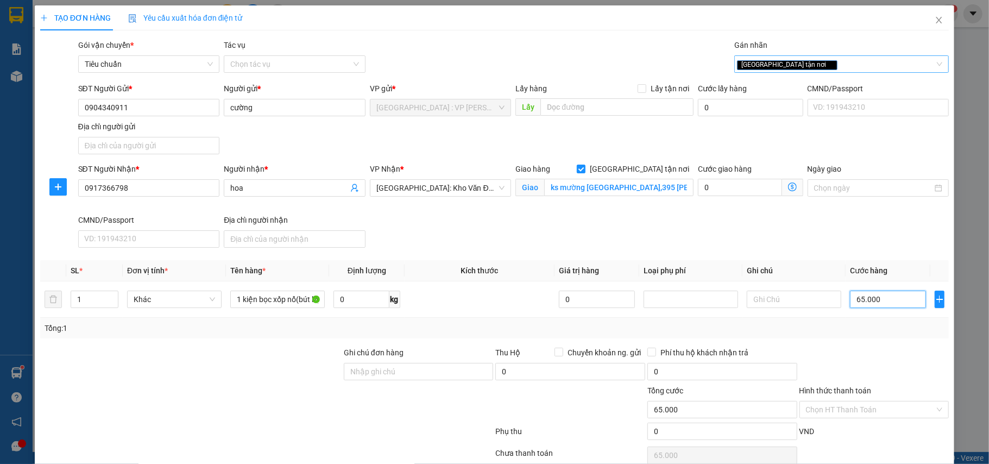
click at [804, 68] on div "[GEOGRAPHIC_DATA] tận nơi" at bounding box center [836, 64] width 198 height 13
type input "65.000"
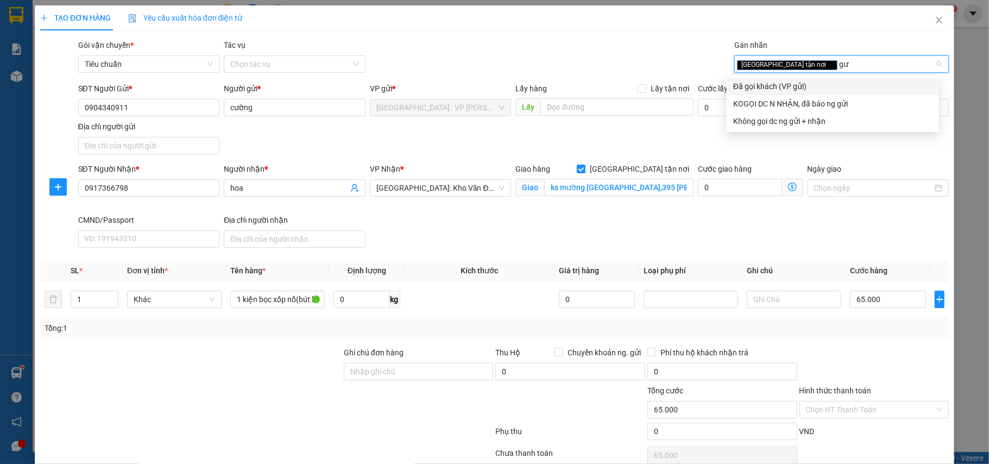
type input "gưi"
click at [791, 81] on div "Đã gọi khách (VP gửi)" at bounding box center [832, 86] width 199 height 12
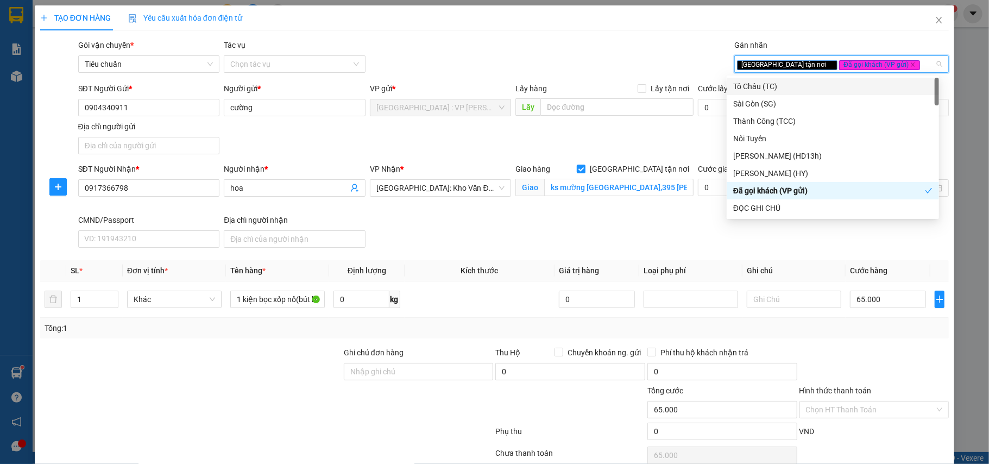
click at [635, 64] on div "Gói vận chuyển * Tiêu chuẩn Tác vụ Chọn tác vụ Gán nhãn Giao tận nơi Đã gọi k…" at bounding box center [513, 58] width 875 height 38
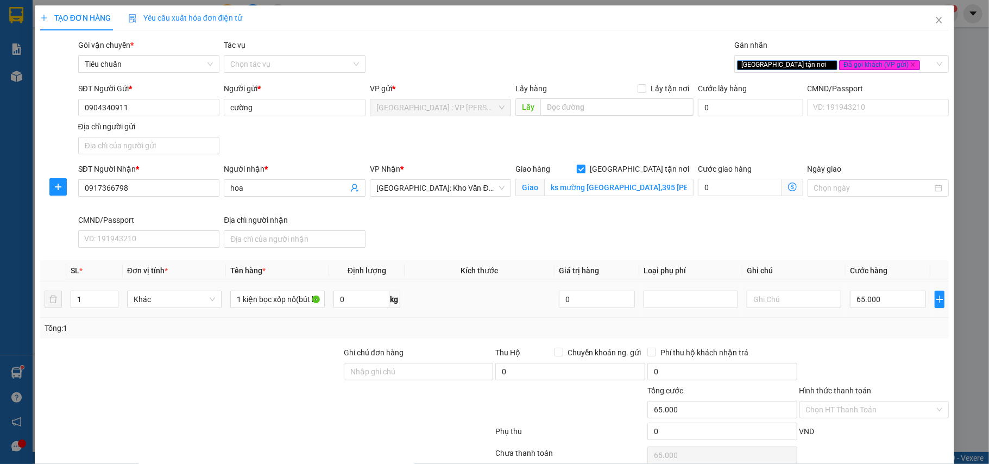
scroll to position [51, 0]
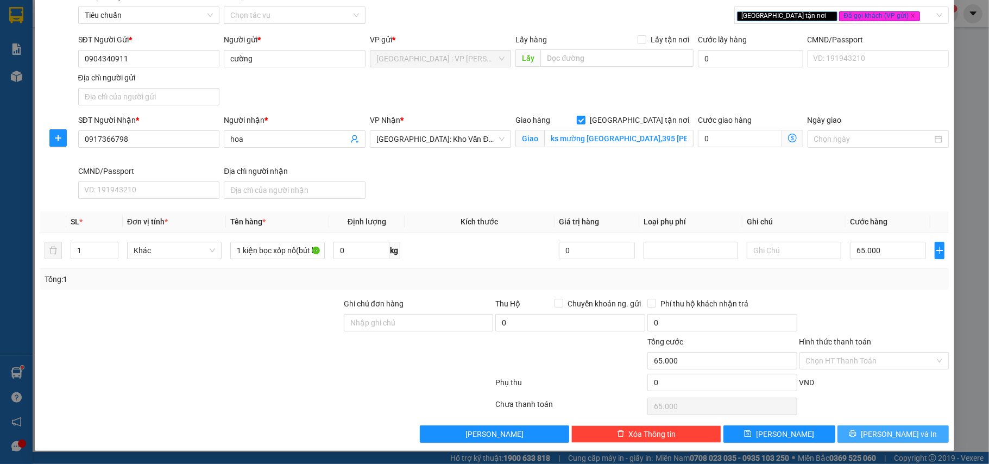
click at [867, 429] on button "[PERSON_NAME] và In" at bounding box center [893, 433] width 112 height 17
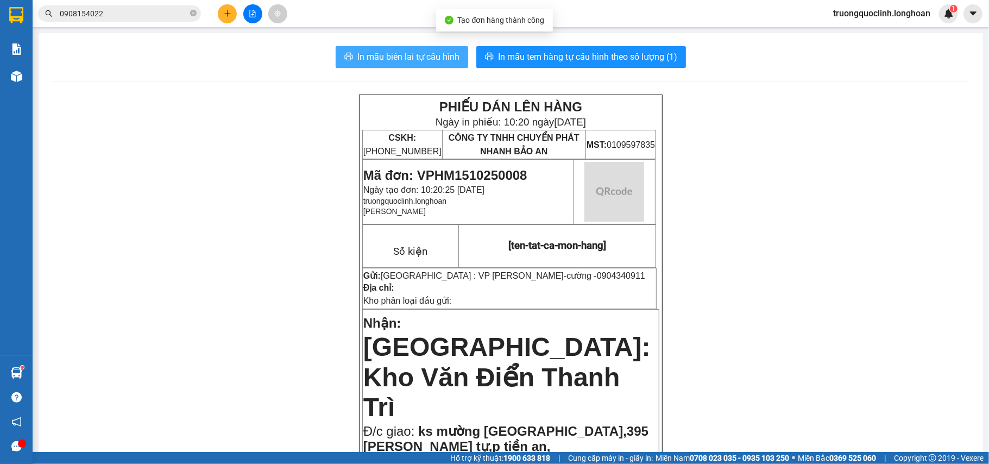
click at [423, 61] on span "In mẫu biên lai tự cấu hình" at bounding box center [408, 57] width 102 height 14
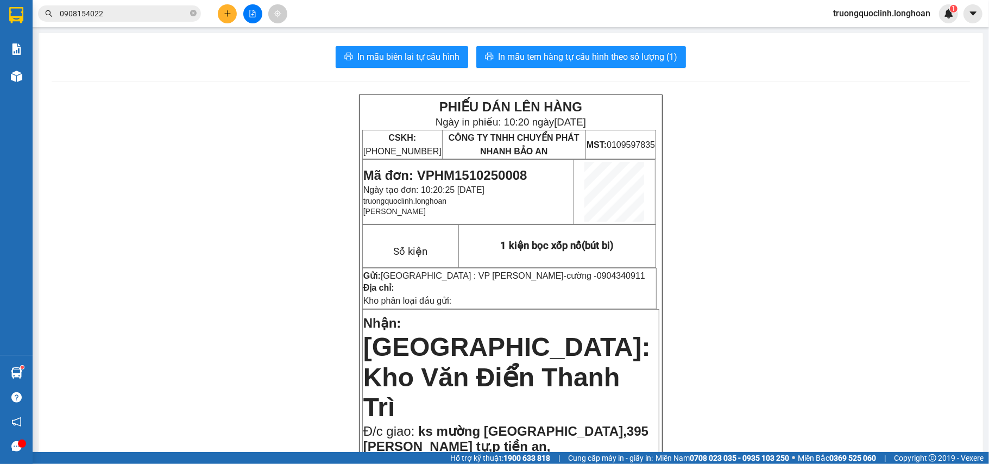
click at [486, 168] on span "Mã đơn: VPHM1510250008" at bounding box center [445, 175] width 164 height 15
copy span "VPHM1510250008"
click at [597, 275] on span "0904340911" at bounding box center [621, 275] width 48 height 9
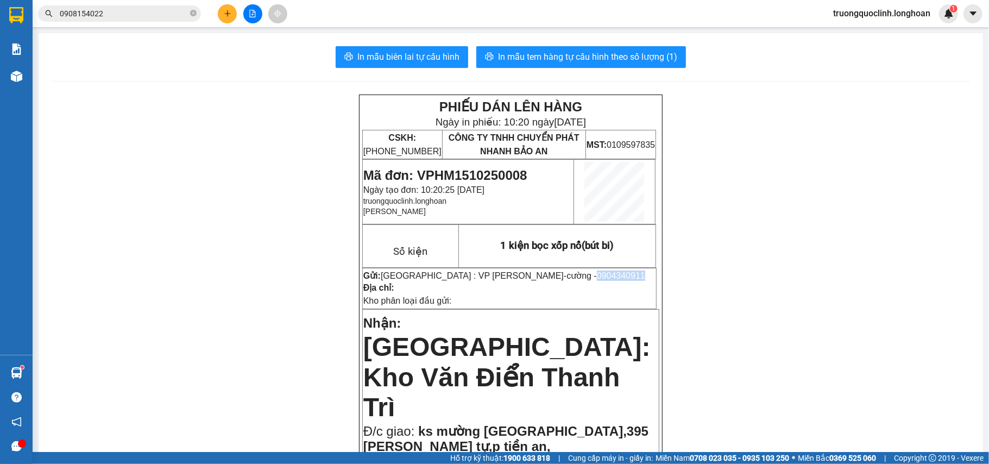
copy span "0904340911"
click at [232, 10] on button at bounding box center [227, 13] width 19 height 19
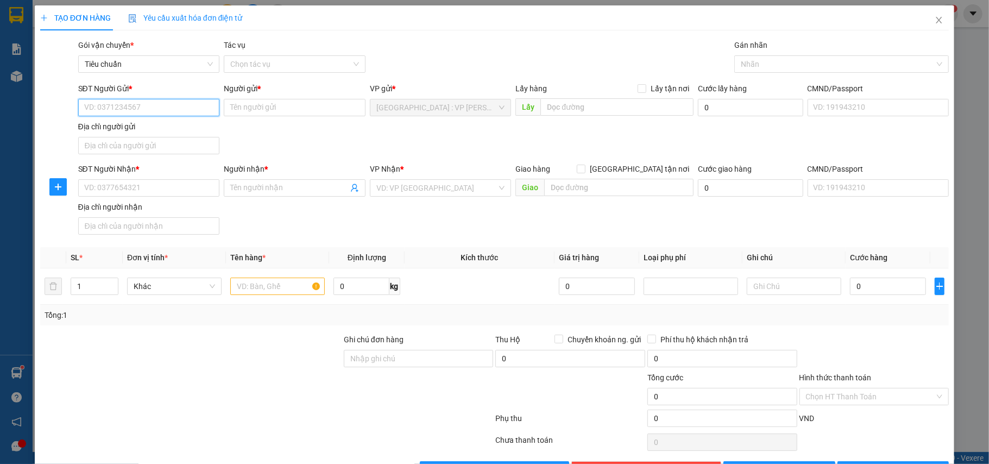
paste input "0904340911"
type input "0904340911"
click at [133, 124] on div "0904340911 - cường" at bounding box center [147, 130] width 127 height 12
type input "cường"
type input "0904340911"
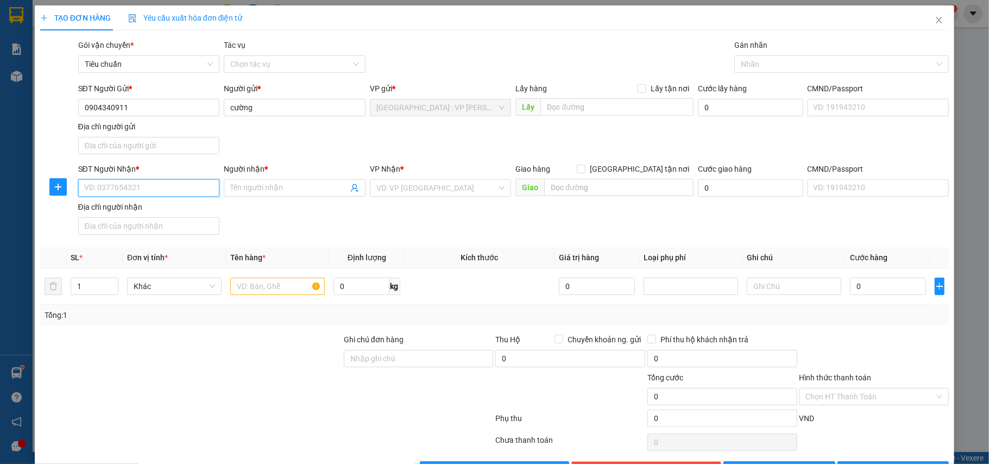
click at [153, 189] on input "SĐT Người Nhận *" at bounding box center [149, 187] width 142 height 17
click at [271, 288] on input "text" at bounding box center [277, 285] width 94 height 17
type input "1 tải vàng"
click at [164, 189] on input "SĐT Người Nhận *" at bounding box center [149, 187] width 142 height 17
type input "0986387233"
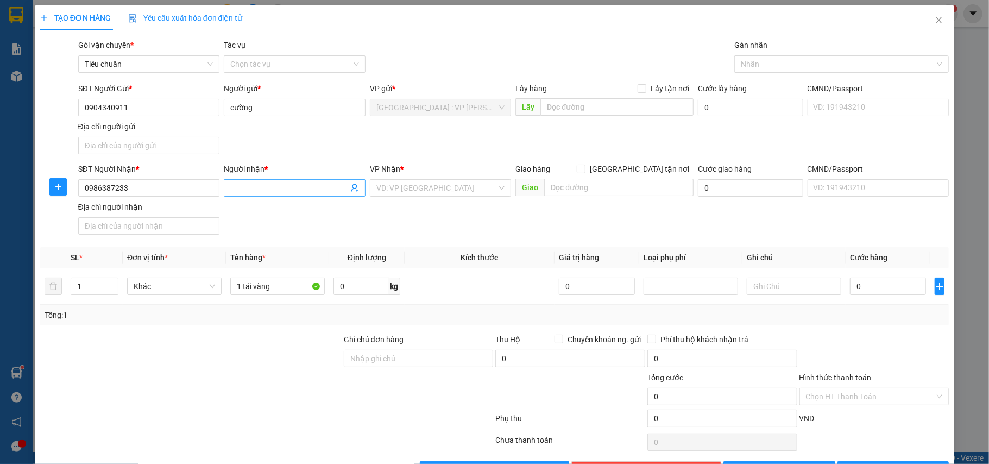
click at [250, 187] on input "Người nhận *" at bounding box center [289, 188] width 118 height 12
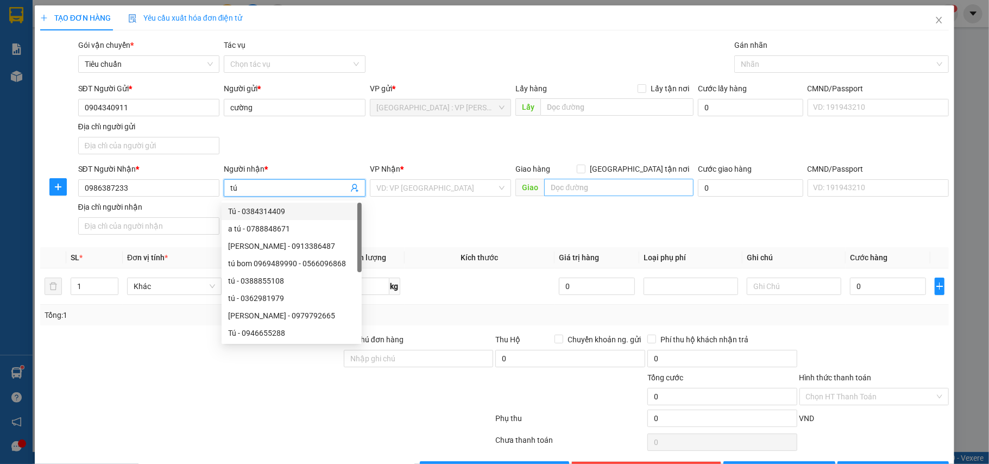
type input "tú"
click at [583, 192] on input "text" at bounding box center [618, 187] width 149 height 17
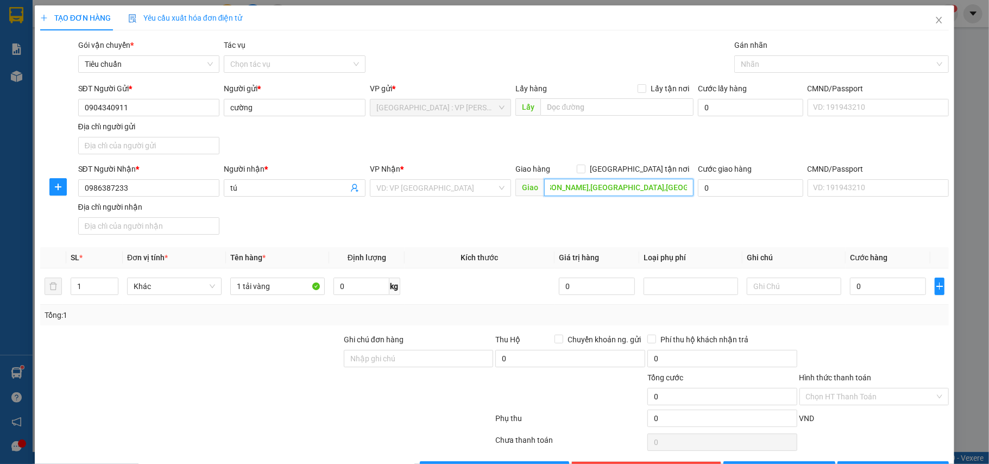
scroll to position [0, 177]
type input "ks mường thanh grand fđà nẵng ,962 đường ngô quyền,p an hải tây,quận sơn trà ,đ…"
click at [642, 170] on span "[GEOGRAPHIC_DATA] tận nơi" at bounding box center [639, 169] width 108 height 12
click at [584, 170] on input "[GEOGRAPHIC_DATA] tận nơi" at bounding box center [581, 169] width 8 height 8
checkbox input "true"
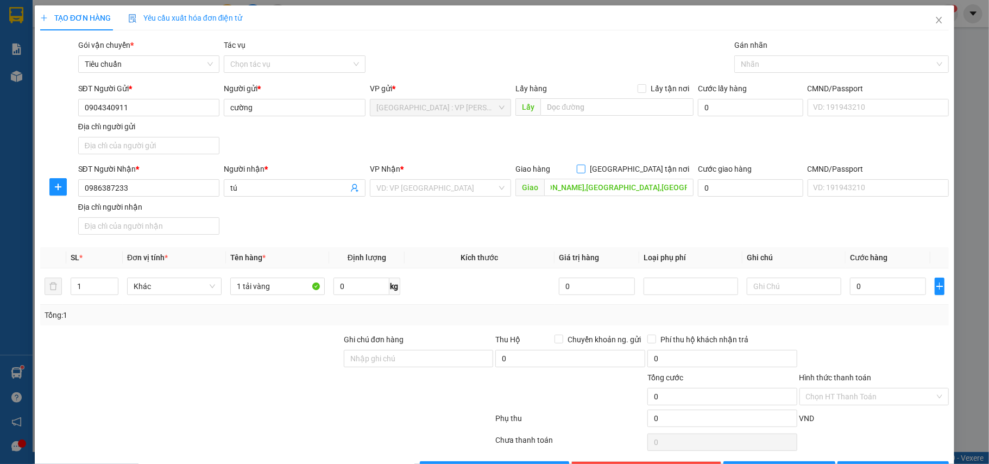
scroll to position [0, 0]
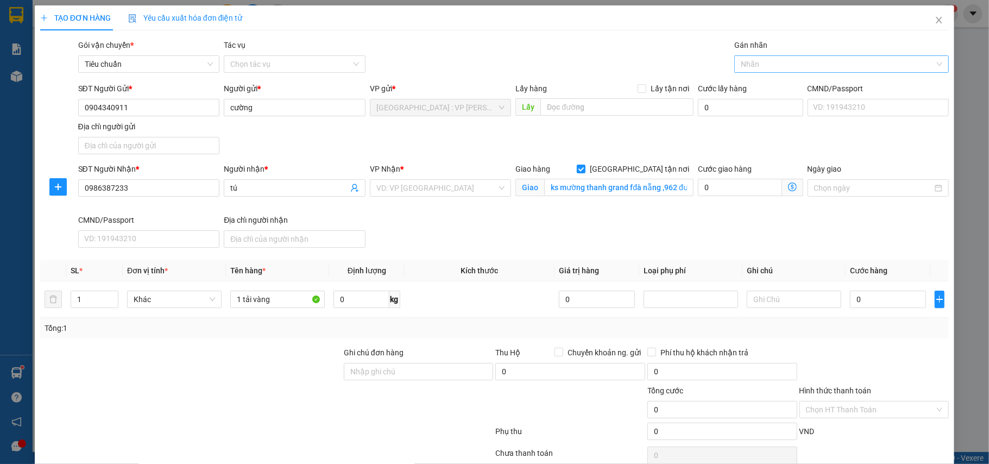
click at [792, 58] on div at bounding box center [836, 64] width 198 height 13
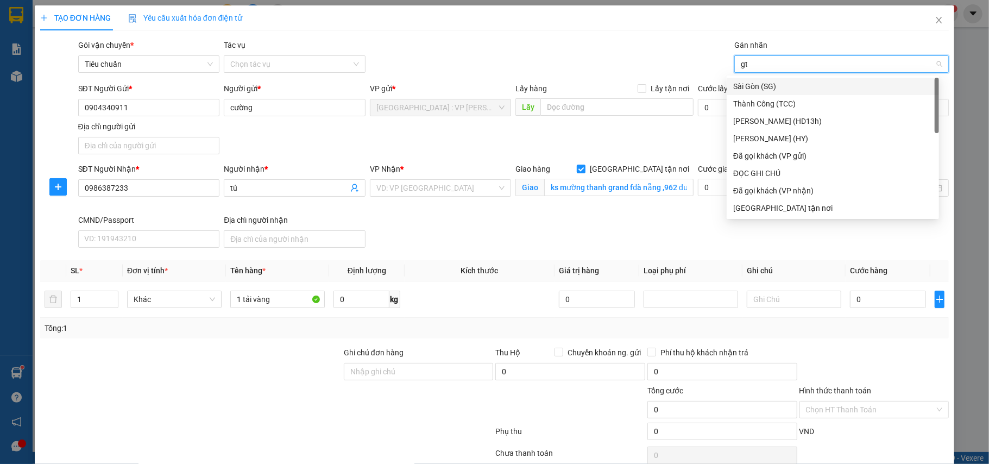
type input "gtn"
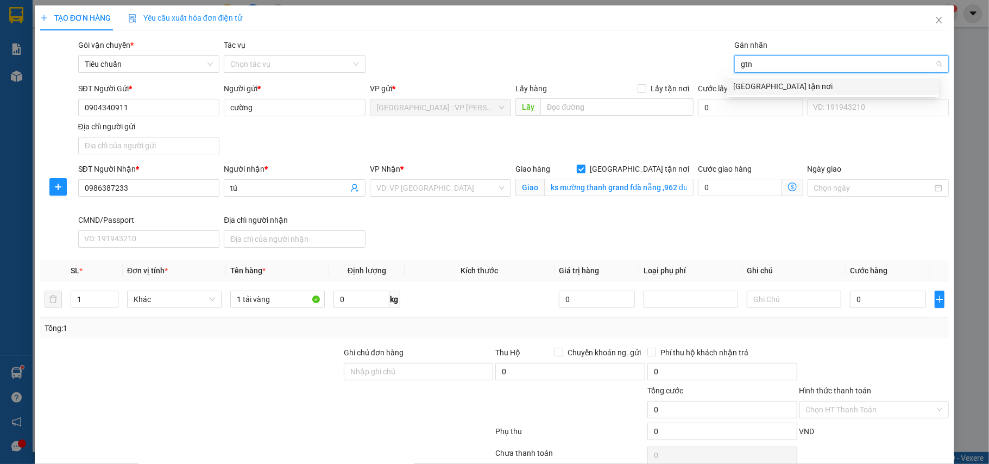
click at [778, 84] on div "[GEOGRAPHIC_DATA] tận nơi" at bounding box center [832, 86] width 199 height 12
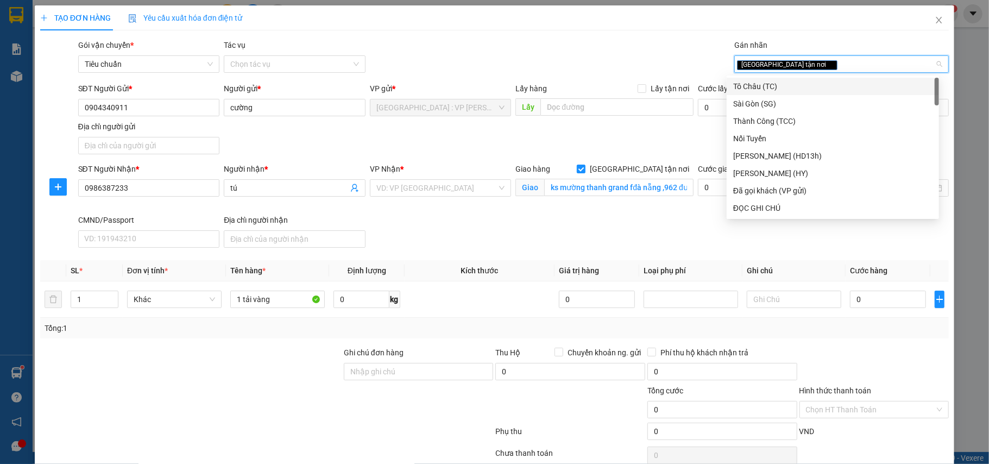
click at [591, 36] on div "TẠO ĐƠN HÀNG Yêu cầu xuất hóa đơn điện tử Transit Pickup Surcharge Ids Transit …" at bounding box center [494, 248] width 909 height 486
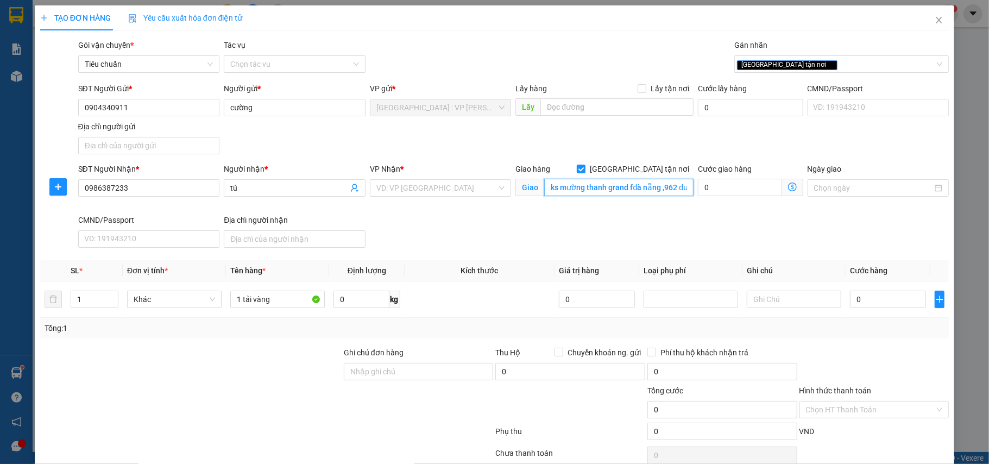
click at [660, 194] on input "ks mường thanh grand fđà nẵng ,962 đường ngô quyền,p an hải tây,quận sơn trà ,đ…" at bounding box center [618, 187] width 149 height 17
click at [422, 187] on input "search" at bounding box center [436, 188] width 121 height 16
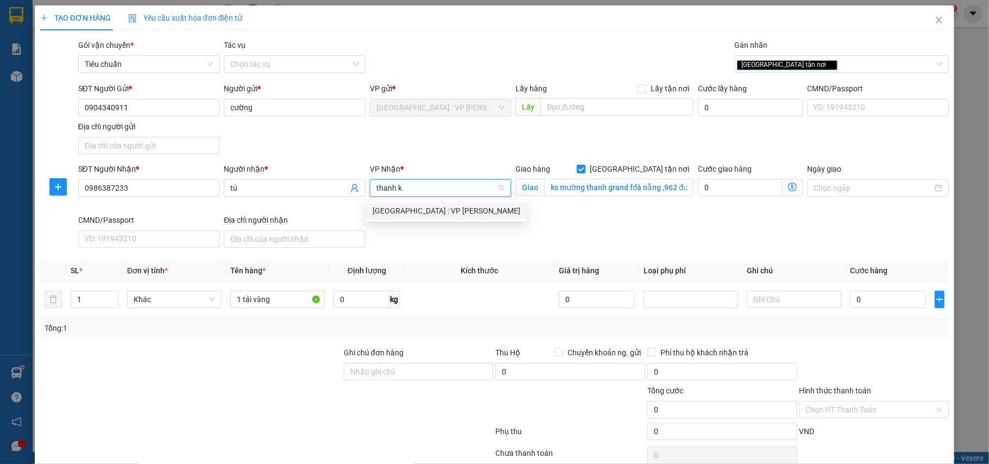
type input "thanh kh"
click at [426, 213] on div "[GEOGRAPHIC_DATA] : VP [PERSON_NAME]" at bounding box center [446, 211] width 148 height 12
click at [437, 168] on div "VP Nhận *" at bounding box center [441, 169] width 142 height 12
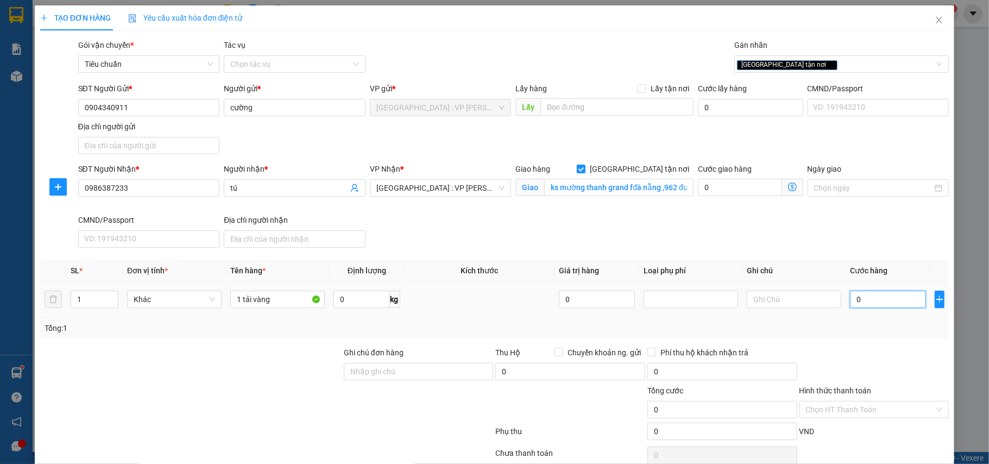
click at [875, 302] on input "0" at bounding box center [888, 298] width 76 height 17
type input "1"
type input "10"
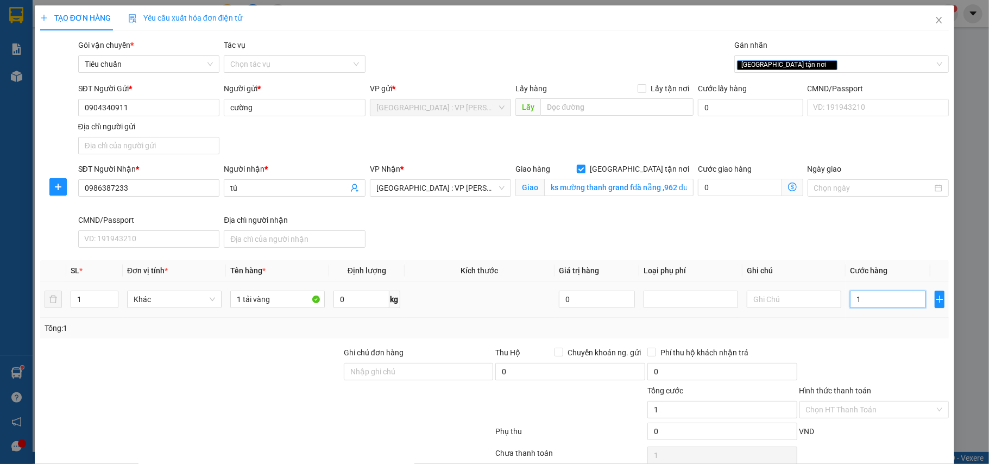
type input "10"
type input "100"
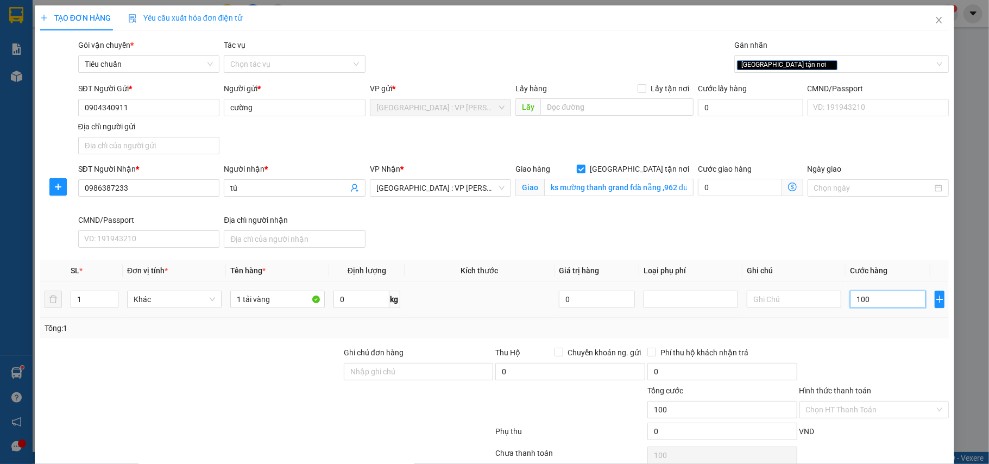
type input "1.000"
type input "10.000"
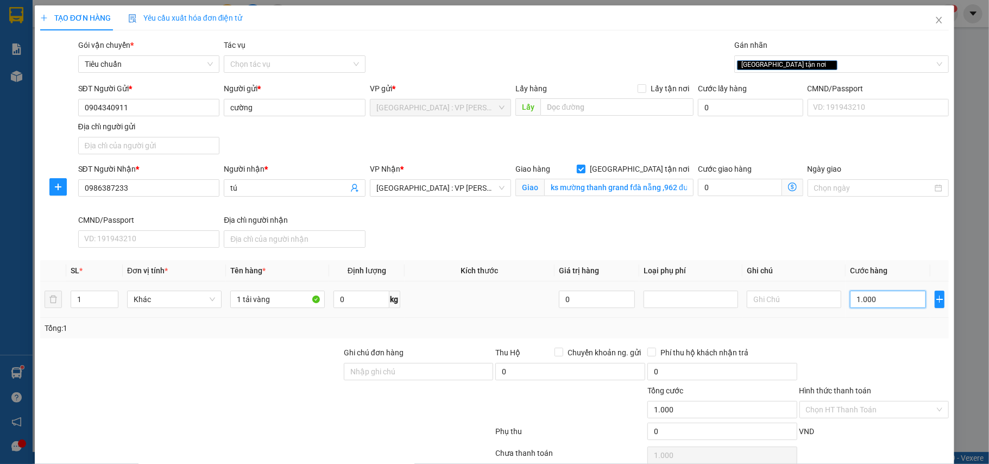
type input "10.000"
type input "100.000"
click at [830, 68] on div "[GEOGRAPHIC_DATA] tận nơi" at bounding box center [836, 64] width 198 height 13
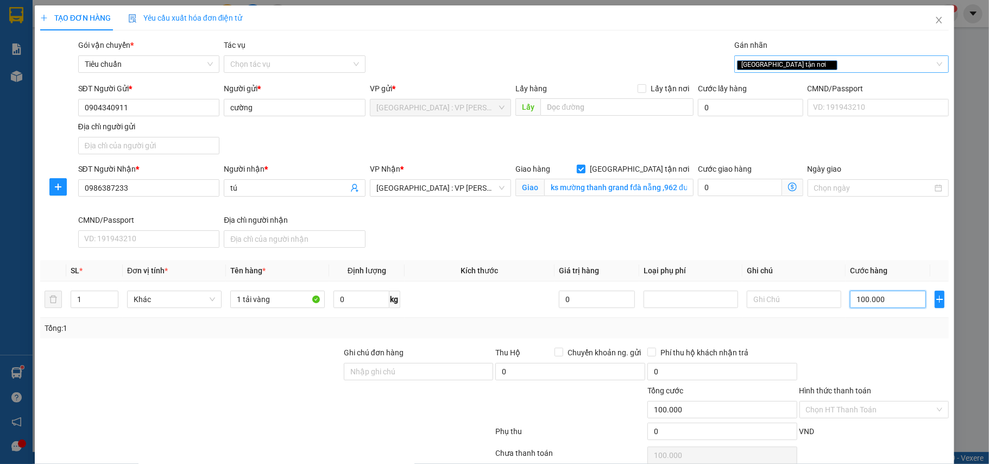
type input "100.000"
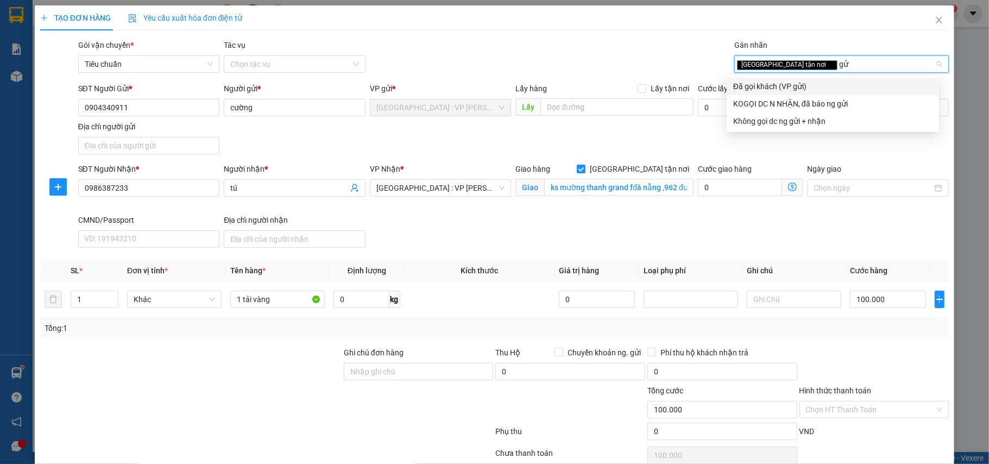
type input "gửi"
drag, startPoint x: 813, startPoint y: 80, endPoint x: 702, endPoint y: 61, distance: 112.4
click at [812, 80] on div "Đã gọi khách (VP gửi)" at bounding box center [832, 86] width 199 height 12
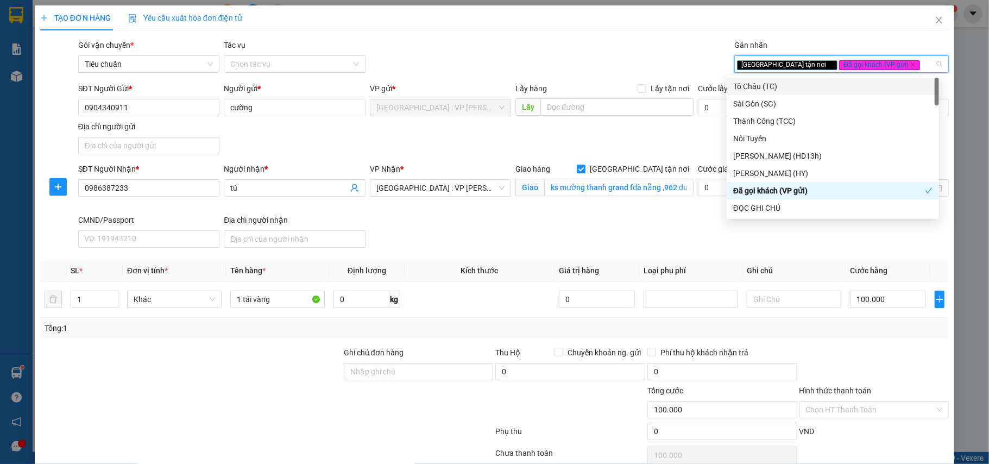
click at [648, 42] on div "Gói vận chuyển * Tiêu chuẩn Tác vụ Chọn tác vụ Gán nhãn Giao tận nơi Đã gọi k…" at bounding box center [513, 58] width 875 height 38
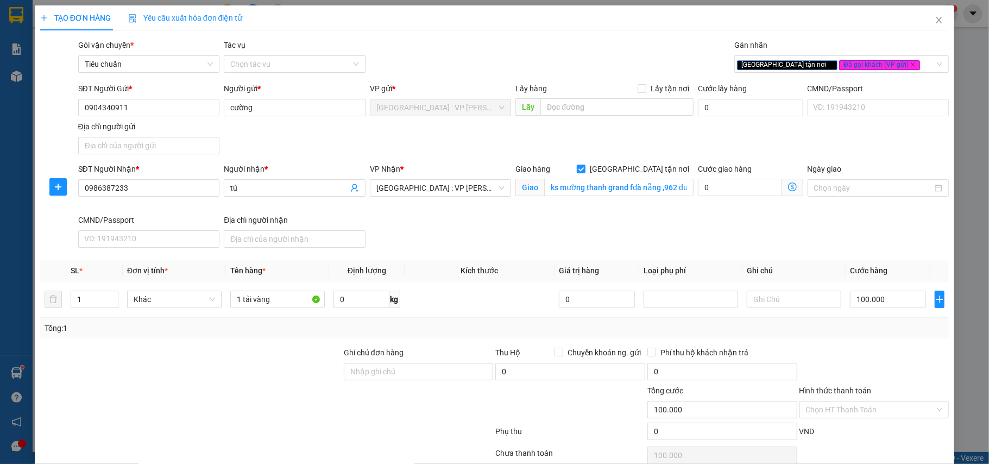
scroll to position [51, 0]
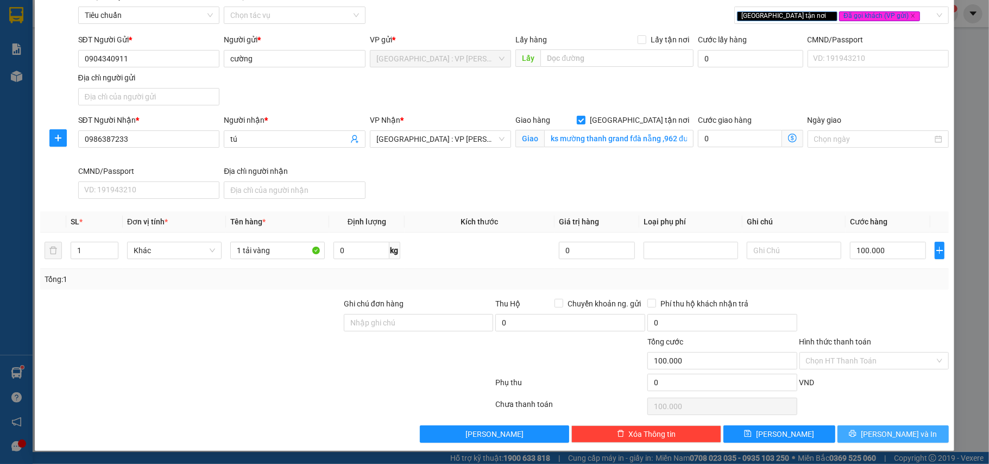
click at [895, 431] on span "[PERSON_NAME] và In" at bounding box center [899, 434] width 76 height 12
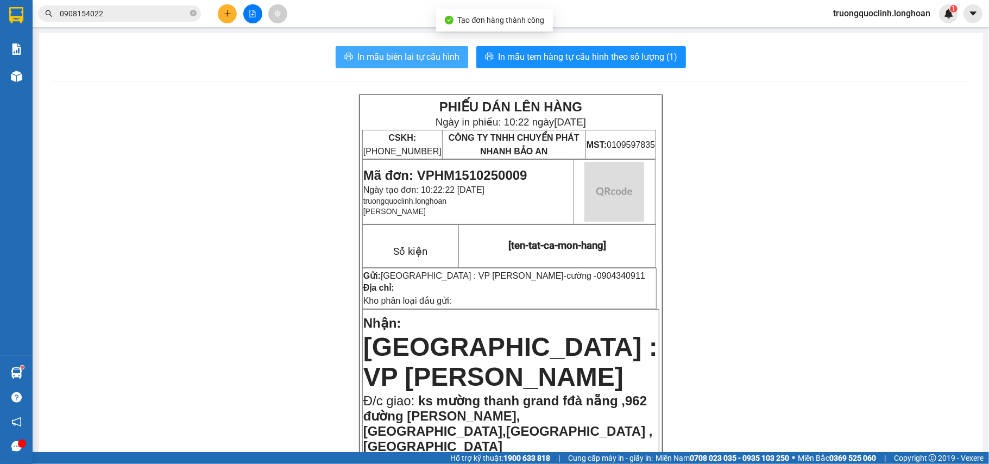
click at [418, 52] on span "In mẫu biên lai tự cấu hình" at bounding box center [408, 57] width 102 height 14
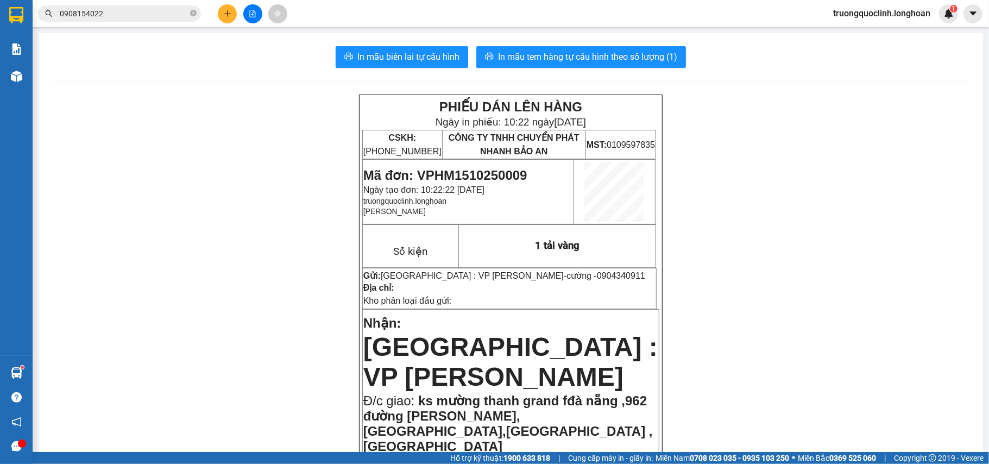
click at [505, 178] on span "Mã đơn: VPHM1510250009" at bounding box center [445, 175] width 164 height 15
click at [505, 179] on span "Mã đơn: VPHM1510250009" at bounding box center [445, 175] width 164 height 15
copy span "VPHM1510250009"
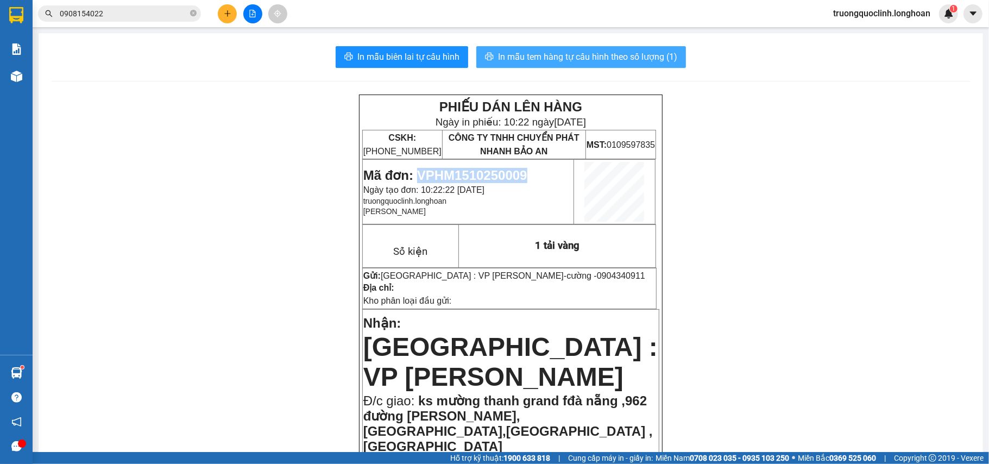
click at [570, 61] on span "In mẫu tem hàng tự cấu hình theo số lượng (1)" at bounding box center [587, 57] width 179 height 14
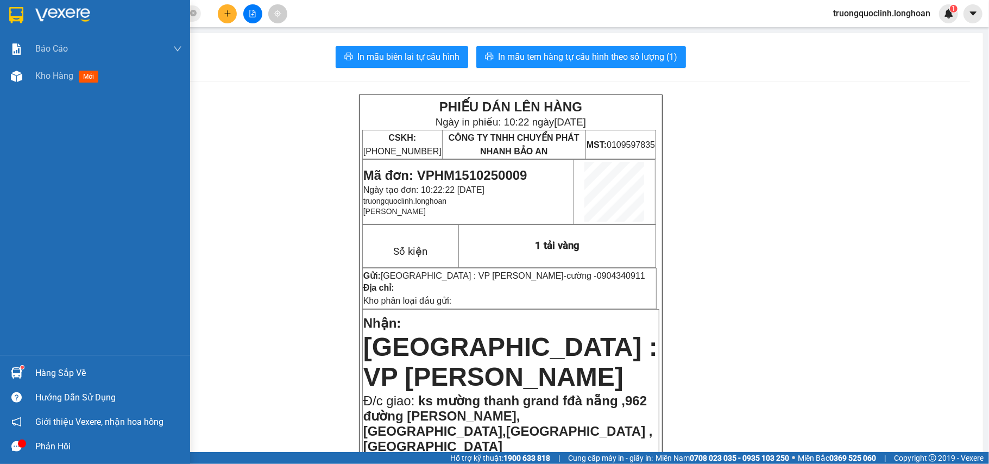
click at [20, 11] on img at bounding box center [16, 15] width 14 height 16
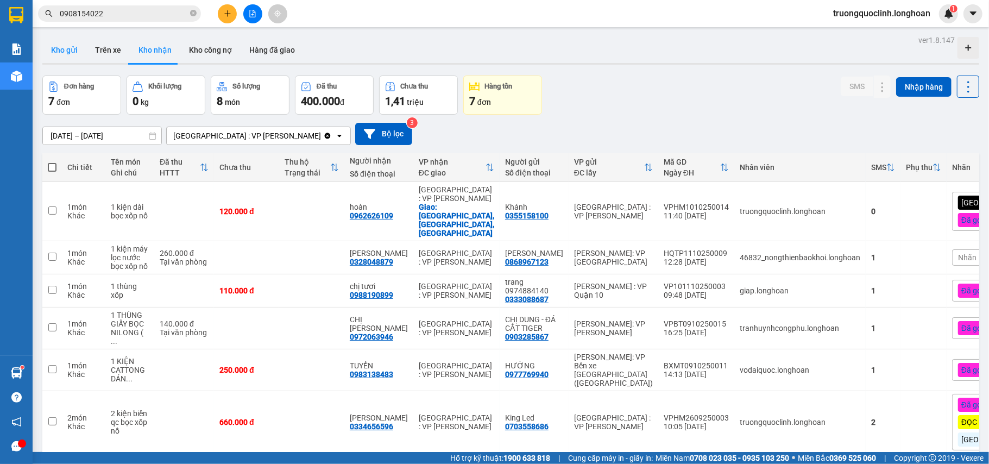
click at [53, 46] on button "Kho gửi" at bounding box center [64, 50] width 44 height 26
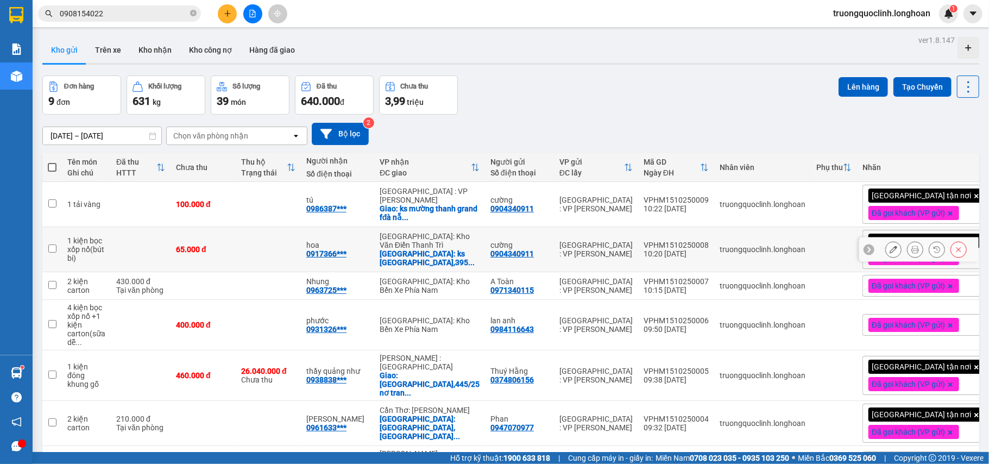
click at [911, 248] on icon at bounding box center [915, 249] width 8 height 8
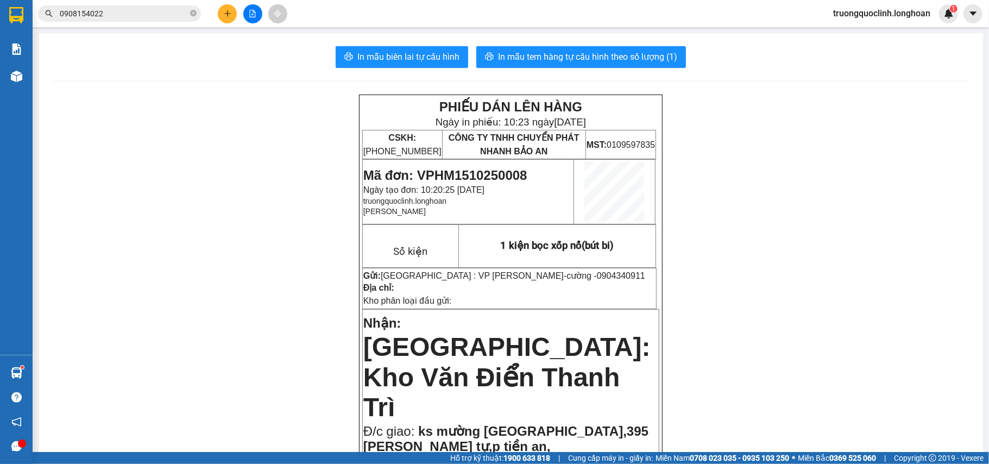
click at [554, 59] on span "In mẫu tem hàng tự cấu hình theo số lượng (1)" at bounding box center [587, 57] width 179 height 14
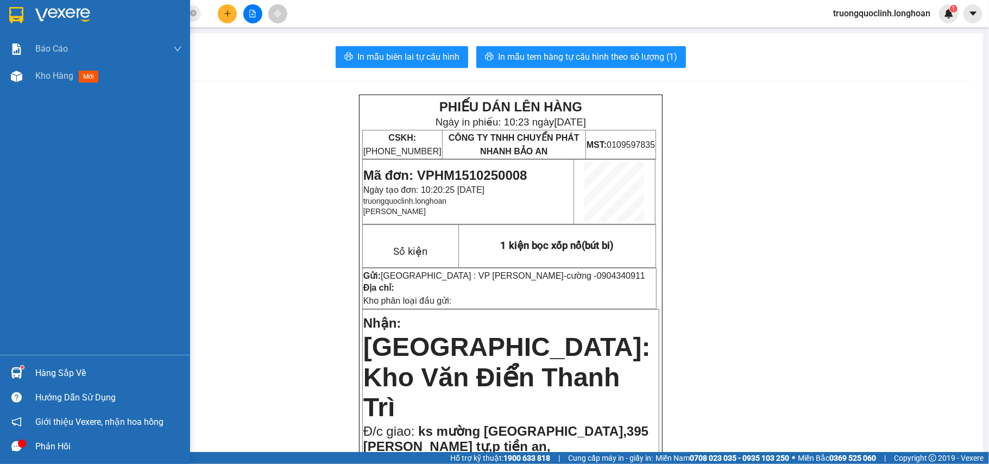
click at [22, 9] on img at bounding box center [16, 15] width 14 height 16
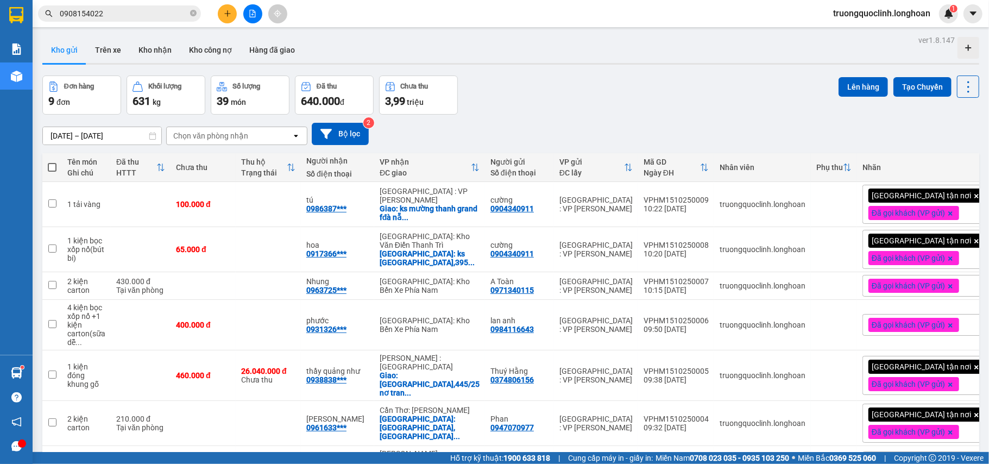
click at [164, 16] on input "0908154022" at bounding box center [124, 14] width 128 height 12
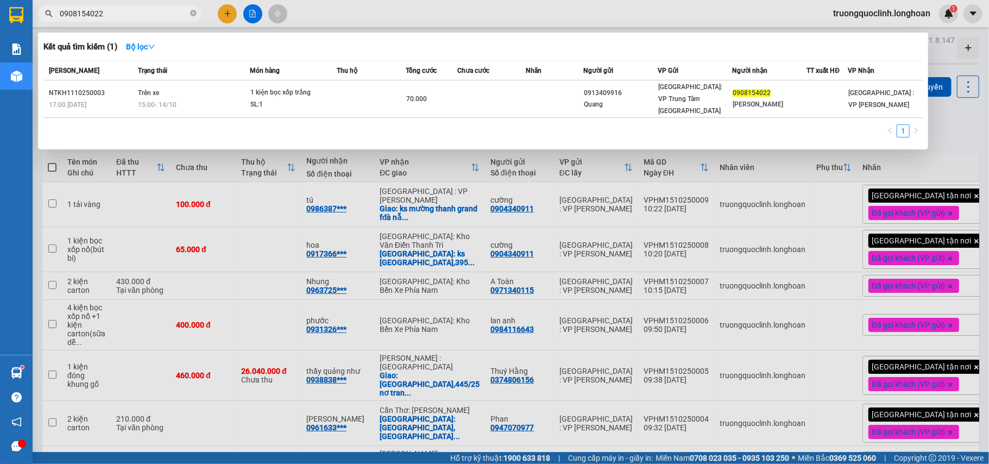
click at [164, 16] on input "0908154022" at bounding box center [124, 14] width 128 height 12
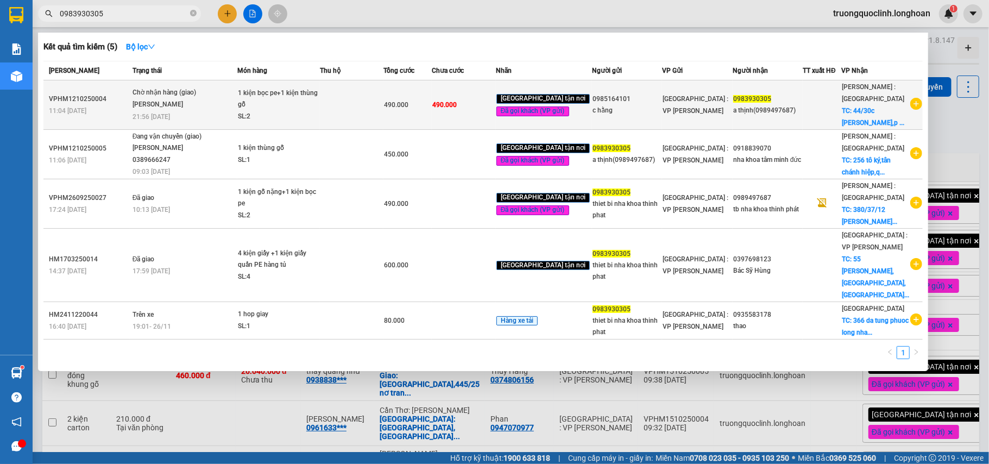
type input "0983930305"
click at [237, 94] on span "Chờ nhận hàng (giao) Nguyễn Văn Nghĩa 21:56 - 14/10" at bounding box center [184, 103] width 105 height 33
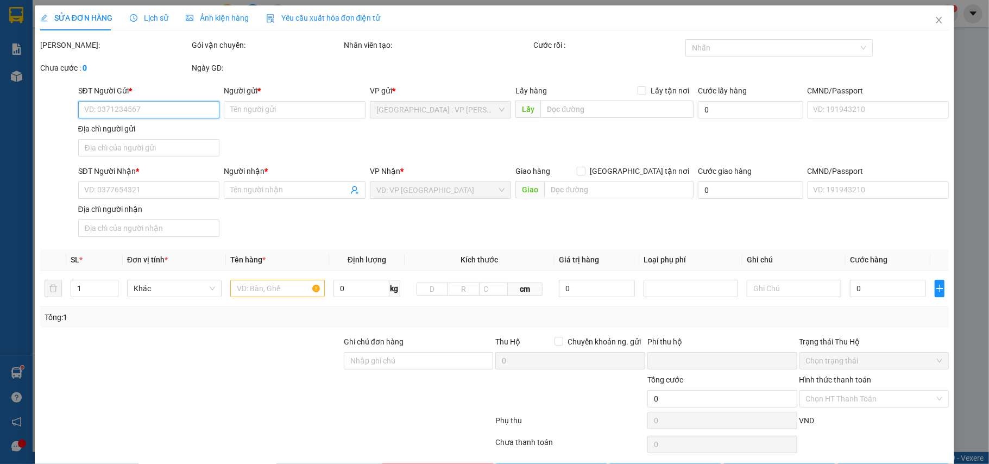
type input "0985164101"
type input "c hằng"
type input "0983930305"
type input "a thịnh(0989497687)"
checkbox input "true"
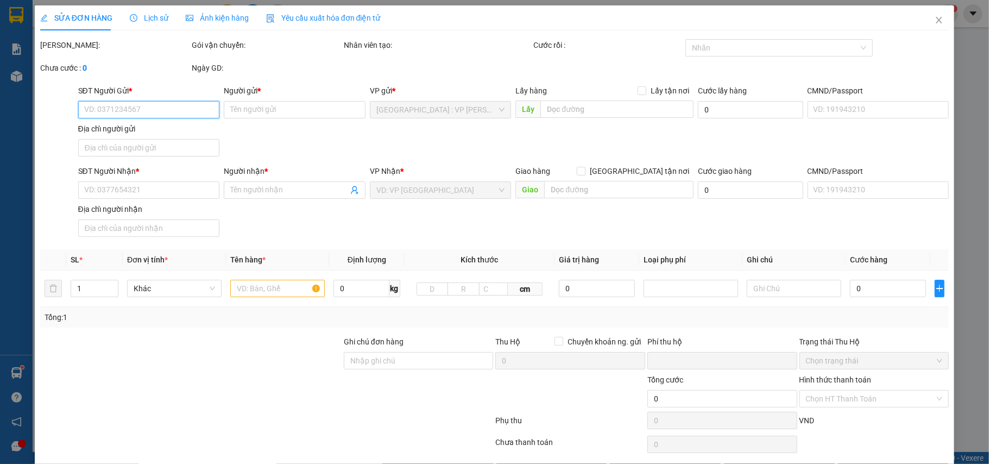
type input "44/30c [PERSON_NAME],p bình trị đông,[GEOGRAPHIC_DATA],[GEOGRAPHIC_DATA]"
type input "nhận nguyên kiện,giao nguyên kiện,bể vỡ k đền"
type input "0"
type input "490.000"
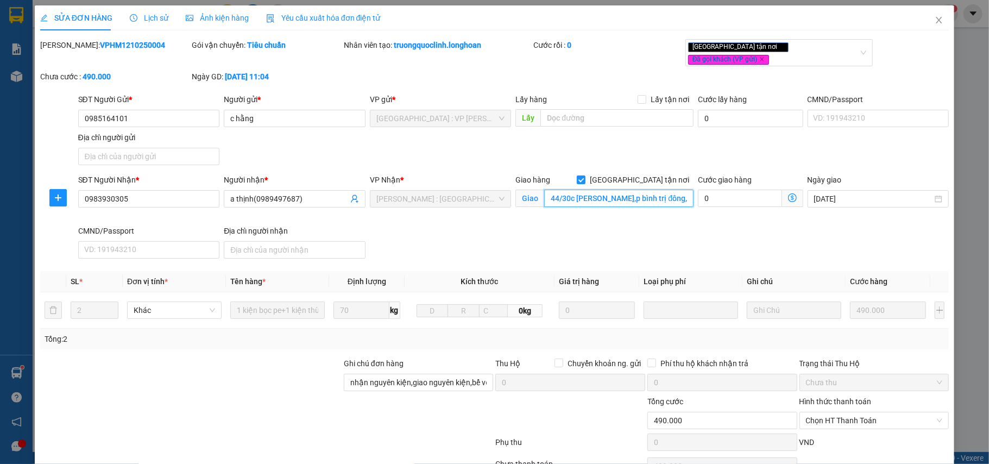
click at [650, 189] on input "44/30c [PERSON_NAME],p bình trị đông,[GEOGRAPHIC_DATA],[GEOGRAPHIC_DATA]" at bounding box center [618, 197] width 149 height 17
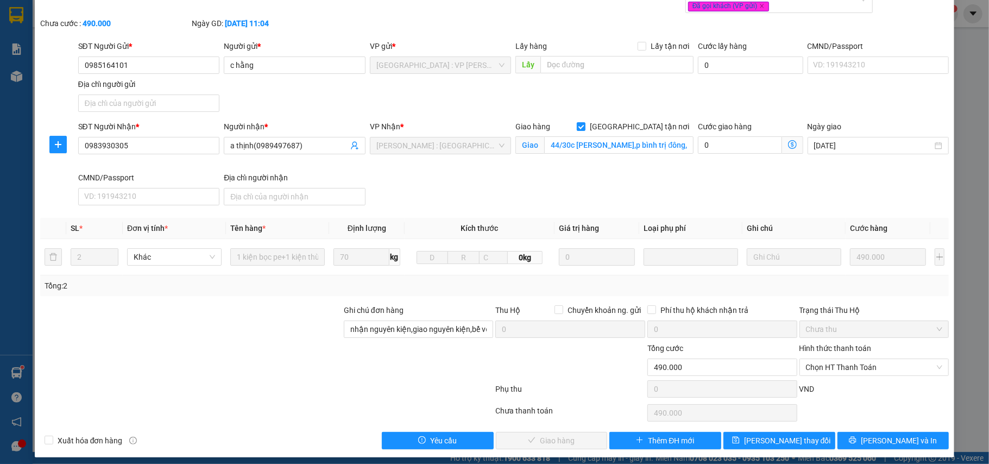
click at [270, 295] on div "Total Paid Fee 0 Total UnPaid Fee 490.000 Cash Collection Total Fee Mã ĐH: VPHM…" at bounding box center [494, 217] width 909 height 463
click at [667, 136] on input "44/30c [PERSON_NAME],p bình trị đông,[GEOGRAPHIC_DATA],[GEOGRAPHIC_DATA]" at bounding box center [618, 144] width 149 height 17
click at [894, 434] on span "[PERSON_NAME] và In" at bounding box center [899, 440] width 76 height 12
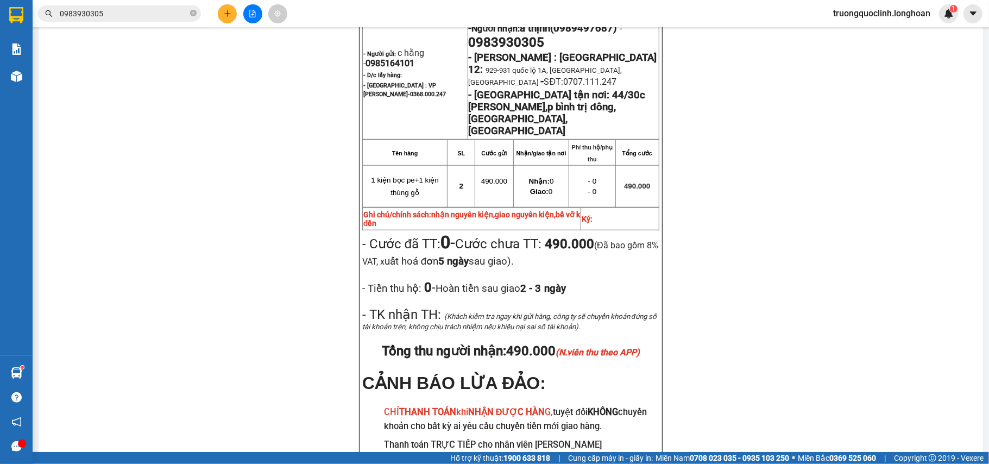
scroll to position [507, 0]
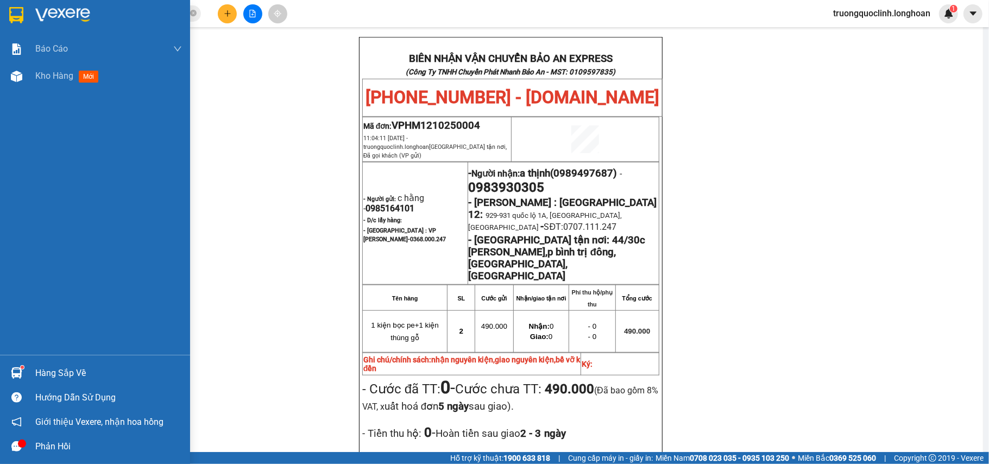
click at [16, 12] on img at bounding box center [16, 15] width 14 height 16
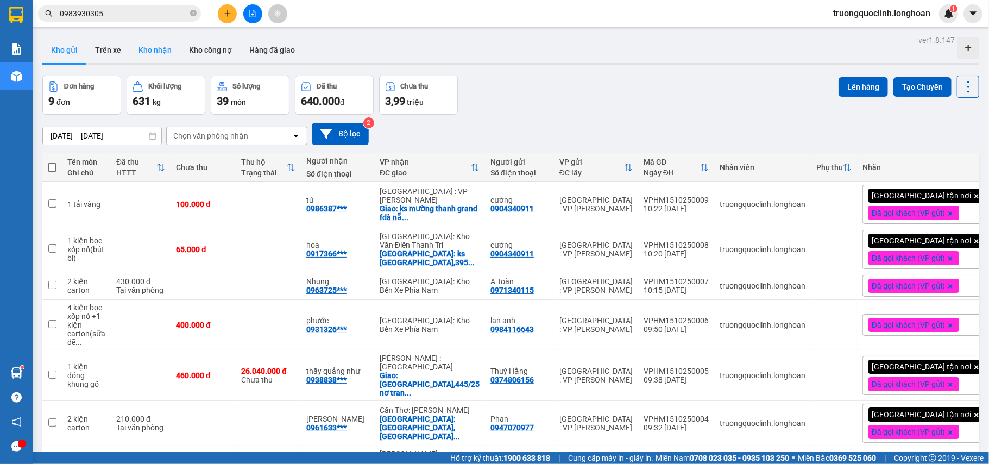
click at [155, 42] on button "Kho nhận" at bounding box center [155, 50] width 50 height 26
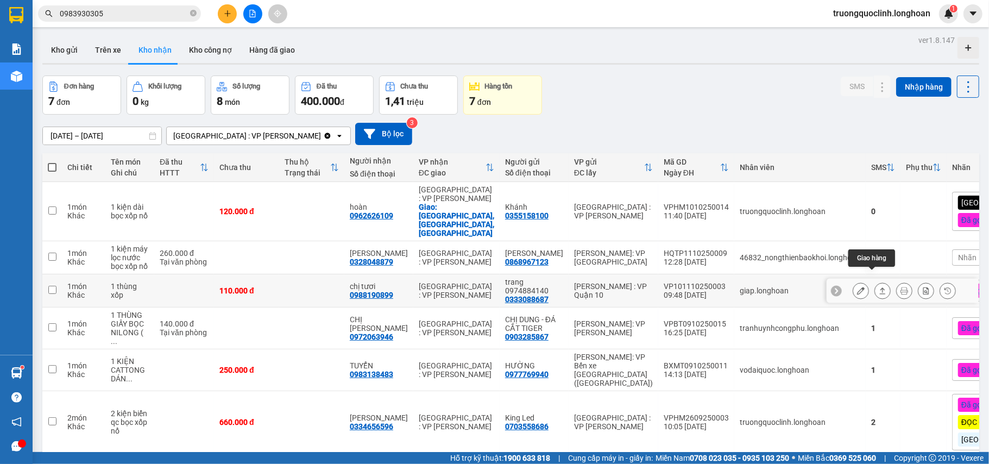
click at [875, 283] on button at bounding box center [882, 290] width 15 height 19
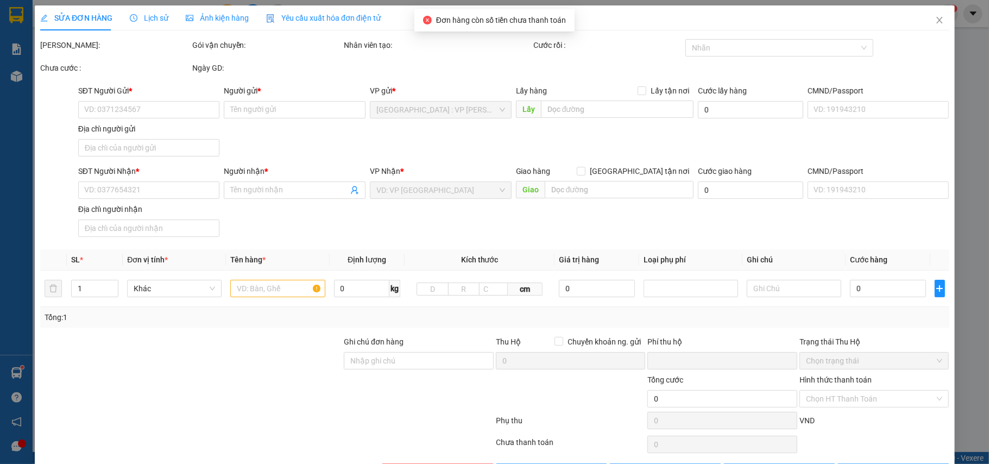
type input "0333088687"
type input "trang 0974884140"
type input "0988190899"
type input "chị tươi"
type input "hàng k bao bể vỡ hư hỏng"
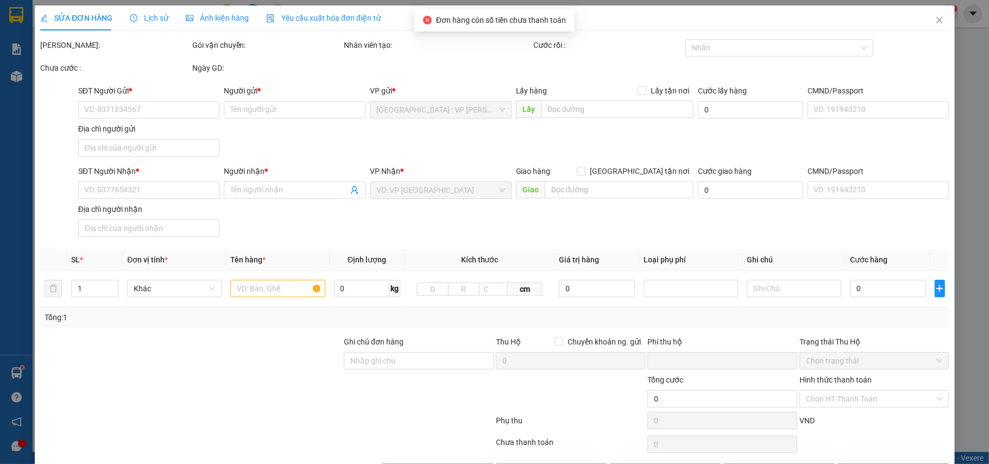
type input "0"
type input "110.000"
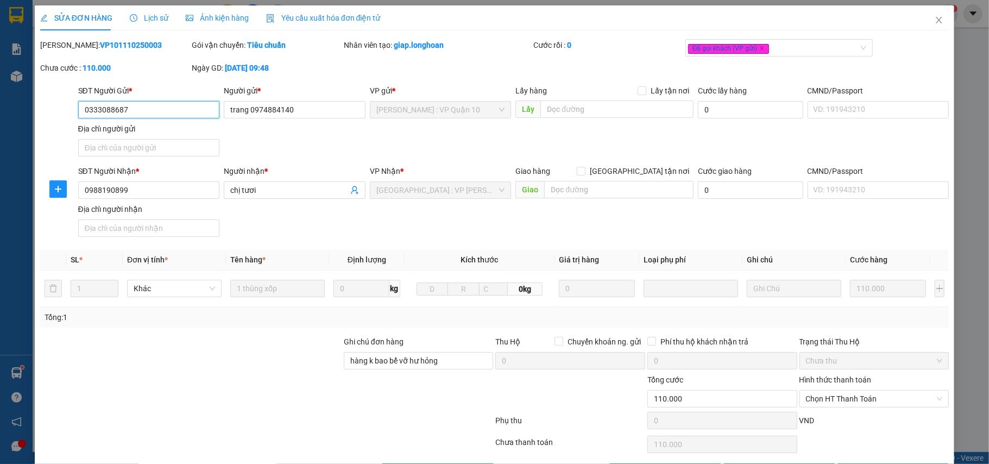
scroll to position [40, 0]
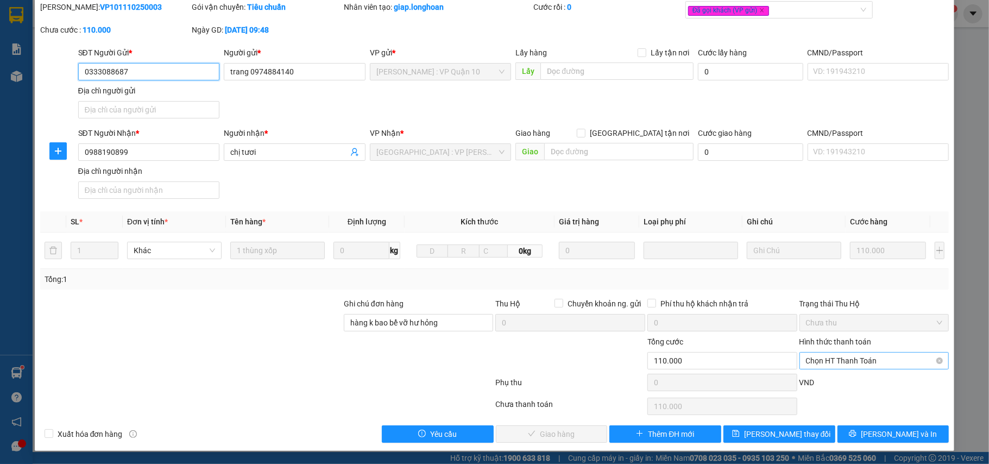
click at [869, 363] on span "Chọn HT Thanh Toán" at bounding box center [874, 360] width 137 height 16
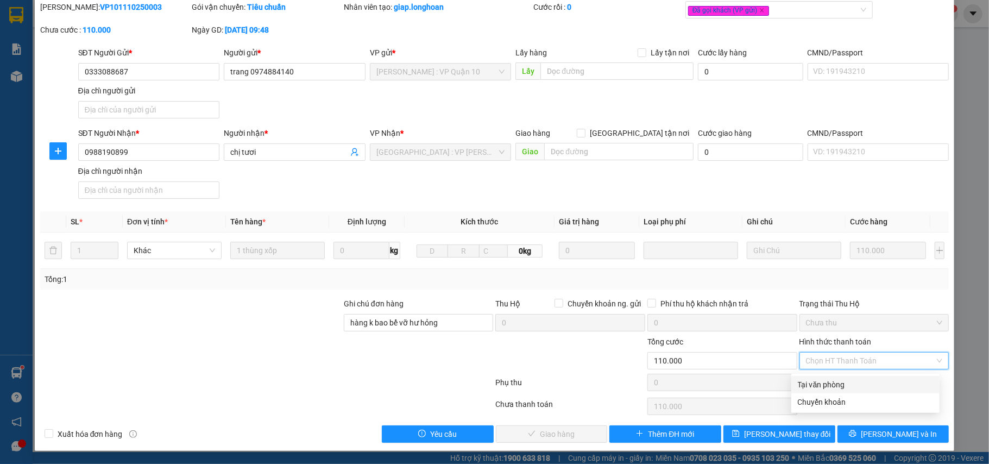
click at [834, 376] on div "Tại văn phòng" at bounding box center [865, 384] width 148 height 17
type input "0"
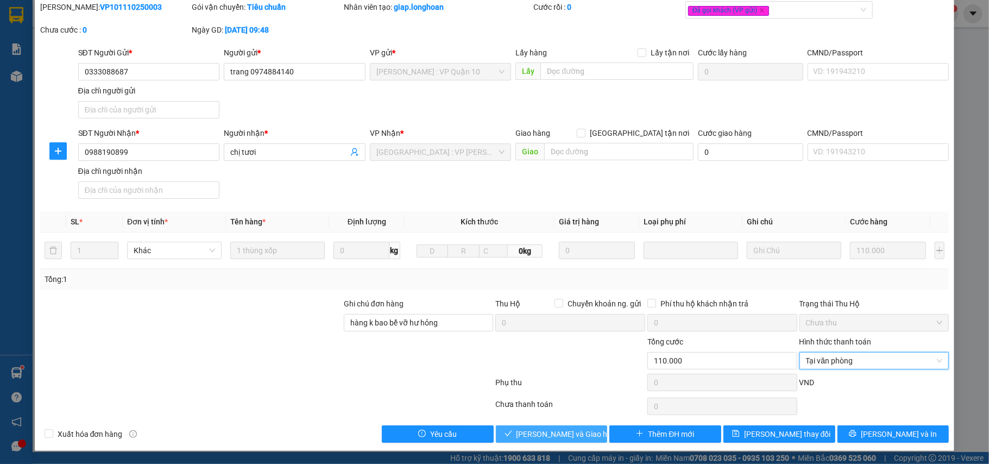
click at [560, 430] on span "[PERSON_NAME] và Giao hàng" at bounding box center [568, 434] width 104 height 12
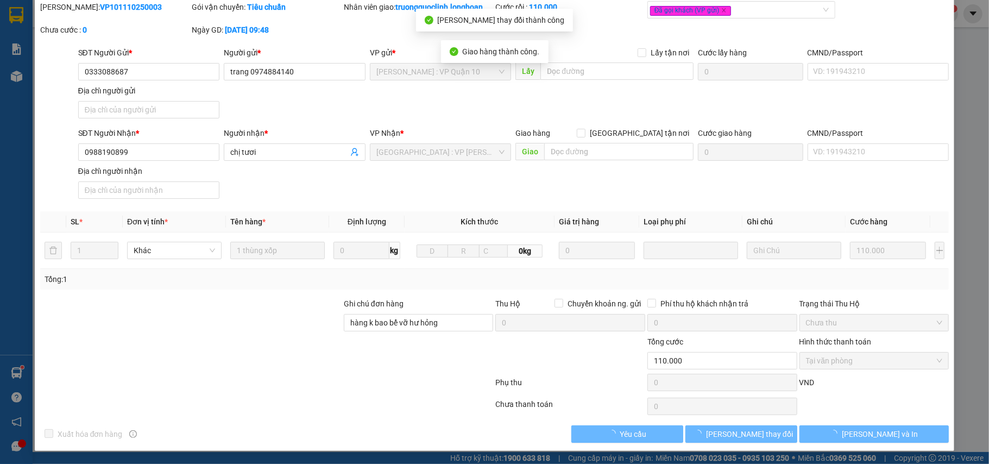
scroll to position [0, 0]
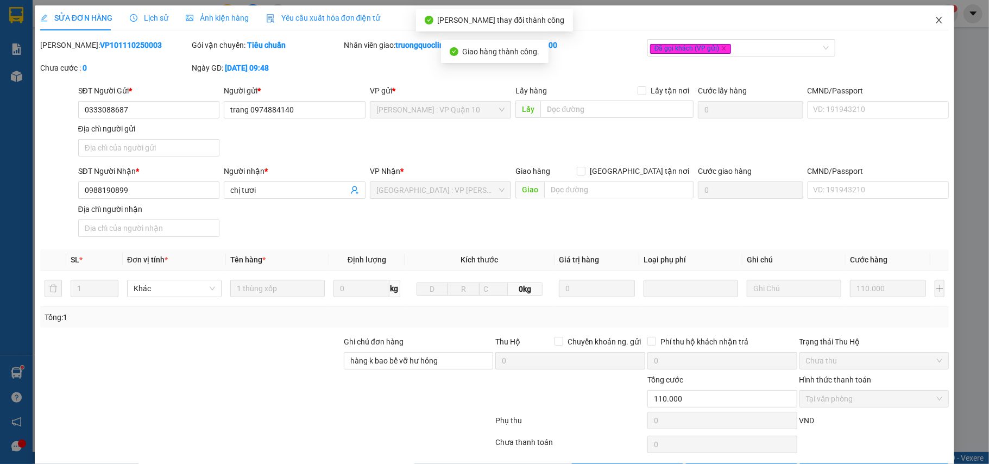
click at [934, 18] on icon "close" at bounding box center [938, 20] width 9 height 9
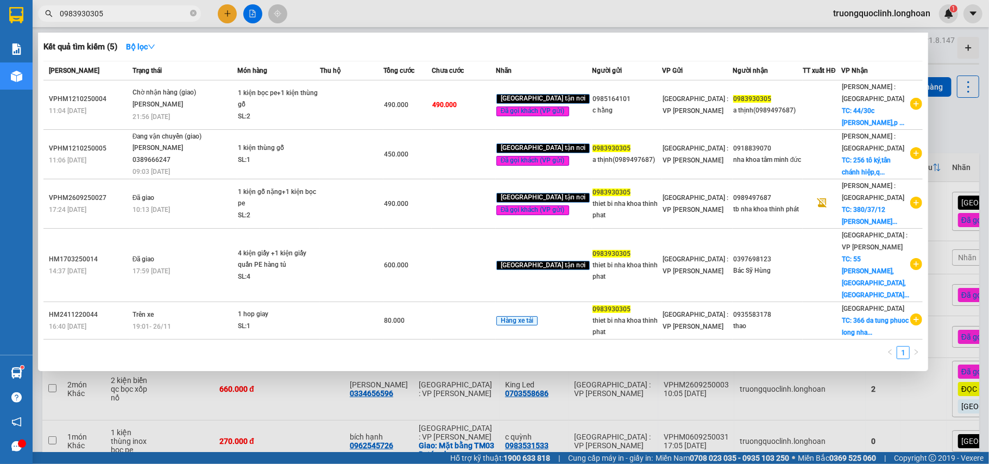
click at [119, 14] on input "0983930305" at bounding box center [124, 14] width 128 height 12
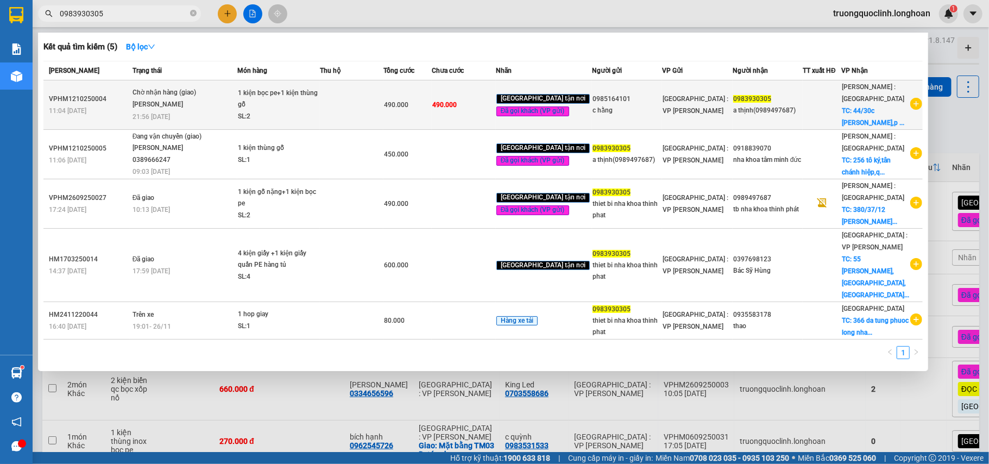
click at [174, 104] on div "[PERSON_NAME]" at bounding box center [172, 105] width 81 height 12
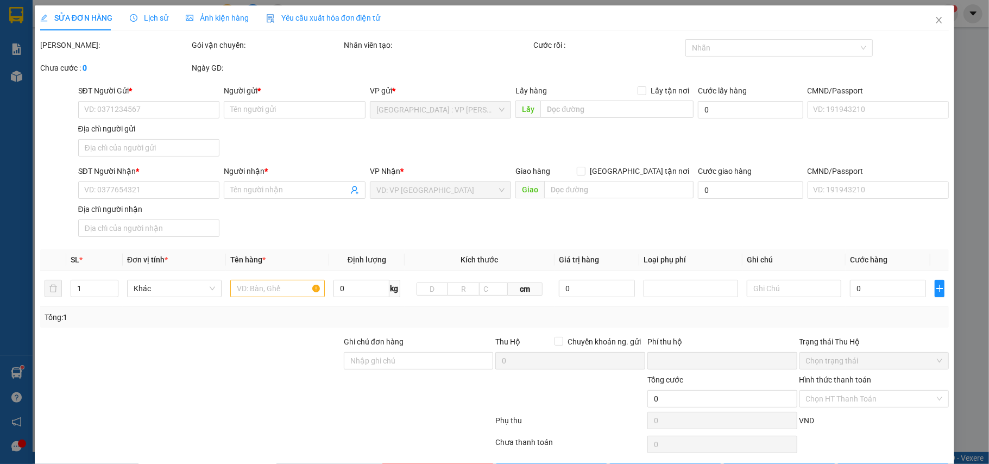
type input "0985164101"
type input "c hằng"
type input "0983930305"
type input "a thịnh(0989497687)"
checkbox input "true"
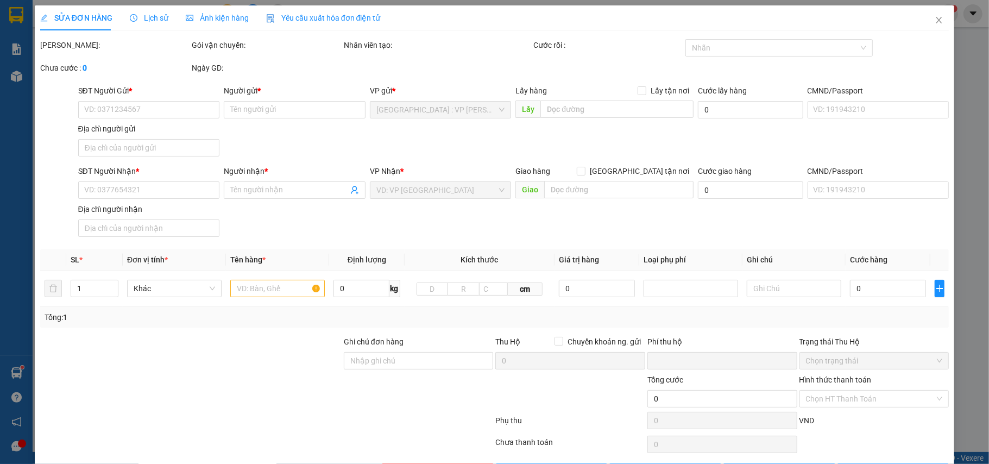
type input "44/30c [PERSON_NAME],p bình trị đông,[GEOGRAPHIC_DATA],[GEOGRAPHIC_DATA]"
type input "nhận nguyên kiện,giao nguyên kiện,bể vỡ k đền"
type input "0"
type input "490.000"
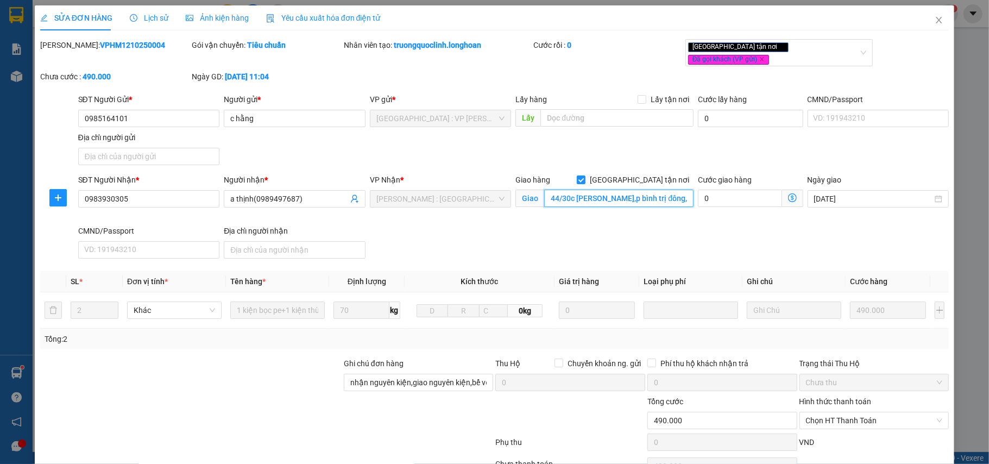
click at [624, 192] on input "44/30c [PERSON_NAME],p bình trị đông,[GEOGRAPHIC_DATA],[GEOGRAPHIC_DATA]" at bounding box center [618, 197] width 149 height 17
click at [122, 46] on b "VPHM1210250004" at bounding box center [132, 45] width 65 height 9
click at [121, 45] on b "VPHM1210250004" at bounding box center [132, 45] width 65 height 9
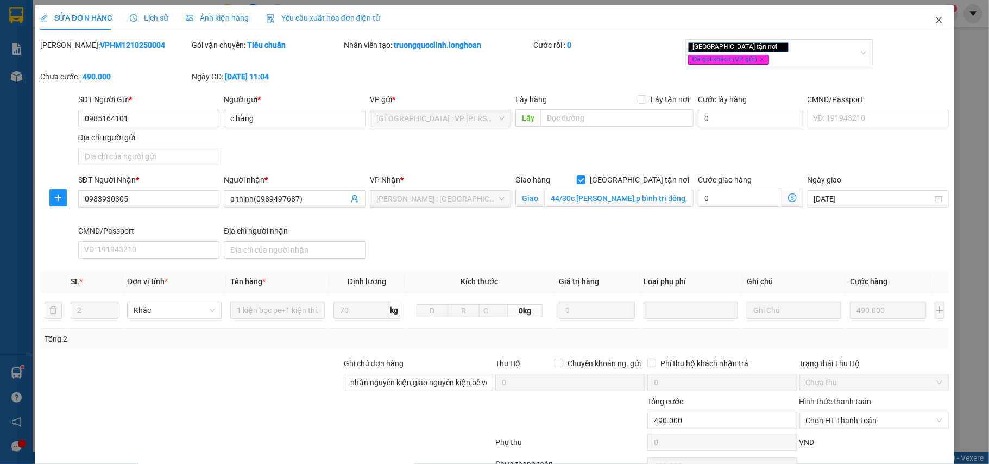
click at [934, 16] on icon "close" at bounding box center [938, 20] width 9 height 9
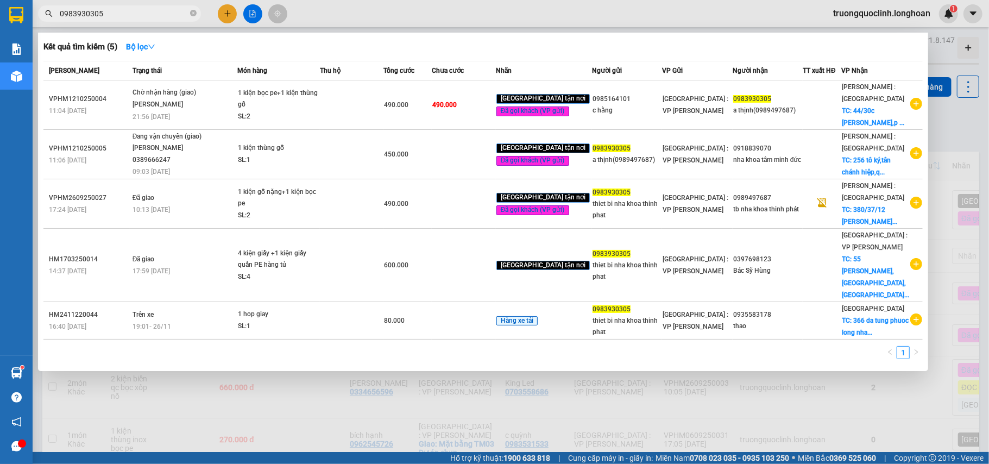
click at [163, 11] on input "0983930305" at bounding box center [124, 14] width 128 height 12
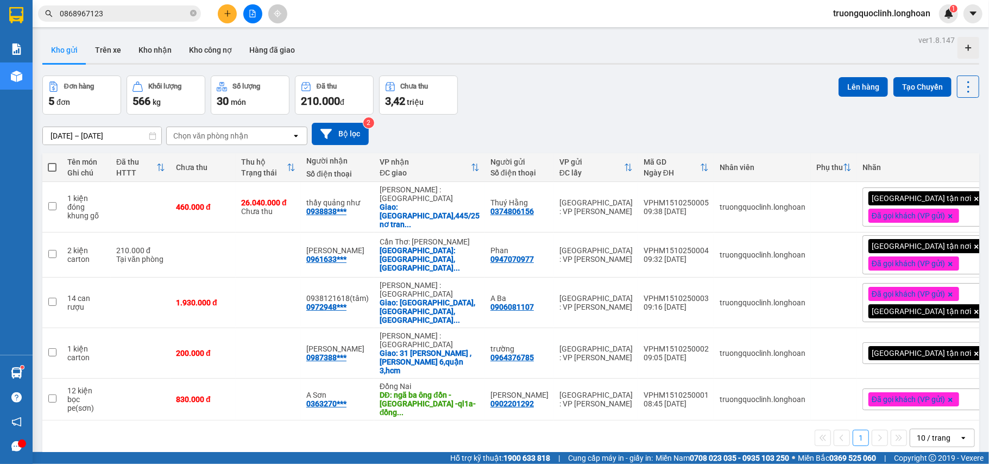
click at [136, 17] on input "0868967123" at bounding box center [124, 14] width 128 height 12
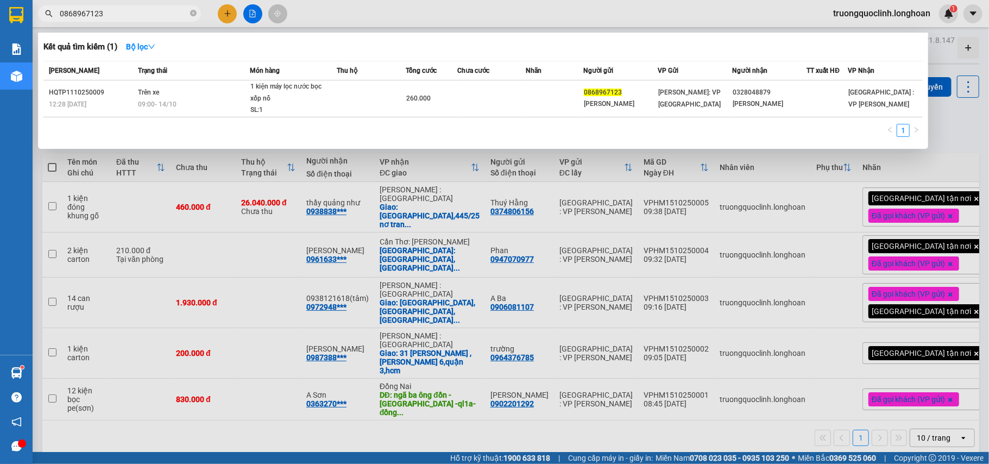
click at [225, 11] on div at bounding box center [494, 232] width 989 height 464
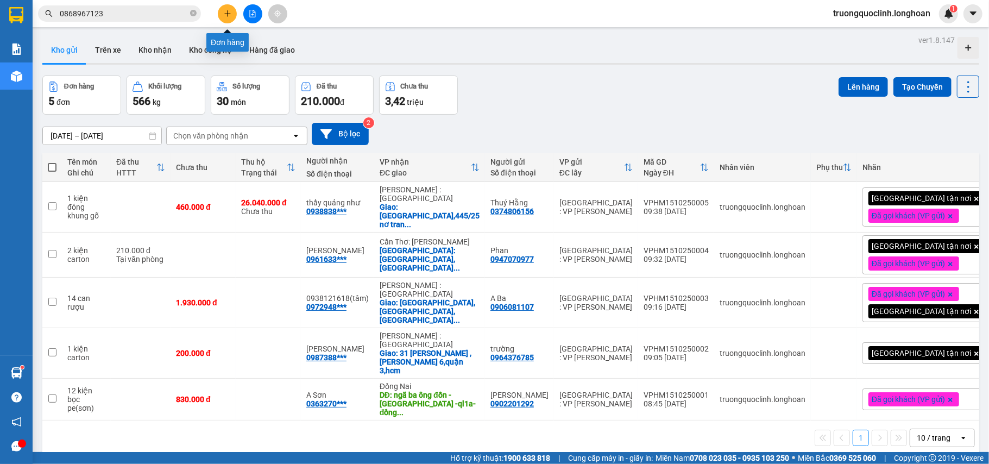
click at [226, 14] on icon "plus" at bounding box center [228, 14] width 8 height 8
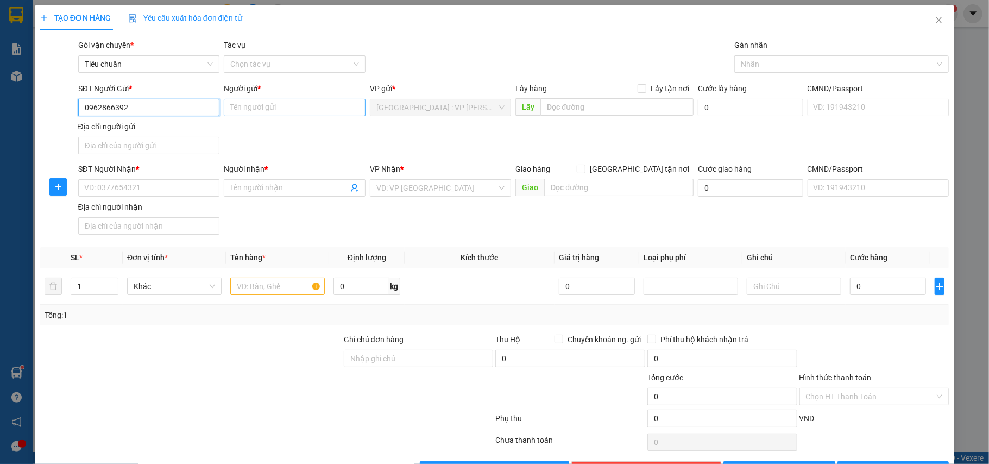
type input "0962866392"
click at [255, 103] on input "Người gửi *" at bounding box center [295, 107] width 142 height 17
type input "a bách"
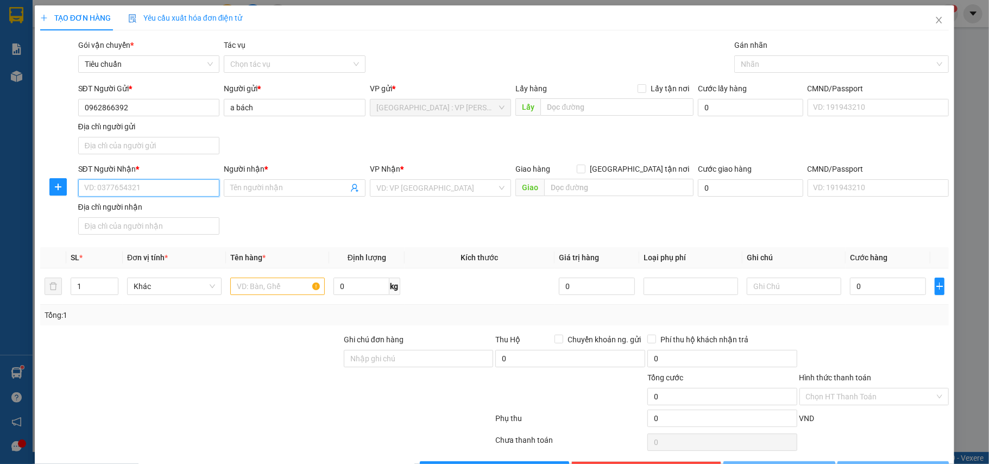
click at [161, 188] on input "SĐT Người Nhận *" at bounding box center [149, 187] width 142 height 17
click at [150, 214] on div "0903647788 - CHỊ LIÊN" at bounding box center [147, 211] width 127 height 12
type input "0903647788"
type input "CHỊ LIÊN"
checkbox input "true"
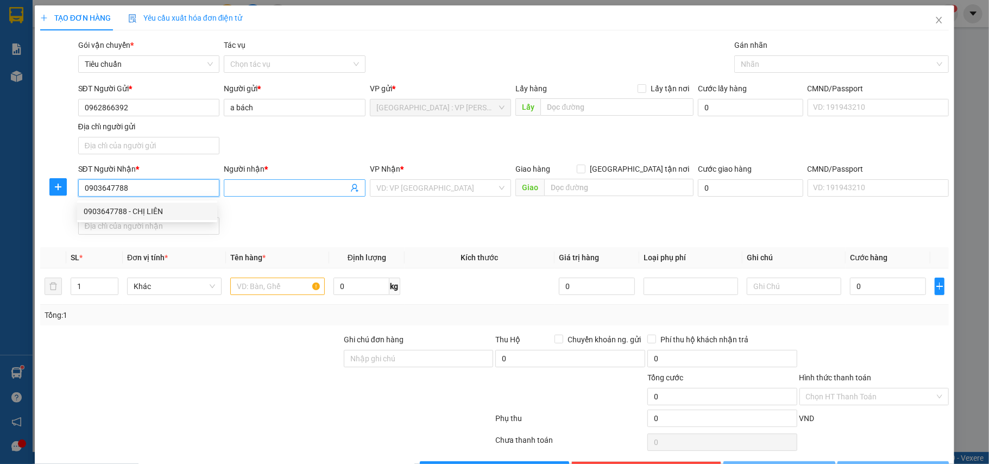
type input "[STREET_ADDRESS]"
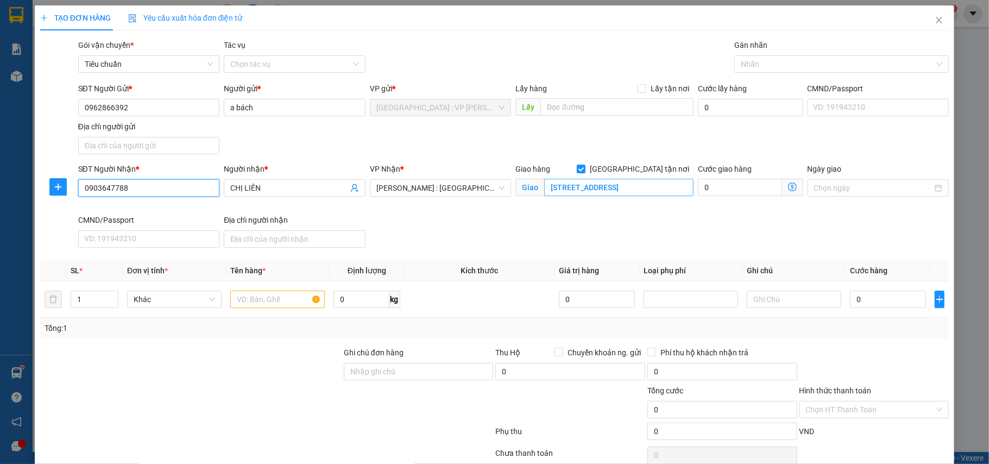
type input "0903647788"
click at [621, 185] on input "[STREET_ADDRESS]" at bounding box center [618, 187] width 149 height 17
click at [810, 62] on div at bounding box center [836, 64] width 198 height 13
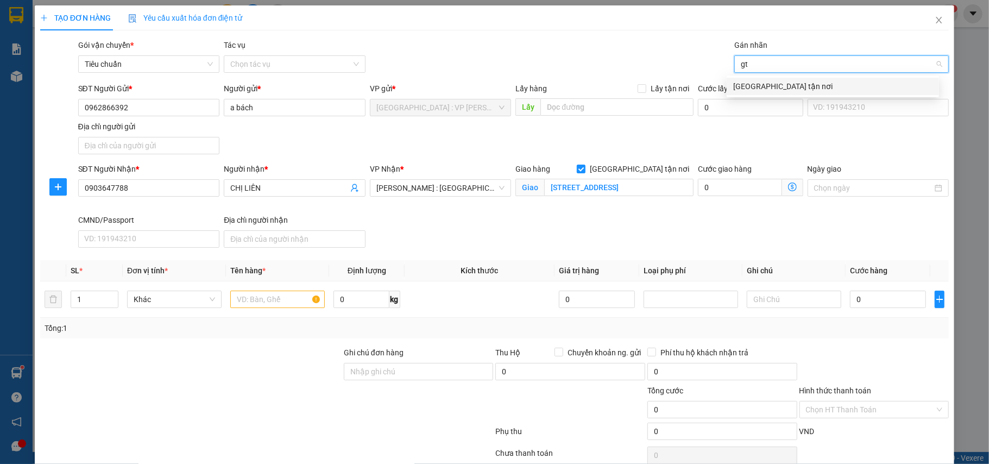
type input "gtn"
click at [785, 90] on div "[GEOGRAPHIC_DATA] tận nơi" at bounding box center [832, 86] width 199 height 12
click at [309, 302] on input "text" at bounding box center [277, 298] width 94 height 17
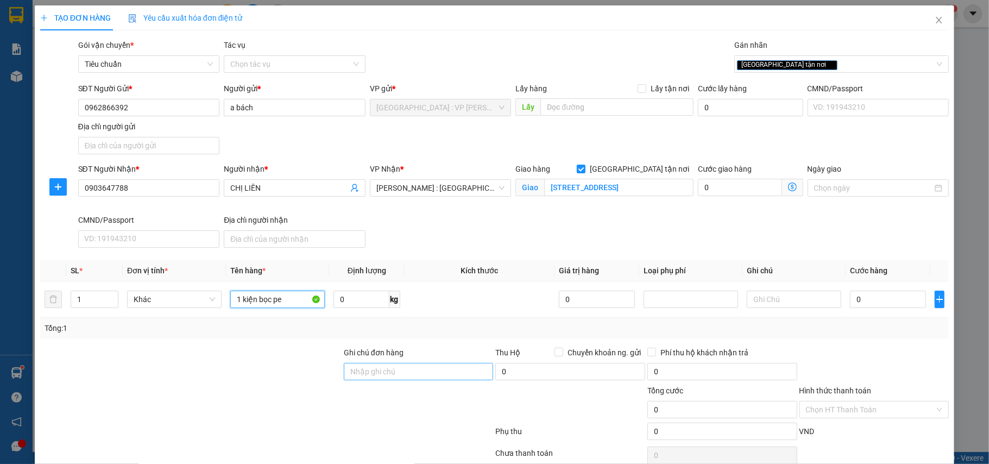
type input "1 kiện bọc pe"
click at [420, 365] on input "Ghi chú đơn hàng" at bounding box center [419, 371] width 150 height 17
type input "nhận nguyên kiện,giao nguyên kiện,bể vỡ k đền"
click at [893, 305] on input "0" at bounding box center [888, 298] width 76 height 17
type input "1"
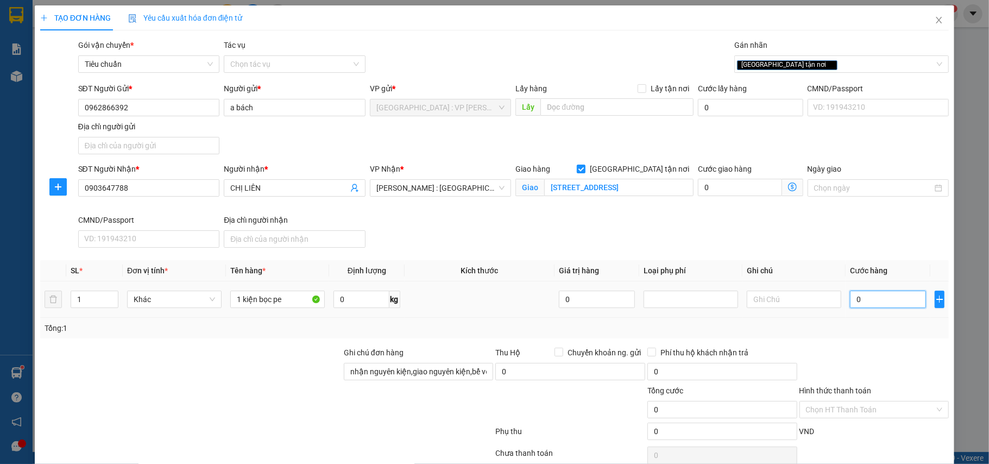
type input "1"
type input "10"
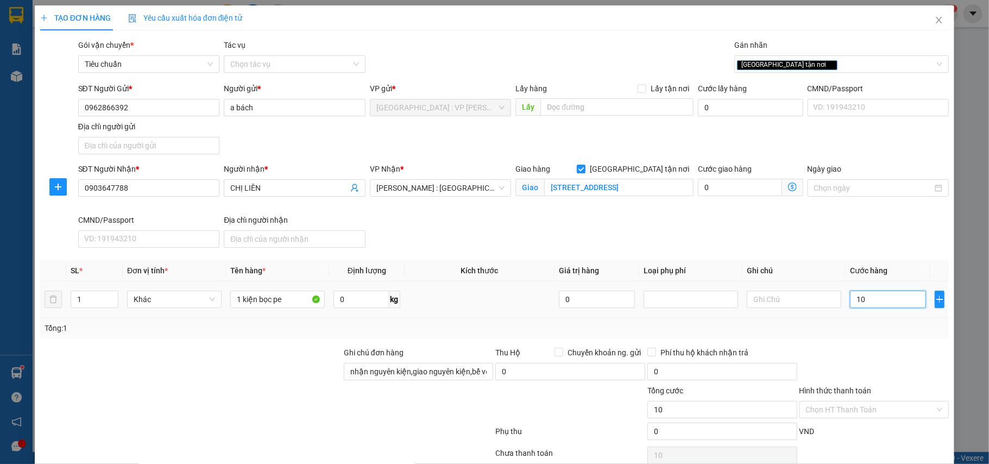
type input "100"
type input "1.000"
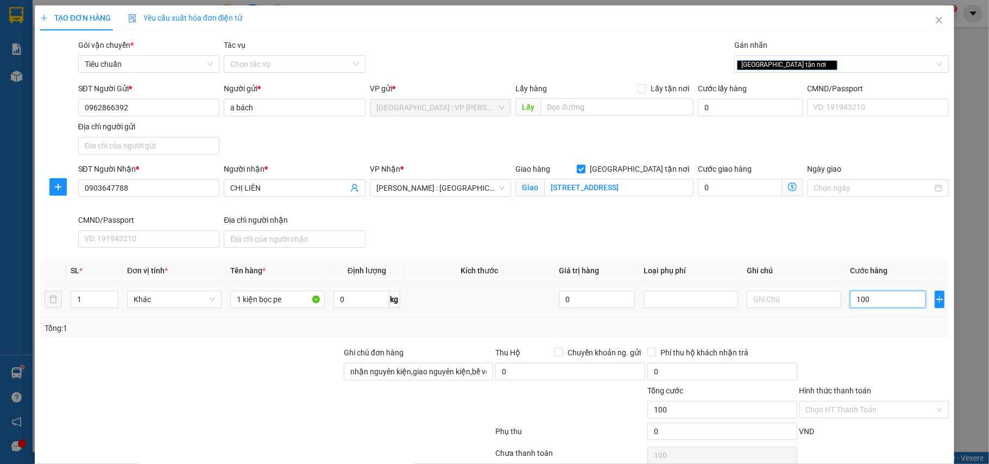
type input "1.000"
type input "10.000"
type input "100.000"
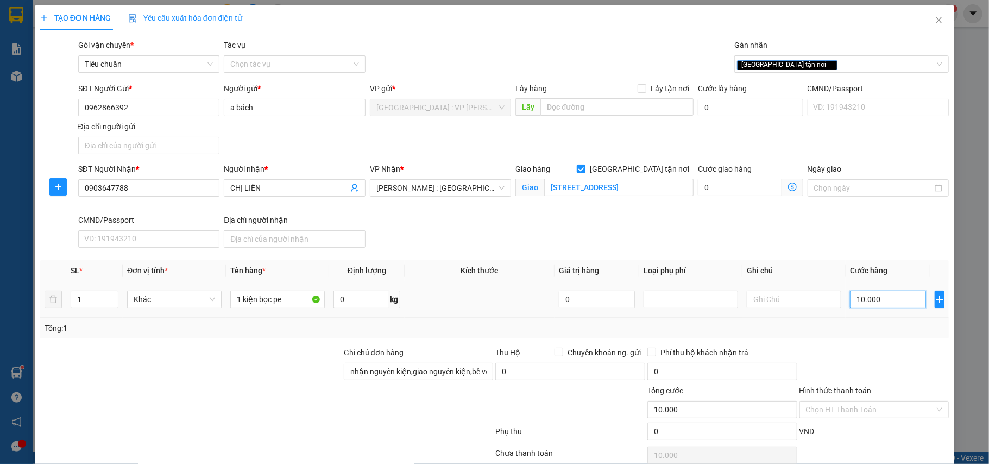
type input "100.000"
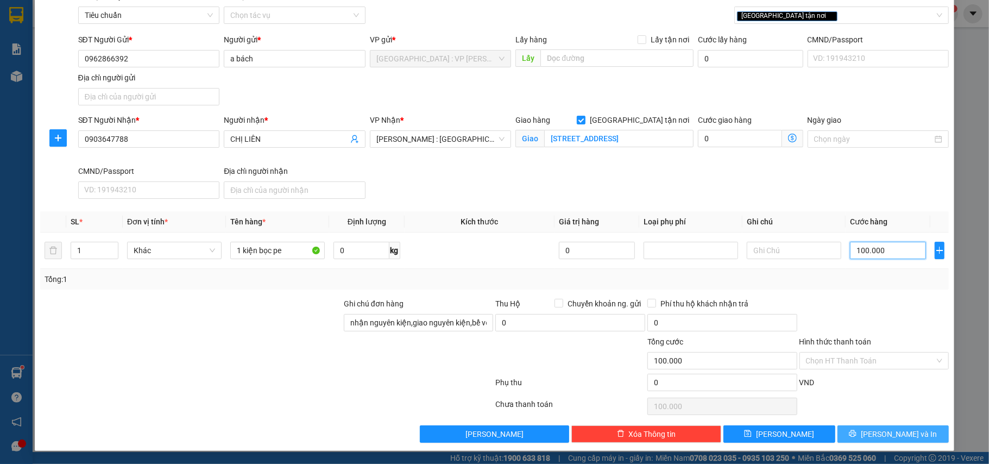
type input "100.000"
click at [881, 431] on span "[PERSON_NAME] và In" at bounding box center [899, 434] width 76 height 12
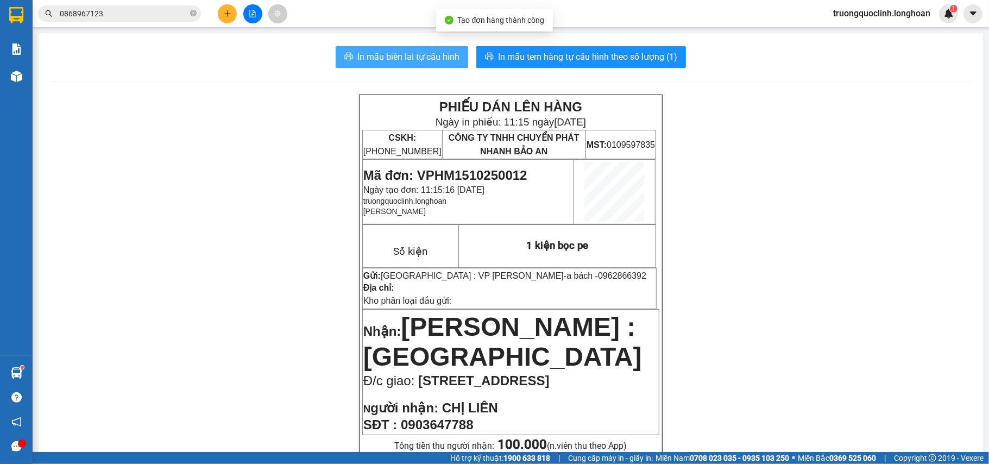
click at [395, 55] on span "In mẫu biên lai tự cấu hình" at bounding box center [408, 57] width 102 height 14
click at [500, 170] on span "Mã đơn: VPHM1510250012" at bounding box center [445, 175] width 164 height 15
copy span "VPHM1510250012"
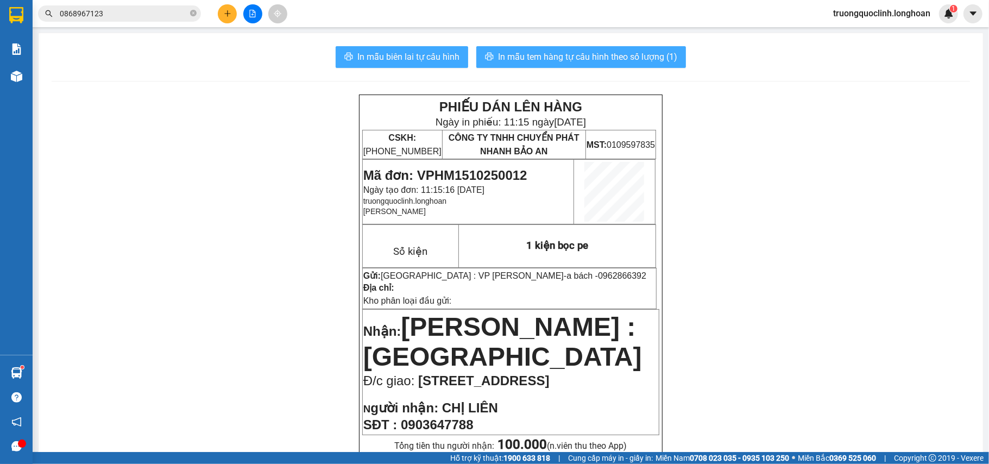
drag, startPoint x: 600, startPoint y: 27, endPoint x: 586, endPoint y: 47, distance: 23.8
click at [596, 34] on main "In mẫu biên lai tự cấu hình In mẫu tem hàng tự cấu hình theo số lượng (1) PHIẾU…" at bounding box center [494, 226] width 989 height 452
click at [583, 50] on span "In mẫu tem hàng tự cấu hình theo số lượng (1)" at bounding box center [587, 57] width 179 height 14
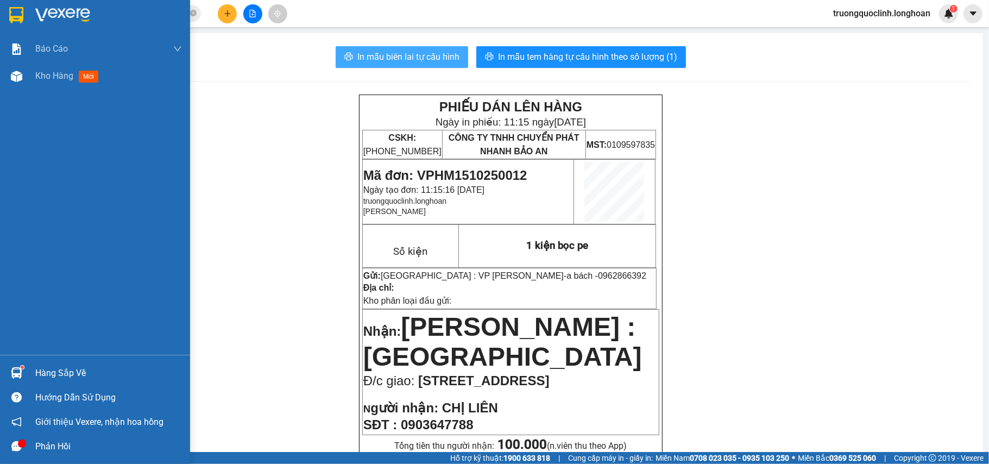
click at [4, 7] on div at bounding box center [95, 17] width 190 height 35
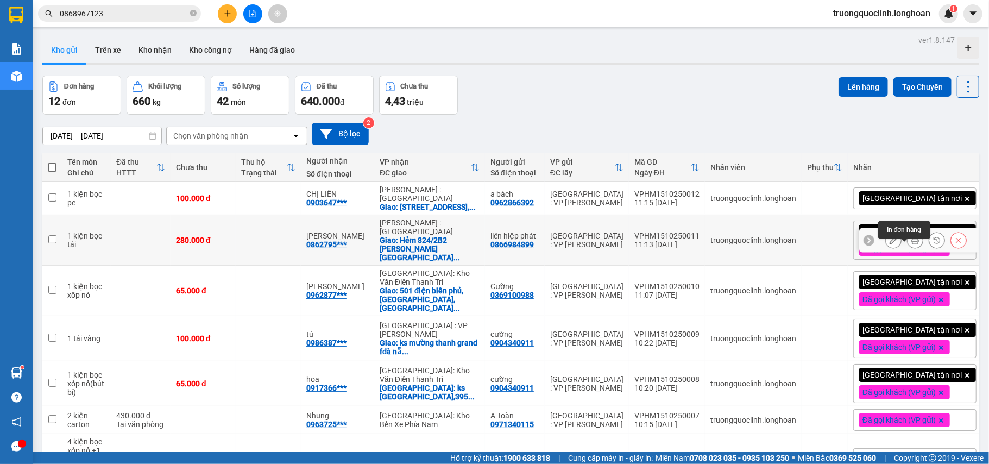
click at [911, 244] on icon at bounding box center [915, 240] width 8 height 8
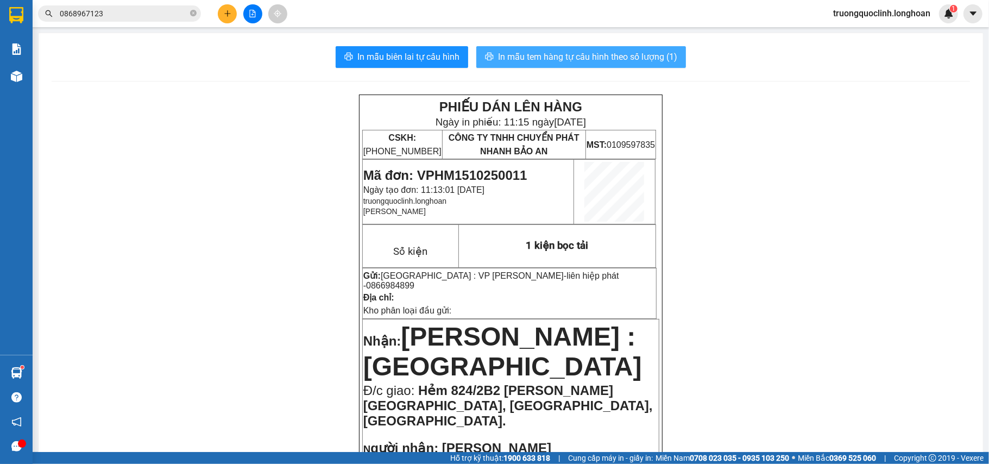
click at [593, 50] on span "In mẫu tem hàng tự cấu hình theo số lượng (1)" at bounding box center [587, 57] width 179 height 14
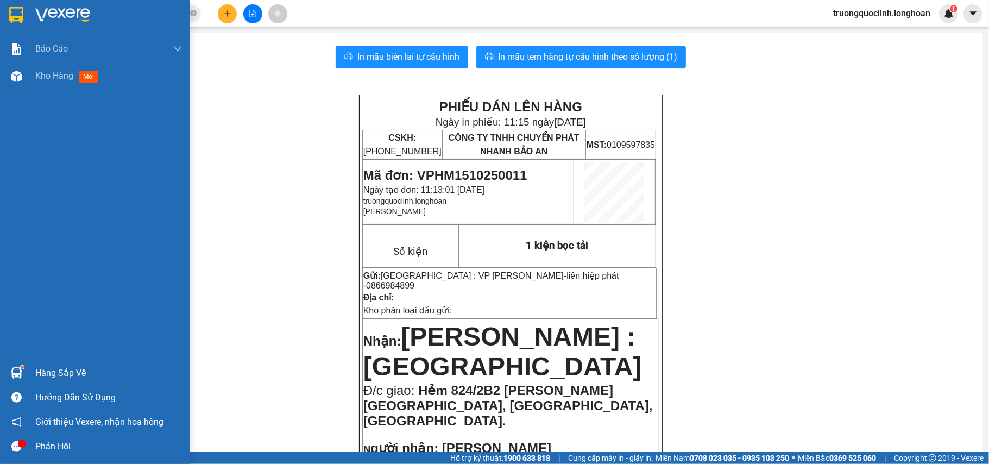
click at [26, 9] on div at bounding box center [95, 17] width 190 height 35
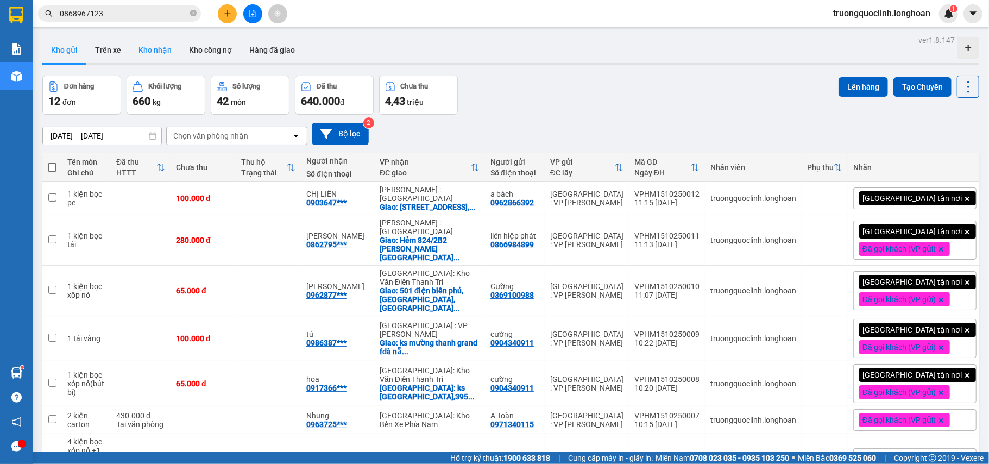
drag, startPoint x: 155, startPoint y: 45, endPoint x: 181, endPoint y: 46, distance: 26.1
click at [155, 45] on button "Kho nhận" at bounding box center [155, 50] width 50 height 26
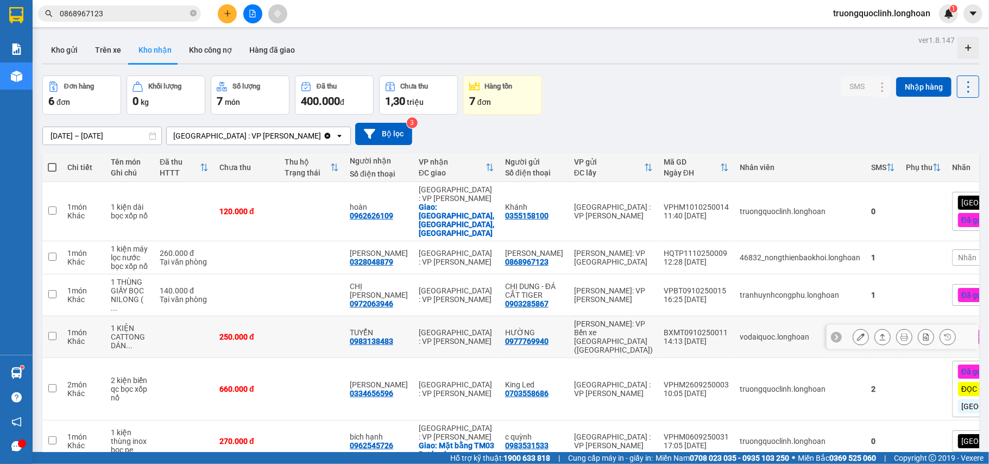
click at [875, 327] on button at bounding box center [882, 336] width 15 height 19
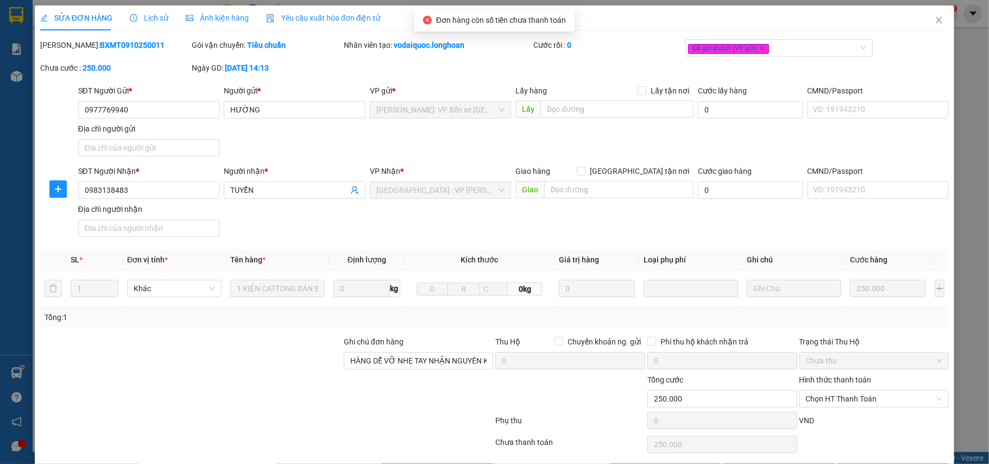
type input "0977769940"
type input "HƯỜNG"
type input "0983138483"
type input "TUYỂN"
type input "HÀNG DỄ VỠ NHẸ TAY NHẬN NGUYÊN KIỆN GIAO NGUYÊN KIỆN, HƯ VỠ K ĐỀN"
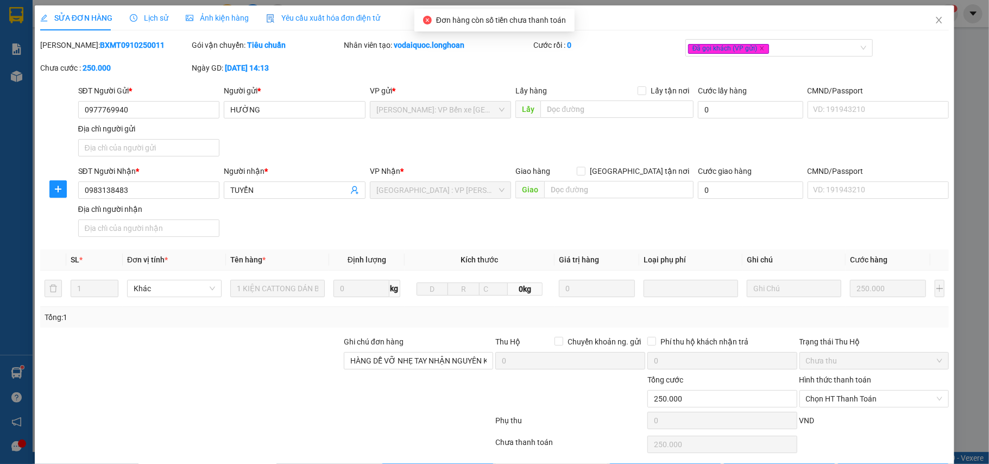
type input "0"
type input "250.000"
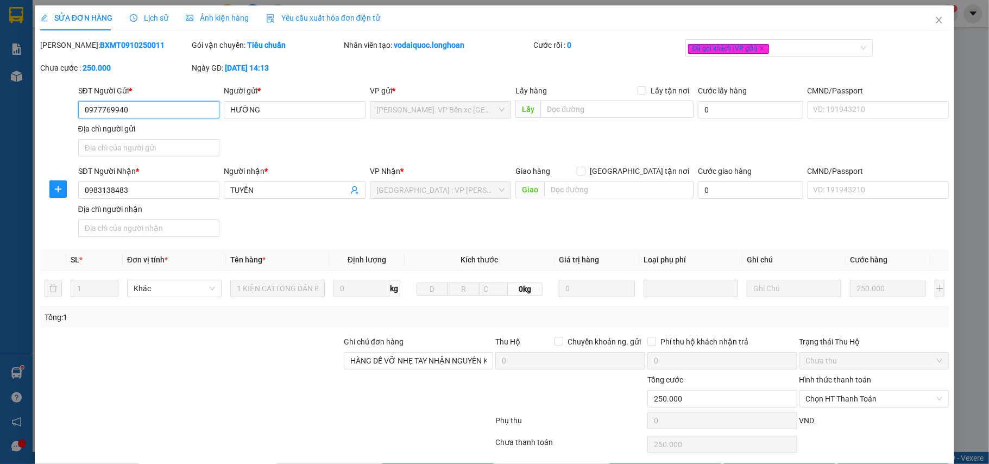
scroll to position [40, 0]
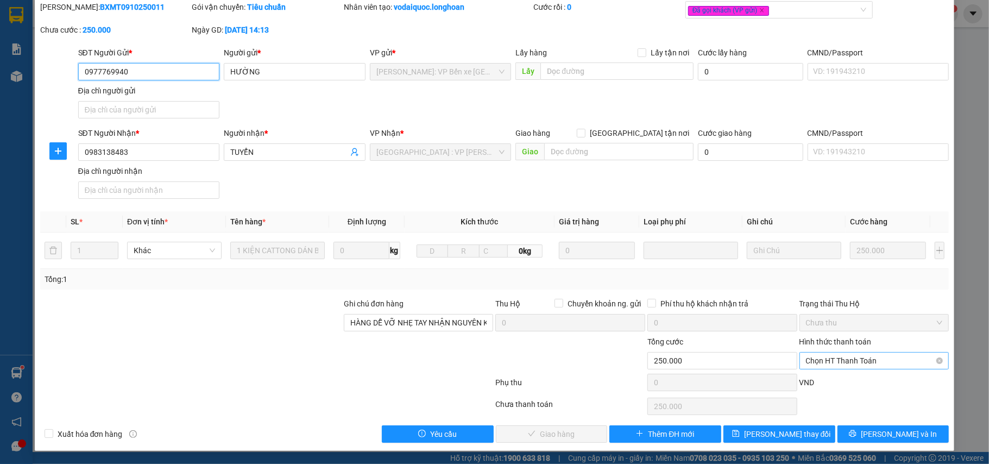
click at [856, 354] on span "Chọn HT Thanh Toán" at bounding box center [874, 360] width 137 height 16
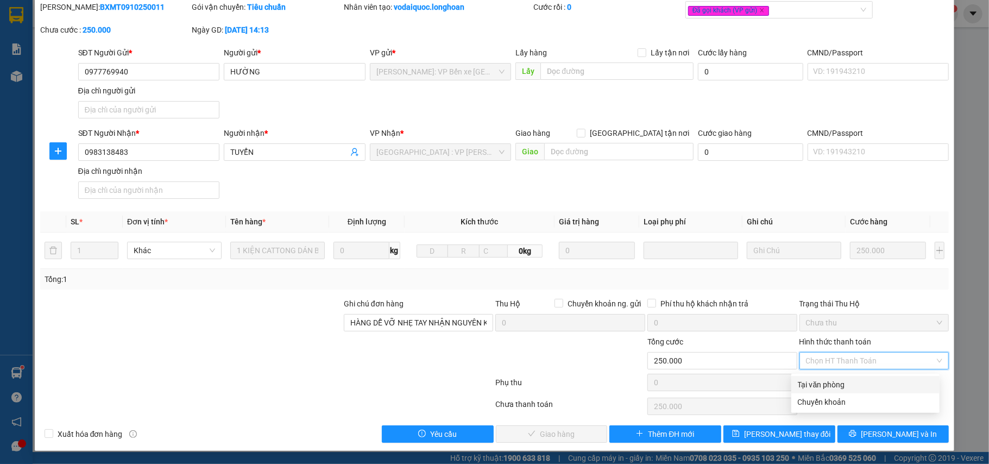
click at [842, 378] on div "Tại văn phòng" at bounding box center [865, 384] width 135 height 12
type input "0"
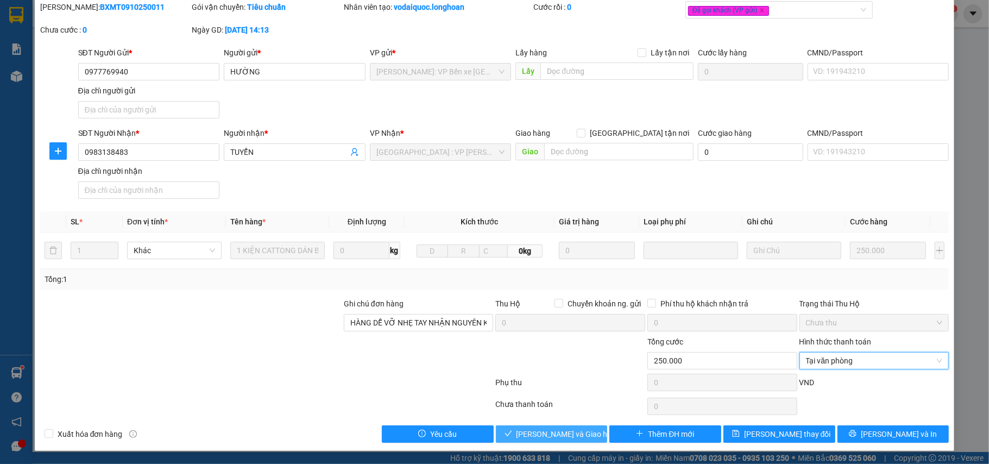
click at [548, 433] on span "[PERSON_NAME] và Giao hàng" at bounding box center [568, 434] width 104 height 12
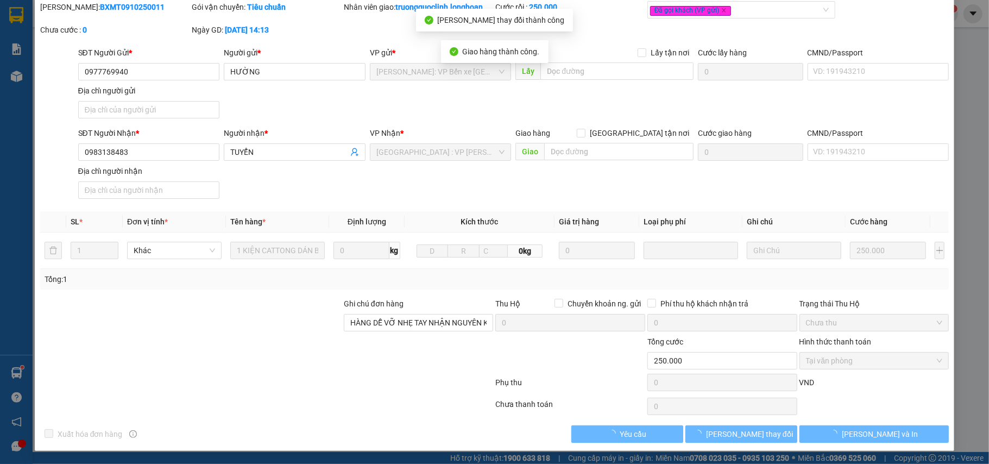
scroll to position [0, 0]
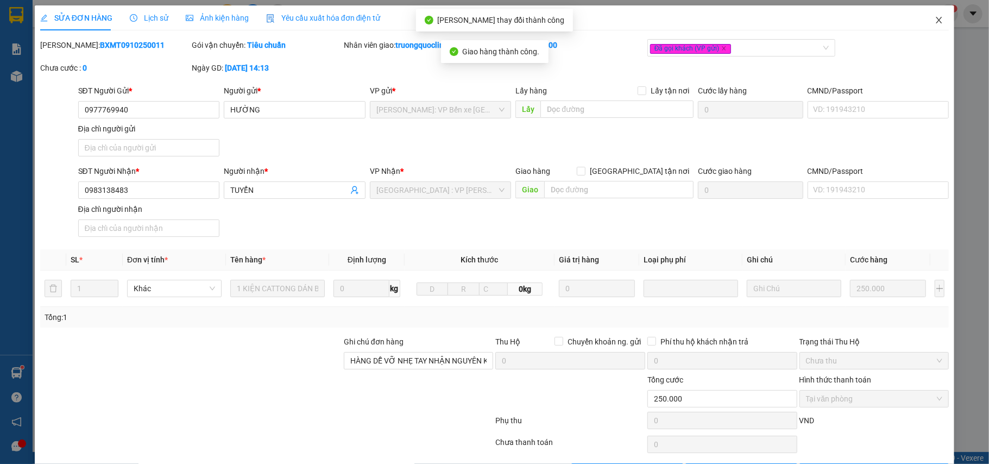
click at [934, 22] on icon "close" at bounding box center [938, 20] width 9 height 9
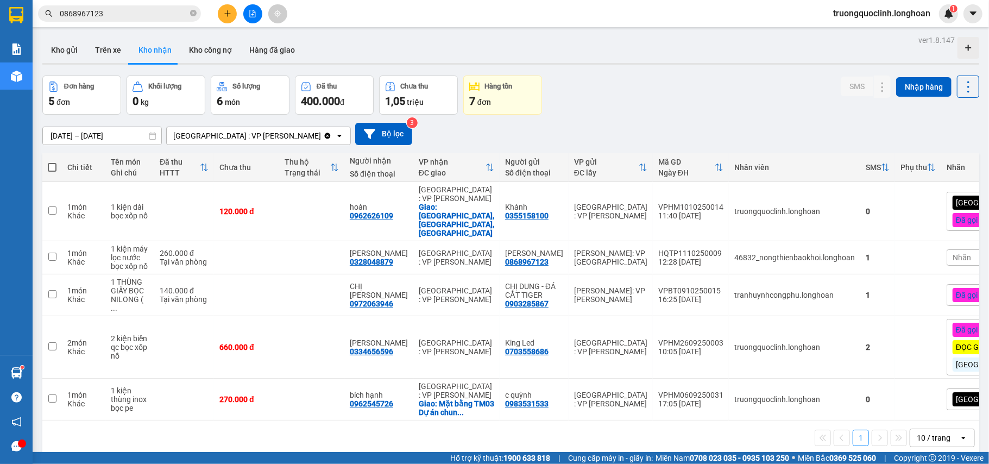
click at [229, 17] on button at bounding box center [227, 13] width 19 height 19
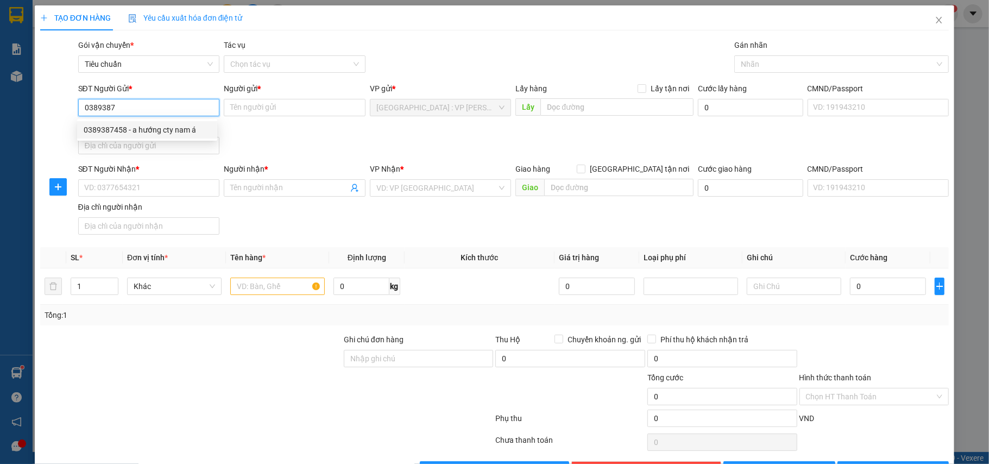
click at [155, 131] on div "0389387458 - a hướng cty nam á" at bounding box center [147, 130] width 127 height 12
type input "0389387458"
type input "a hướng cty nam á"
type input "0389387458"
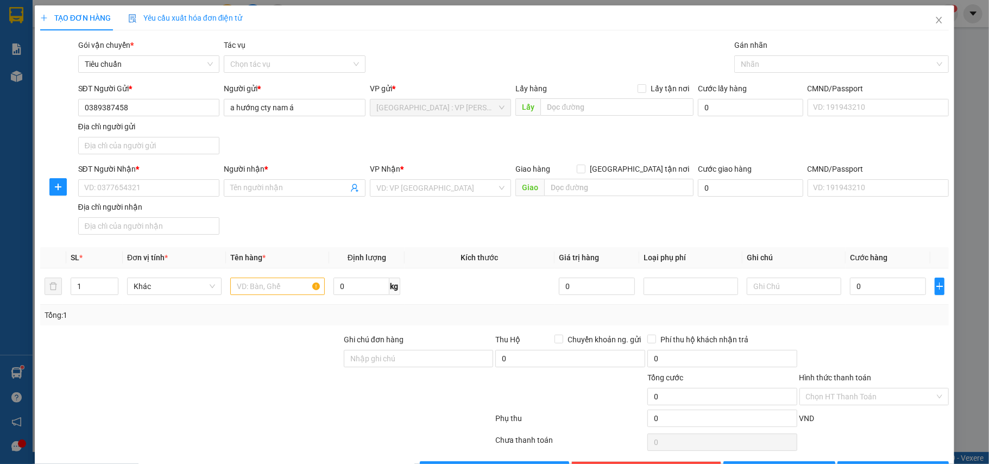
click at [176, 179] on div "SĐT Người Nhận *" at bounding box center [149, 171] width 142 height 16
click at [172, 187] on input "SĐT Người Nhận *" at bounding box center [149, 187] width 142 height 17
click at [159, 207] on div "0963531982 - Dũng" at bounding box center [147, 211] width 127 height 12
type input "0963531982"
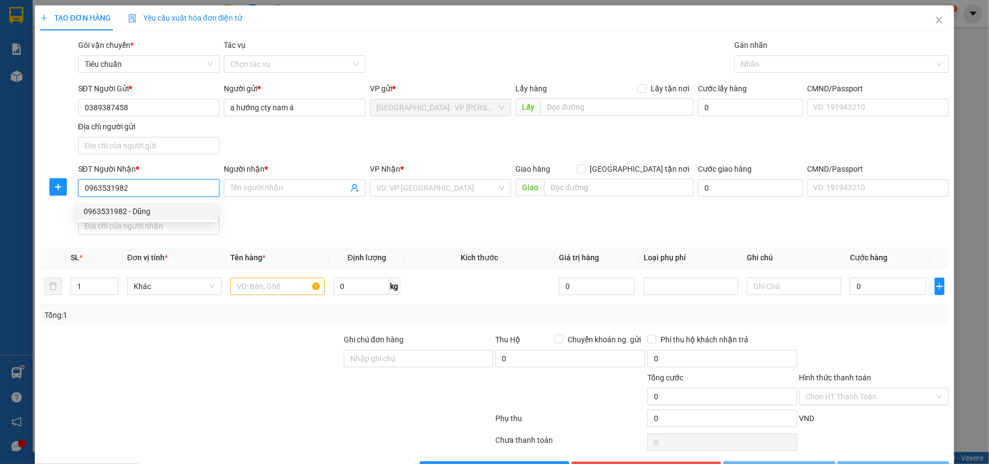
type input "Dũng"
checkbox input "true"
type input "344 đường hùng vương, hồng bàng, hải phòng"
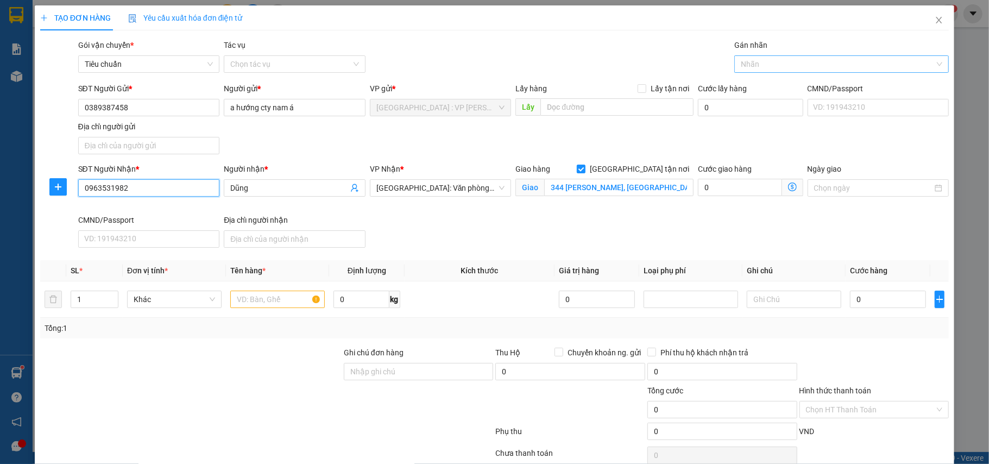
click at [769, 61] on div at bounding box center [836, 64] width 198 height 13
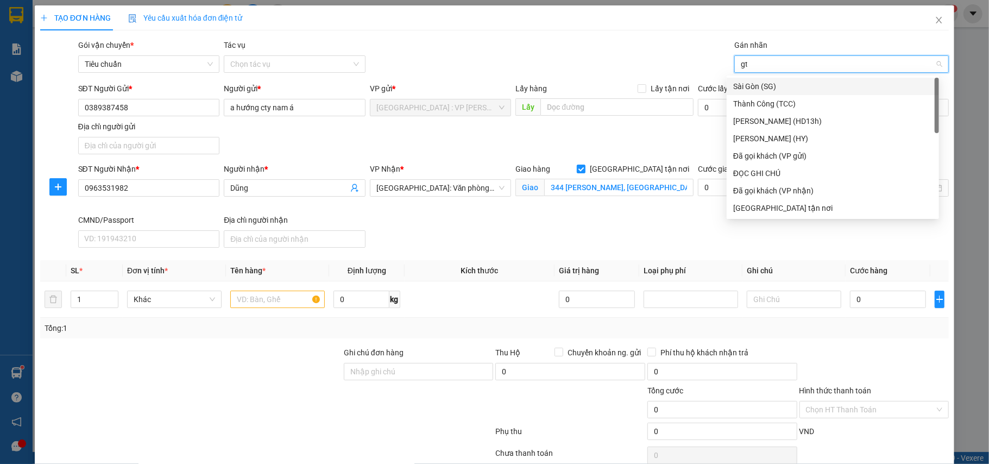
type input "gtn"
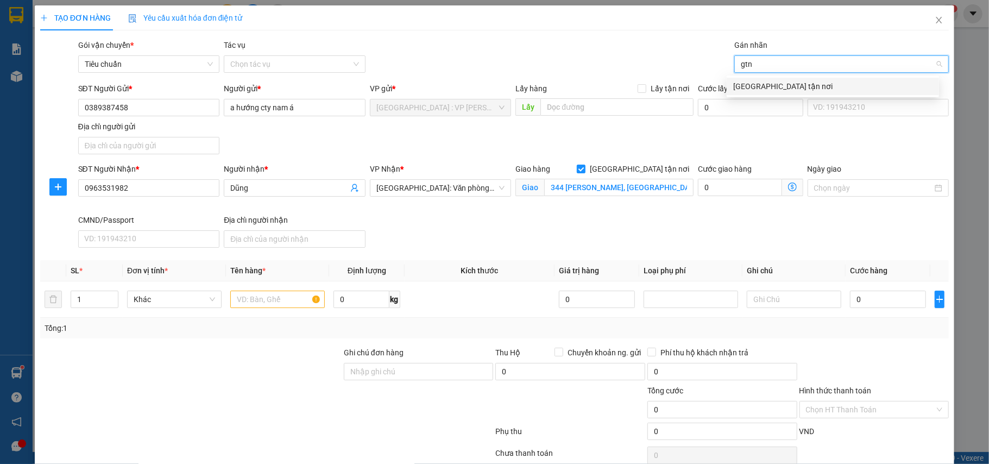
click at [760, 81] on div "[GEOGRAPHIC_DATA] tận nơi" at bounding box center [832, 86] width 199 height 12
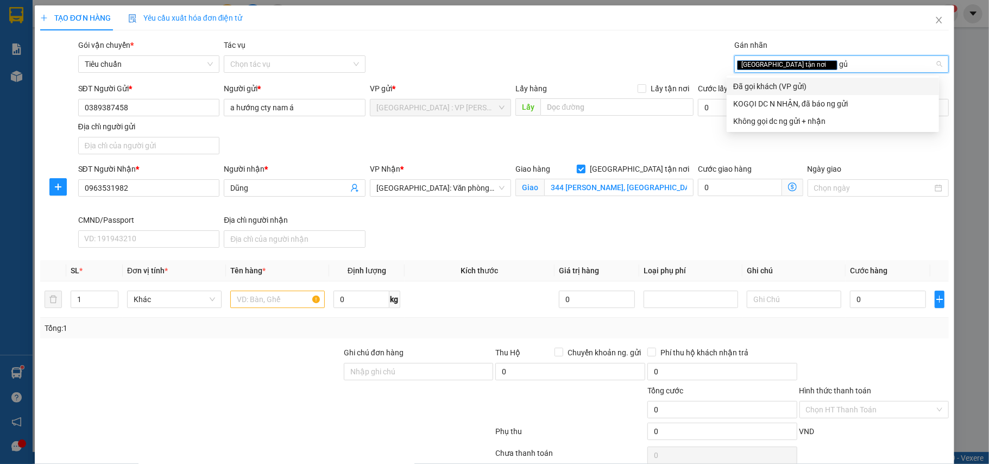
type input "gủi"
click at [761, 80] on div "Đã gọi khách (VP gửi)" at bounding box center [832, 86] width 199 height 12
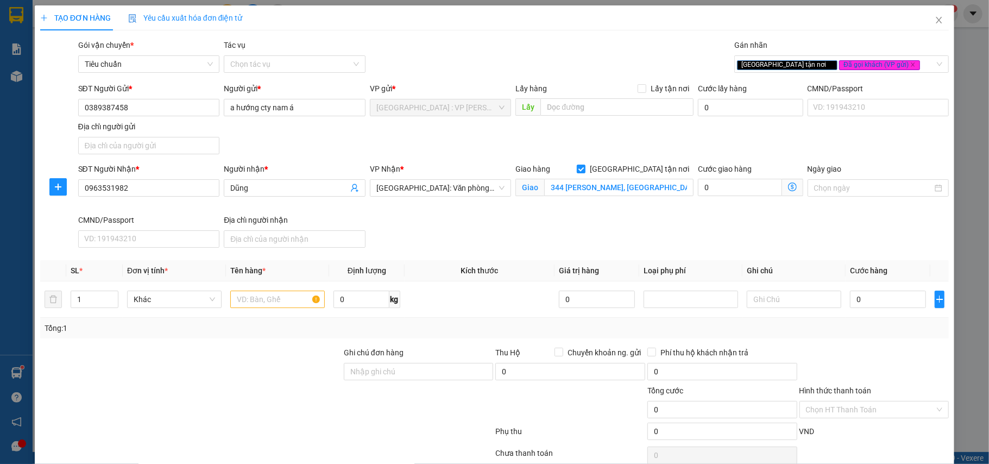
click at [660, 64] on div "Gói vận chuyển * Tiêu chuẩn Tác vụ Chọn tác vụ Gán nhãn Giao tận nơi Đã gọi k…" at bounding box center [513, 58] width 875 height 38
drag, startPoint x: 94, startPoint y: 295, endPoint x: 65, endPoint y: 301, distance: 29.8
click at [65, 301] on tr "1 Khác 0 kg 0 0" at bounding box center [494, 299] width 909 height 36
click at [377, 296] on input "0" at bounding box center [360, 298] width 55 height 17
type input "197"
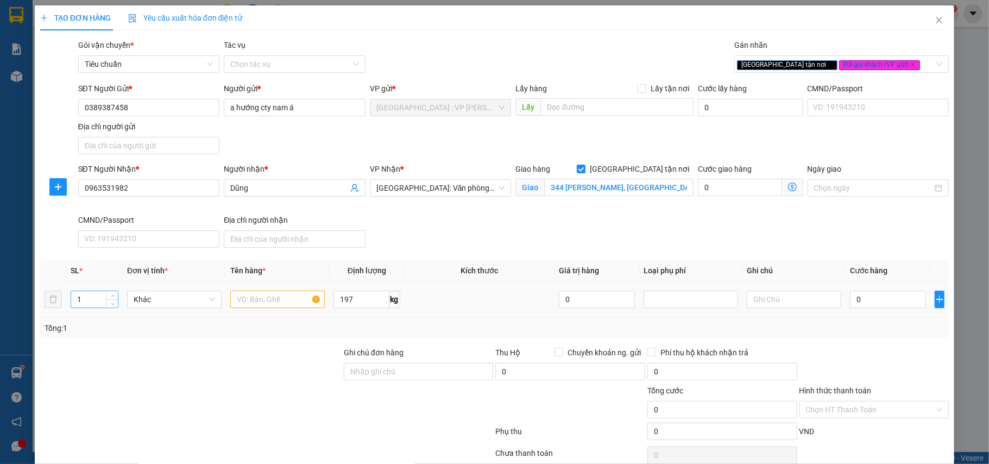
click at [90, 296] on input "1" at bounding box center [94, 299] width 47 height 16
click at [257, 302] on input "text" at bounding box center [277, 298] width 94 height 17
type input "5 kiện bọc tải+"
drag, startPoint x: 85, startPoint y: 294, endPoint x: 68, endPoint y: 298, distance: 17.3
click at [68, 298] on td "1" at bounding box center [94, 299] width 56 height 36
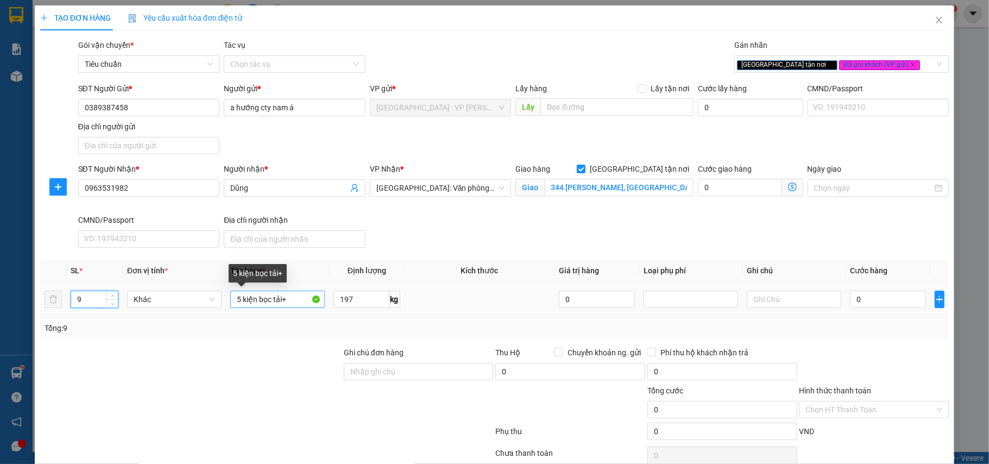
type input "9"
click at [303, 301] on input "5 kiện bọc tải+" at bounding box center [277, 298] width 94 height 17
type input "5 kiện bọc tải+1 kiện carton+3 kiện bọc nilon"
click at [211, 372] on div at bounding box center [191, 365] width 304 height 38
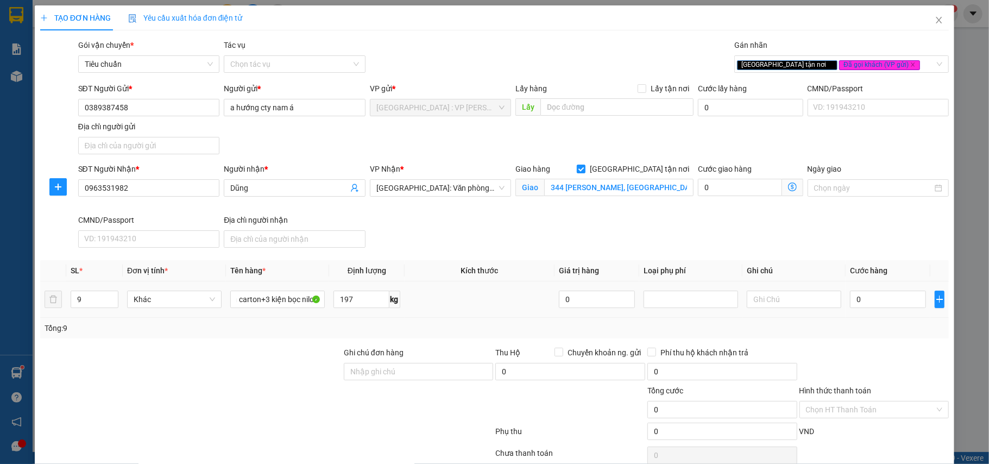
scroll to position [0, 0]
click at [618, 183] on input "344 đường hùng vương, hồng bàng, hải phòng" at bounding box center [618, 187] width 149 height 17
click at [865, 296] on input "0" at bounding box center [888, 298] width 76 height 17
type input "4"
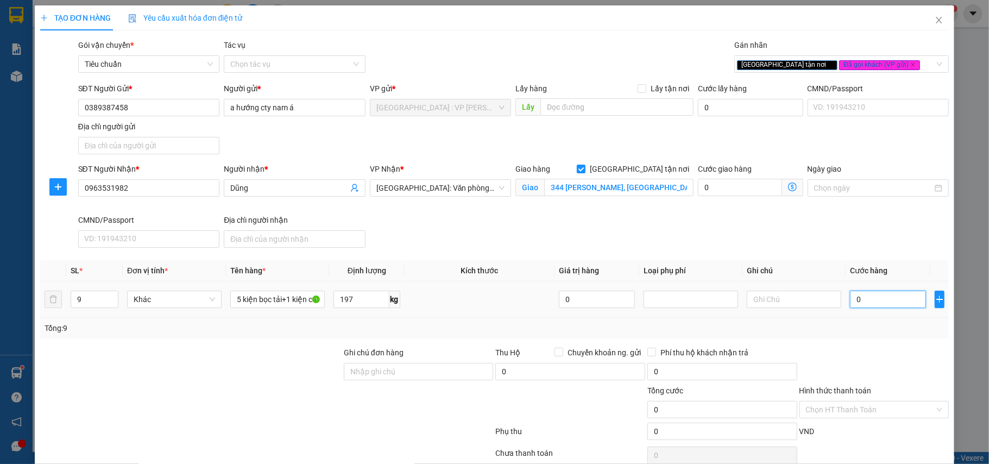
type input "4"
type input "44"
type input "440"
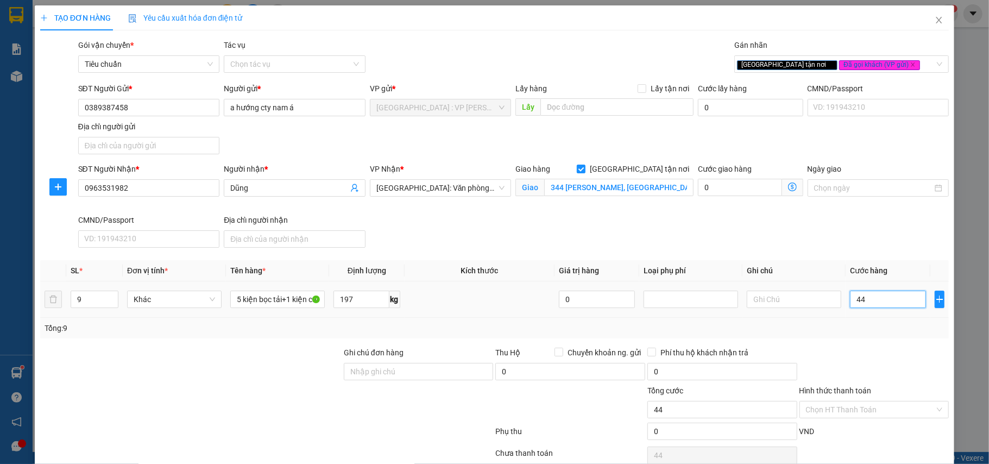
type input "440"
type input "4.400"
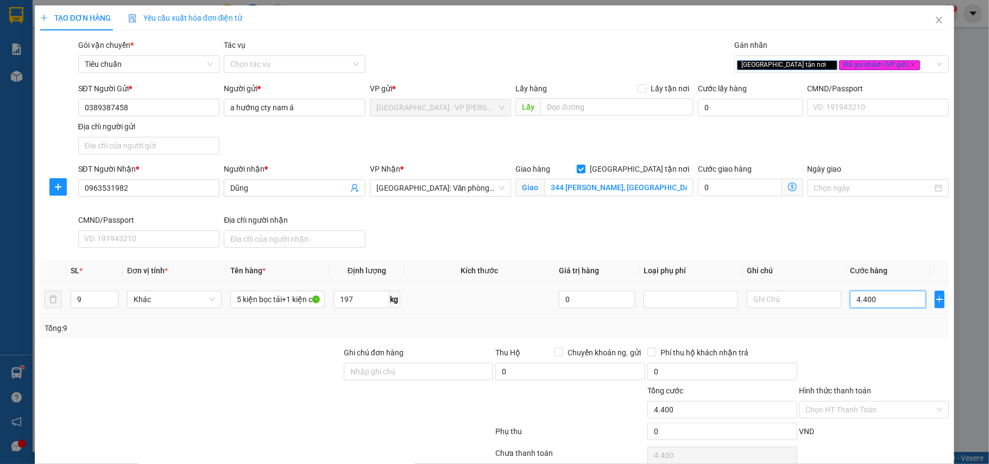
type input "44.000"
type input "440.000"
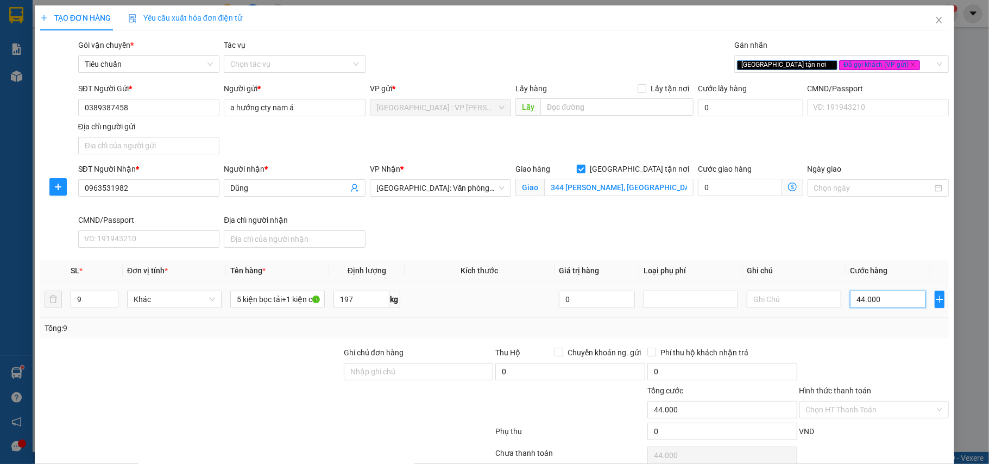
type input "440.000"
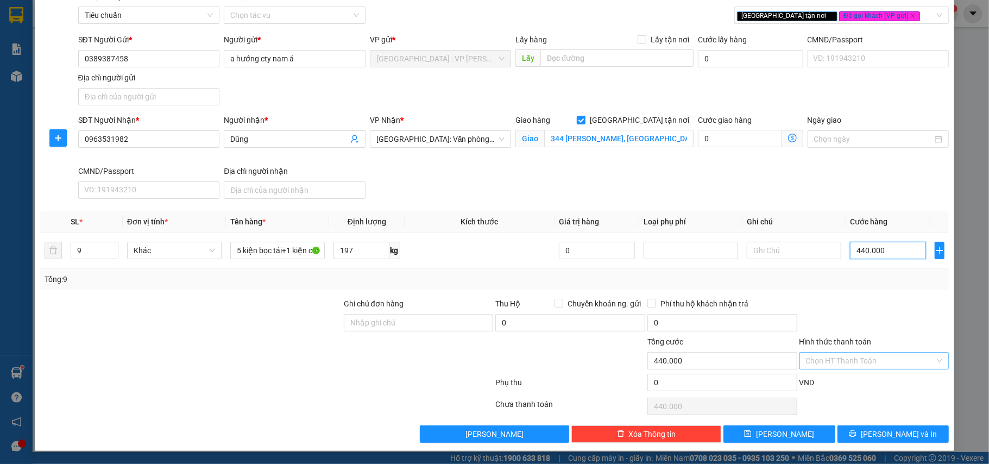
type input "440.000"
click at [859, 357] on input "Hình thức thanh toán" at bounding box center [870, 360] width 129 height 16
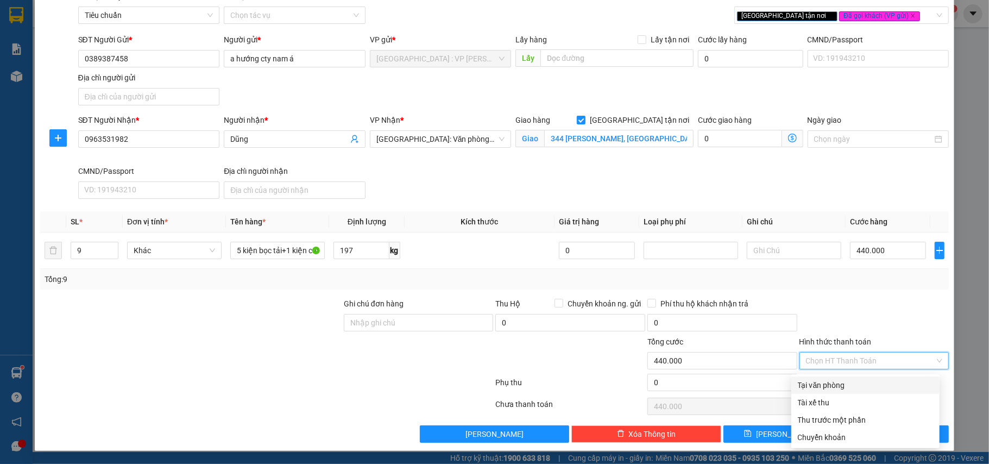
click at [820, 380] on div "Tại văn phòng" at bounding box center [865, 385] width 135 height 12
type input "0"
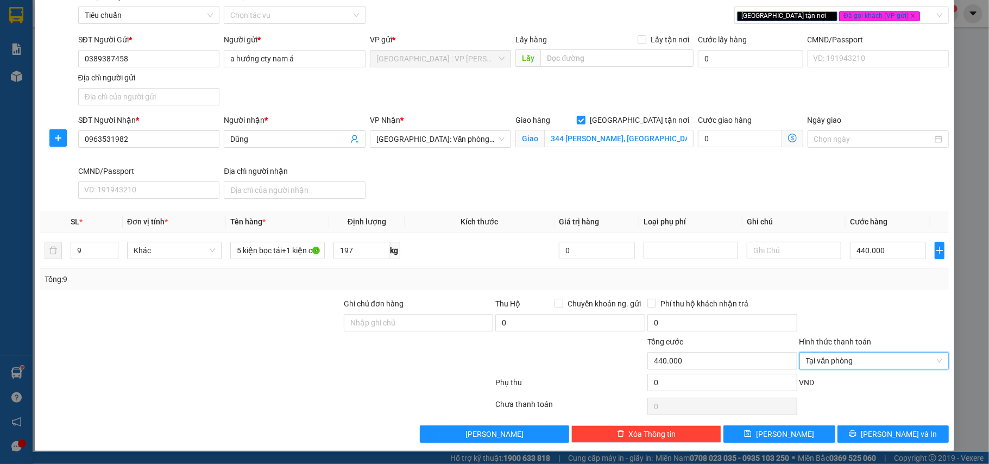
click at [851, 309] on div at bounding box center [874, 317] width 152 height 38
drag, startPoint x: 899, startPoint y: 426, endPoint x: 818, endPoint y: 391, distance: 88.5
click at [899, 427] on button "[PERSON_NAME] và In" at bounding box center [893, 433] width 112 height 17
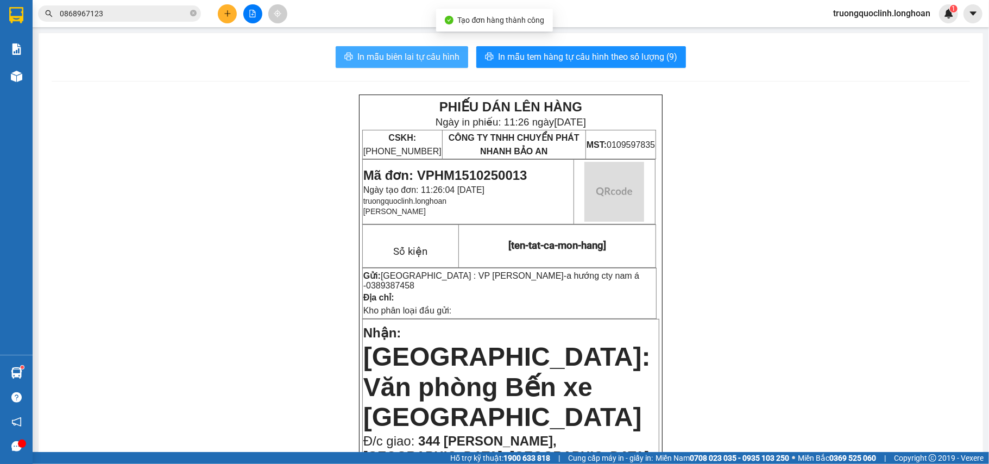
click at [403, 61] on span "In mẫu biên lai tự cấu hình" at bounding box center [408, 57] width 102 height 14
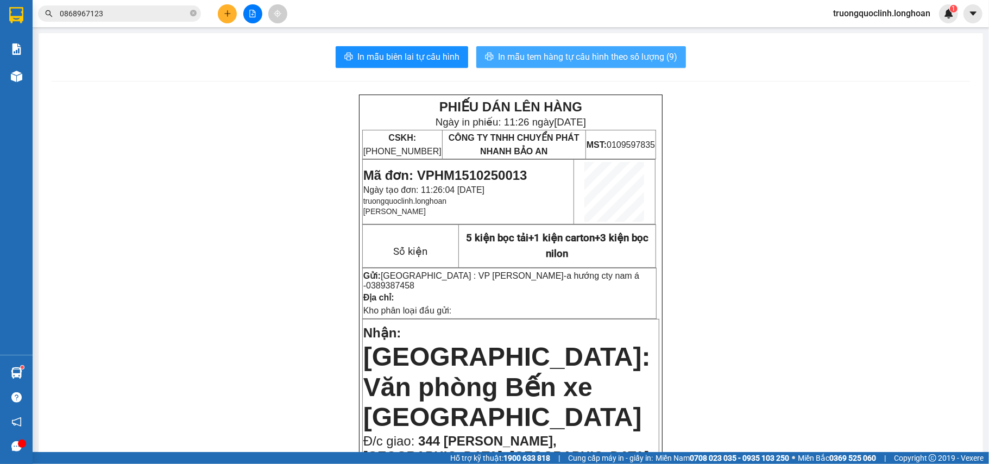
click at [570, 55] on span "In mẫu tem hàng tự cấu hình theo số lượng (9)" at bounding box center [587, 57] width 179 height 14
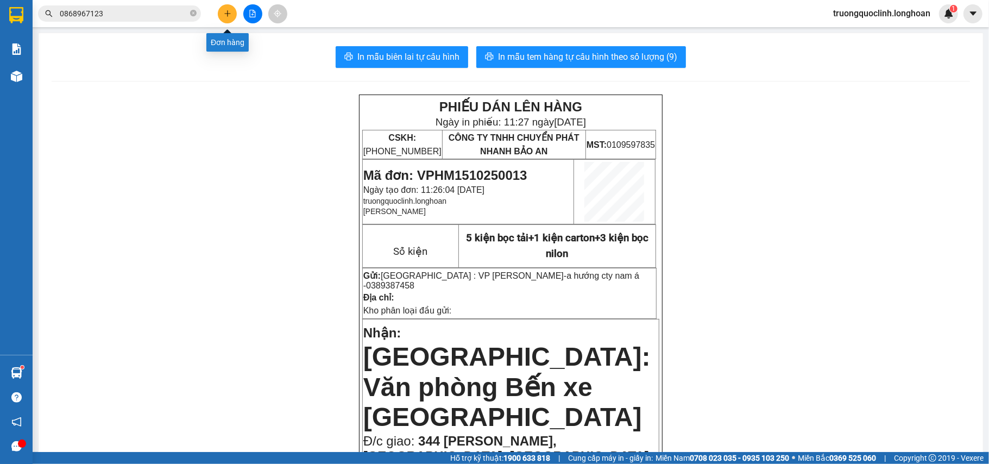
click at [229, 8] on button at bounding box center [227, 13] width 19 height 19
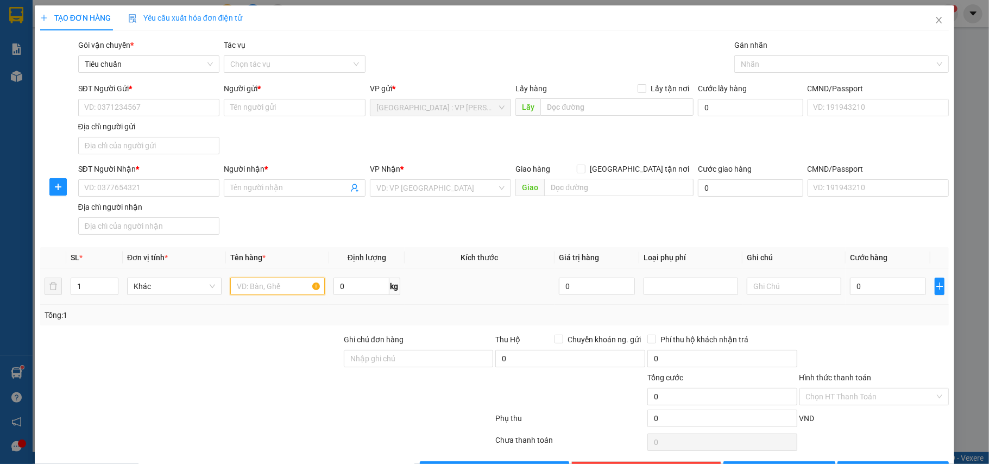
drag, startPoint x: 285, startPoint y: 288, endPoint x: 290, endPoint y: 291, distance: 6.3
click at [285, 289] on input "text" at bounding box center [277, 285] width 94 height 17
type input "1 kiện carton"
click at [372, 292] on input "0" at bounding box center [360, 285] width 55 height 17
type input "27"
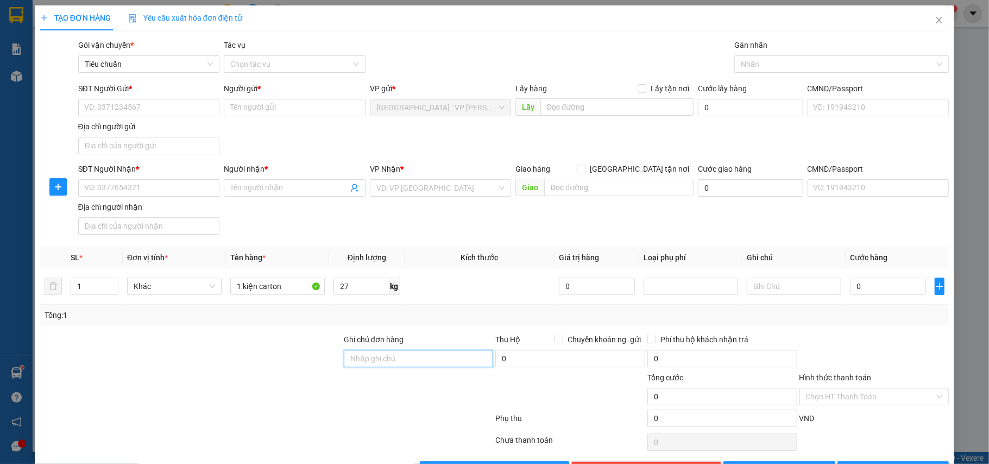
click at [435, 362] on input "Ghi chú đơn hàng" at bounding box center [419, 358] width 150 height 17
type input "nhận nguyên kiện,giao nguyên kiện,bể vỡ k đền"
click at [185, 109] on input "SĐT Người Gửi *" at bounding box center [149, 107] width 142 height 17
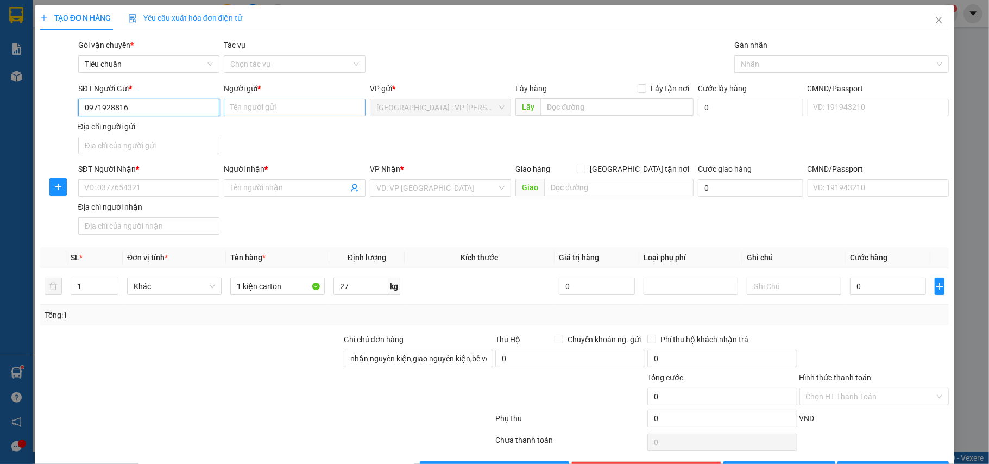
type input "0971928816"
click at [307, 111] on input "Người gửi *" at bounding box center [295, 107] width 142 height 17
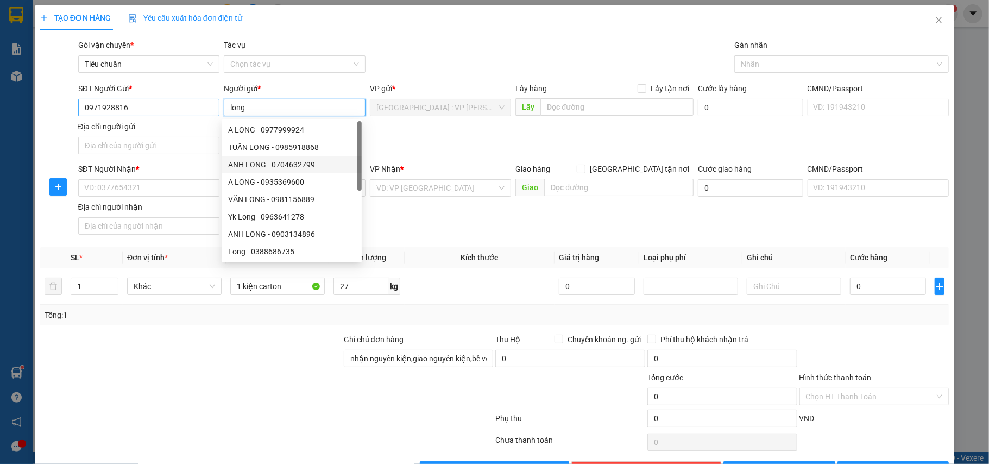
type input "long"
click at [159, 106] on input "0971928816" at bounding box center [149, 107] width 142 height 17
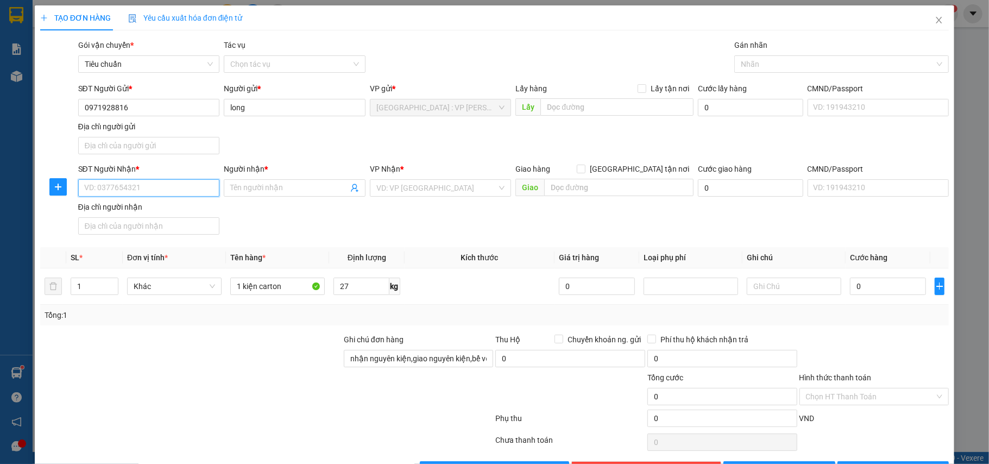
click at [166, 188] on input "SĐT Người Nhận *" at bounding box center [149, 187] width 142 height 17
paste input "0971928816"
type input "0971928816"
click at [252, 192] on input "Người nhận *" at bounding box center [289, 188] width 118 height 12
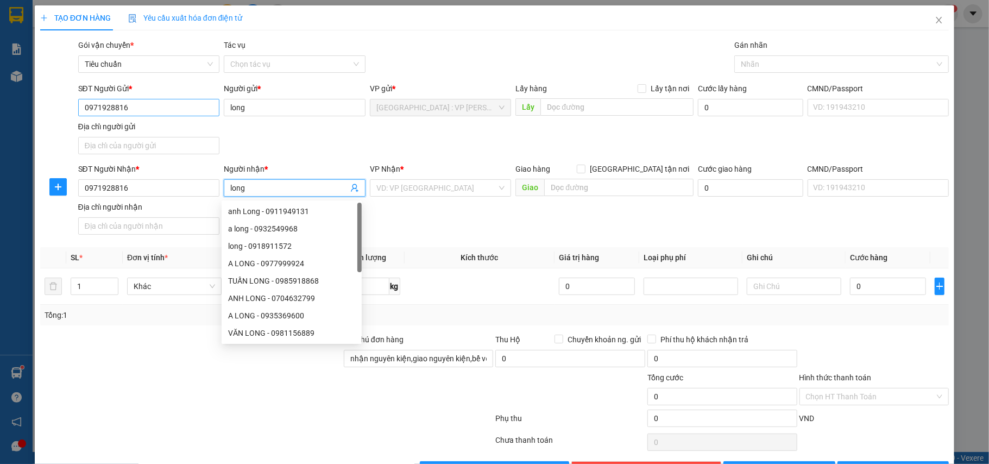
type input "long"
click at [131, 109] on input "0971928816" at bounding box center [149, 107] width 142 height 17
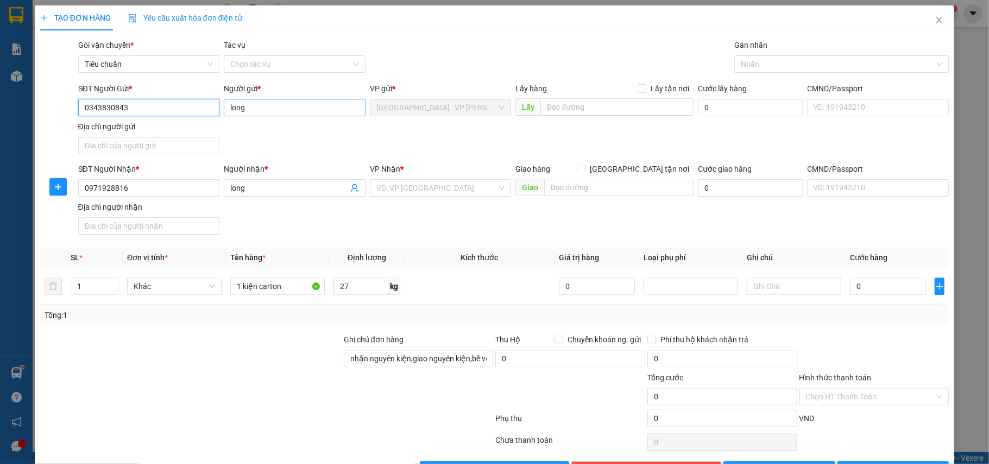
type input "0343830843"
click at [272, 109] on input "long" at bounding box center [295, 107] width 142 height 17
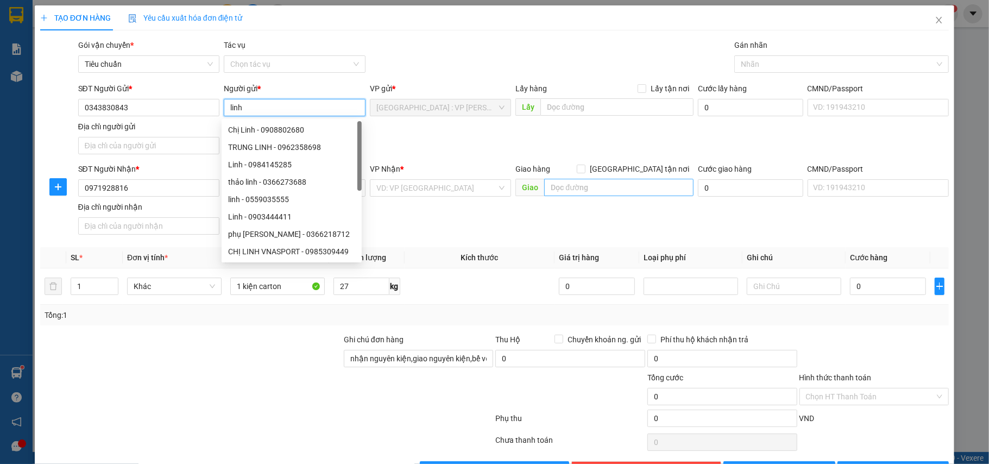
type input "linh"
click at [550, 181] on input "text" at bounding box center [618, 187] width 149 height 17
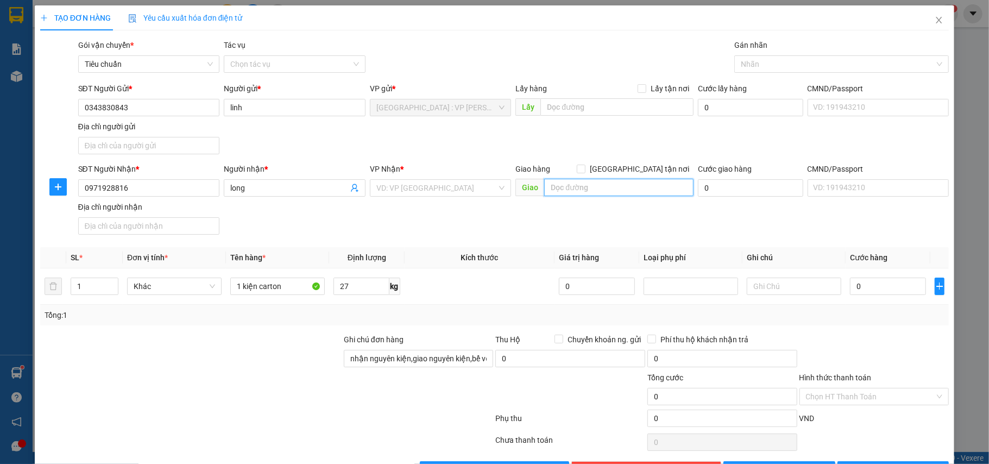
click at [587, 190] on input "text" at bounding box center [618, 187] width 149 height 17
click at [639, 180] on input "35 trần hưng đạo,đại phúc" at bounding box center [618, 187] width 149 height 17
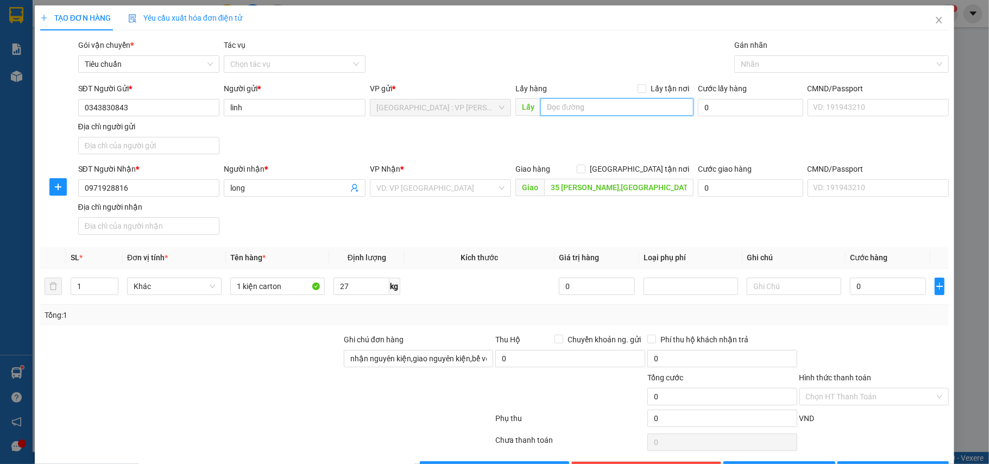
click at [610, 116] on input "text" at bounding box center [616, 106] width 153 height 17
click at [671, 190] on input "35 trần hưng đạo,đại phúc" at bounding box center [618, 187] width 149 height 17
type input "35 trần hưng đạo,đại phúc,tp bắc ninh"
click at [639, 172] on span "[GEOGRAPHIC_DATA] tận nơi" at bounding box center [639, 169] width 108 height 12
click at [584, 172] on input "[GEOGRAPHIC_DATA] tận nơi" at bounding box center [581, 169] width 8 height 8
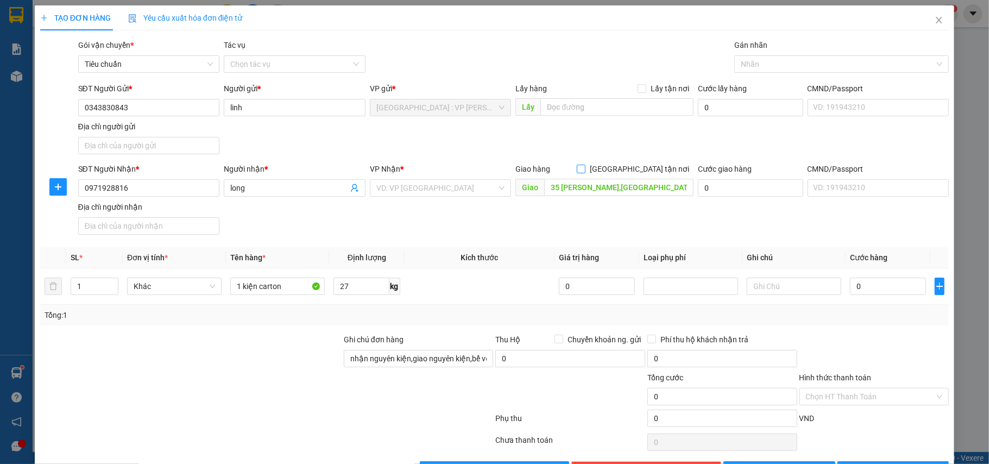
checkbox input "true"
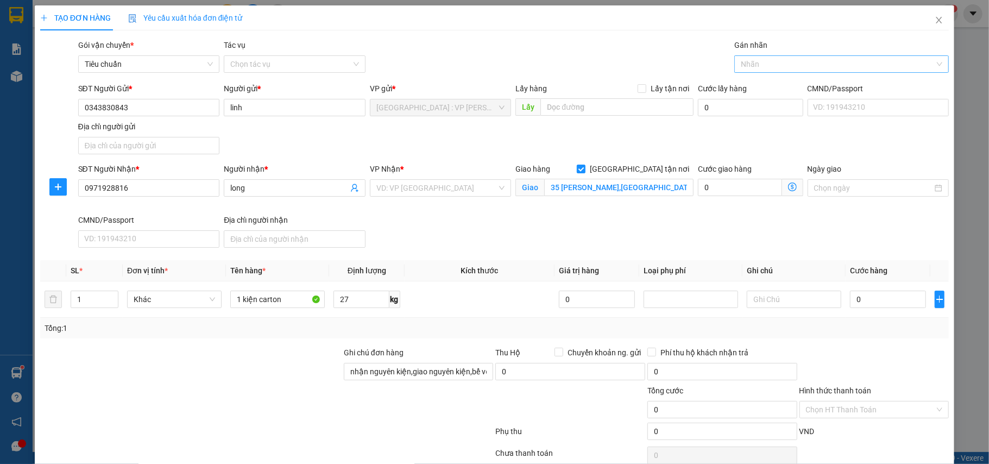
click at [774, 60] on div at bounding box center [836, 64] width 198 height 13
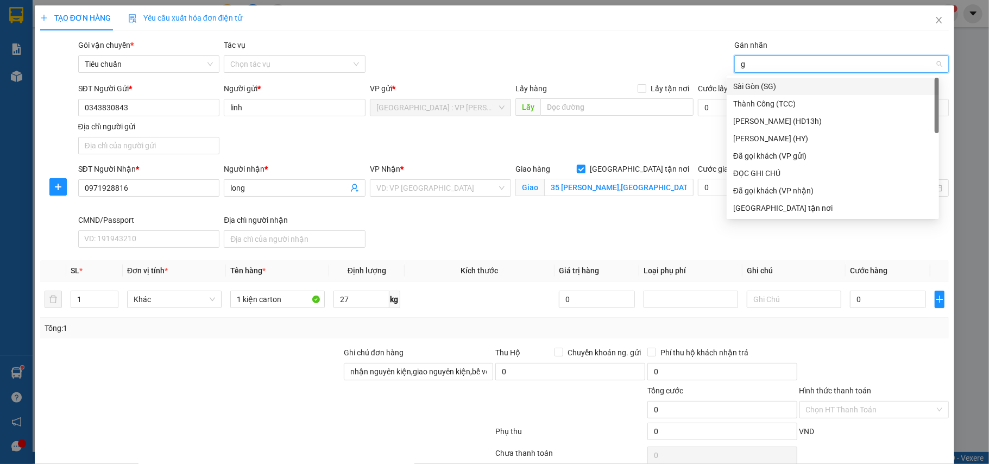
type input "gt"
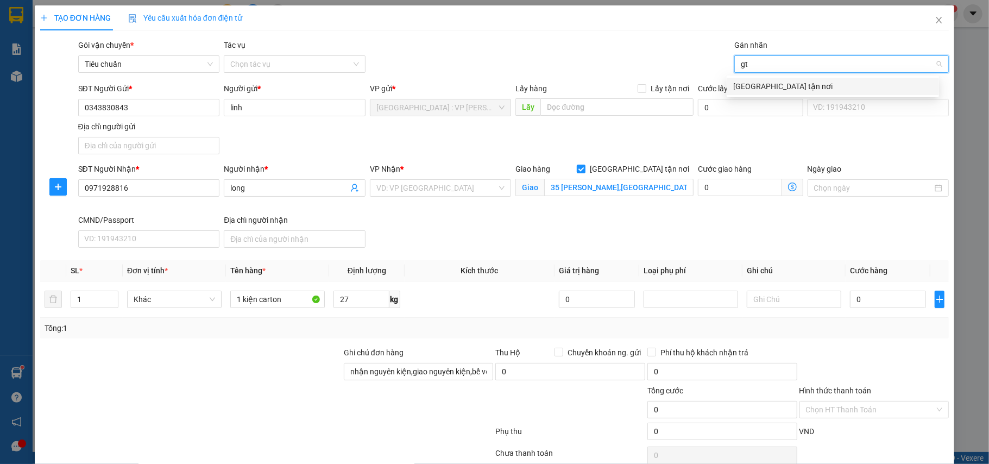
click at [763, 83] on div "[GEOGRAPHIC_DATA] tận nơi" at bounding box center [832, 86] width 199 height 12
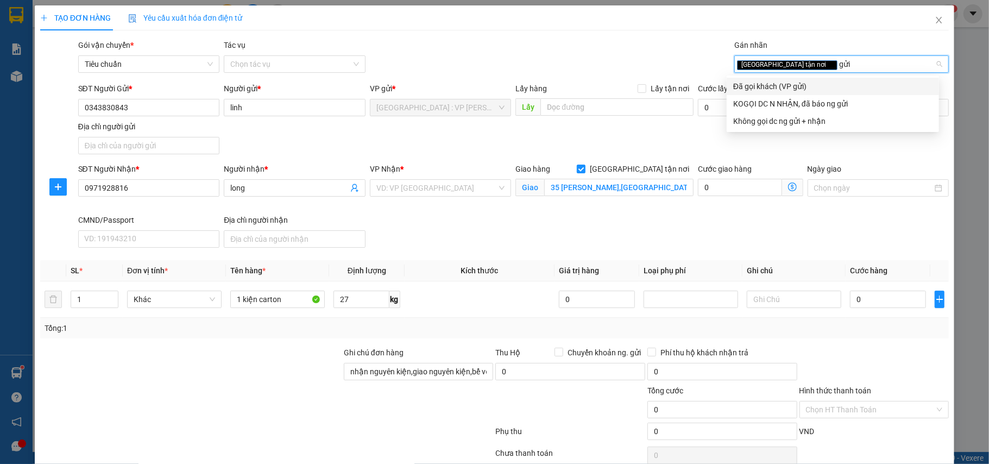
type input "gửi"
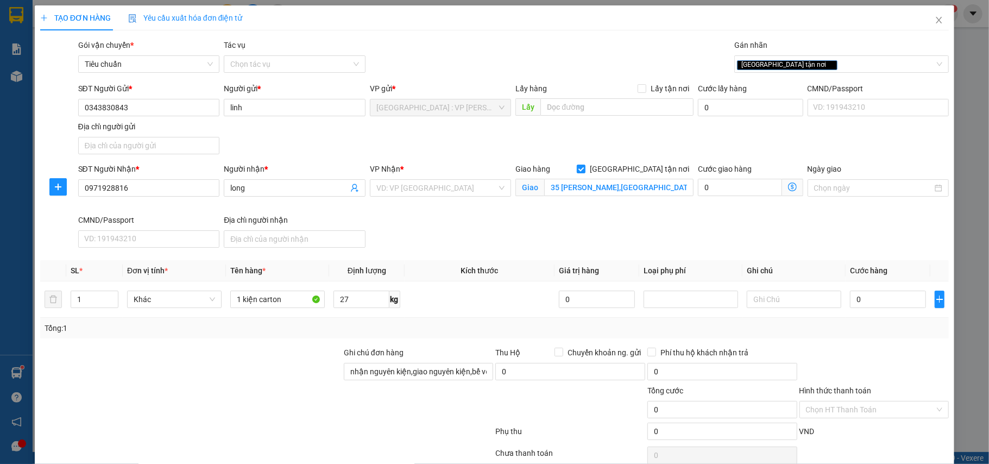
drag, startPoint x: 780, startPoint y: 77, endPoint x: 709, endPoint y: 74, distance: 71.7
click at [778, 78] on body "Kết quả tìm kiếm ( 1 ) Bộ lọc Mã ĐH Trạng thái Món hàng Thu hộ Tổng cước Chưa c…" at bounding box center [494, 232] width 989 height 464
click at [811, 58] on div "[GEOGRAPHIC_DATA] tận nơi" at bounding box center [836, 64] width 198 height 13
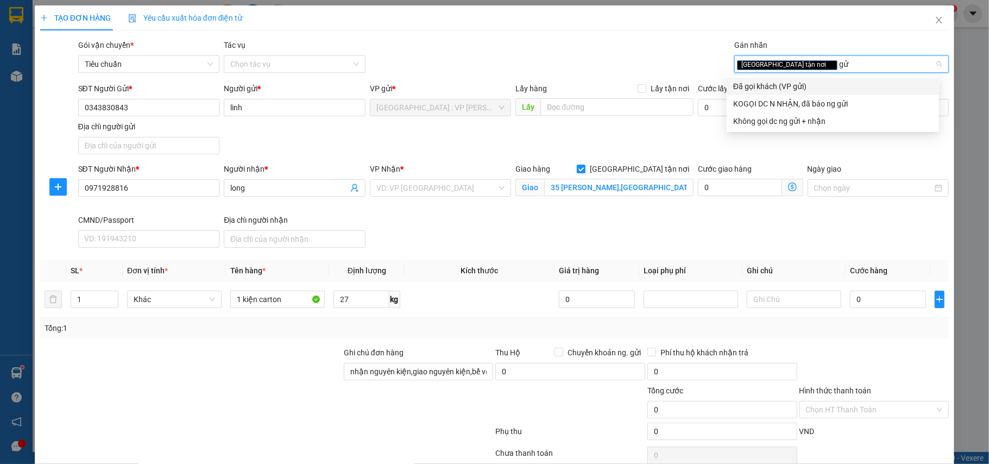
type input "gửi"
click at [793, 84] on div "Đã gọi khách (VP gửi)" at bounding box center [832, 86] width 199 height 12
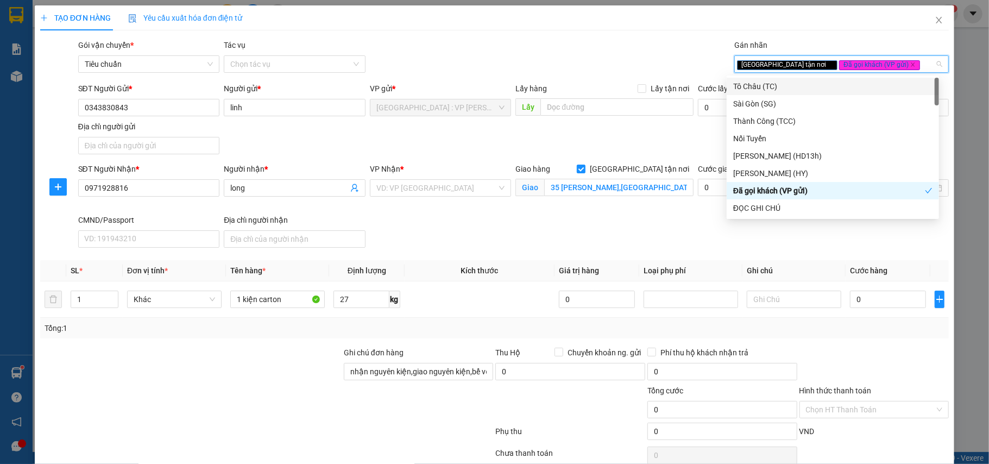
drag, startPoint x: 599, startPoint y: 52, endPoint x: 458, endPoint y: 46, distance: 141.3
click at [583, 52] on div "Gói vận chuyển * Tiêu chuẩn Tác vụ Chọn tác vụ Gán nhãn Giao tận nơi Đã gọi k…" at bounding box center [513, 58] width 875 height 38
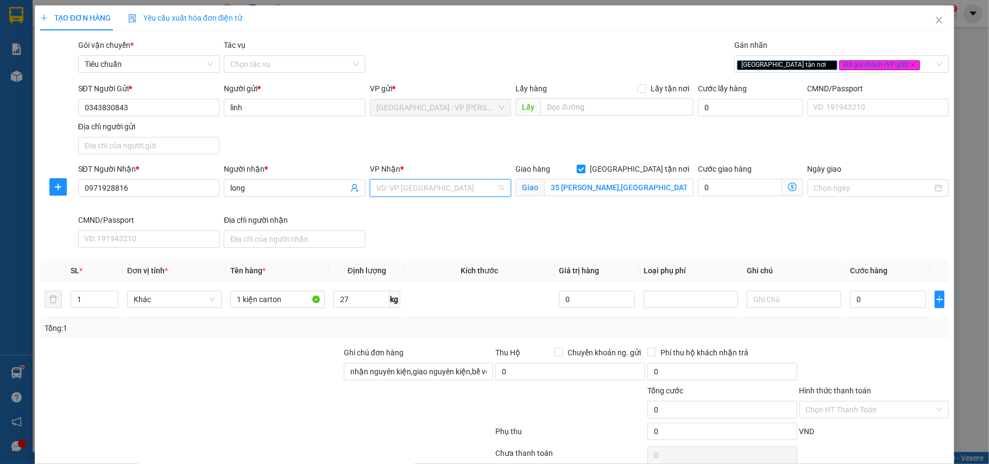
click at [461, 187] on input "search" at bounding box center [436, 188] width 121 height 16
type input "văn đỉ"
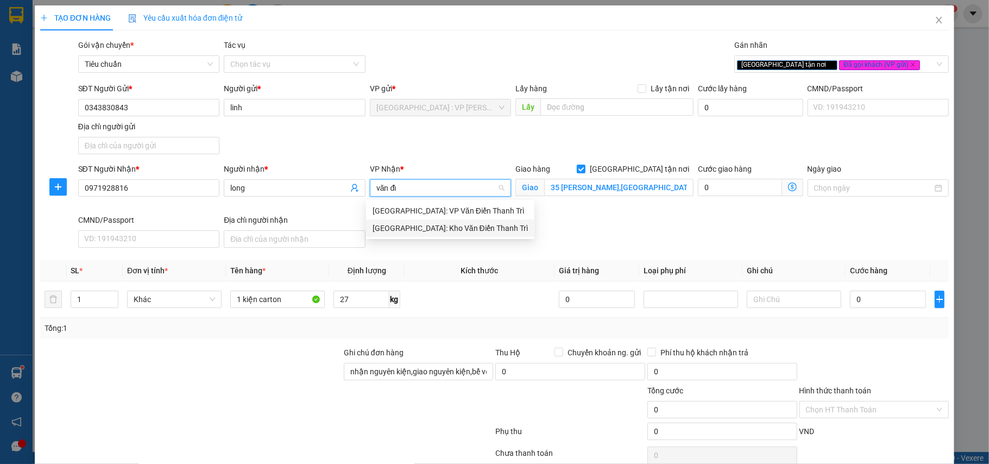
drag, startPoint x: 459, startPoint y: 225, endPoint x: 455, endPoint y: 128, distance: 96.7
click at [459, 224] on div "[GEOGRAPHIC_DATA]: Kho Văn Điển Thanh Trì" at bounding box center [449, 228] width 155 height 12
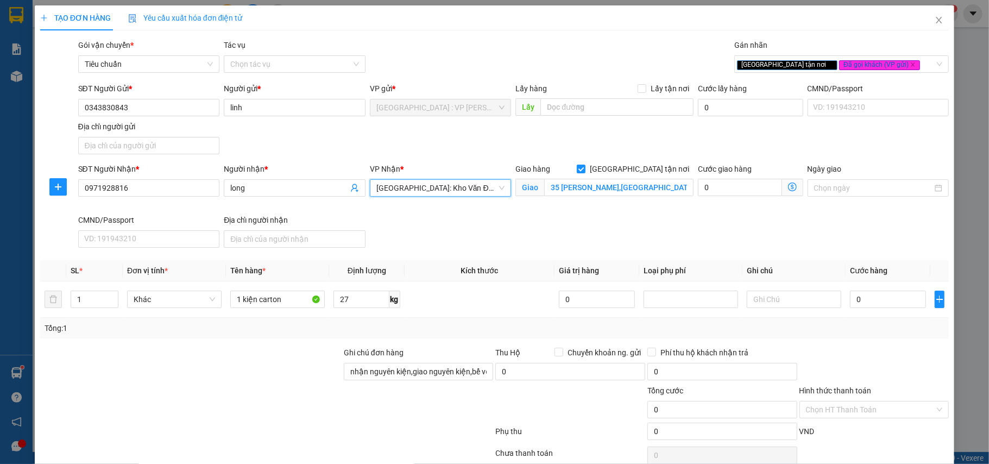
drag, startPoint x: 453, startPoint y: 120, endPoint x: 460, endPoint y: 122, distance: 7.8
click at [453, 119] on div "VP gửi * Hà Nội : VP Hoàng Mai" at bounding box center [441, 102] width 142 height 38
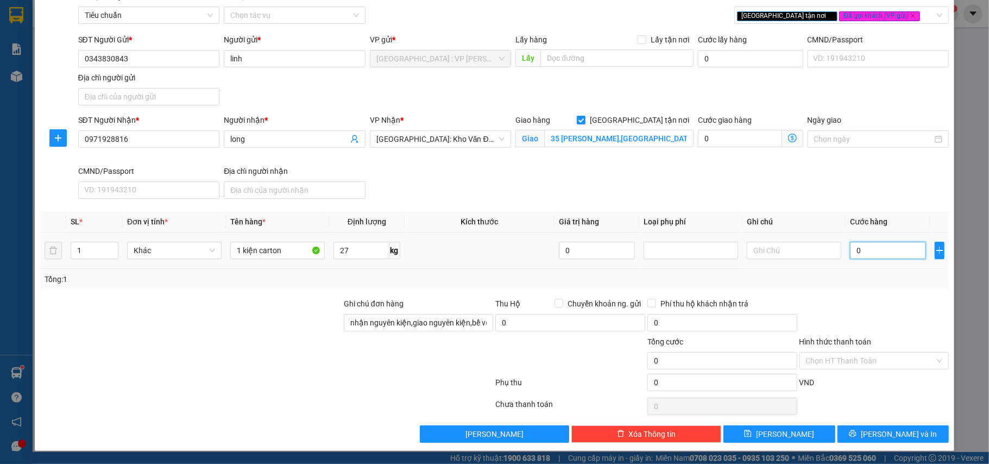
click at [880, 254] on input "0" at bounding box center [888, 250] width 76 height 17
type input "1"
type input "10"
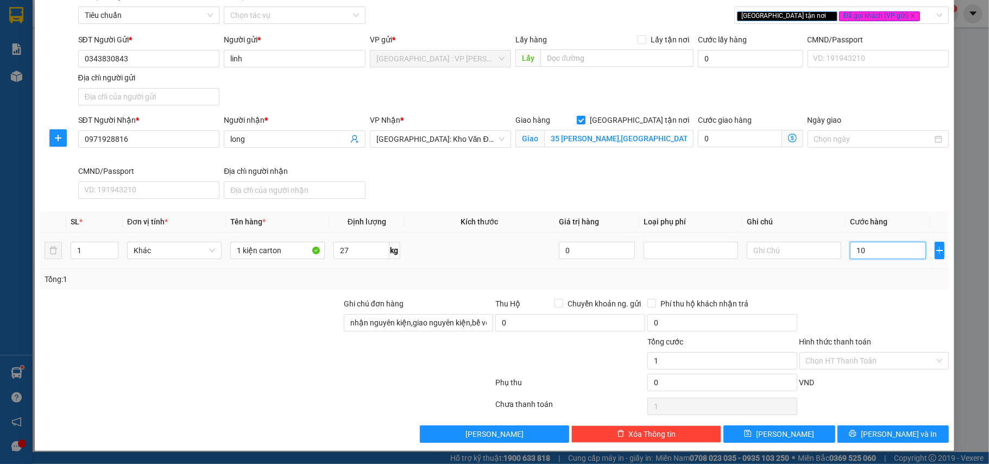
type input "10"
type input "100"
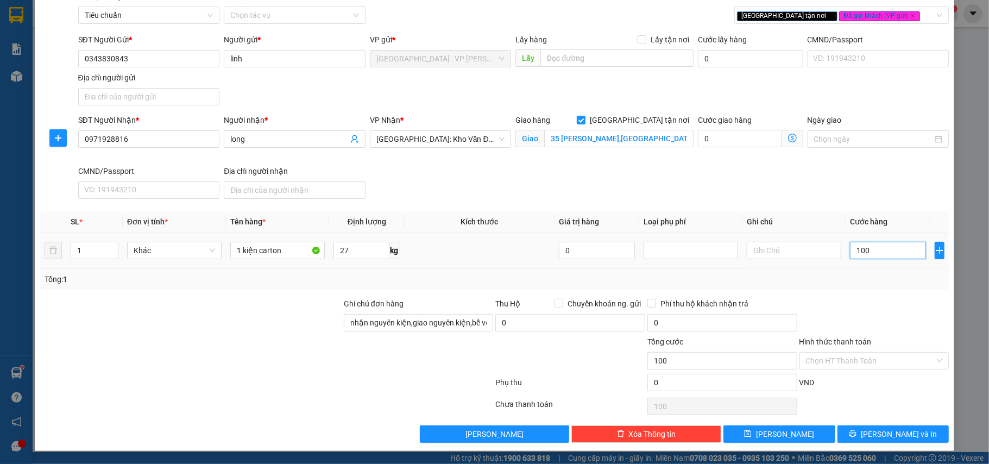
type input "1.000"
type input "10.000"
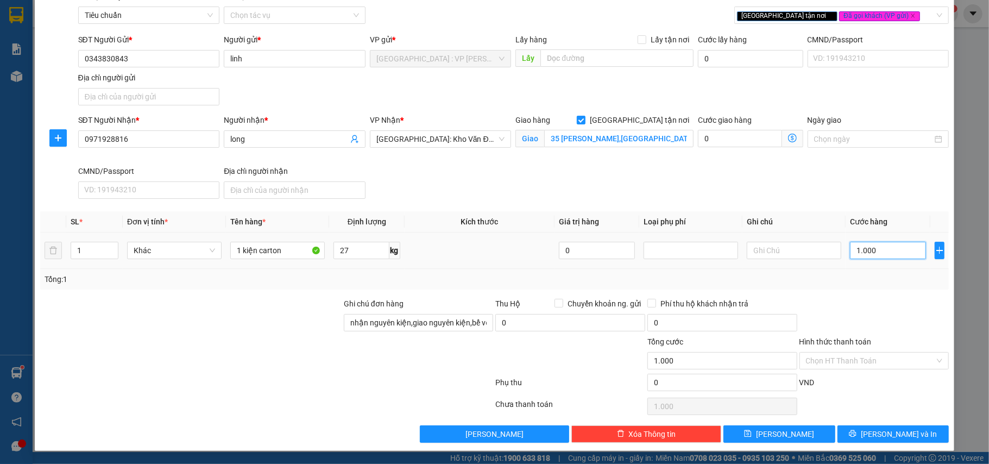
type input "10.000"
type input "100.000"
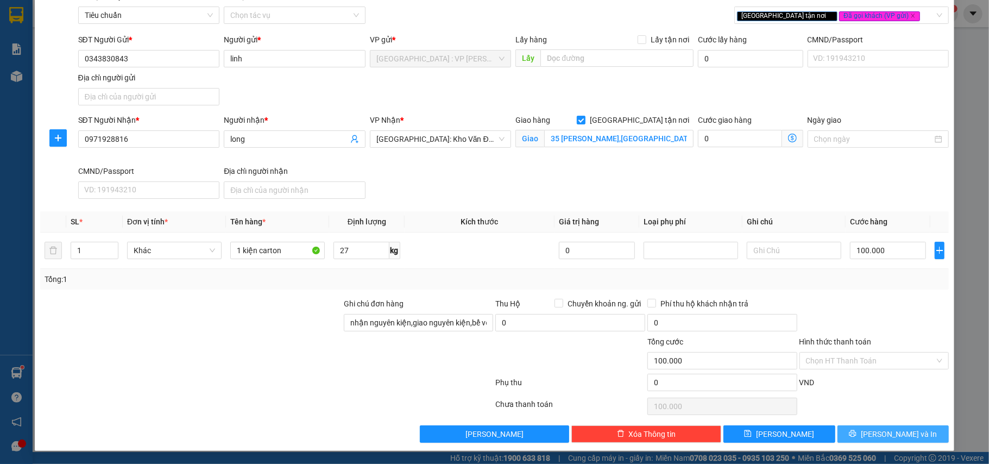
click at [854, 431] on button "[PERSON_NAME] và In" at bounding box center [893, 433] width 112 height 17
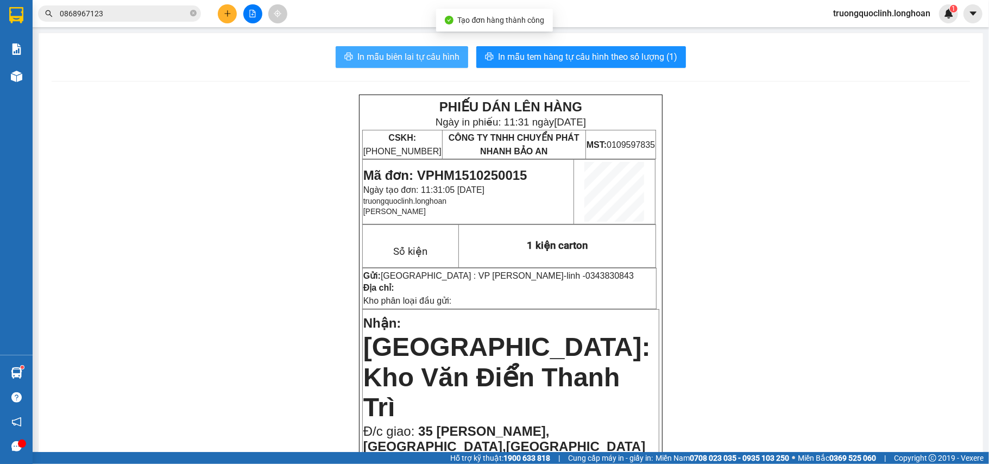
click at [420, 59] on span "In mẫu biên lai tự cấu hình" at bounding box center [408, 57] width 102 height 14
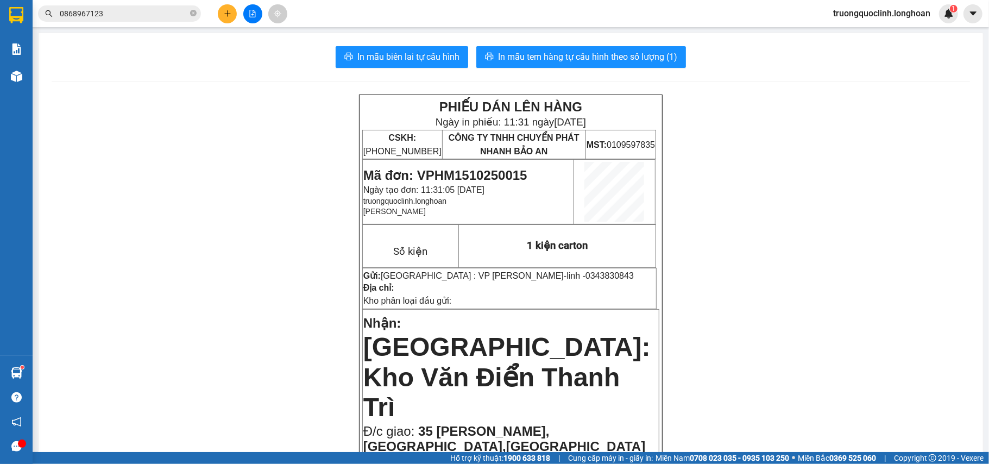
click at [489, 174] on span "Mã đơn: VPHM1510250015" at bounding box center [445, 175] width 164 height 15
copy span "VPHM1510250015"
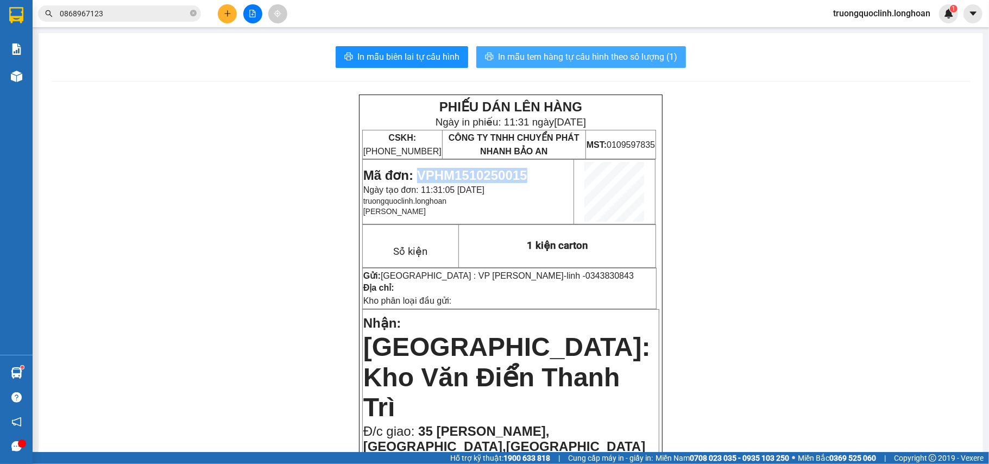
click at [610, 51] on span "In mẫu tem hàng tự cấu hình theo số lượng (1)" at bounding box center [587, 57] width 179 height 14
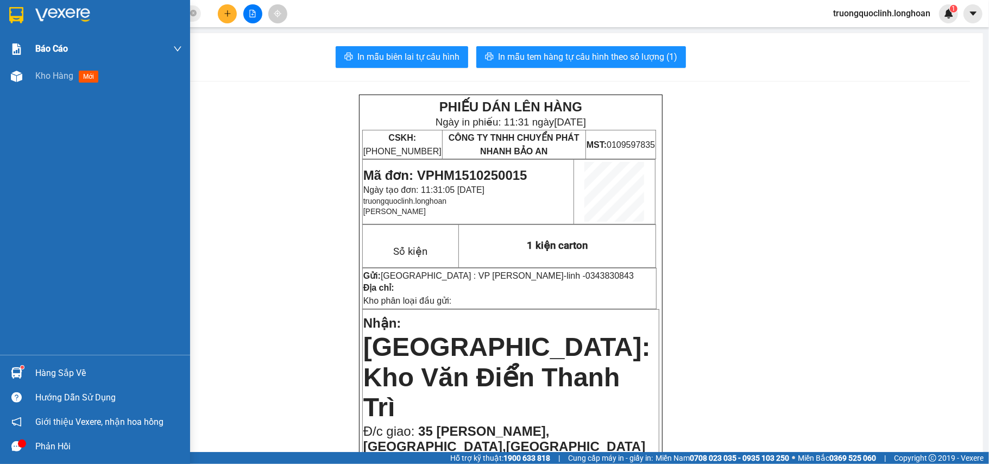
drag, startPoint x: 18, startPoint y: 9, endPoint x: 170, endPoint y: 59, distance: 160.2
click at [18, 9] on img at bounding box center [16, 15] width 14 height 16
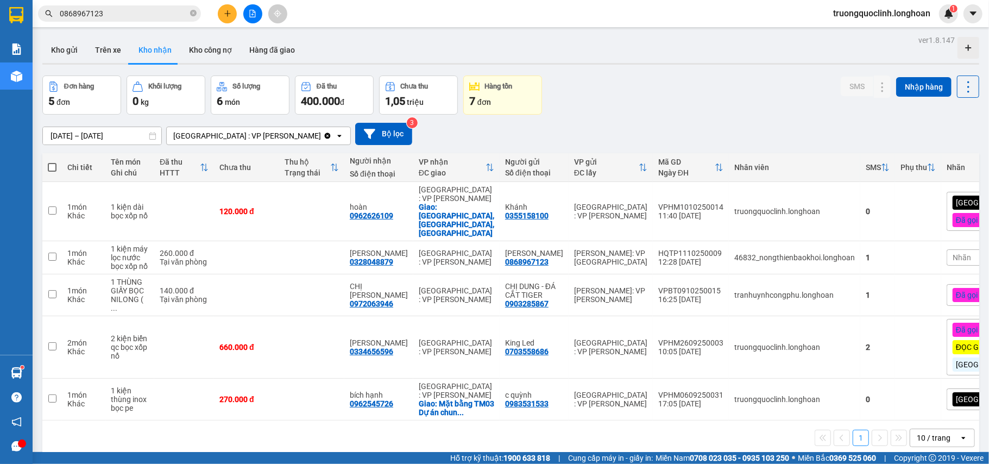
drag, startPoint x: 68, startPoint y: 48, endPoint x: 186, endPoint y: 74, distance: 120.0
click at [69, 49] on button "Kho gửi" at bounding box center [64, 50] width 44 height 26
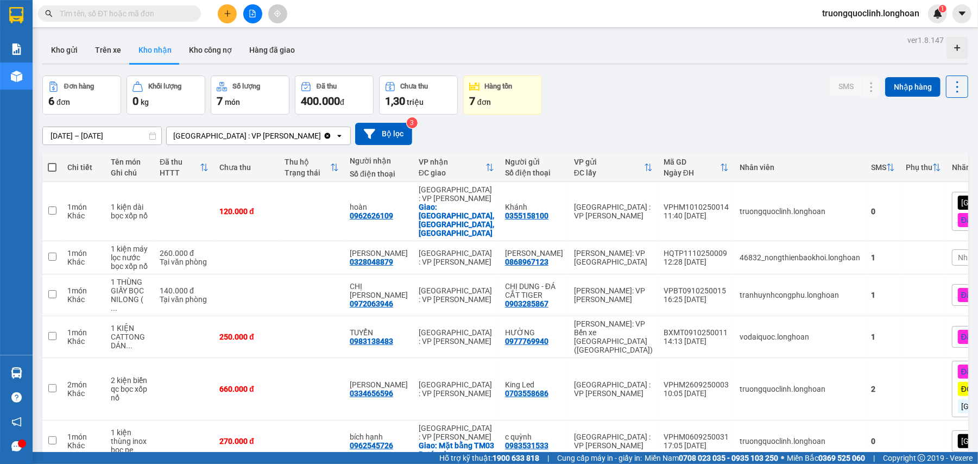
click at [161, 20] on span at bounding box center [119, 13] width 163 height 16
click at [156, 18] on input "text" at bounding box center [124, 14] width 128 height 12
paste input "VPHM1210250004"
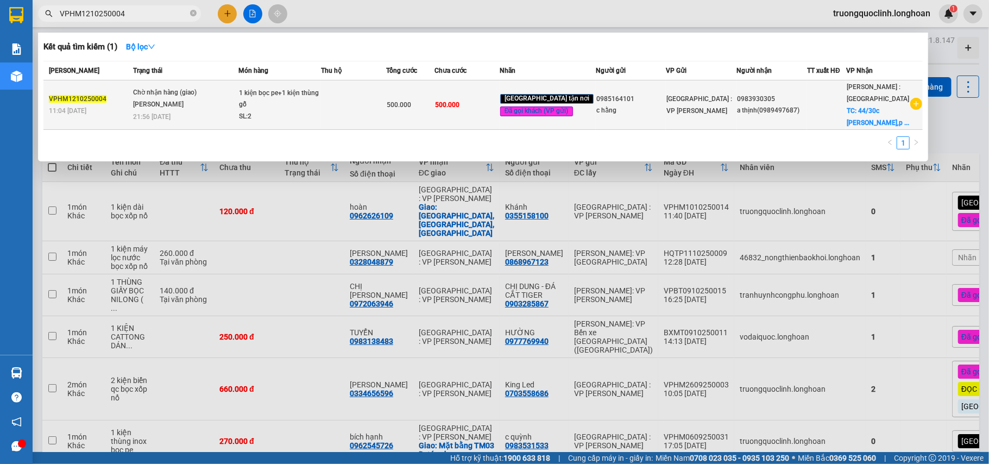
type input "VPHM1210250004"
click at [370, 99] on td at bounding box center [353, 104] width 65 height 49
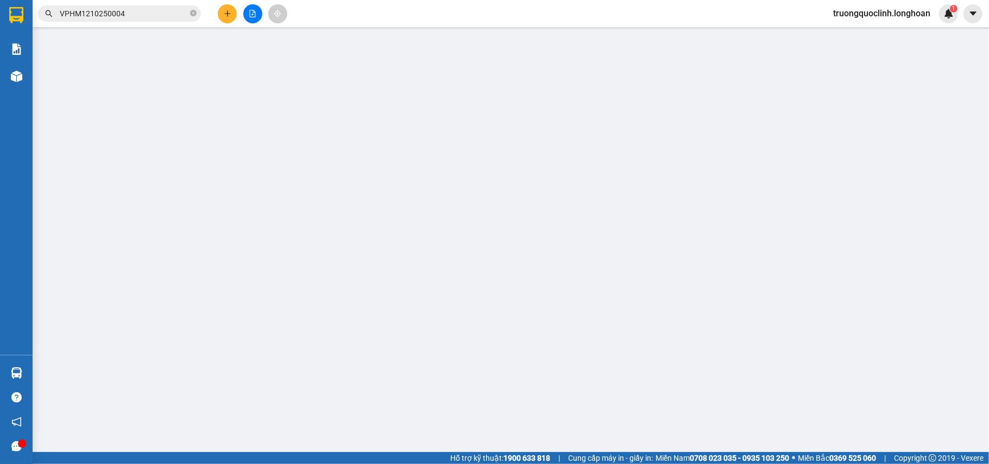
type input "0985164101"
type input "c hằng"
type input "0983930305"
type input "a thịnh(0989497687)"
checkbox input "true"
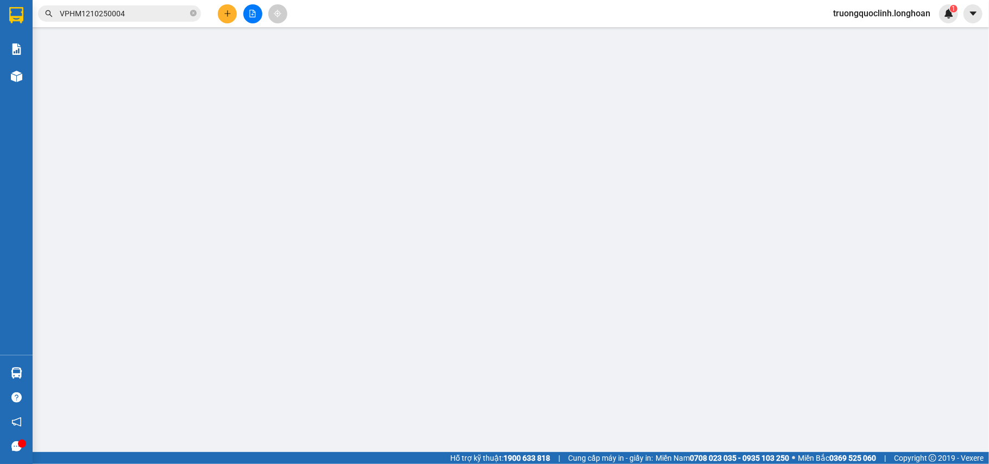
type input "44/30c [PERSON_NAME],p bình trị đông,[GEOGRAPHIC_DATA],[GEOGRAPHIC_DATA]"
type input "nhận nguyên kiện,giao nguyên kiện,bể vỡ k đền"
type input "0"
type input "500.000"
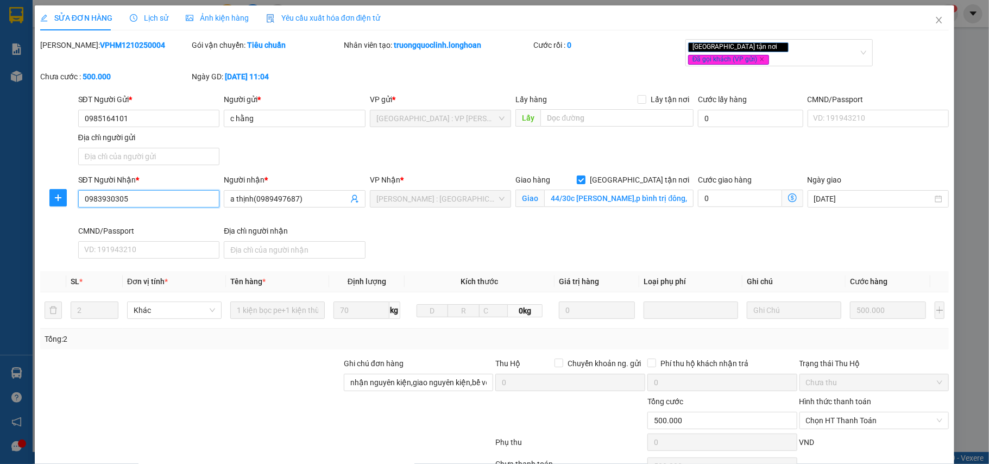
click at [161, 190] on input "0983930305" at bounding box center [149, 198] width 142 height 17
paste input "18877379"
type input "0918877379"
click at [328, 193] on input "a thịnh(0989497687)" at bounding box center [289, 199] width 118 height 12
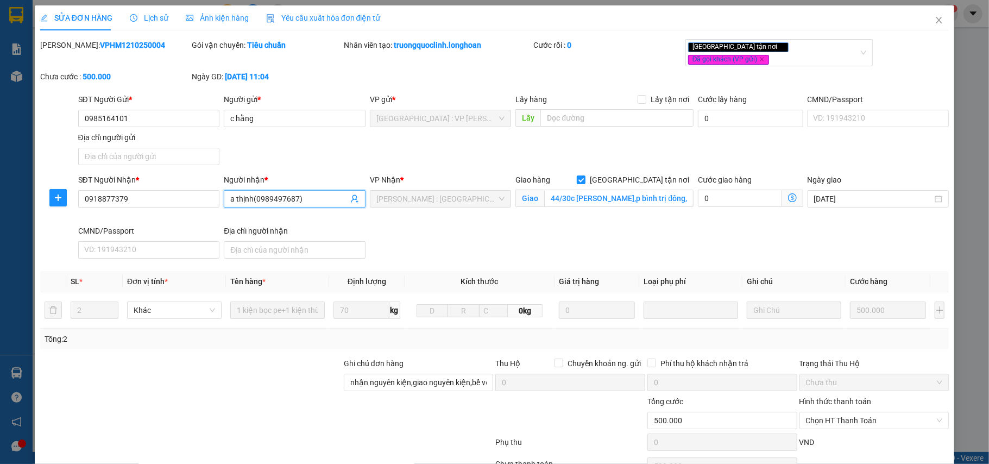
click at [328, 193] on input "a thịnh(0989497687)" at bounding box center [289, 199] width 118 height 12
type input "a nam"
click at [602, 189] on input "44/30c [PERSON_NAME],p bình trị đông,[GEOGRAPHIC_DATA],[GEOGRAPHIC_DATA]" at bounding box center [618, 197] width 149 height 17
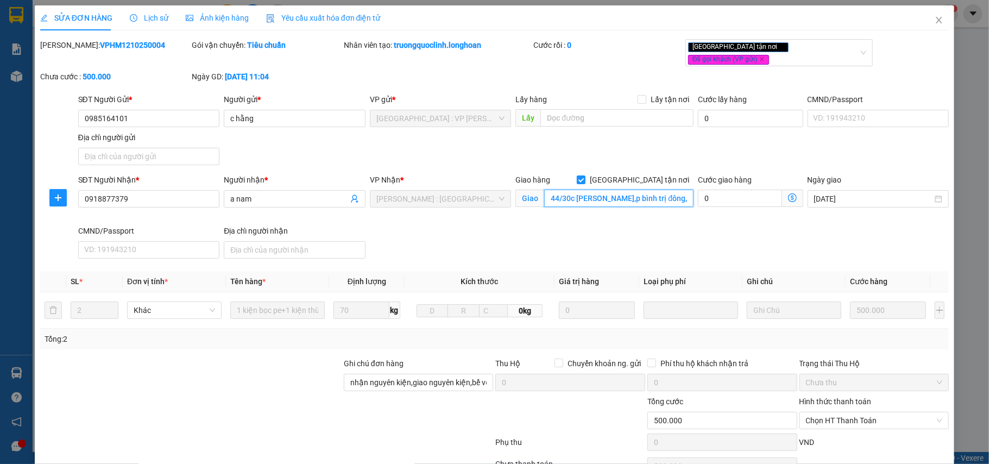
paste input "255 CMT8, [GEOGRAPHIC_DATA],[GEOGRAPHIC_DATA], [GEOGRAPHIC_DATA]"
type input "255 CMT8, [GEOGRAPHIC_DATA],[GEOGRAPHIC_DATA], [GEOGRAPHIC_DATA]"
click at [670, 132] on div "SĐT Người Gửi * 0985164101 Người gửi * c hằng VP gửi * [GEOGRAPHIC_DATA] : VP […" at bounding box center [513, 131] width 875 height 76
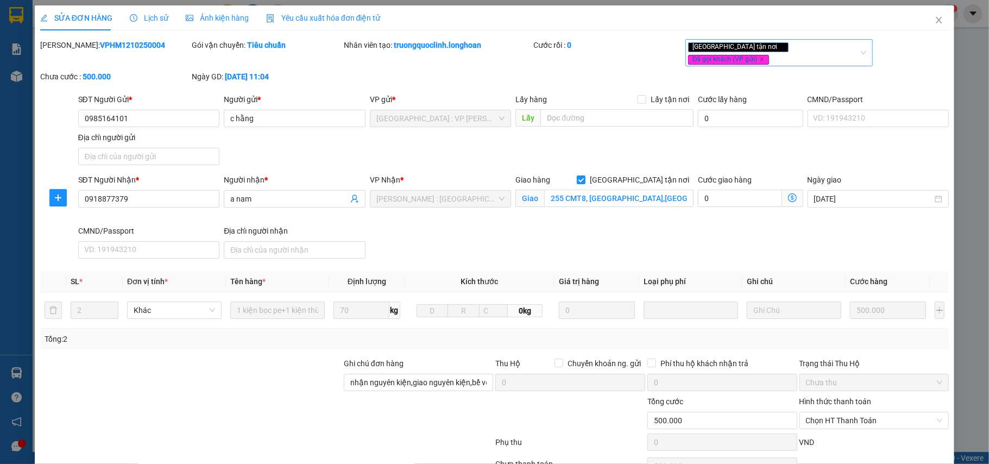
click at [820, 50] on div "[GEOGRAPHIC_DATA] tận nơi Đã gọi khách (VP gửi)" at bounding box center [773, 52] width 171 height 25
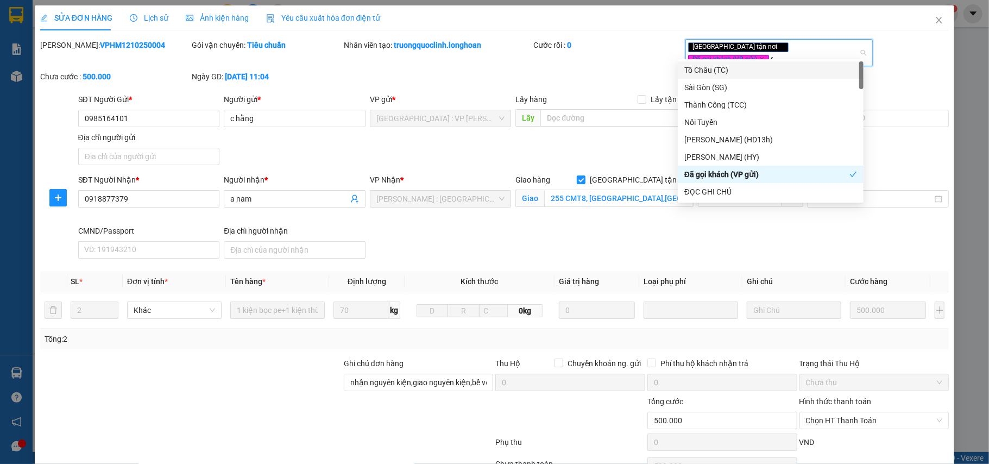
type input "d"
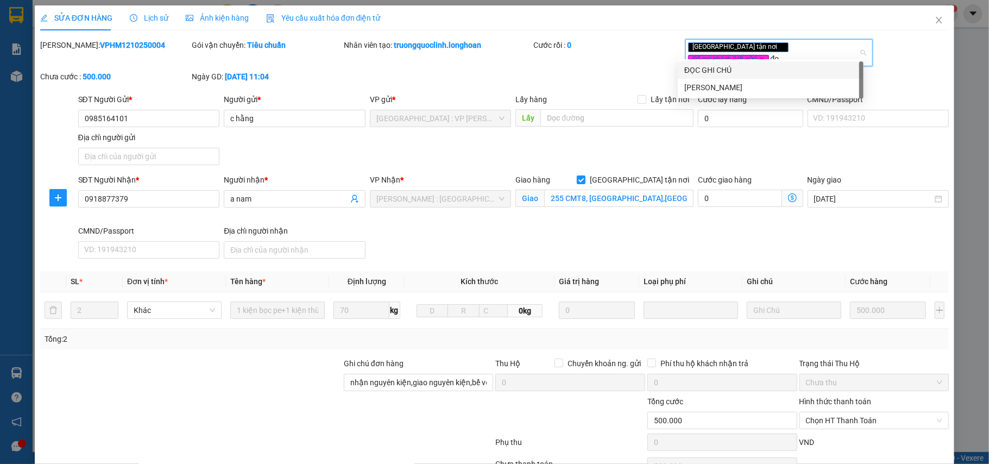
type input "đọc"
click at [767, 64] on div "ĐỌC GHI CHÚ" at bounding box center [770, 70] width 173 height 12
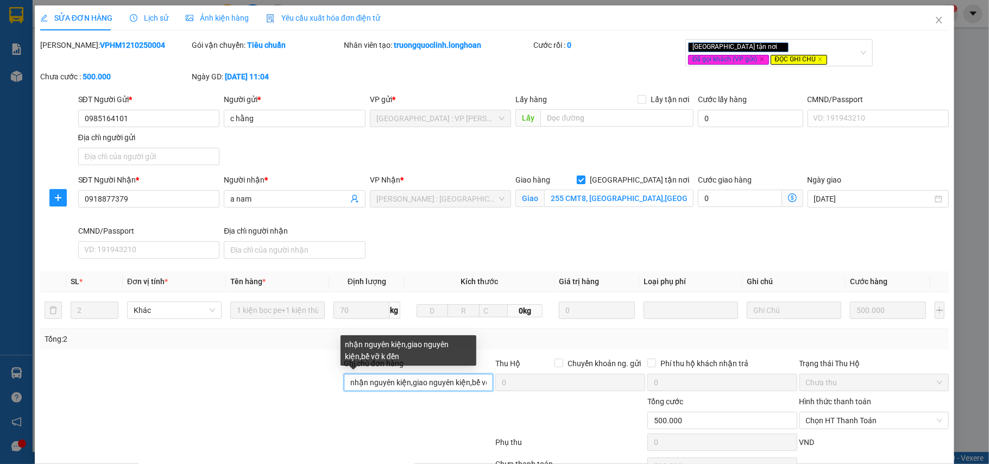
click at [465, 378] on input "nhận nguyên kiện,giao nguyên kiện,bể vỡ k đền" at bounding box center [419, 382] width 150 height 17
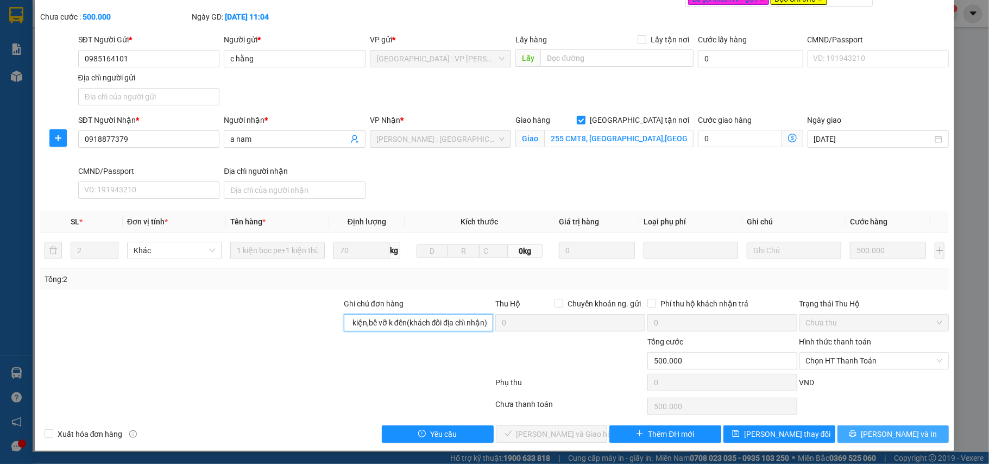
type input "nhận nguyên kiện,giao nguyên kiện,bể vỡ k đền(khách đổi địa chỉ nhận)"
click at [874, 430] on span "[PERSON_NAME] và In" at bounding box center [899, 434] width 76 height 12
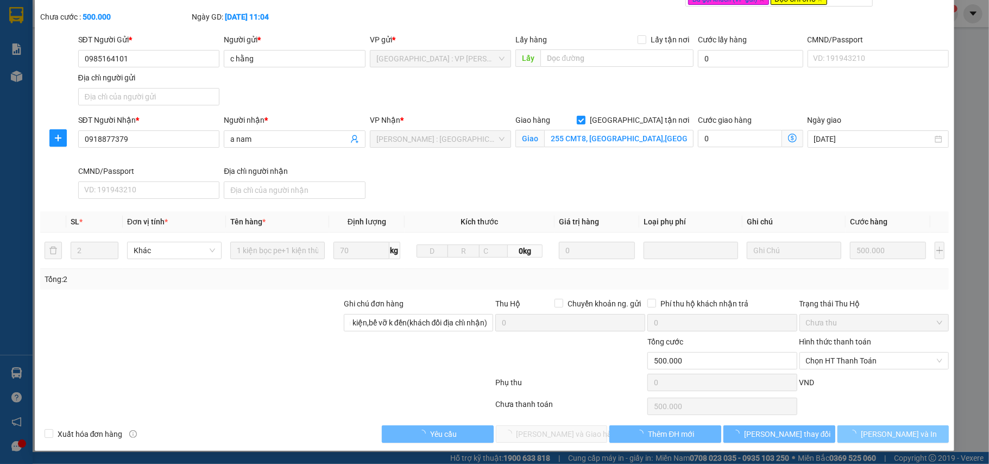
scroll to position [0, 0]
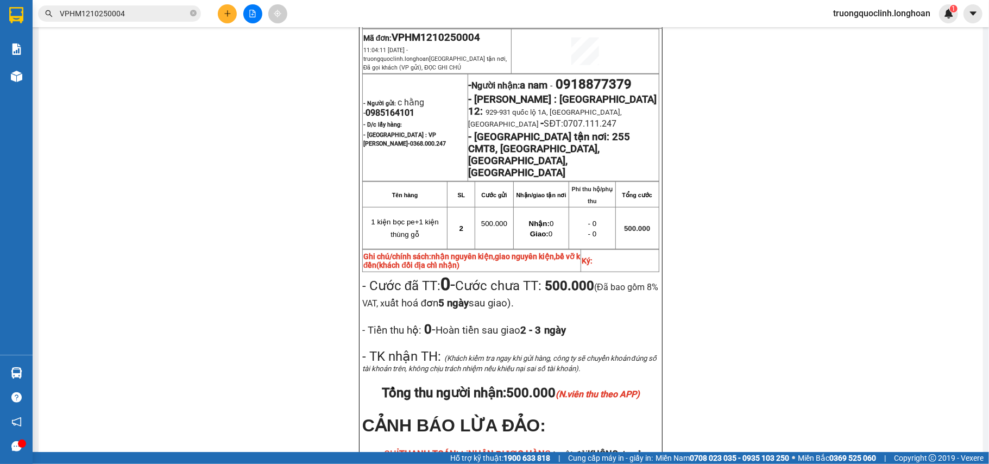
scroll to position [305, 0]
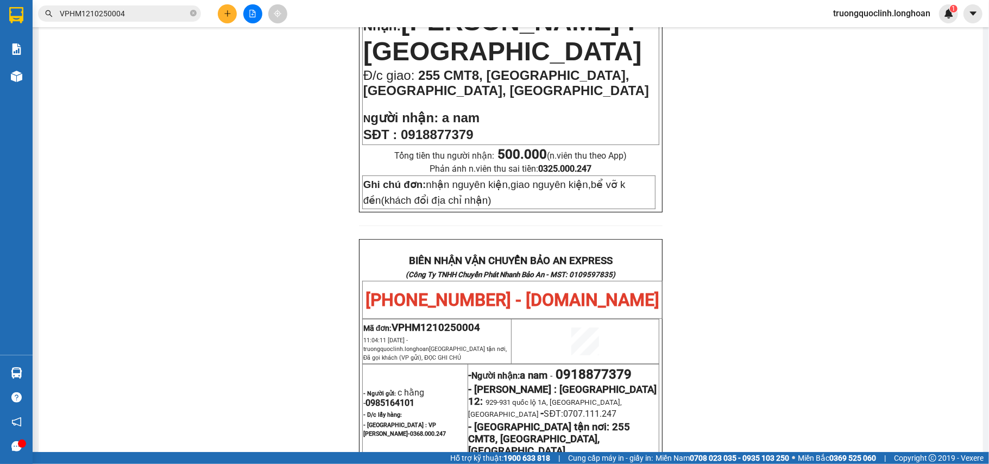
click at [454, 333] on span "VPHM1210250004" at bounding box center [435, 327] width 88 height 12
copy span "VPHM1210250004"
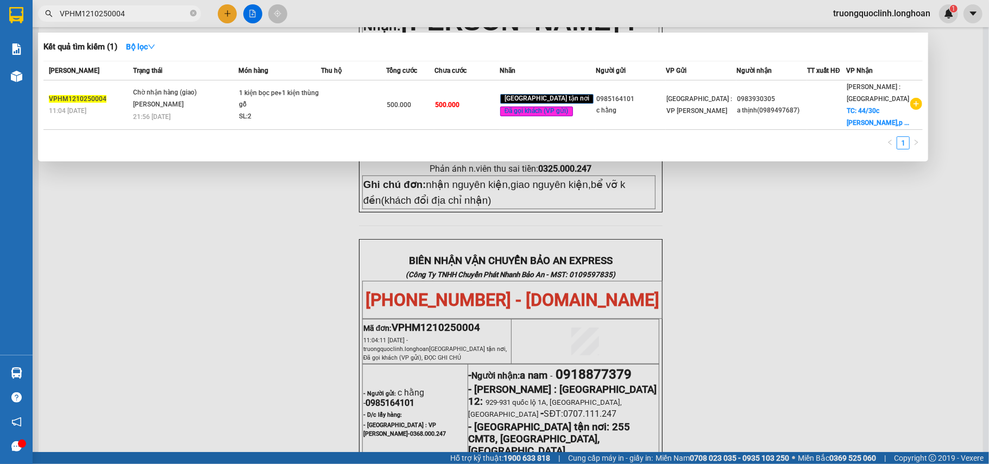
click at [174, 15] on input "VPHM1210250004" at bounding box center [124, 14] width 128 height 12
paste input "0773227772"
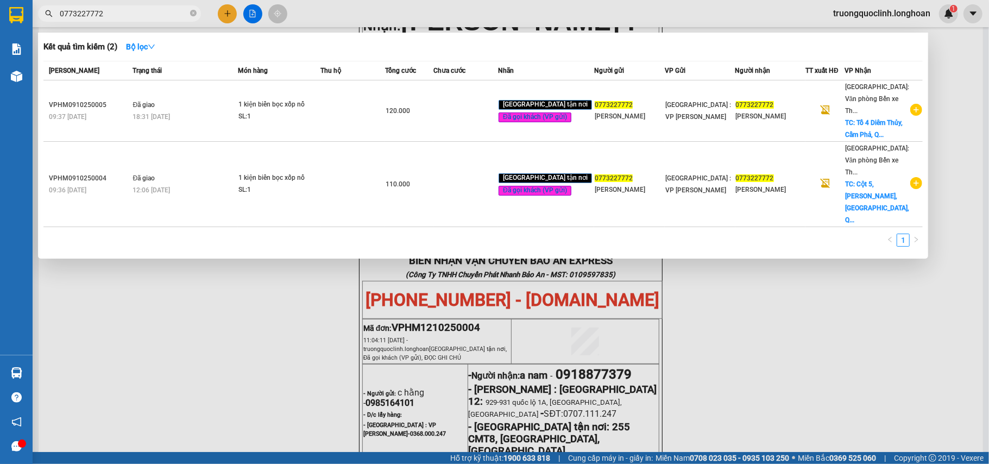
type input "0773227772"
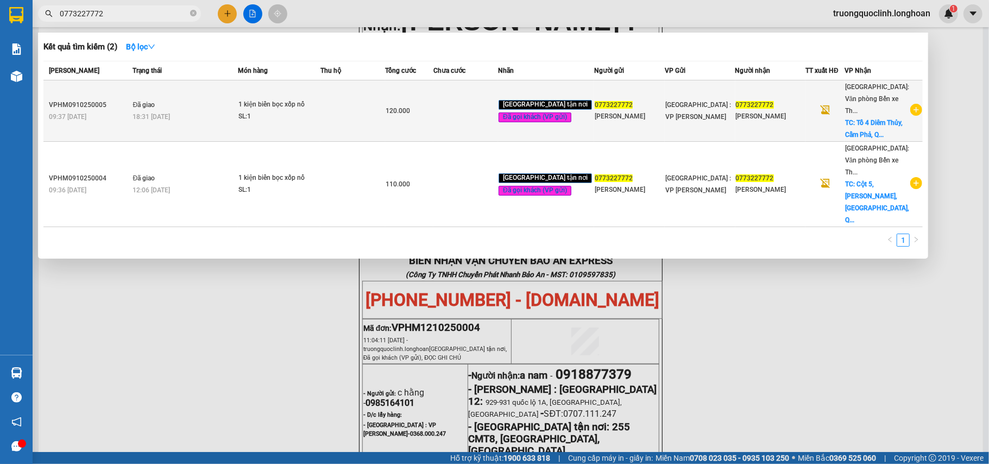
click at [89, 99] on div "VPHM0910250005" at bounding box center [89, 104] width 81 height 11
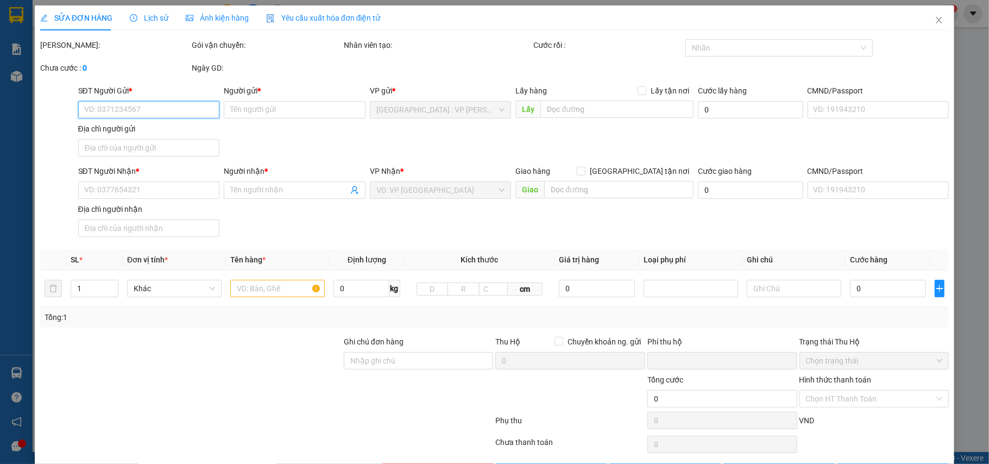
type input "0773227772"
type input "[PERSON_NAME]"
type input "0773227772"
type input "[PERSON_NAME]"
checkbox input "true"
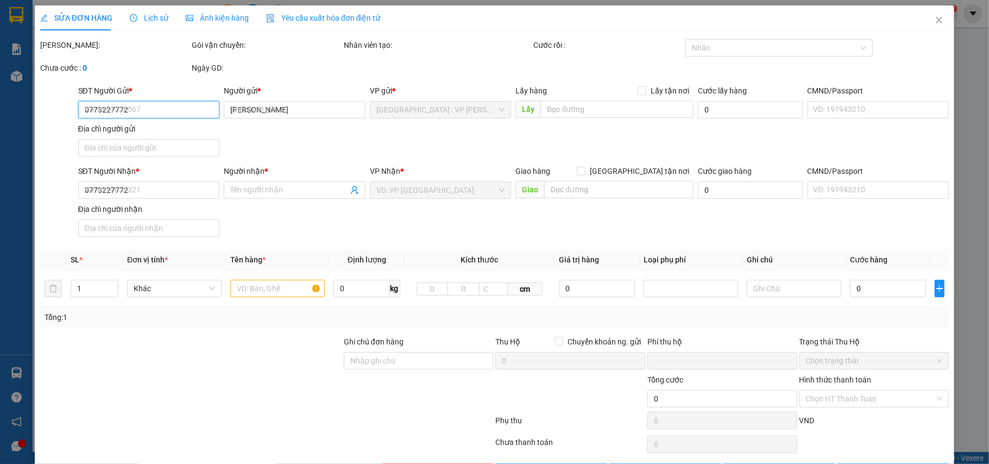
type input "Tổ 4 Diêm Thủy, Cẩm Phả, [GEOGRAPHIC_DATA]"
type input "nhận nguyên kiện,giao nguyên kiện,bể vỡ k đền"
type input "0"
type input "120.000"
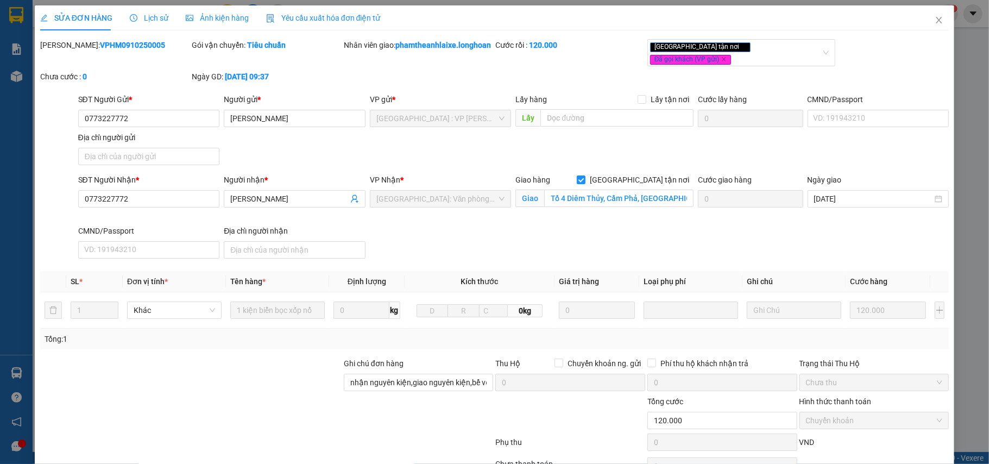
click at [116, 46] on b "VPHM0910250005" at bounding box center [132, 45] width 65 height 9
copy b "VPHM0910250005"
click at [934, 22] on icon "close" at bounding box center [938, 20] width 9 height 9
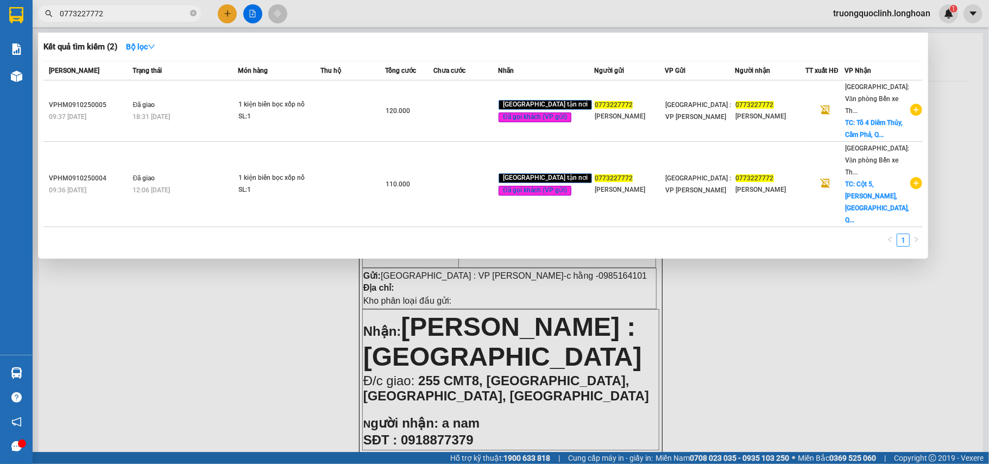
click at [134, 11] on input "0773227772" at bounding box center [124, 14] width 128 height 12
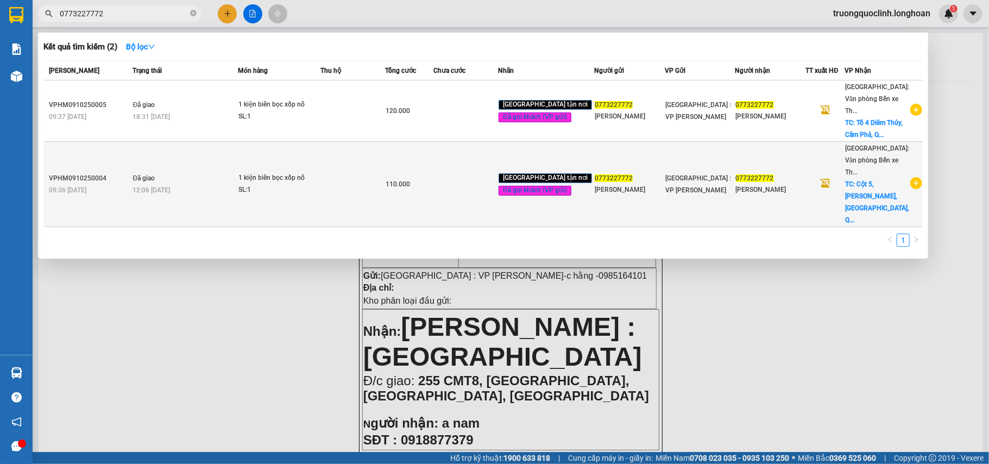
click at [115, 173] on div "VPHM0910250004" at bounding box center [89, 178] width 81 height 11
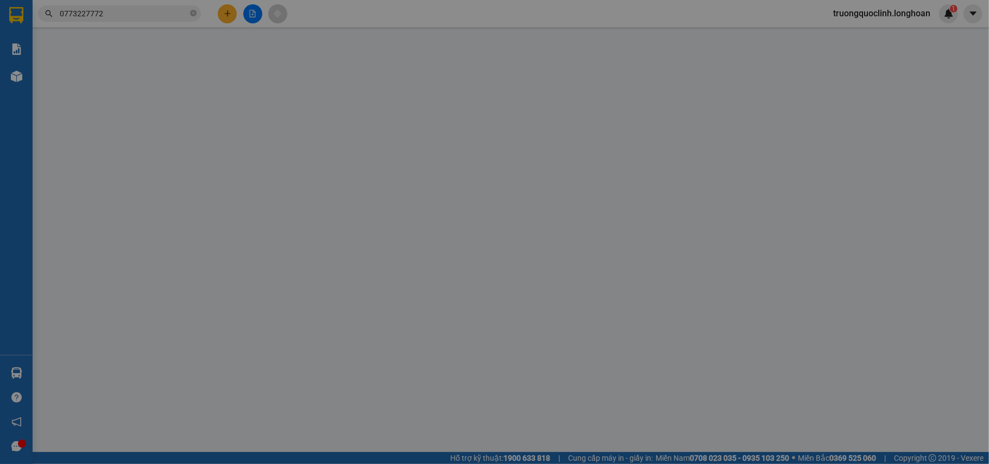
type input "0773227772"
type input "[PERSON_NAME]"
type input "0773227772"
type input "[PERSON_NAME]"
checkbox input "true"
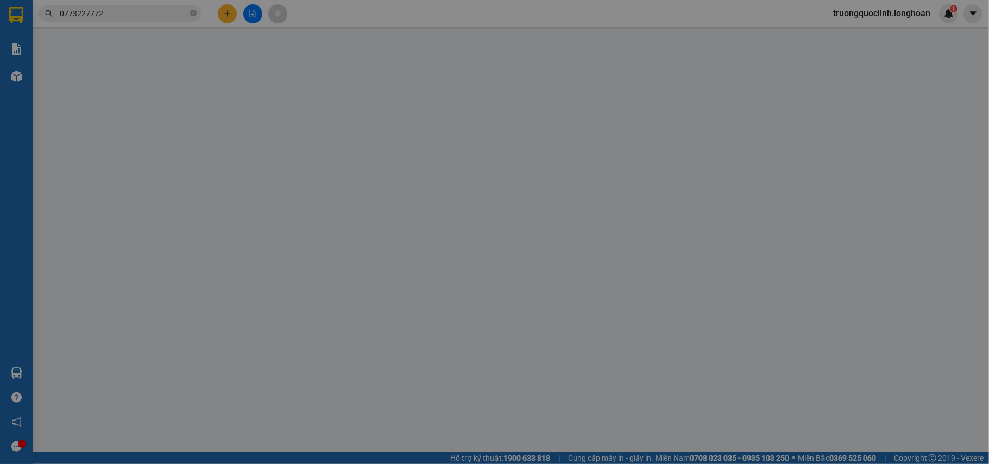
type input "Cột 5, [PERSON_NAME], [GEOGRAPHIC_DATA], [GEOGRAPHIC_DATA]"
type input "nhận nguyên kiện,giao nguyên kiện,bể vỡ k đền"
type input "0"
type input "110.000"
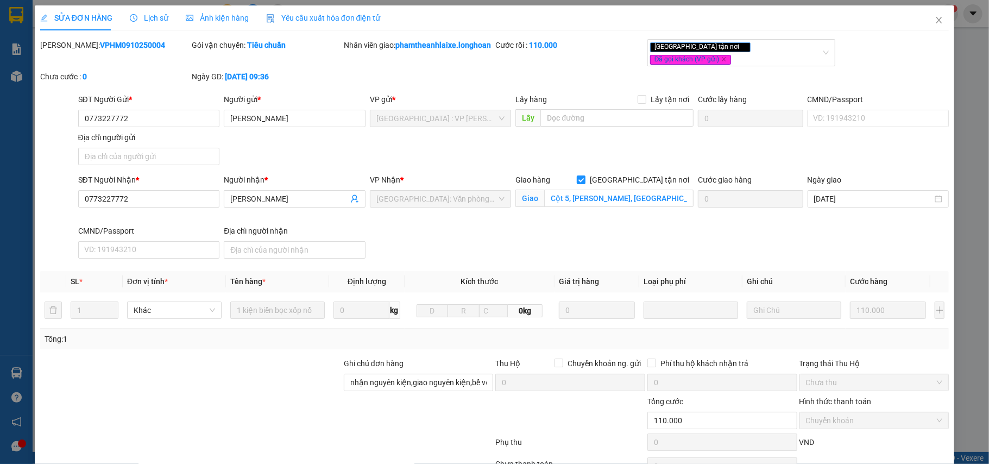
click at [111, 41] on b "VPHM0910250004" at bounding box center [132, 45] width 65 height 9
copy b "VPHM0910250004"
click at [934, 16] on icon "close" at bounding box center [938, 20] width 9 height 9
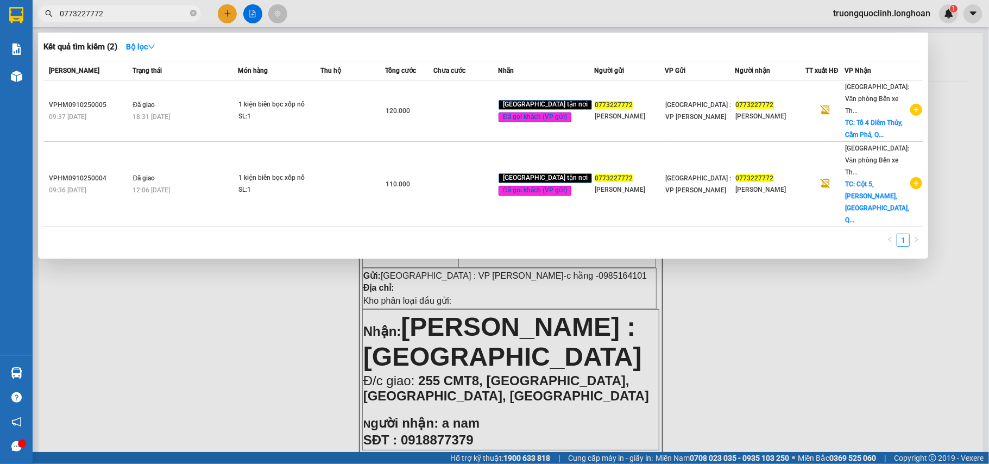
click at [130, 12] on input "0773227772" at bounding box center [124, 14] width 128 height 12
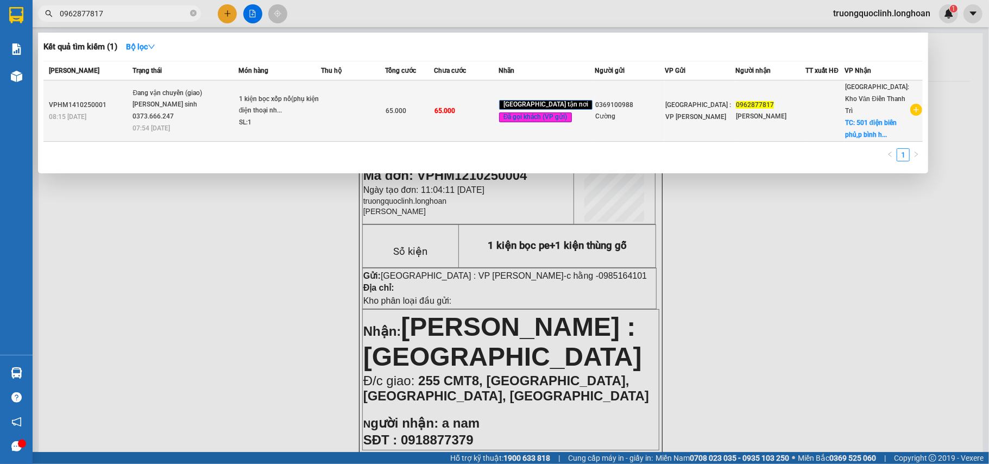
type input "0962877817"
click at [911, 104] on icon "plus-circle" at bounding box center [916, 110] width 12 height 12
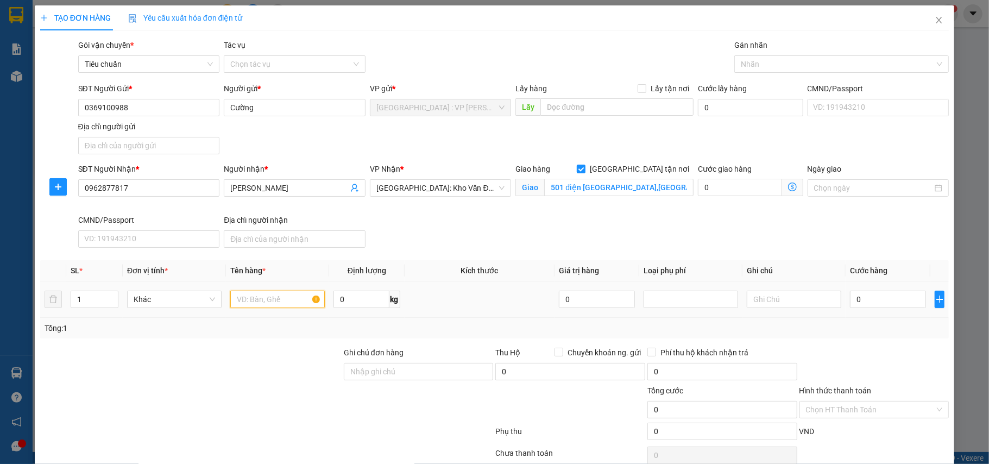
click at [262, 302] on input "text" at bounding box center [277, 298] width 94 height 17
type input "1 kiện bọc xốp nổ"
click at [628, 186] on input "501 điện [GEOGRAPHIC_DATA],[GEOGRAPHIC_DATA],[GEOGRAPHIC_DATA]" at bounding box center [618, 187] width 149 height 17
click at [782, 55] on div "Nhãn" at bounding box center [841, 63] width 214 height 17
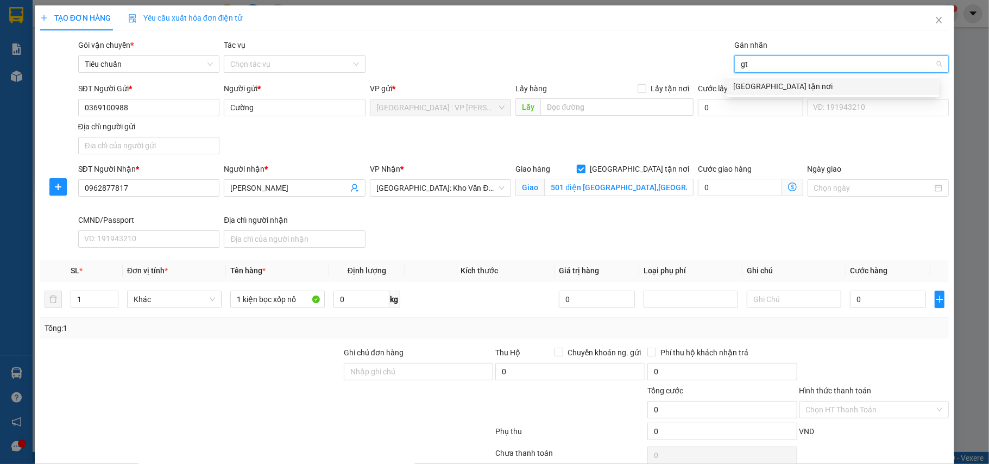
type input "gtn"
click at [768, 81] on div "[GEOGRAPHIC_DATA] tận nơi" at bounding box center [832, 86] width 199 height 12
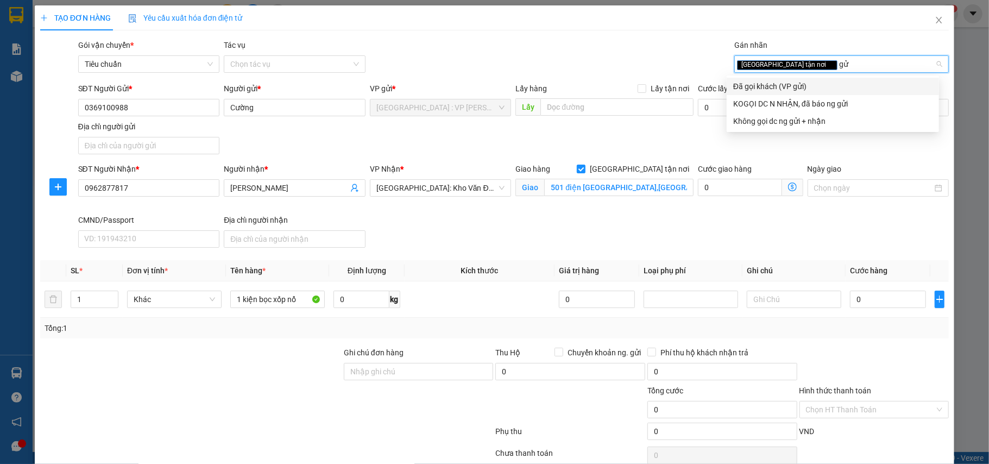
type input "gửi"
click at [769, 85] on div "Đã gọi khách (VP gửi)" at bounding box center [832, 86] width 199 height 12
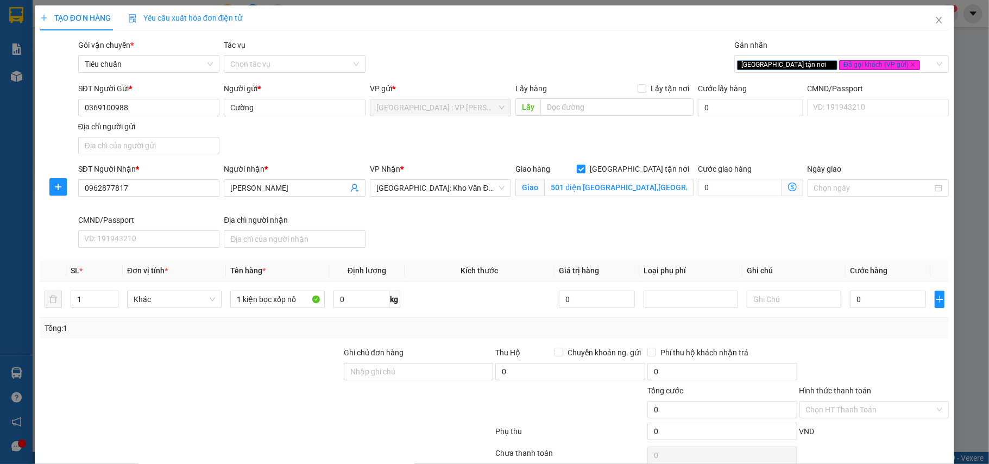
click at [597, 34] on div "TẠO ĐƠN HÀNG Yêu cầu xuất hóa đơn điện tử Transit Pickup Surcharge Ids Transit …" at bounding box center [494, 248] width 909 height 486
click at [429, 380] on input "Ghi chú đơn hàng" at bounding box center [419, 371] width 150 height 17
type input "nhận nguyên kiện,giao nguyên kiện,bể vỡ k đền"
click at [471, 113] on span "[GEOGRAPHIC_DATA] : VP [PERSON_NAME]" at bounding box center [440, 107] width 129 height 16
click at [871, 300] on input "0" at bounding box center [888, 298] width 76 height 17
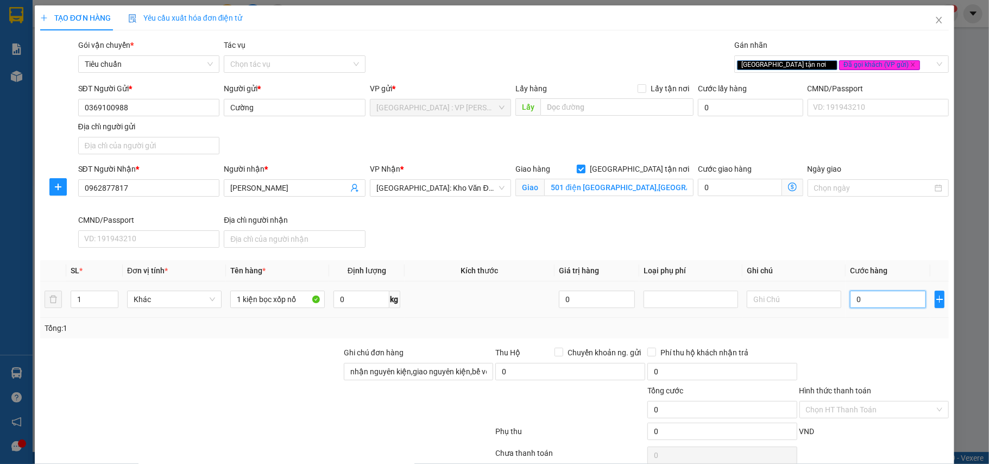
type input "6"
type input "65"
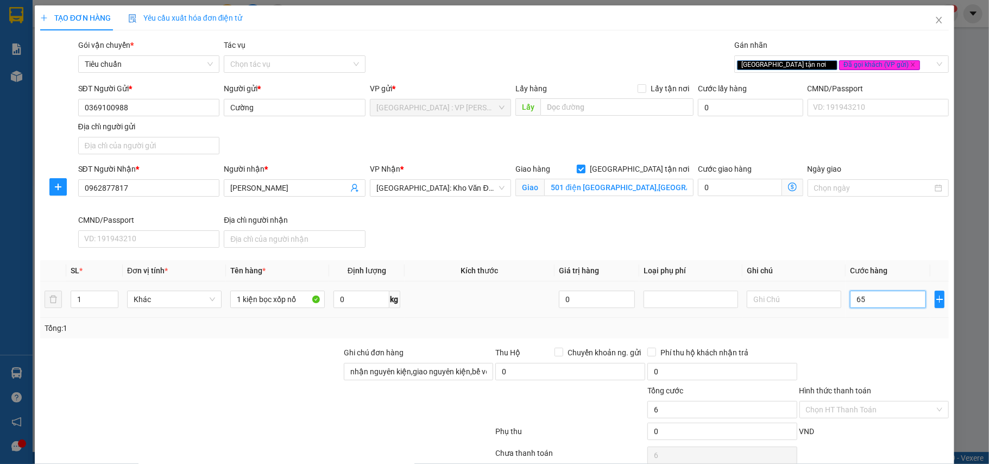
type input "65"
type input "650"
type input "6.500"
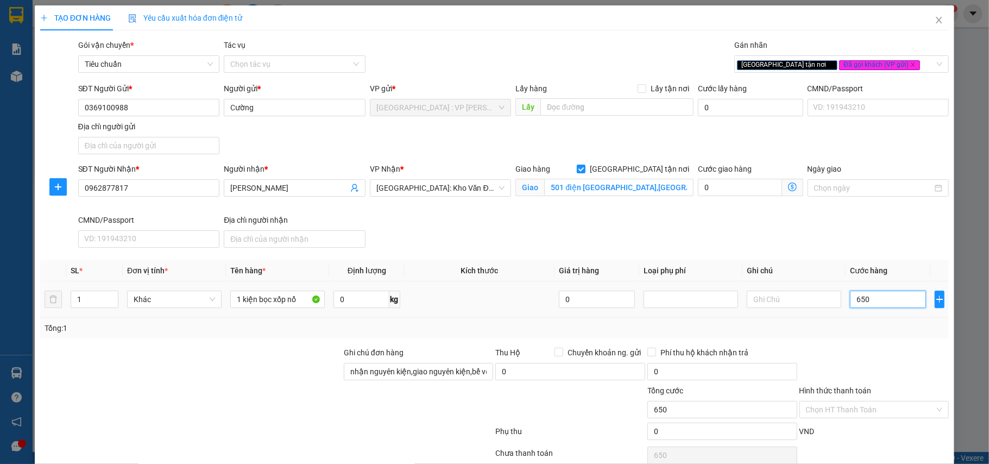
type input "6.500"
type input "65.000"
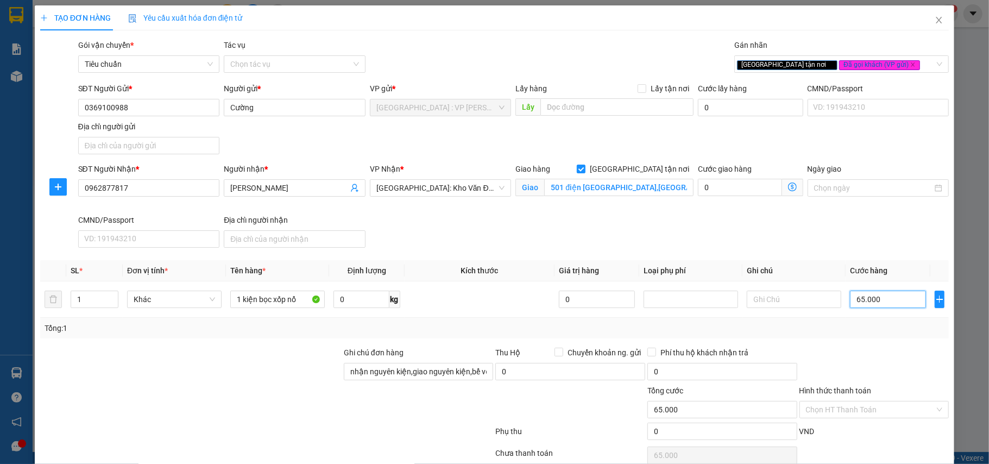
scroll to position [51, 0]
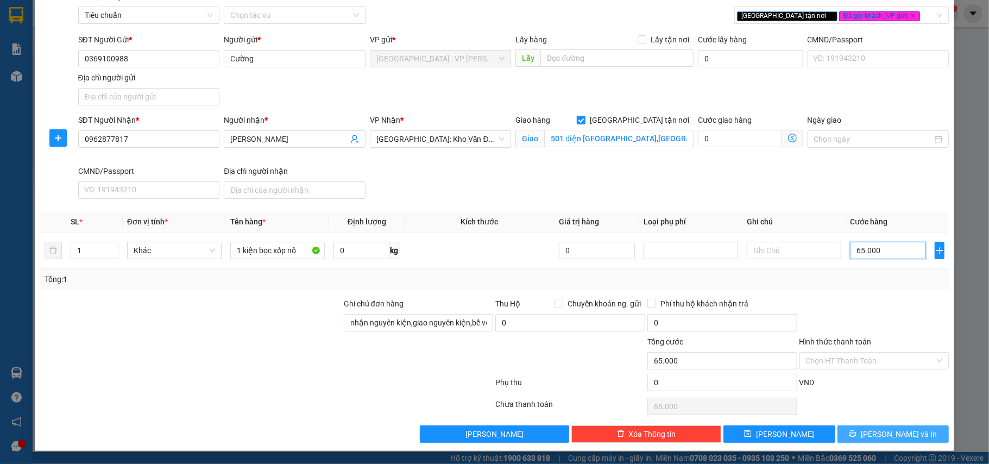
type input "65.000"
click at [876, 432] on span "[PERSON_NAME] và In" at bounding box center [899, 434] width 76 height 12
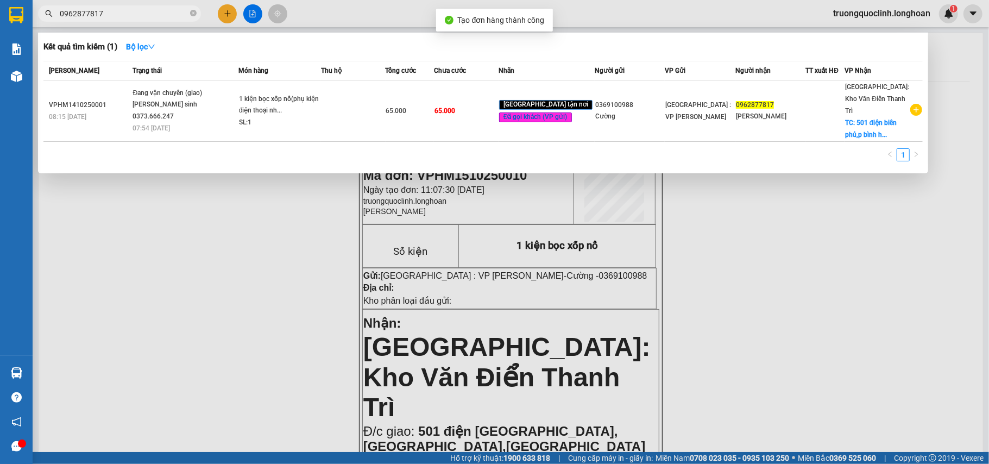
drag, startPoint x: 347, startPoint y: 246, endPoint x: 426, endPoint y: 140, distance: 132.0
click at [346, 246] on div at bounding box center [494, 232] width 989 height 464
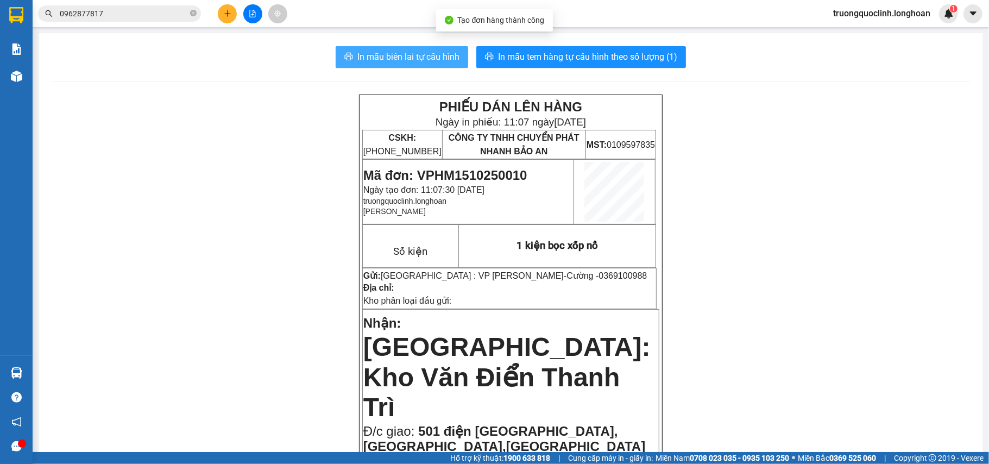
click at [442, 55] on span "In mẫu biên lai tự cấu hình" at bounding box center [408, 57] width 102 height 14
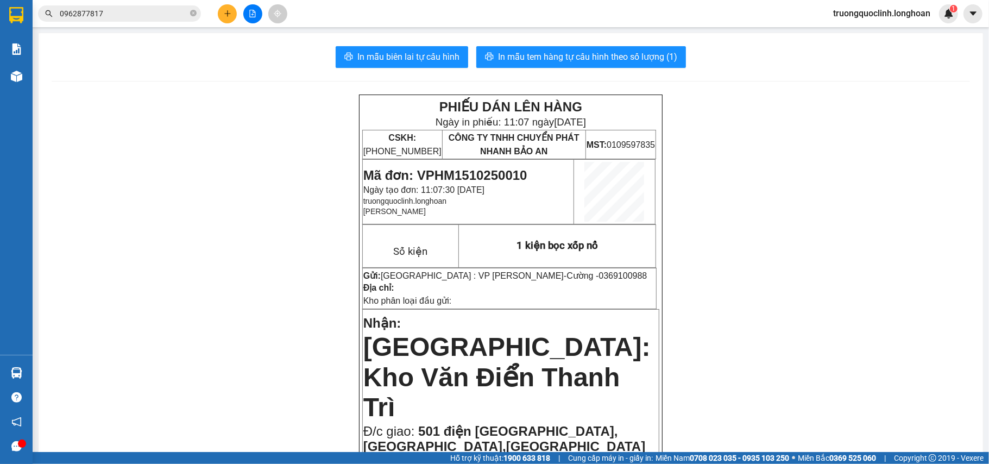
click at [478, 174] on span "Mã đơn: VPHM1510250010" at bounding box center [445, 175] width 164 height 15
copy span "VPHM1510250010"
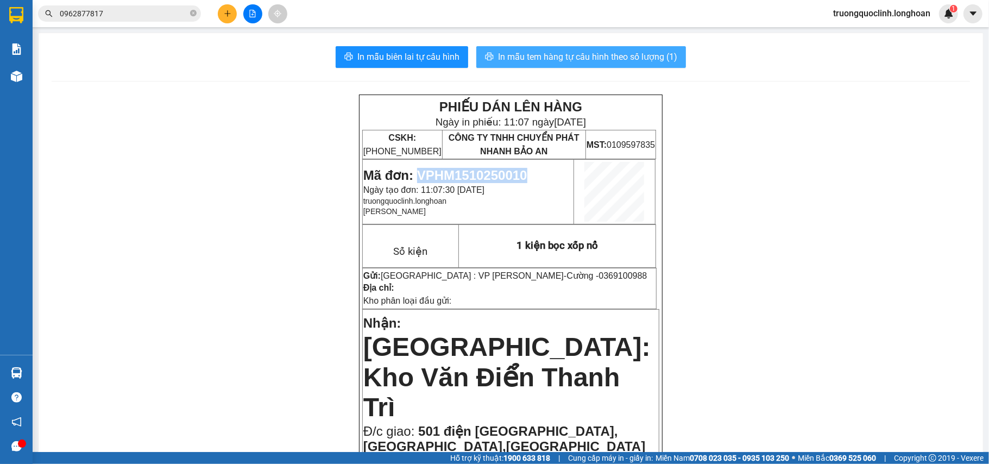
click at [591, 62] on span "In mẫu tem hàng tự cấu hình theo số lượng (1)" at bounding box center [587, 57] width 179 height 14
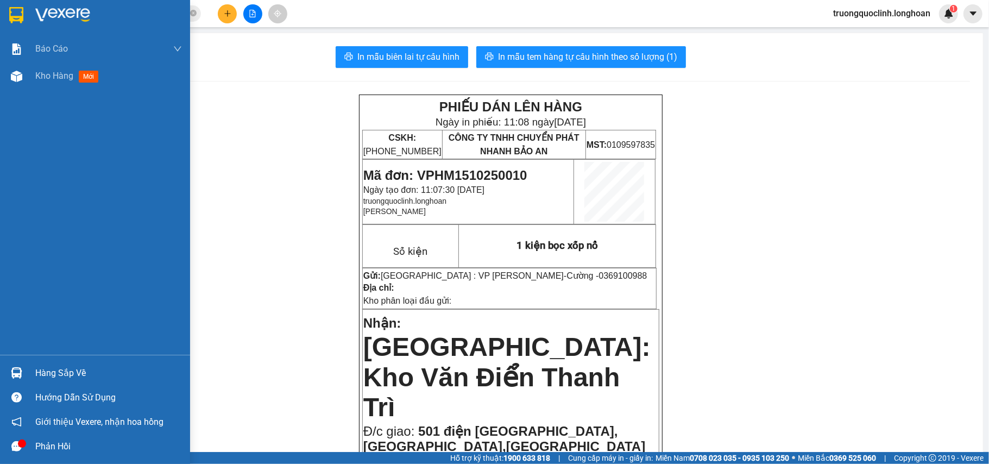
click at [12, 14] on img at bounding box center [16, 15] width 14 height 16
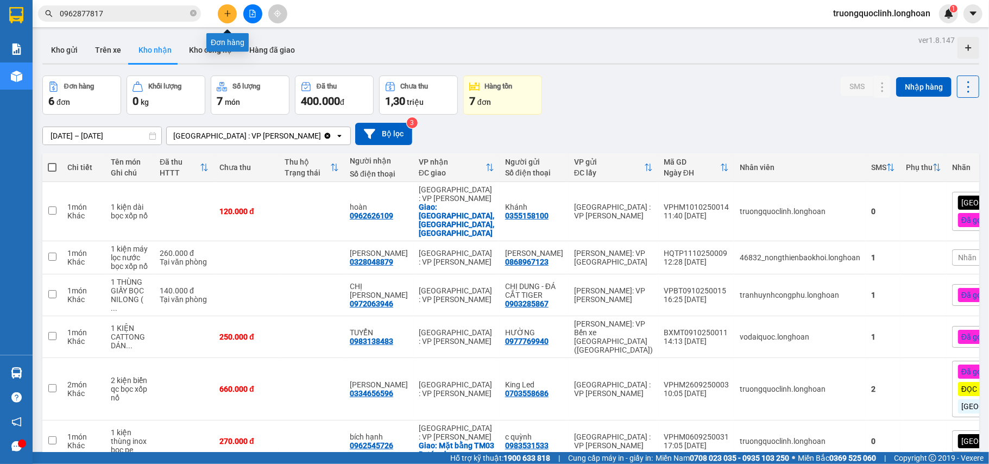
click at [233, 11] on button at bounding box center [227, 13] width 19 height 19
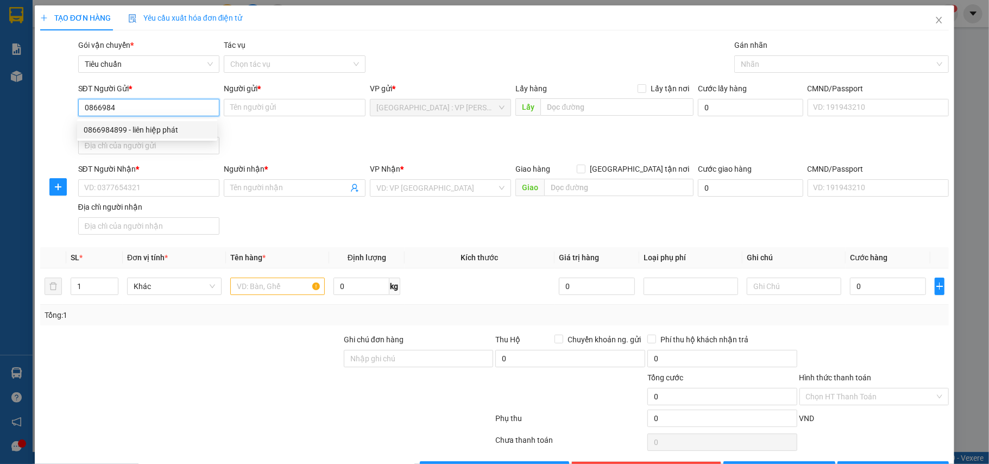
click at [172, 129] on div "0866984899 - liên hiệp phát" at bounding box center [147, 130] width 127 height 12
type input "0866984899"
type input "liên hiệp phát"
click at [185, 106] on input "0866984899" at bounding box center [149, 107] width 142 height 17
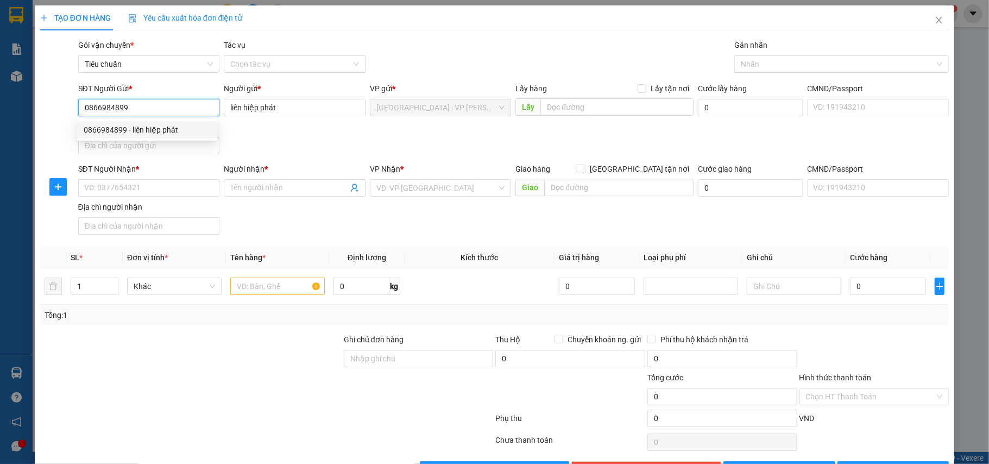
type input "0866984899"
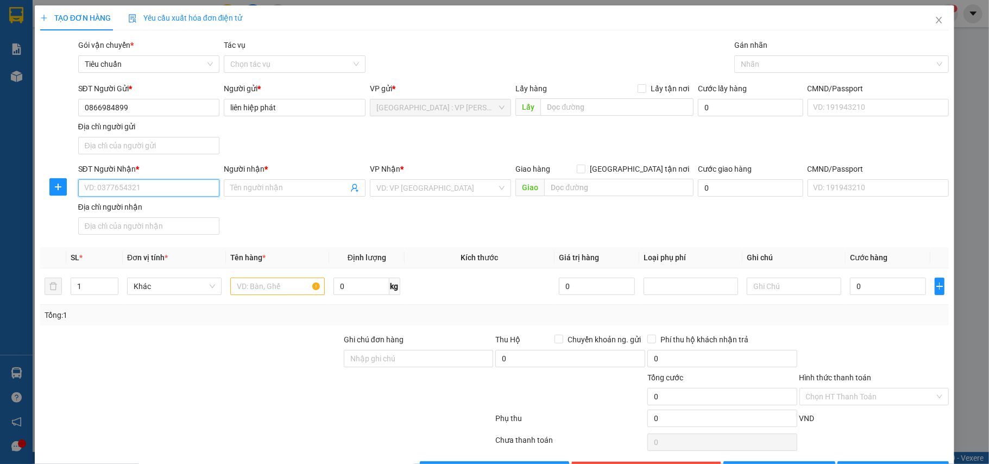
click at [203, 181] on input "SĐT Người Nhận *" at bounding box center [149, 187] width 142 height 17
paste input "0862795249"
type input "0862795249"
click at [285, 184] on input "Người nhận *" at bounding box center [289, 188] width 118 height 12
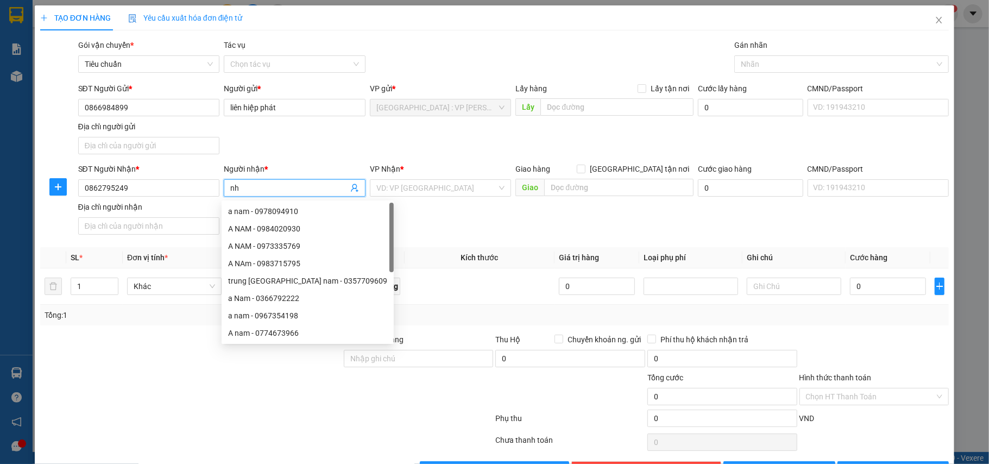
type input "n"
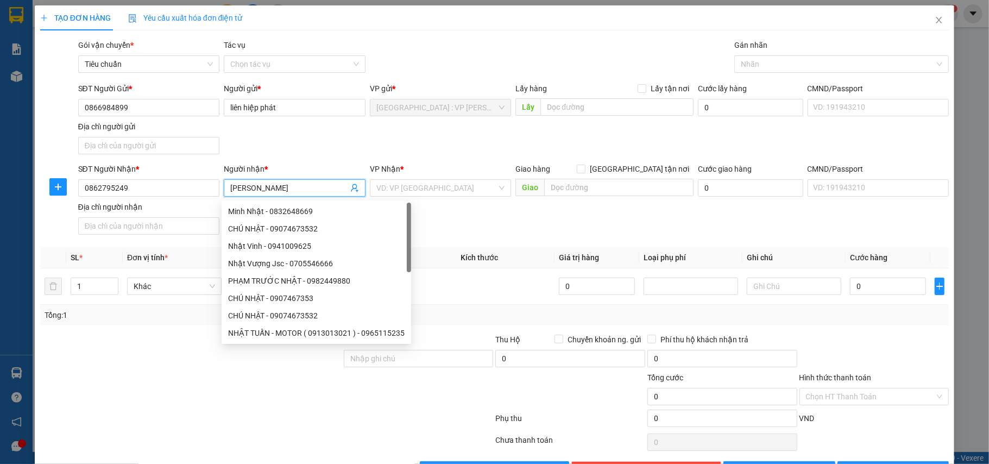
type input "[PERSON_NAME]"
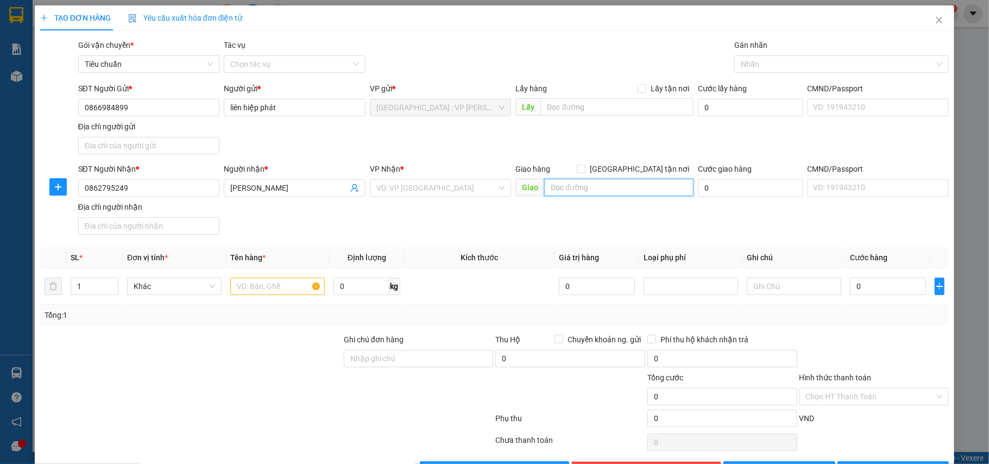
drag, startPoint x: 616, startPoint y: 192, endPoint x: 622, endPoint y: 189, distance: 7.3
click at [617, 192] on input "text" at bounding box center [618, 187] width 149 height 17
paste input "Hẻm 824/2B2 [PERSON_NAME][GEOGRAPHIC_DATA], [GEOGRAPHIC_DATA], [GEOGRAPHIC_DATA…"
type input "Hẻm 824/2B2 [PERSON_NAME][GEOGRAPHIC_DATA], [GEOGRAPHIC_DATA], [GEOGRAPHIC_DATA…"
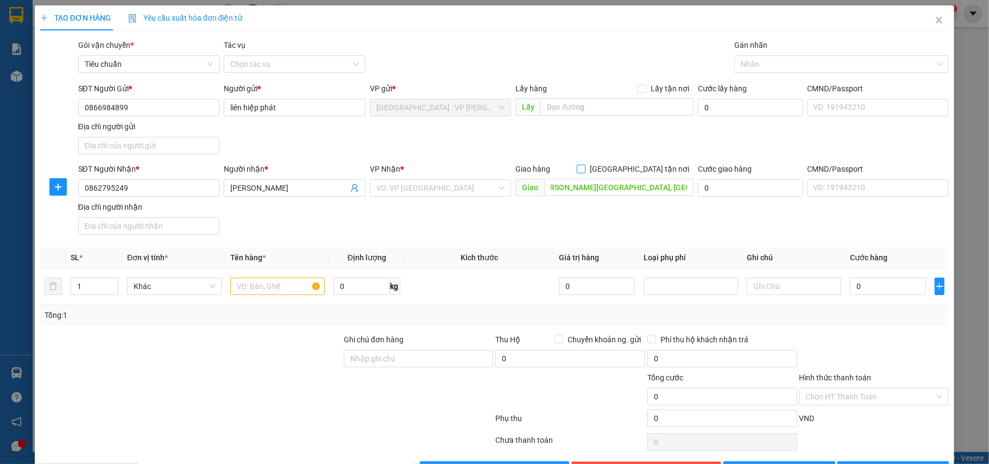
click at [640, 172] on span "[GEOGRAPHIC_DATA] tận nơi" at bounding box center [639, 169] width 108 height 12
click at [584, 172] on input "[GEOGRAPHIC_DATA] tận nơi" at bounding box center [581, 169] width 8 height 8
checkbox input "true"
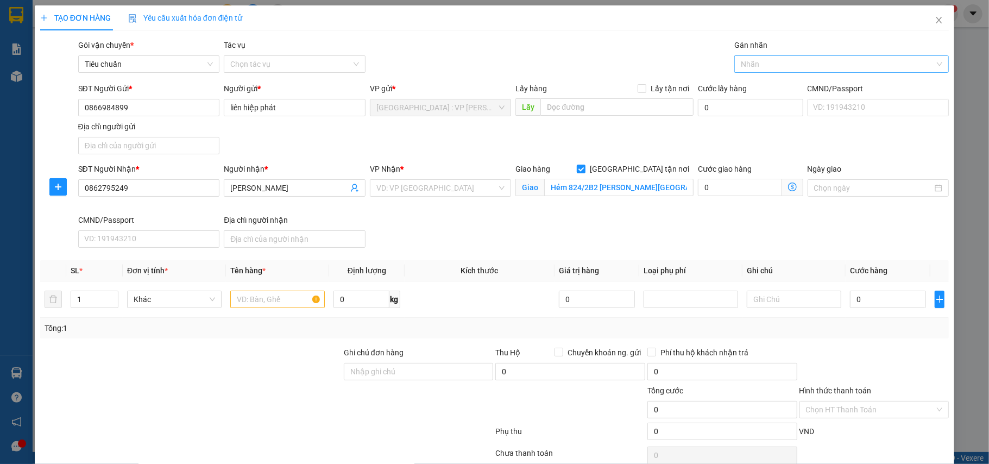
click at [774, 59] on div at bounding box center [836, 64] width 198 height 13
type input "gtn"
click at [769, 87] on div "[GEOGRAPHIC_DATA] tận nơi" at bounding box center [832, 86] width 199 height 12
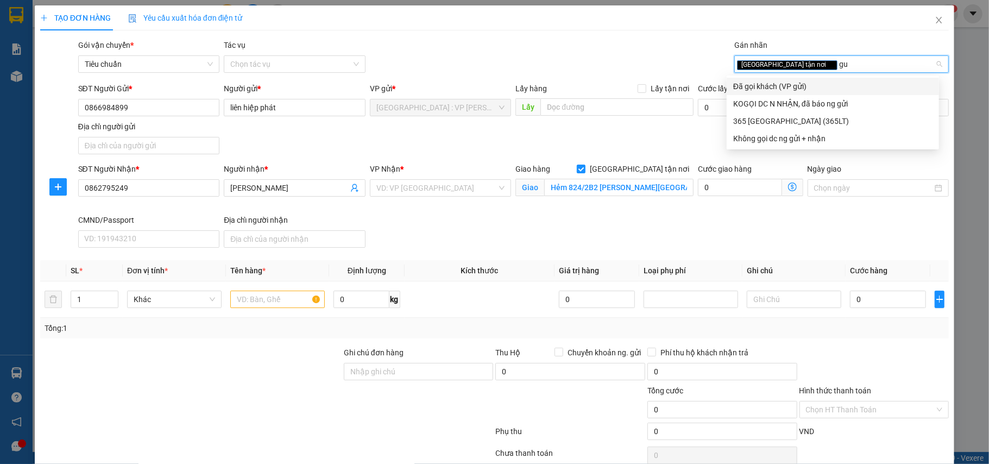
type input "gui"
click at [769, 86] on div "Đã gọi khách (VP gửi)" at bounding box center [832, 86] width 199 height 12
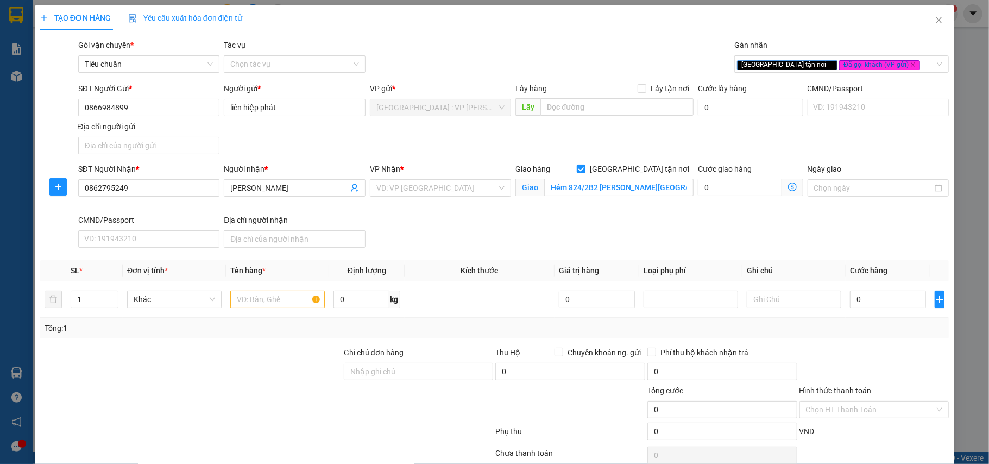
click at [583, 66] on div "Gói vận chuyển * Tiêu chuẩn Tác vụ Chọn tác vụ Gán nhãn Giao tận nơi Đã gọi k…" at bounding box center [513, 58] width 875 height 38
click at [591, 189] on input "Hẻm 824/2B2 [PERSON_NAME][GEOGRAPHIC_DATA], [GEOGRAPHIC_DATA], [GEOGRAPHIC_DATA…" at bounding box center [618, 187] width 149 height 17
click at [423, 186] on input "search" at bounding box center [436, 188] width 121 height 16
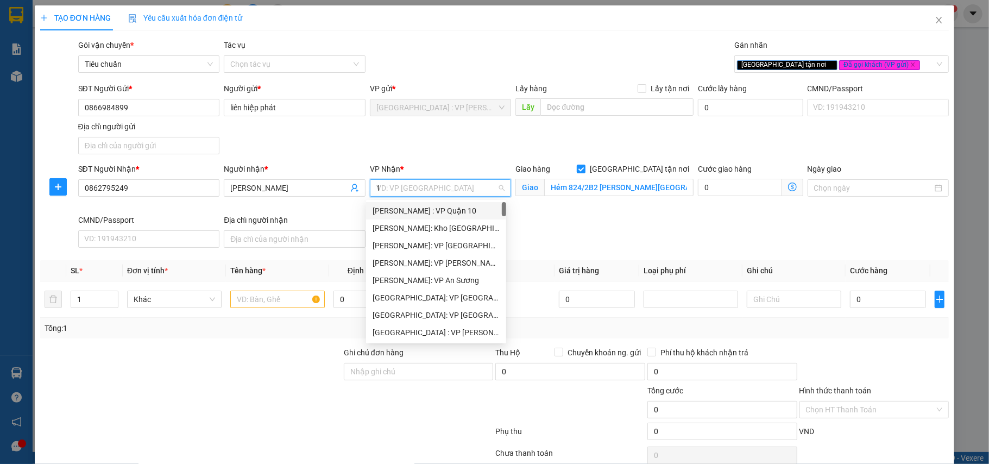
type input "12"
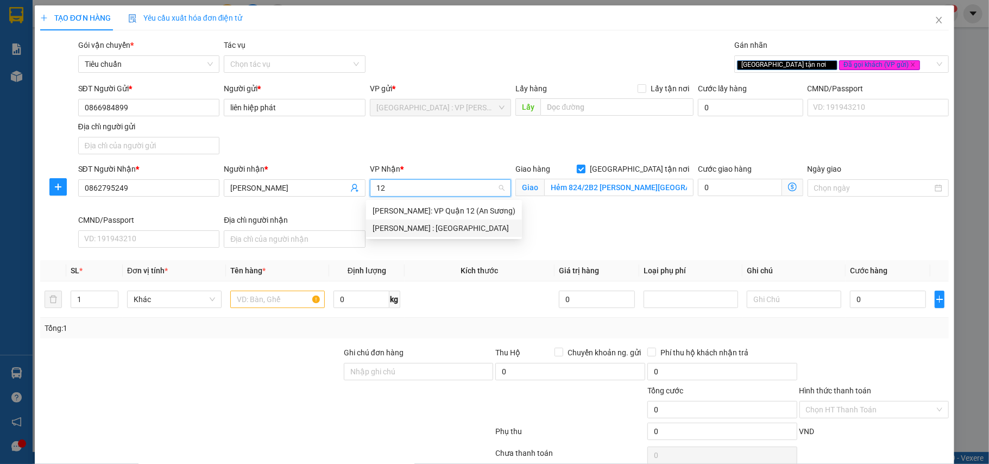
click at [435, 226] on div "[PERSON_NAME] : [GEOGRAPHIC_DATA]" at bounding box center [443, 228] width 143 height 12
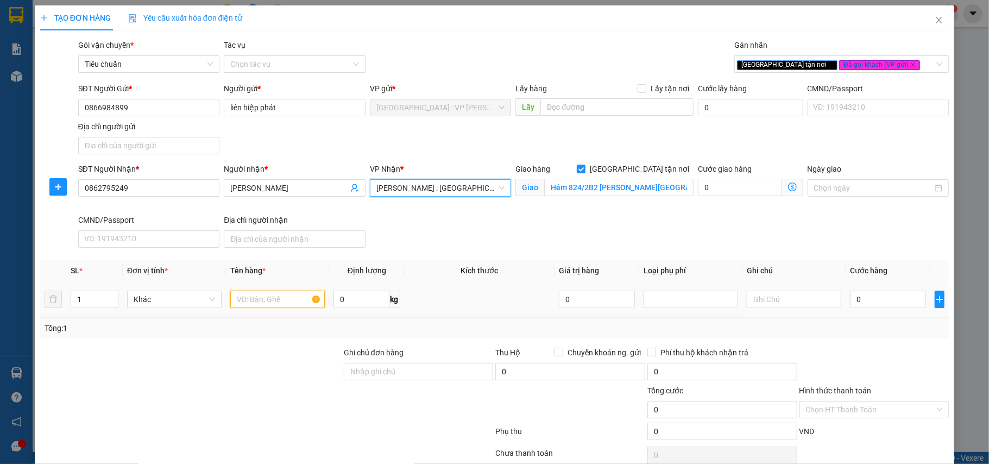
click at [262, 299] on input "text" at bounding box center [277, 298] width 94 height 17
type input "1 kiện bọc tải"
click at [368, 301] on input "0" at bounding box center [360, 298] width 55 height 17
click at [444, 245] on div "SĐT Người Nhận * 0862795249 Người nhận * nhật minh VP Nhận * [GEOGRAPHIC_DATA] …" at bounding box center [513, 207] width 875 height 89
type input "29"
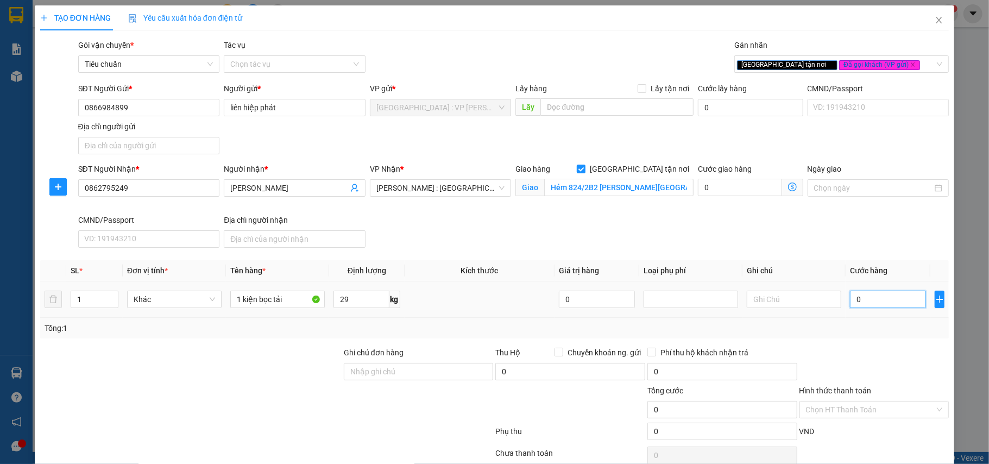
click at [871, 306] on input "0" at bounding box center [888, 298] width 76 height 17
type input "2"
type input "28"
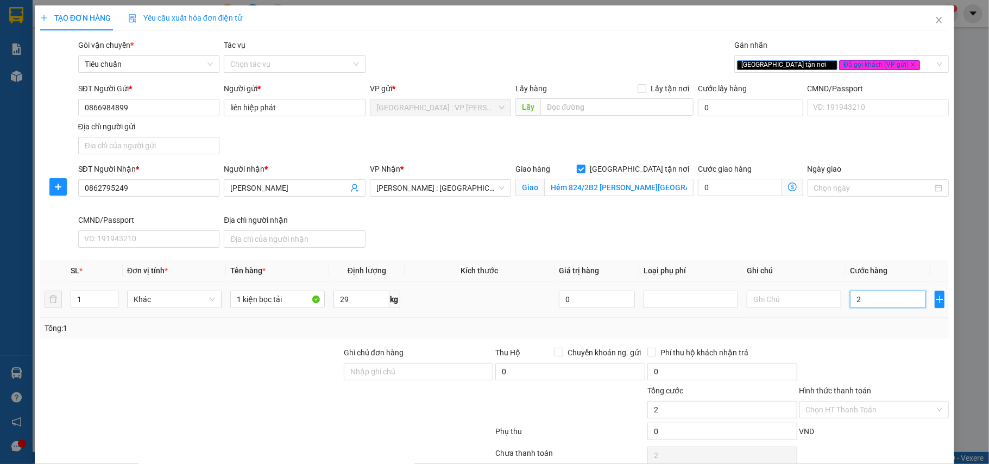
type input "28"
type input "280"
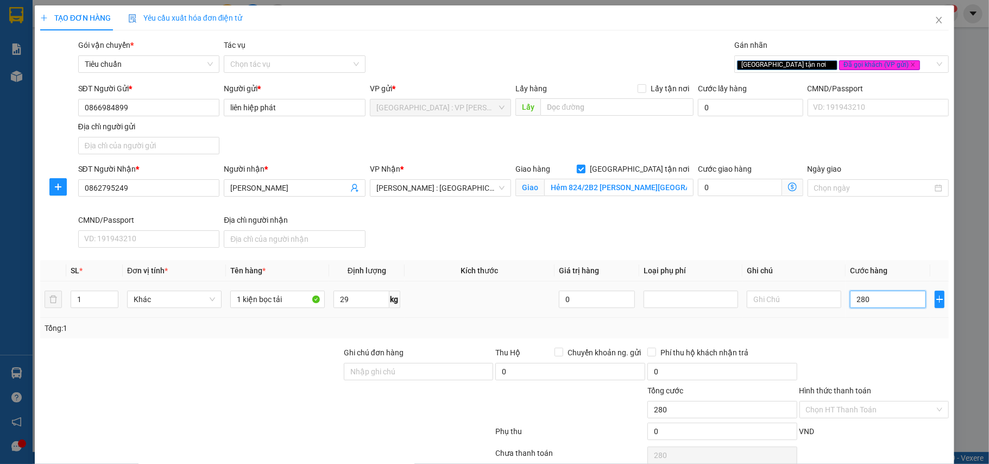
type input "2.800"
type input "28.000"
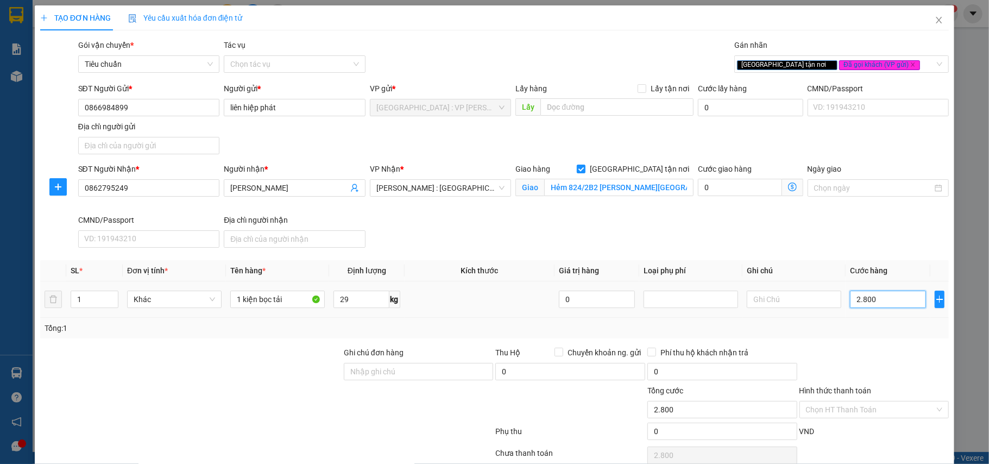
type input "28.000"
type input "280.000"
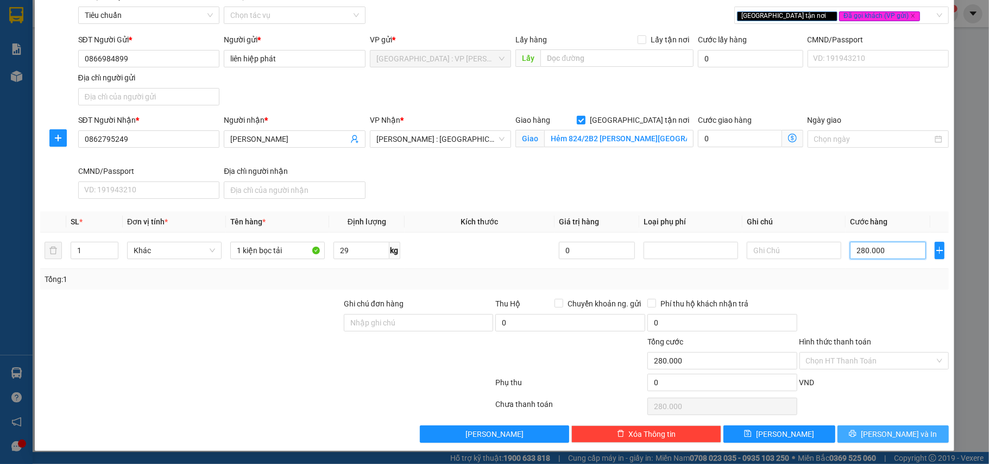
type input "280.000"
click at [873, 432] on button "[PERSON_NAME] và In" at bounding box center [893, 433] width 112 height 17
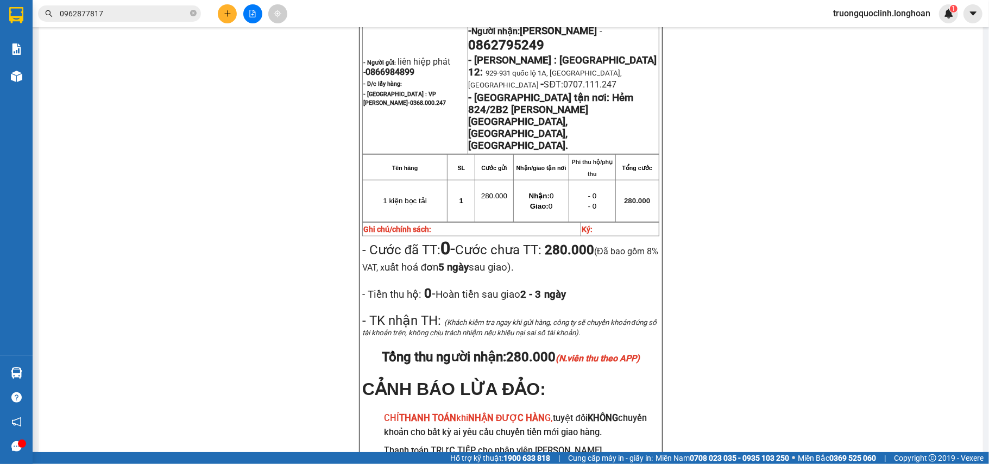
scroll to position [296, 0]
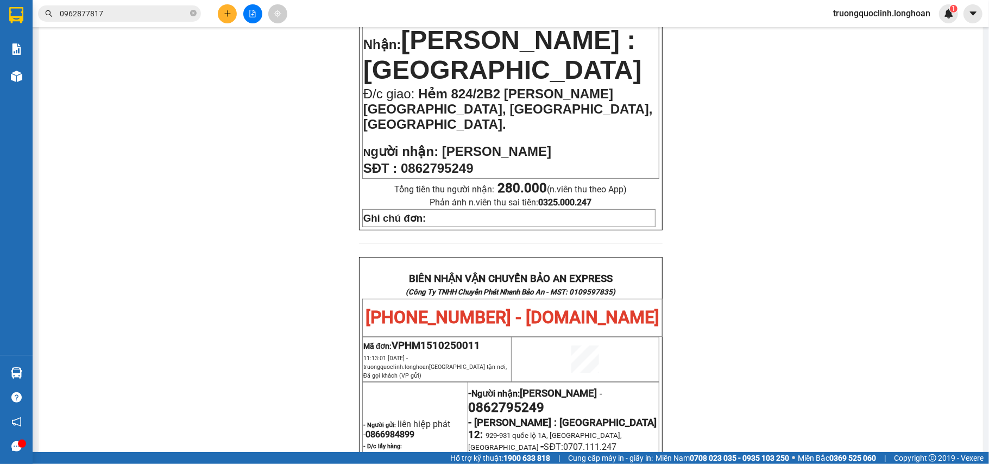
click at [454, 339] on span "VPHM1510250011" at bounding box center [435, 345] width 88 height 12
copy span "VPHM1510250011"
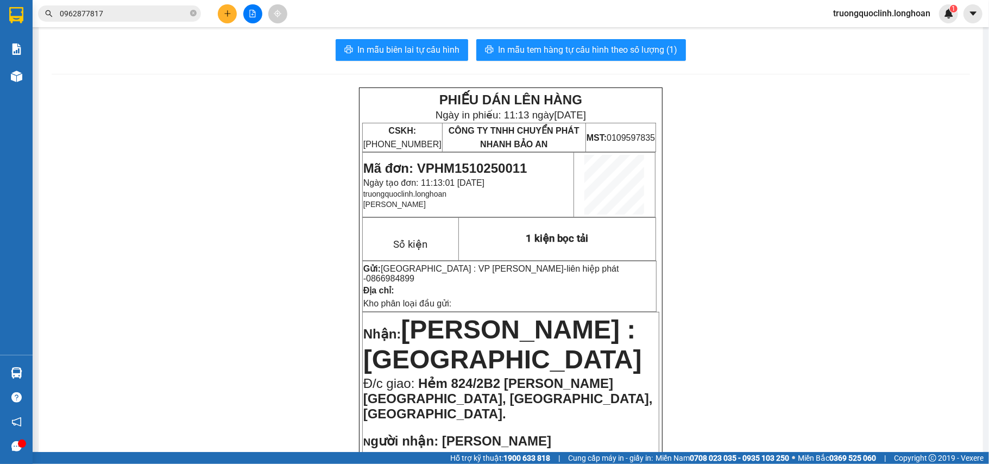
scroll to position [0, 0]
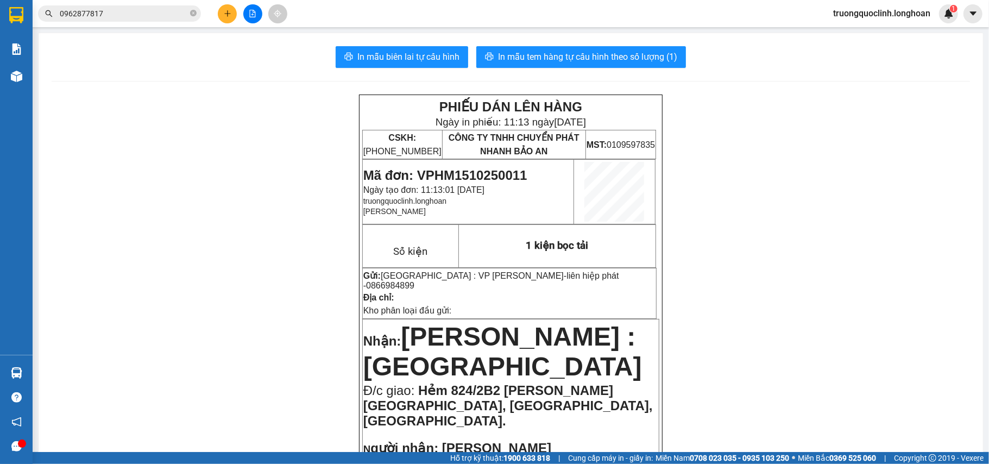
click at [414, 281] on span "0866984899" at bounding box center [390, 285] width 48 height 9
copy span "0866984899"
click at [224, 18] on button at bounding box center [227, 13] width 19 height 19
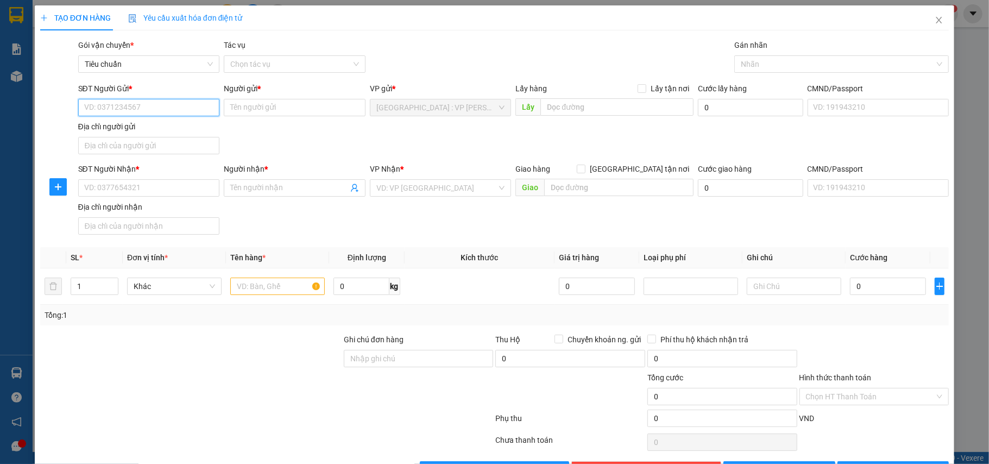
paste input "0866984899"
type input "0866984899"
click at [161, 133] on div "0866984899 - liên hiệp phát" at bounding box center [147, 130] width 127 height 12
type input "liên hiệp phát"
type input "0866984899"
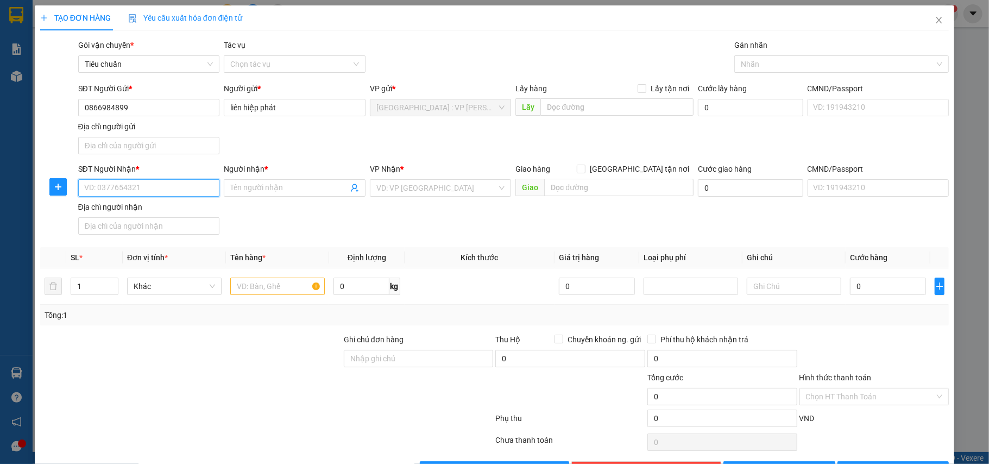
click at [187, 192] on input "SĐT Người Nhận *" at bounding box center [149, 187] width 142 height 17
paste input "0345130949"
type input "0345130949"
click at [277, 188] on input "Người nhận *" at bounding box center [289, 188] width 118 height 12
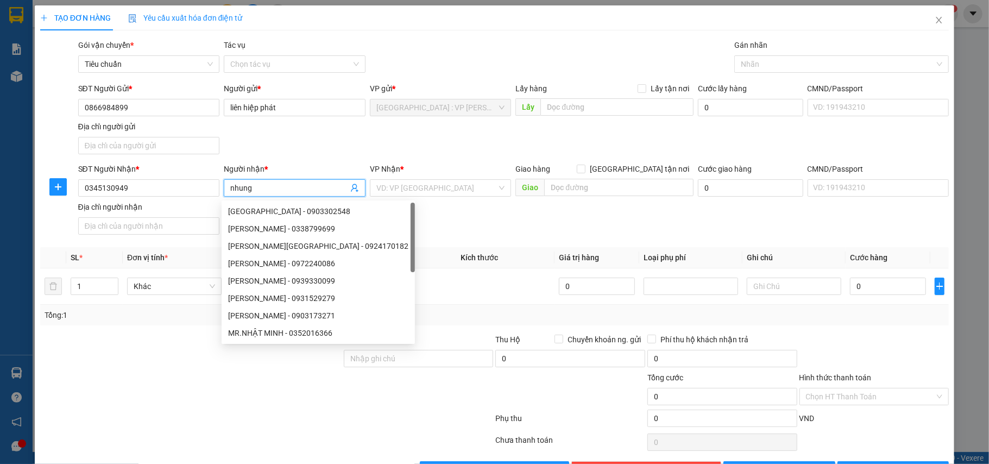
type input "nhung"
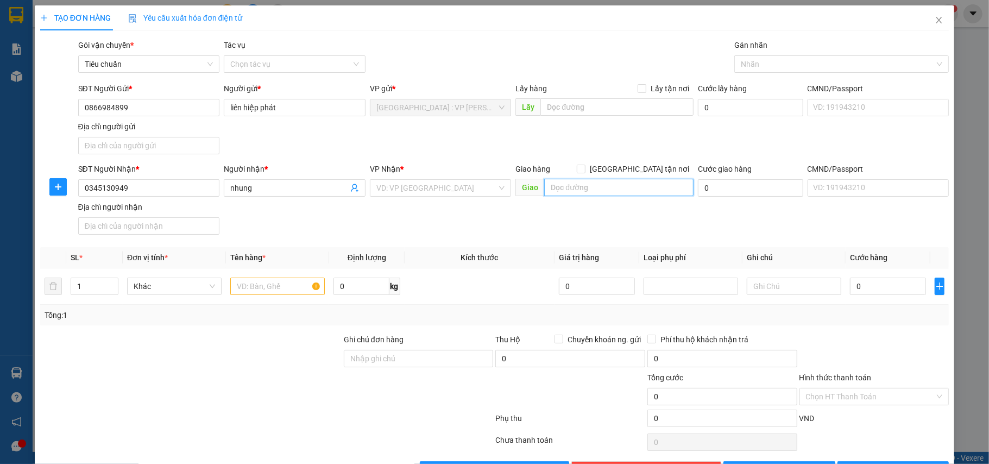
click at [565, 193] on input "text" at bounding box center [618, 187] width 149 height 17
paste input "[STREET_ADDRESS],[GEOGRAPHIC_DATA]"
type input "[STREET_ADDRESS],[GEOGRAPHIC_DATA]"
click at [584, 169] on input "[GEOGRAPHIC_DATA] tận nơi" at bounding box center [581, 169] width 8 height 8
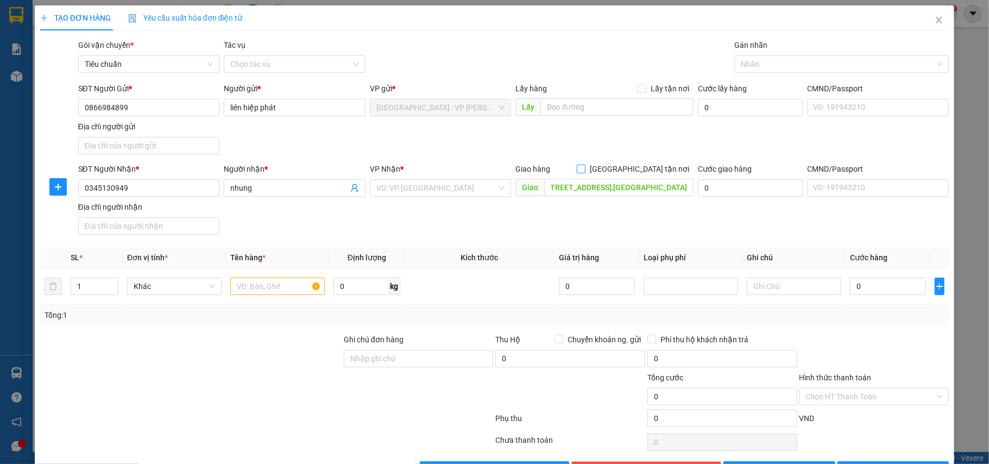
checkbox input "true"
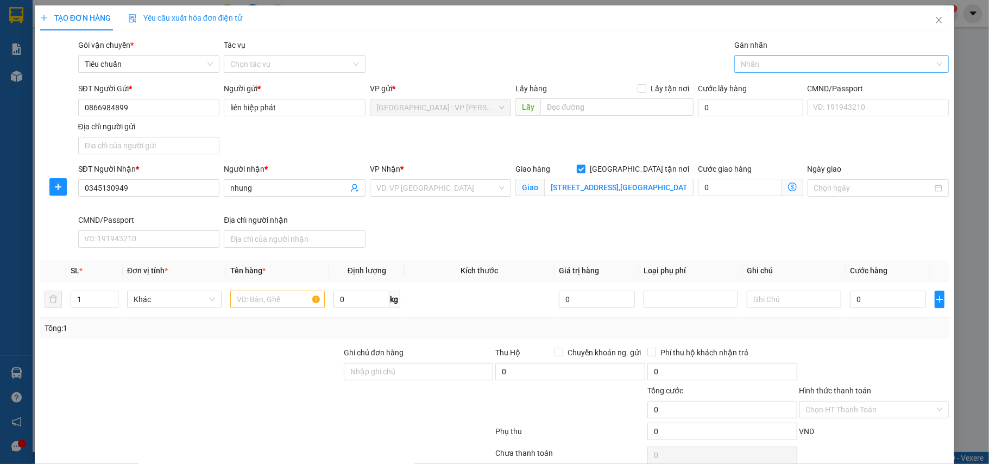
click at [779, 66] on div at bounding box center [836, 64] width 198 height 13
type input "gtn"
click at [769, 84] on div "[GEOGRAPHIC_DATA] tận nơi" at bounding box center [832, 86] width 199 height 12
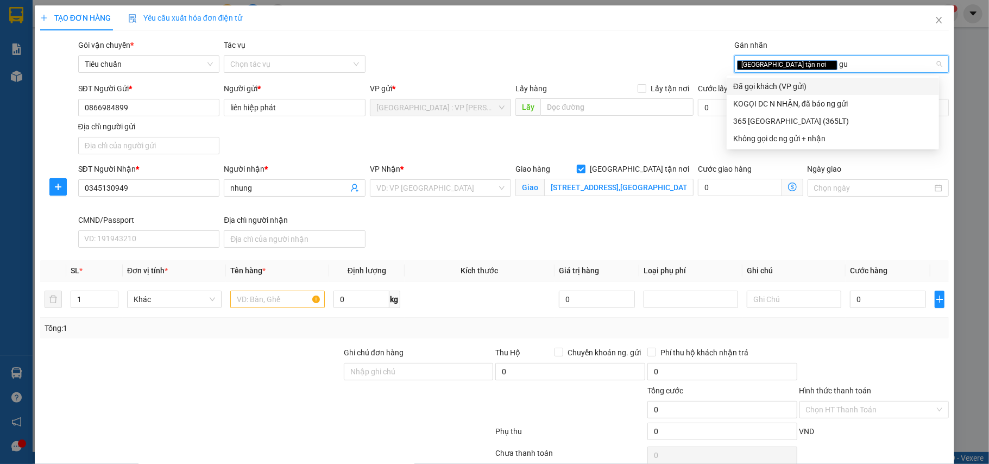
type input "gui"
click at [769, 87] on div "Đã gọi khách (VP gửi)" at bounding box center [832, 86] width 199 height 12
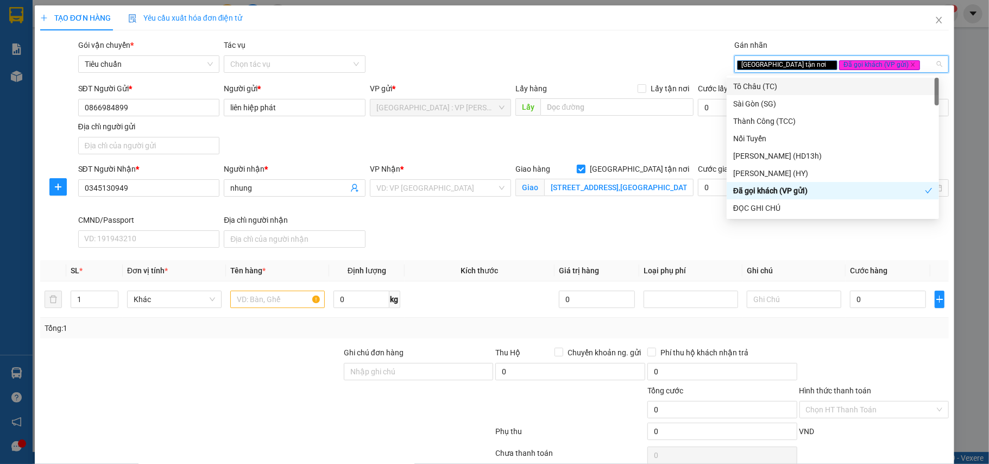
click at [622, 42] on div "Gói vận chuyển * Tiêu chuẩn Tác vụ Chọn tác vụ Gán nhãn Giao tận nơi Đã gọi k…" at bounding box center [513, 58] width 875 height 38
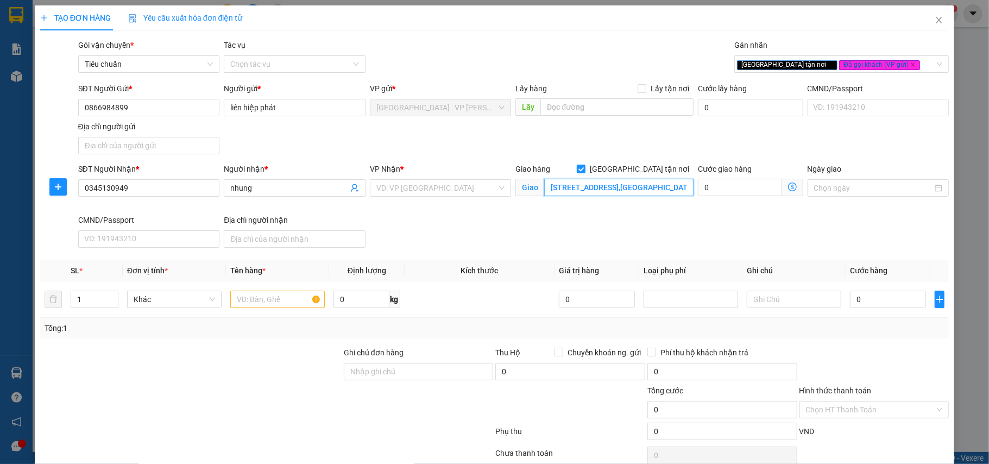
click at [619, 196] on input "[STREET_ADDRESS],[GEOGRAPHIC_DATA]" at bounding box center [618, 187] width 149 height 17
click at [475, 188] on input "search" at bounding box center [436, 188] width 121 height 16
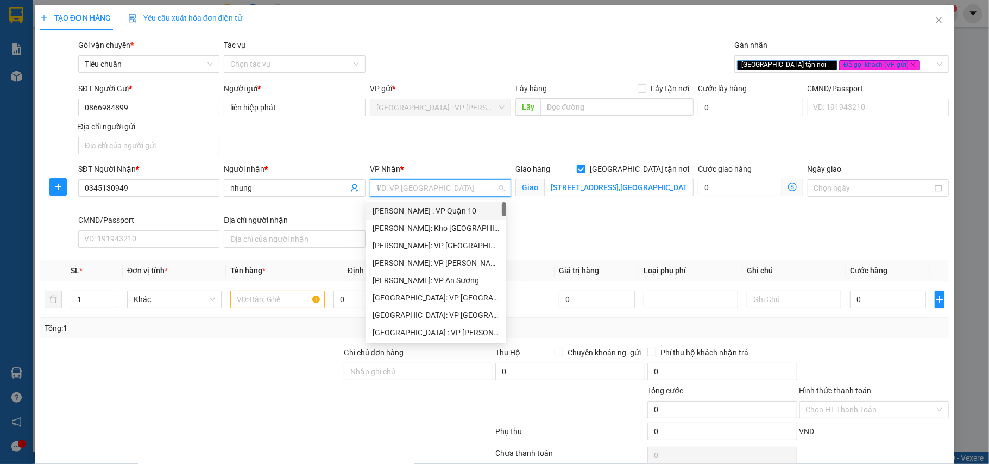
type input "12"
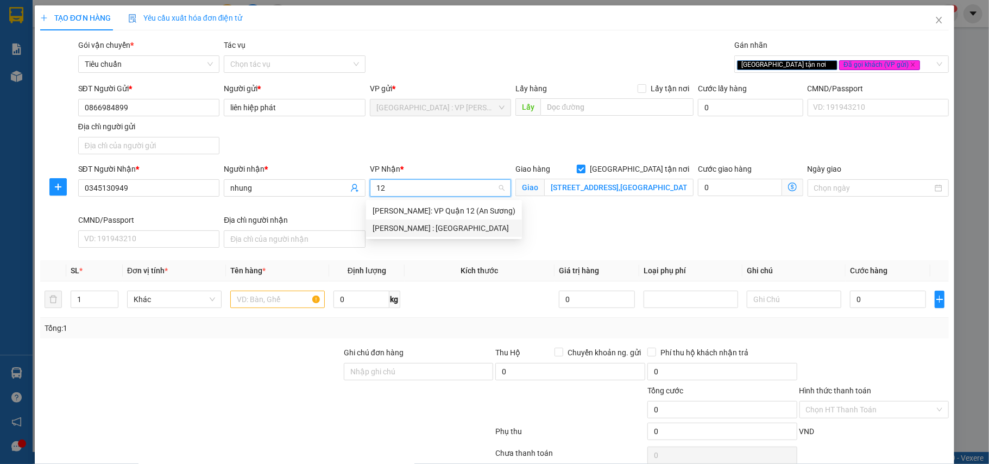
click at [459, 223] on div "[PERSON_NAME] : [GEOGRAPHIC_DATA]" at bounding box center [443, 228] width 143 height 12
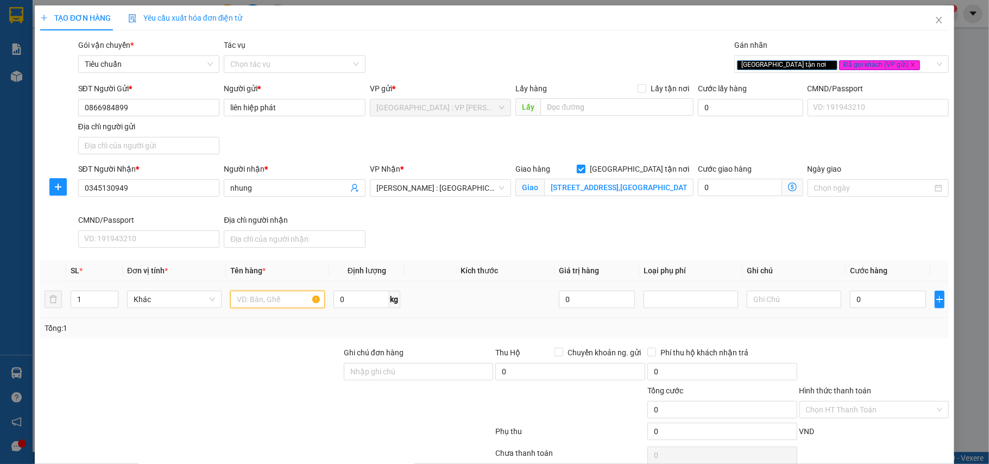
click at [294, 302] on input "text" at bounding box center [277, 298] width 94 height 17
type input "1 kiện bọc tải"
click at [350, 305] on input "0" at bounding box center [360, 298] width 55 height 17
type input "32"
click at [892, 298] on input "0" at bounding box center [888, 298] width 76 height 17
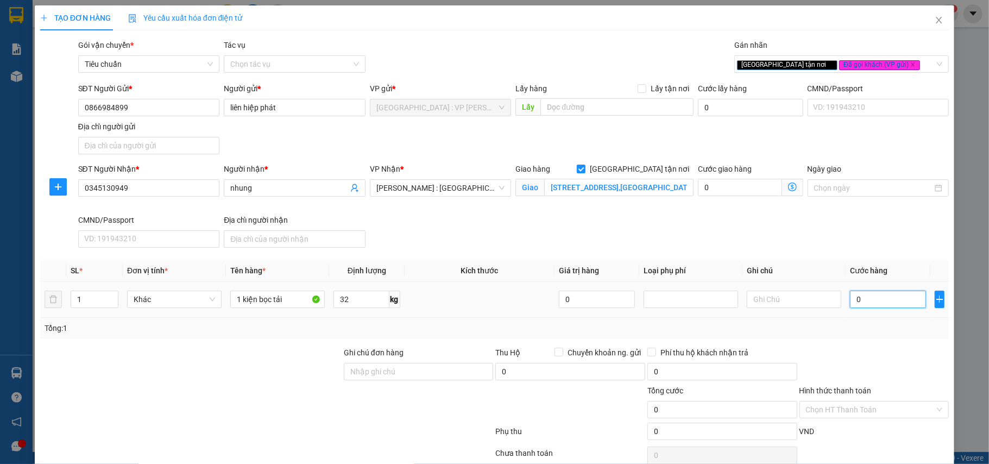
type input "2"
type input "24"
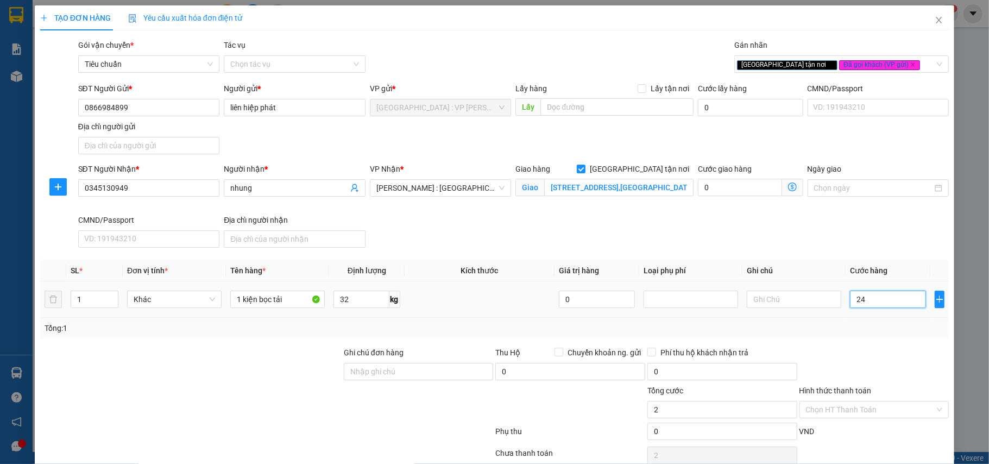
type input "24"
type input "240"
type input "2.400"
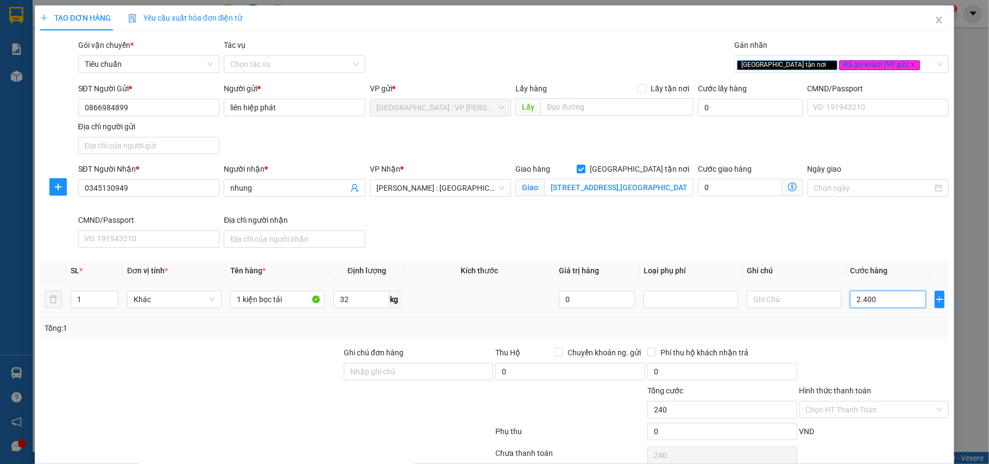
type input "2.400"
type input "24.000"
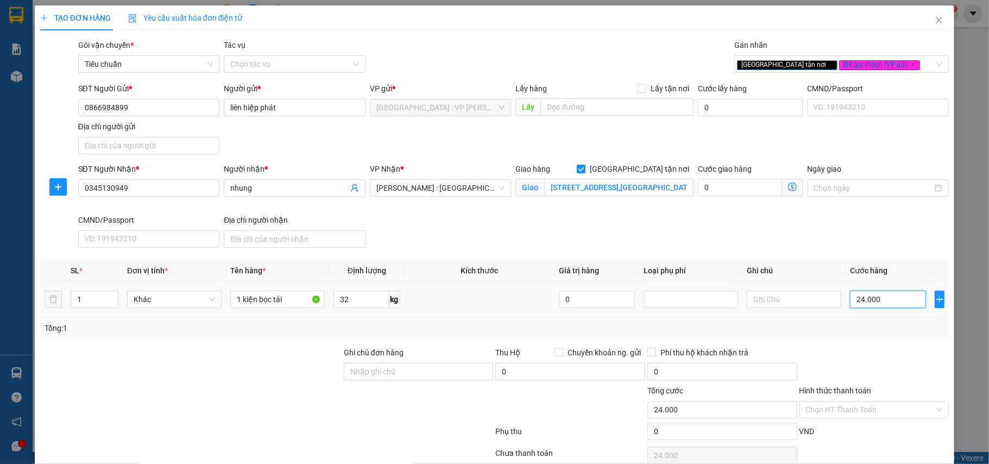
type input "240.000"
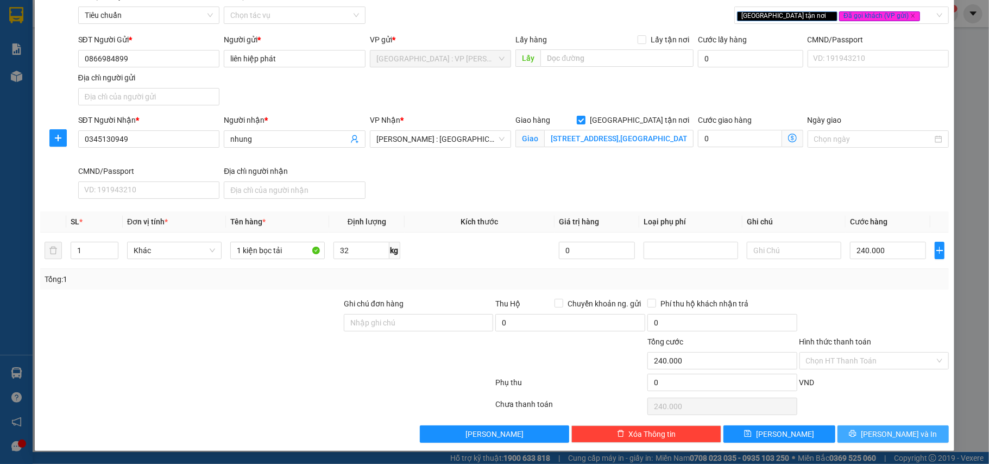
click at [895, 428] on span "[PERSON_NAME] và In" at bounding box center [899, 434] width 76 height 12
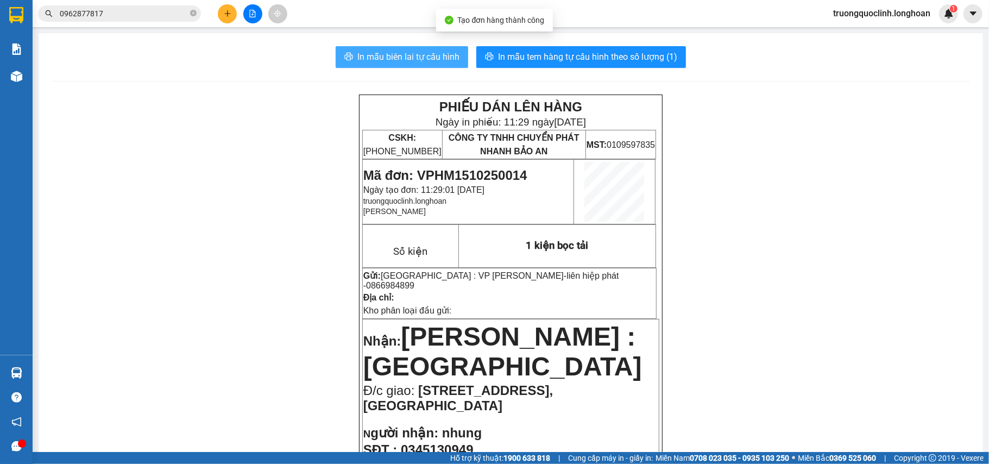
click at [405, 57] on span "In mẫu biên lai tự cấu hình" at bounding box center [408, 57] width 102 height 14
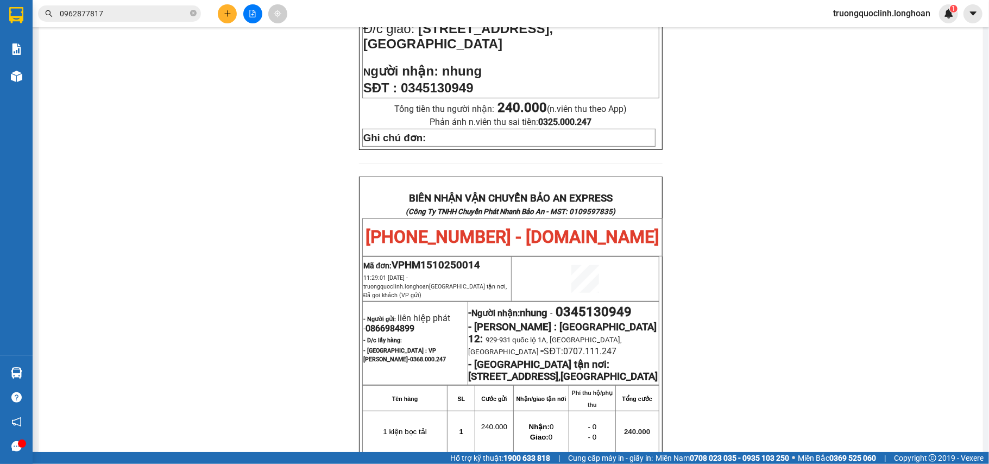
scroll to position [72, 0]
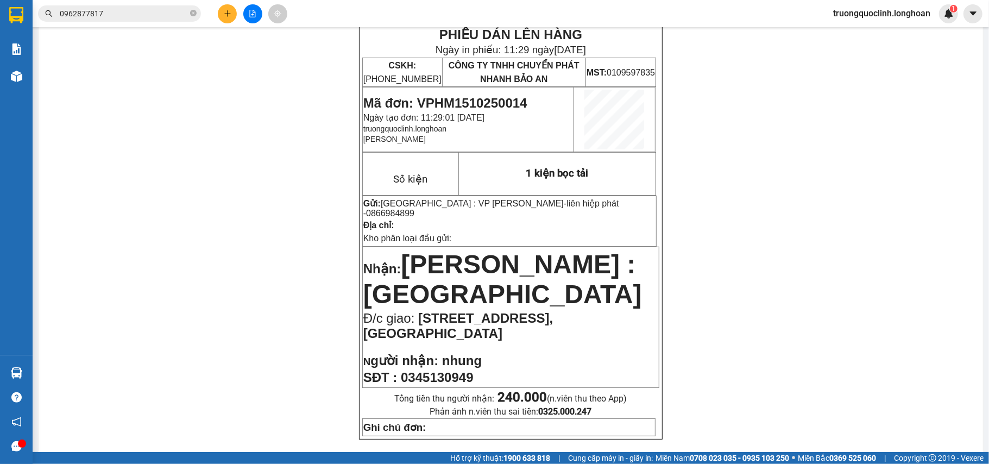
click at [485, 103] on span "Mã đơn: VPHM1510250014" at bounding box center [445, 103] width 164 height 15
copy span "VPHM1510250014"
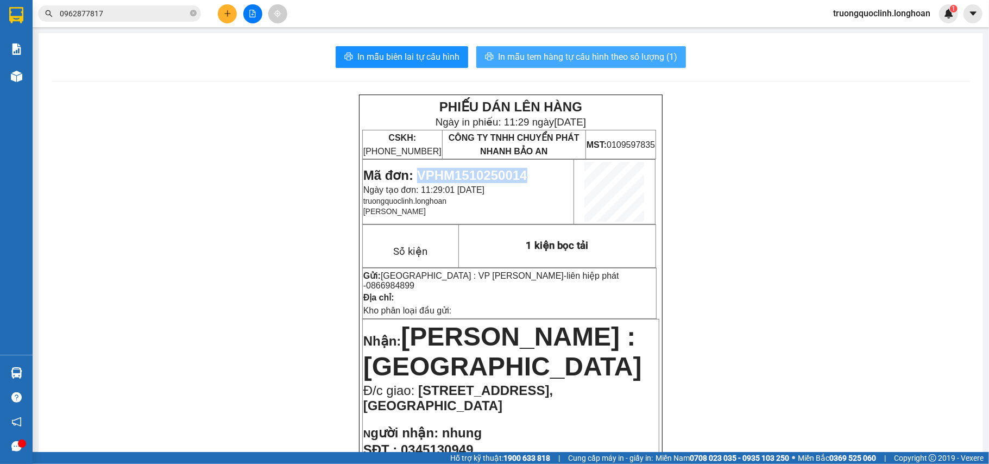
click at [615, 59] on span "In mẫu tem hàng tự cấu hình theo số lượng (1)" at bounding box center [587, 57] width 179 height 14
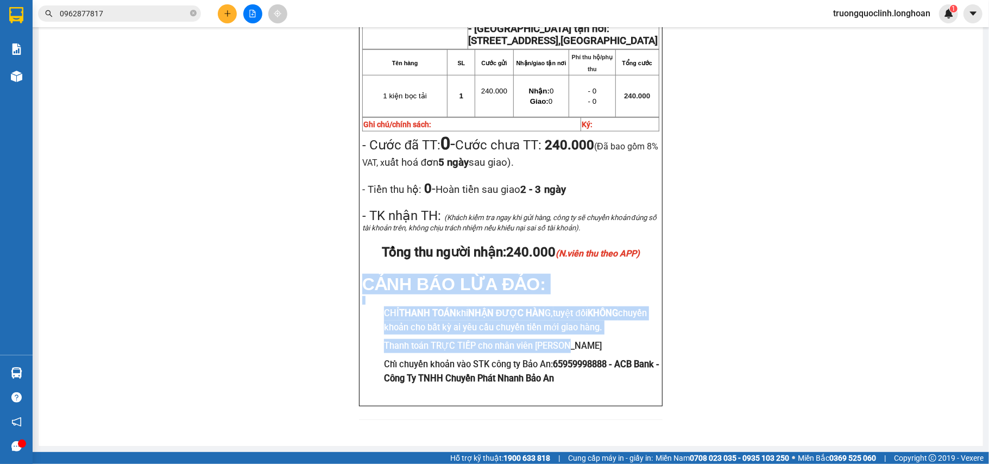
drag, startPoint x: 516, startPoint y: 332, endPoint x: 349, endPoint y: 279, distance: 175.7
copy div "CẢNH BÁO LỪA ĐẢO: CHỈ THANH TOÁN khi NHẬN ĐƯỢC HÀN G, tuyệt đối KHÔNG chuyển kh…"
